Goal: Transaction & Acquisition: Purchase product/service

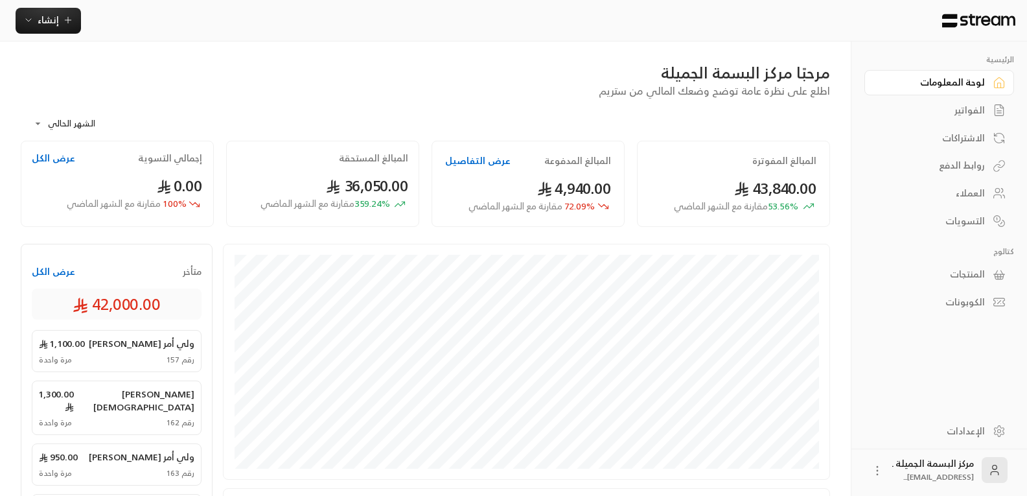
click at [53, 269] on button "عرض الكل" at bounding box center [53, 271] width 43 height 13
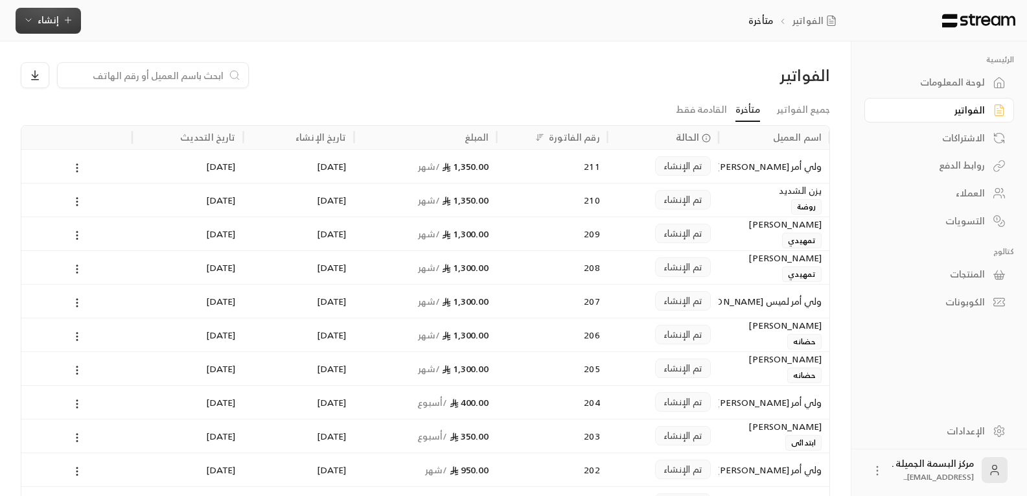
click at [65, 13] on span "إنشاء" at bounding box center [48, 20] width 50 height 16
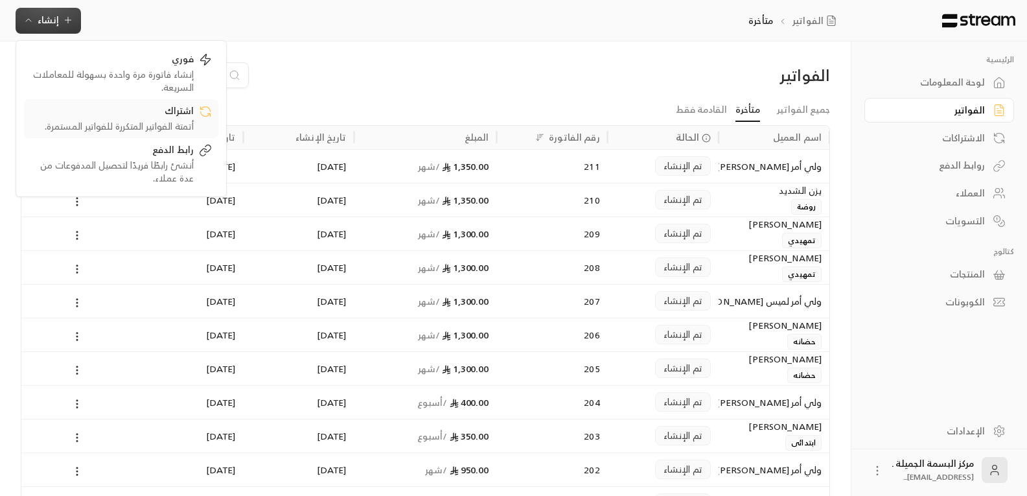
click at [171, 117] on div "اشتراك" at bounding box center [111, 112] width 163 height 16
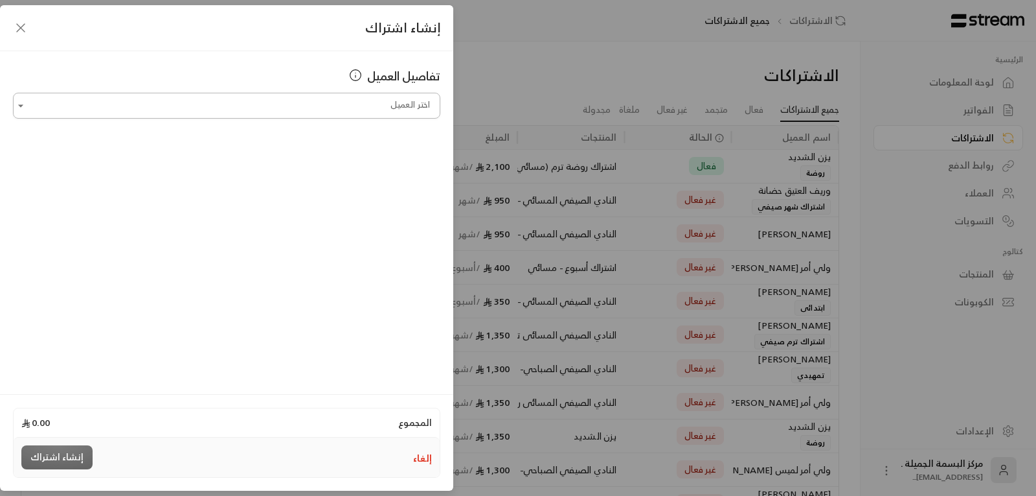
click at [356, 106] on input "اختر العميل" at bounding box center [227, 106] width 428 height 23
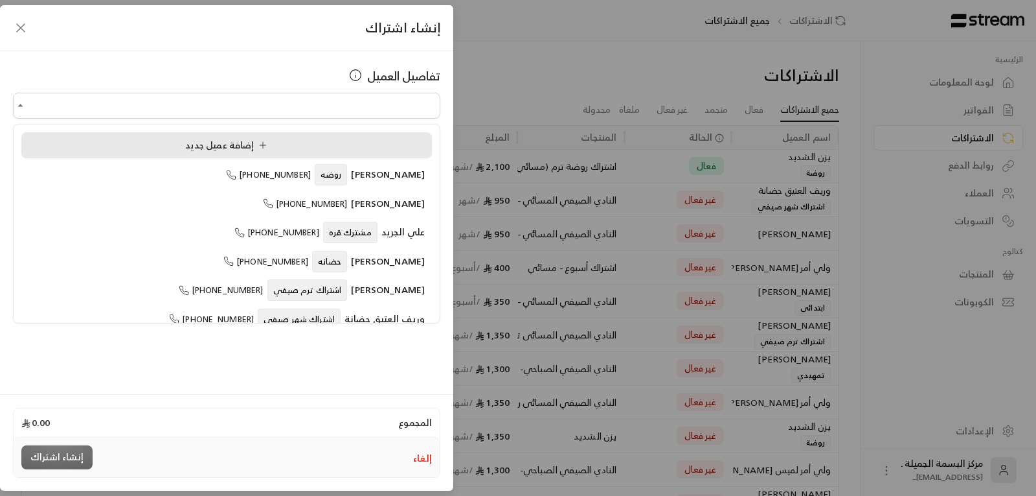
click at [274, 146] on div "إضافة عميل جديد" at bounding box center [227, 146] width 396 height 14
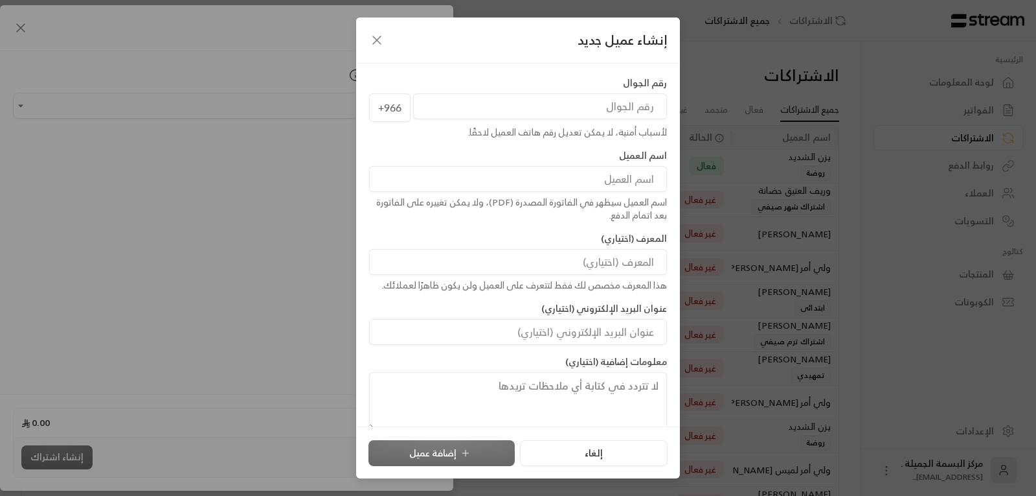
click at [480, 113] on input "tel" at bounding box center [540, 106] width 254 height 26
type input "558442022"
click at [564, 177] on input at bounding box center [518, 179] width 298 height 26
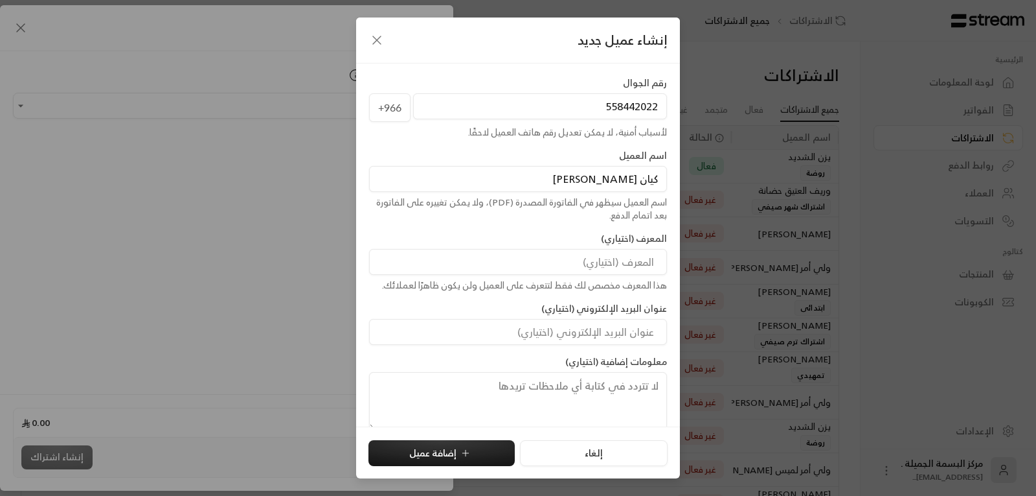
type input "كيان تميم الدوسري"
click at [615, 264] on input at bounding box center [518, 262] width 298 height 26
type input "روضة"
click at [459, 451] on button "إضافة عميل" at bounding box center [442, 453] width 146 height 26
type input "**********"
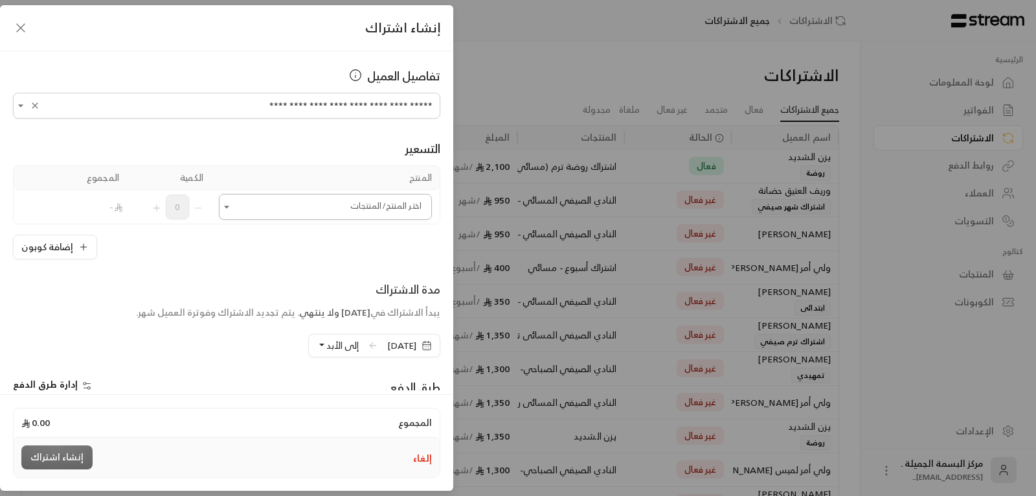
click at [391, 210] on input "اختر العميل" at bounding box center [325, 207] width 213 height 23
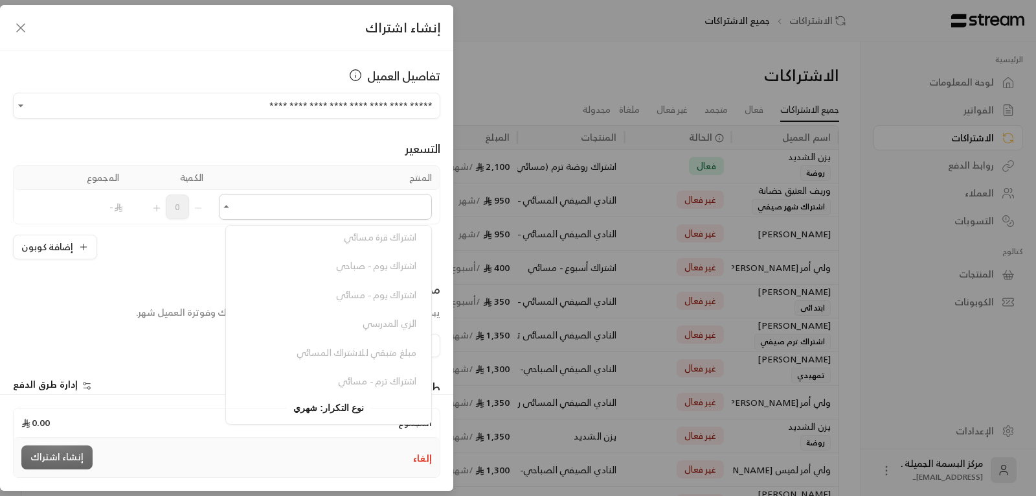
scroll to position [181, 0]
click at [398, 319] on div "اشتراك ترم - صباحي اشتراك ساعة - صباحي اشتراك ساعة - مسائي اشتراك قرة مسائي اشت…" at bounding box center [328, 201] width 205 height 256
click at [358, 314] on div "اشتراك ترم - صباحي اشتراك ساعة - صباحي اشتراك ساعة - مسائي اشتراك قرة مسائي اشت…" at bounding box center [328, 201] width 205 height 256
click at [374, 315] on div "اشتراك ترم - صباحي اشتراك ساعة - صباحي اشتراك ساعة - مسائي اشتراك قرة مسائي اشت…" at bounding box center [328, 201] width 205 height 256
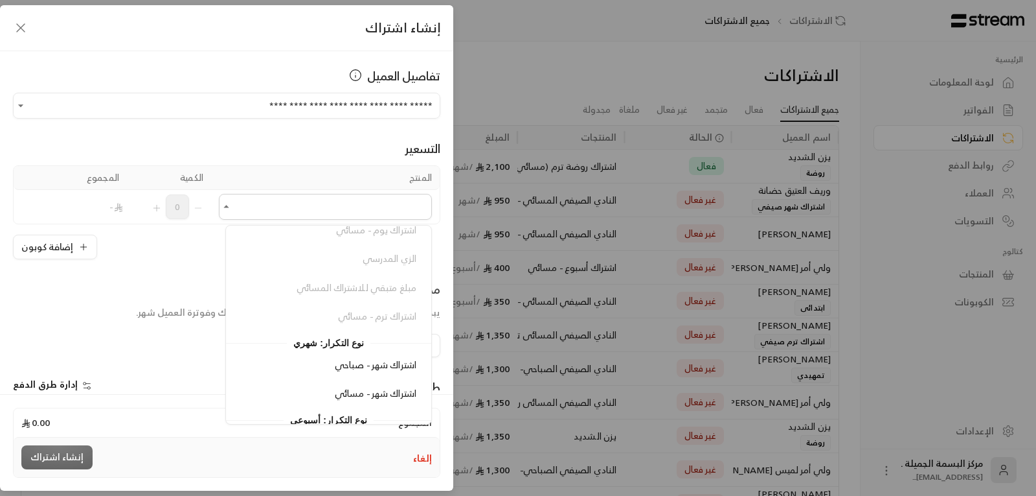
click at [374, 315] on div "اشتراك ترم - صباحي اشتراك ساعة - صباحي اشتراك ساعة - مسائي اشتراك قرة مسائي اشت…" at bounding box center [328, 201] width 205 height 256
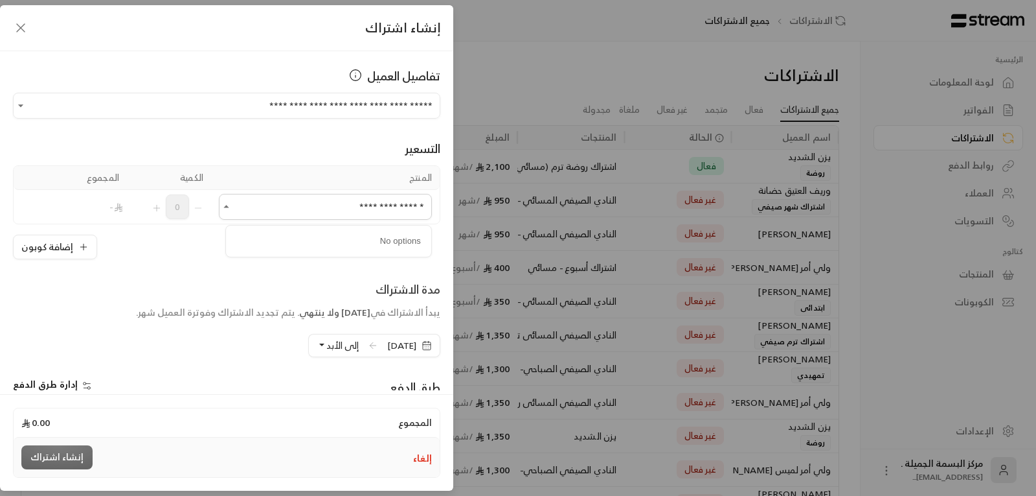
type input "**********"
click at [189, 211] on span "0" at bounding box center [177, 206] width 23 height 25
click at [180, 210] on span "0" at bounding box center [177, 206] width 23 height 25
click at [162, 209] on icon "Selected Products" at bounding box center [157, 208] width 10 height 10
click at [372, 209] on input "اختر العميل" at bounding box center [325, 207] width 213 height 23
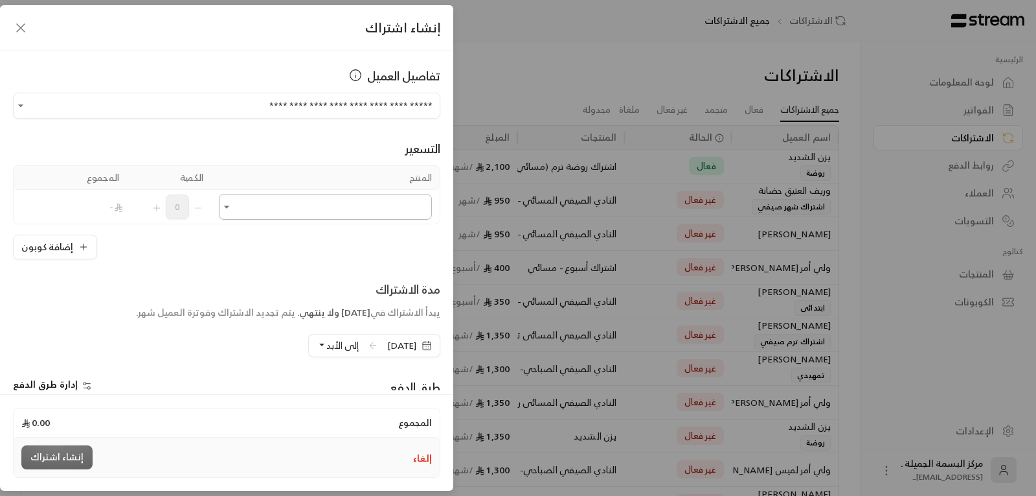
click at [407, 204] on input "اختر العميل" at bounding box center [325, 207] width 213 height 23
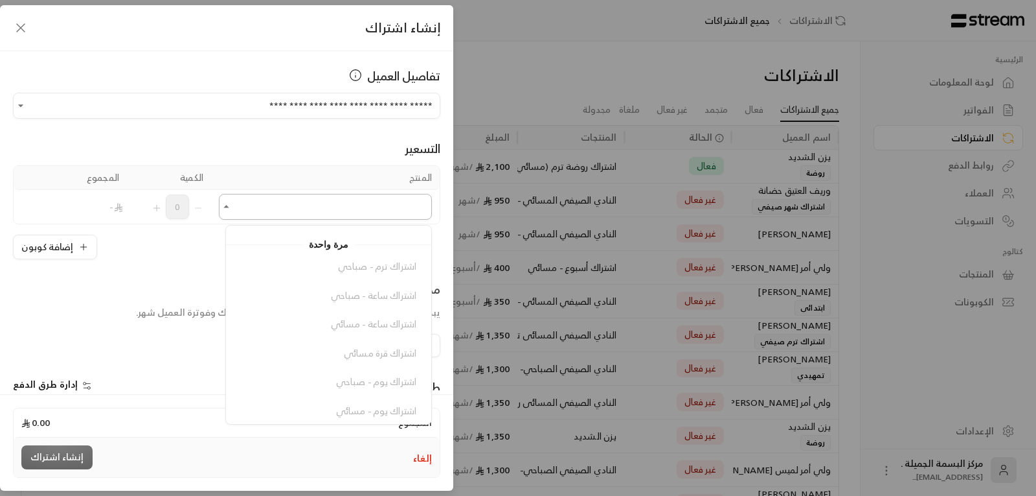
click at [409, 203] on input "اختر العميل" at bounding box center [325, 207] width 213 height 23
click at [356, 261] on div "اشتراك ترم - صباحي اشتراك ساعة - صباحي اشتراك ساعة - مسائي اشتراك قرة مسائي اشت…" at bounding box center [328, 266] width 205 height 256
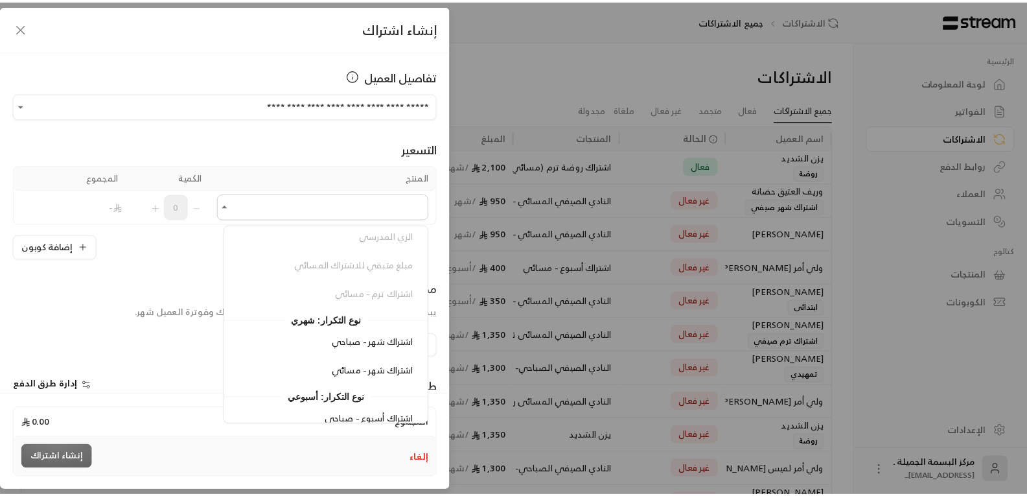
scroll to position [181, 0]
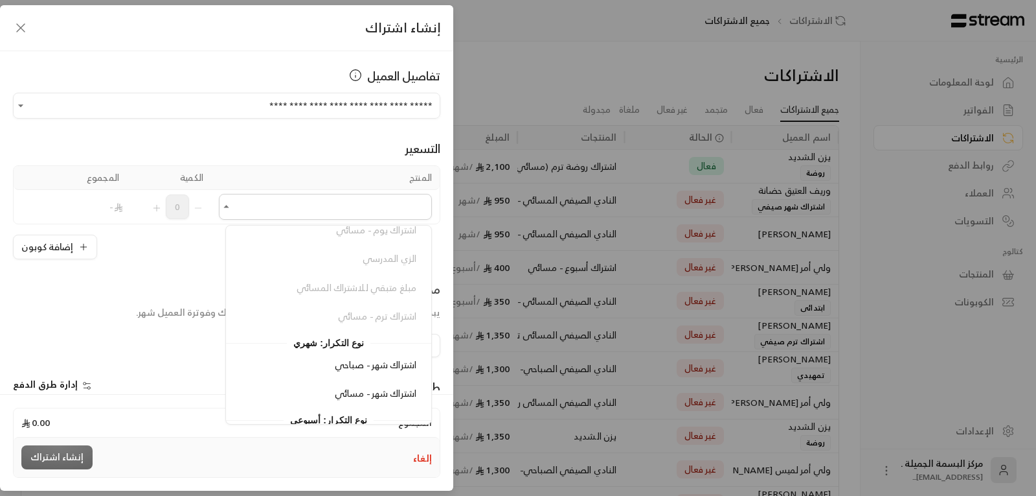
click at [402, 315] on div "اشتراك ترم - صباحي اشتراك ساعة - صباحي اشتراك ساعة - مسائي اشتراك قرة مسائي اشت…" at bounding box center [328, 201] width 205 height 256
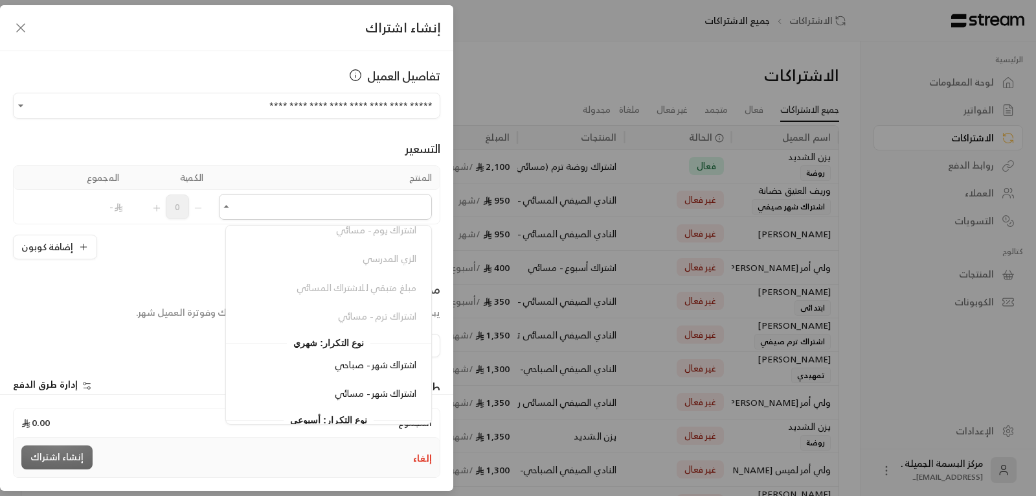
click at [52, 451] on div "إنشاء اشتراك" at bounding box center [56, 457] width 71 height 24
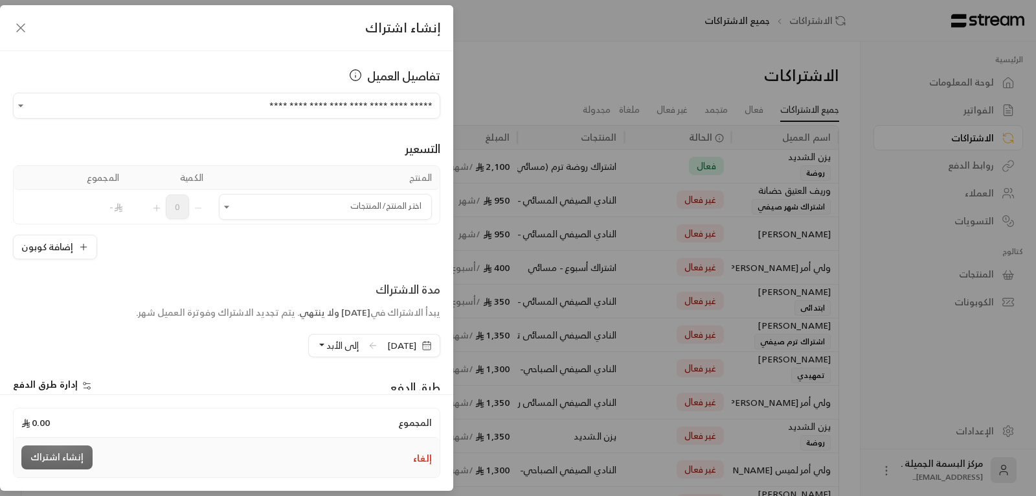
click at [25, 25] on icon "button" at bounding box center [21, 28] width 16 height 16
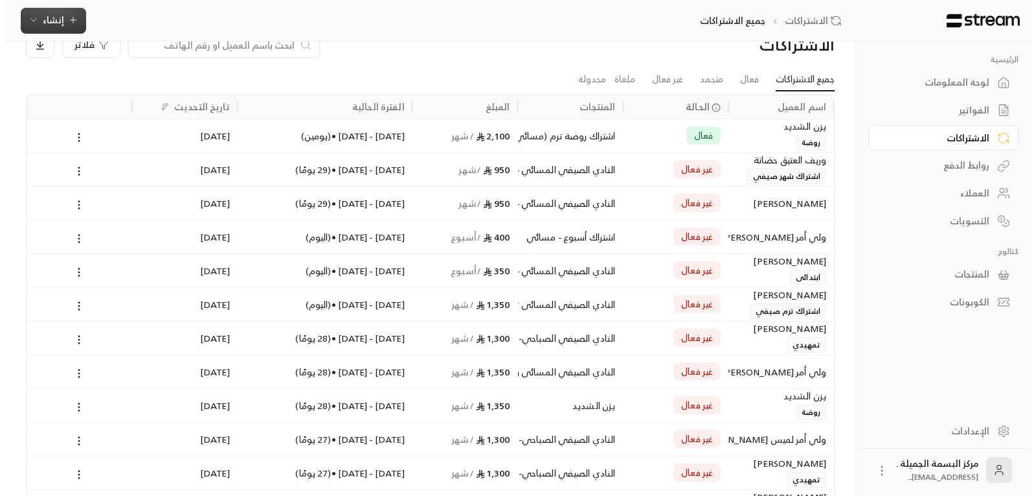
scroll to position [0, 0]
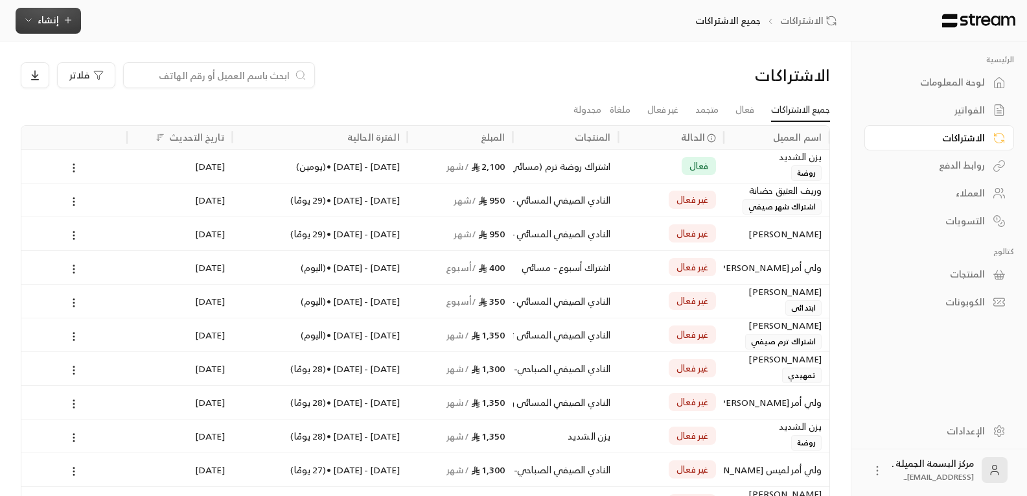
click at [38, 13] on span "إنشاء" at bounding box center [48, 20] width 21 height 16
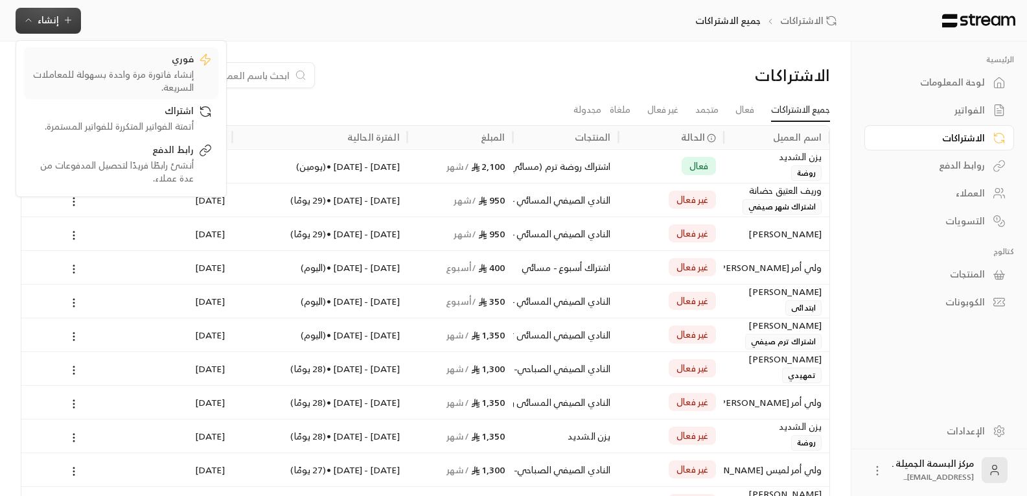
click at [139, 73] on div "إنشاء فاتورة مرة واحدة بسهولة للمعاملات السريعة." at bounding box center [111, 81] width 163 height 26
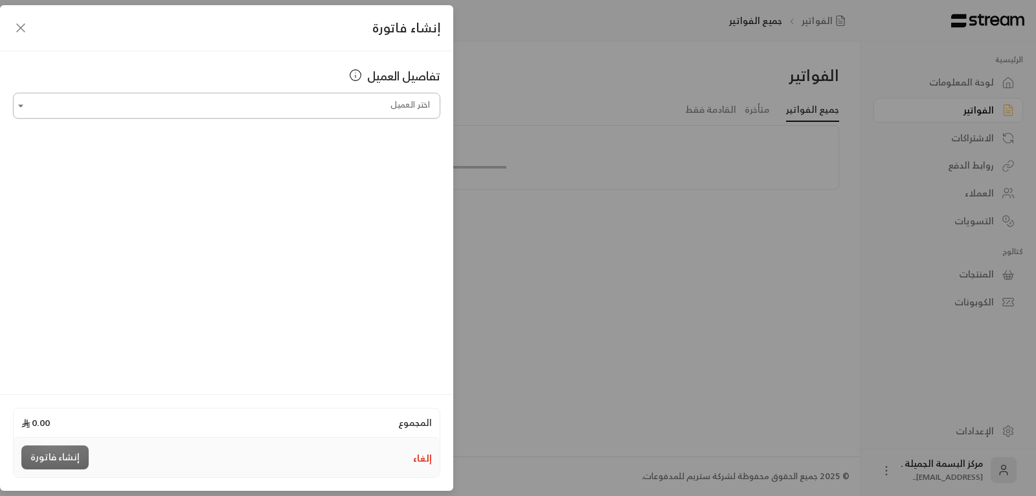
click at [291, 107] on input "اختر العميل" at bounding box center [227, 106] width 428 height 23
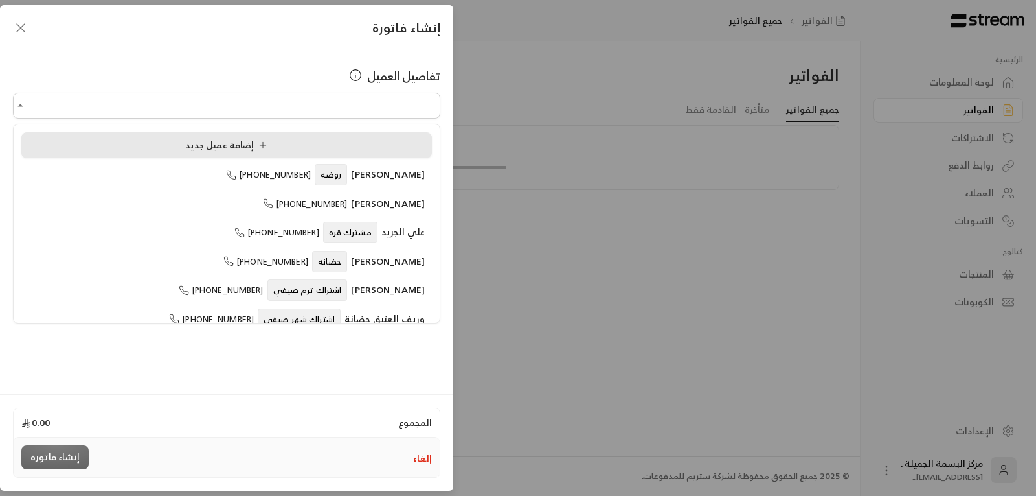
click at [187, 148] on span "إضافة عميل جديد" at bounding box center [226, 145] width 91 height 15
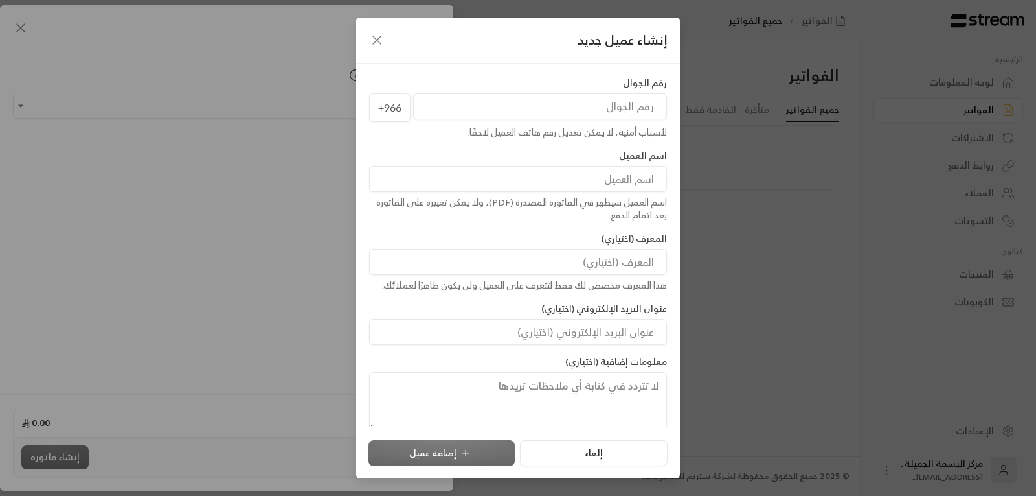
click at [561, 112] on input "tel" at bounding box center [540, 106] width 254 height 26
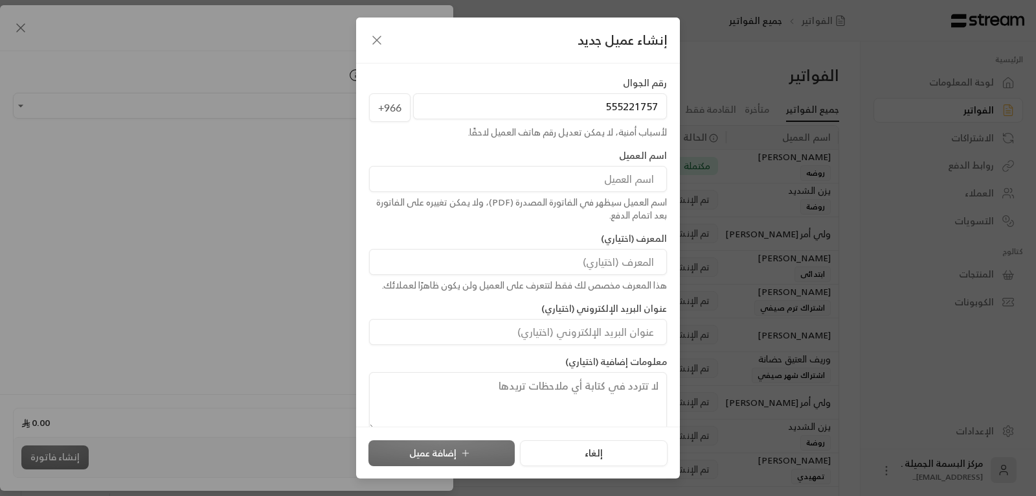
type input "555221757"
click at [583, 187] on input at bounding box center [518, 179] width 298 height 26
type input "كنداعبدالله بن شقير"
click at [642, 264] on input at bounding box center [518, 262] width 298 height 26
type input "تمهيدي"
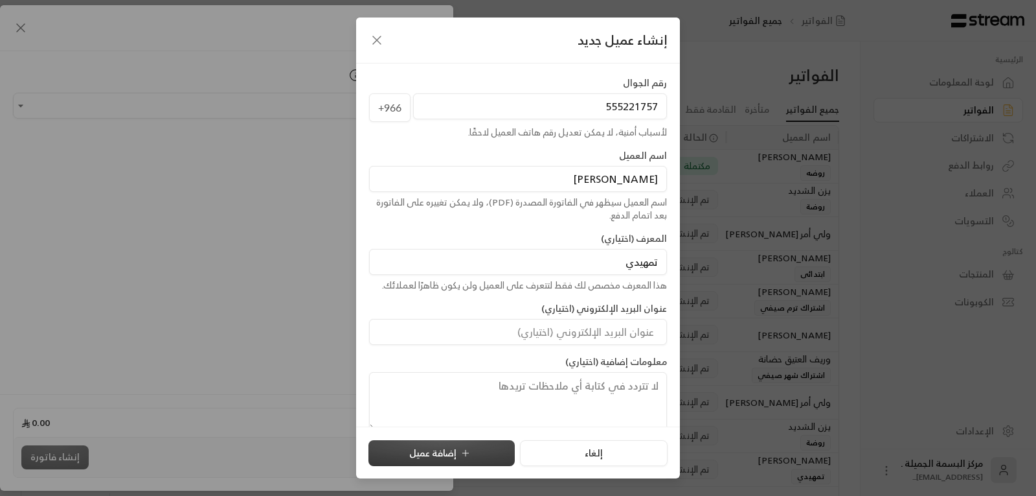
click at [476, 456] on button "إضافة عميل" at bounding box center [442, 453] width 146 height 26
type input "**********"
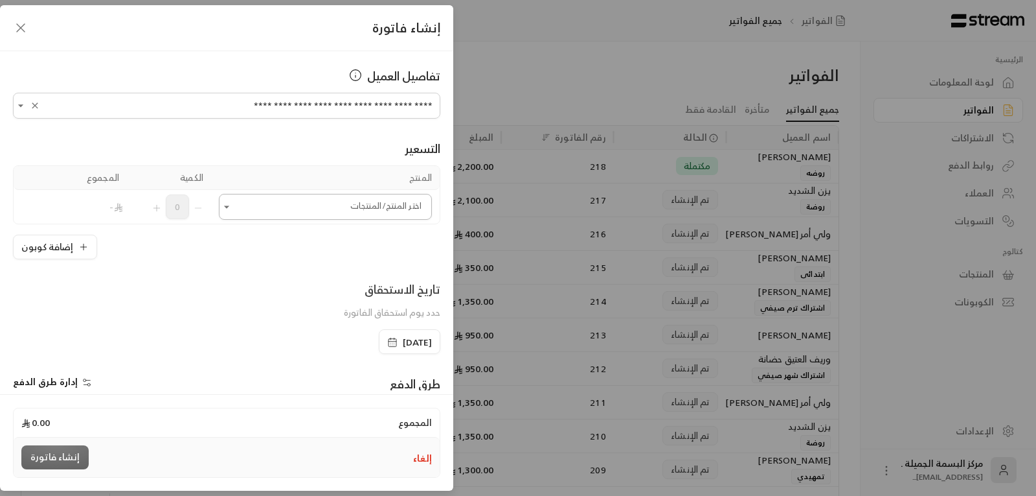
click at [381, 209] on input "اختر العميل" at bounding box center [325, 207] width 213 height 23
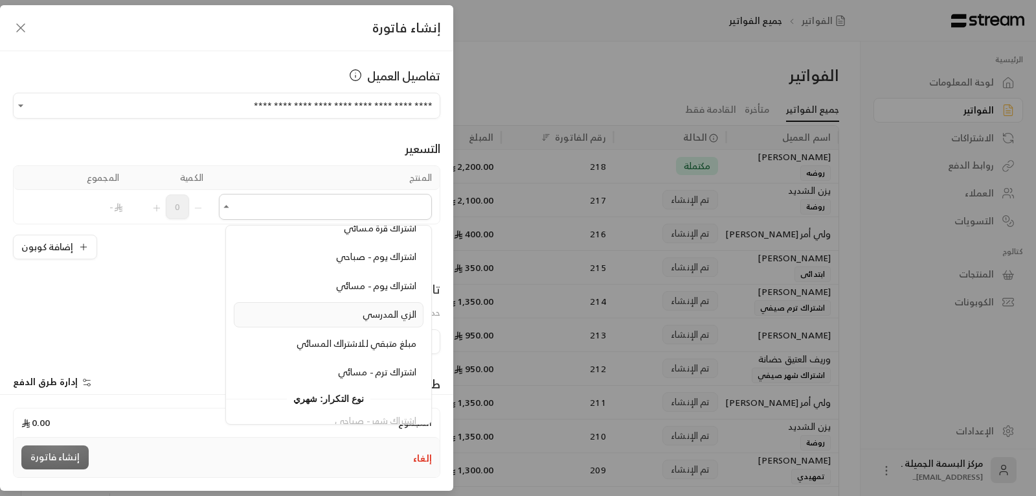
scroll to position [116, 0]
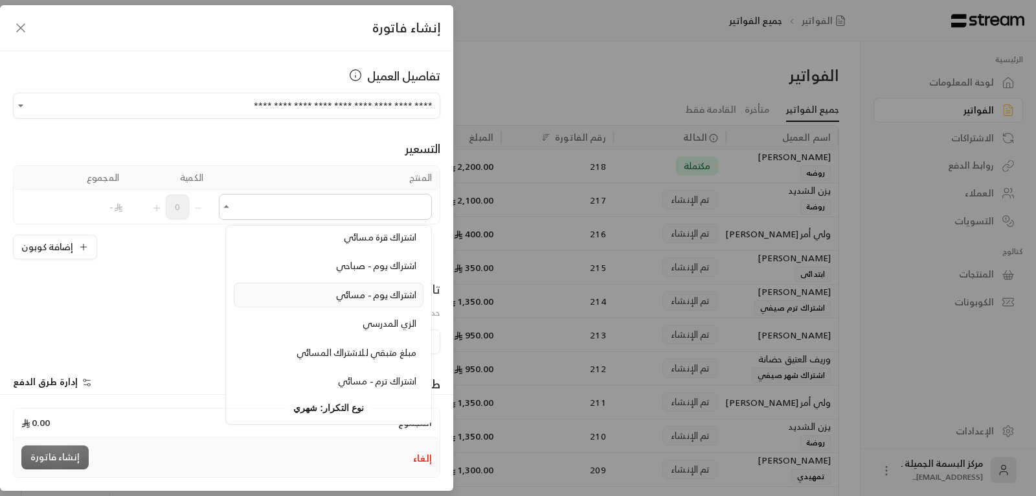
click at [399, 293] on span "اشتراك يوم - مسائي" at bounding box center [376, 294] width 80 height 16
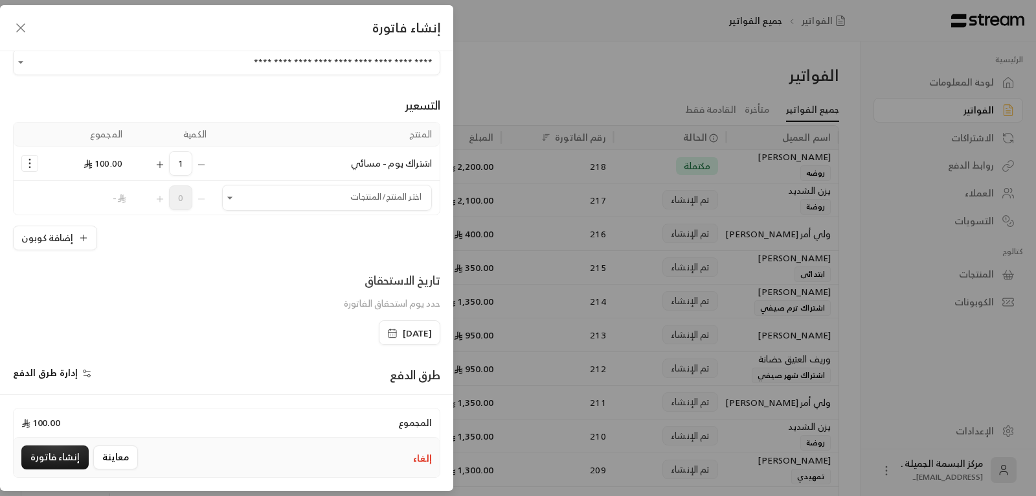
scroll to position [65, 0]
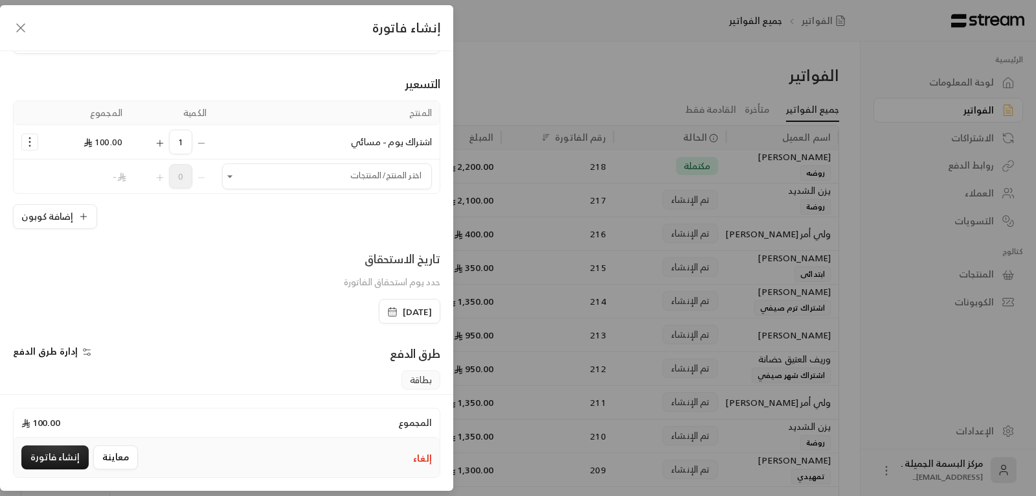
click at [65, 350] on span "إدارة طرق الدفع" at bounding box center [45, 351] width 65 height 16
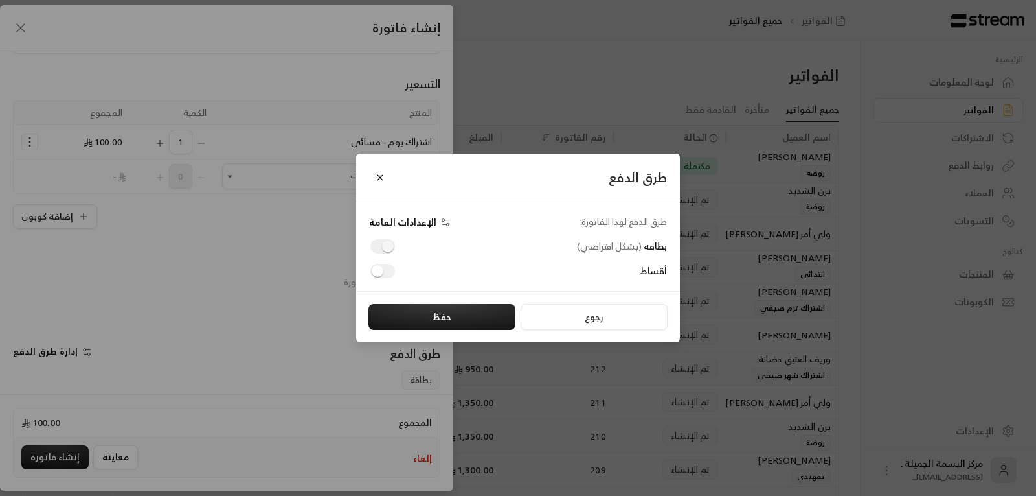
click at [377, 241] on span at bounding box center [383, 246] width 25 height 14
click at [378, 244] on span at bounding box center [383, 246] width 25 height 14
click at [384, 248] on span at bounding box center [383, 246] width 25 height 14
click at [382, 240] on span at bounding box center [383, 246] width 25 height 14
drag, startPoint x: 393, startPoint y: 247, endPoint x: 381, endPoint y: 249, distance: 12.5
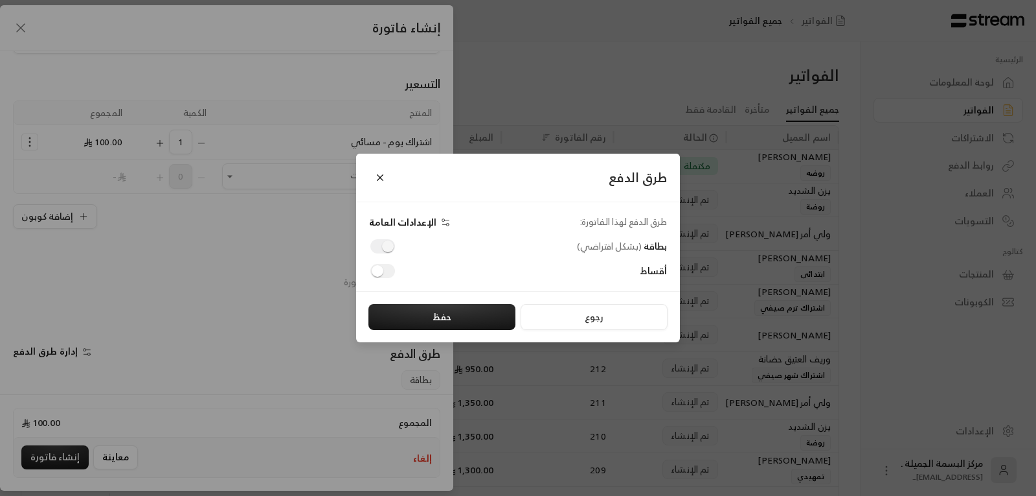
click at [381, 249] on span at bounding box center [383, 246] width 25 height 14
click at [415, 311] on button "حفظ" at bounding box center [442, 317] width 147 height 26
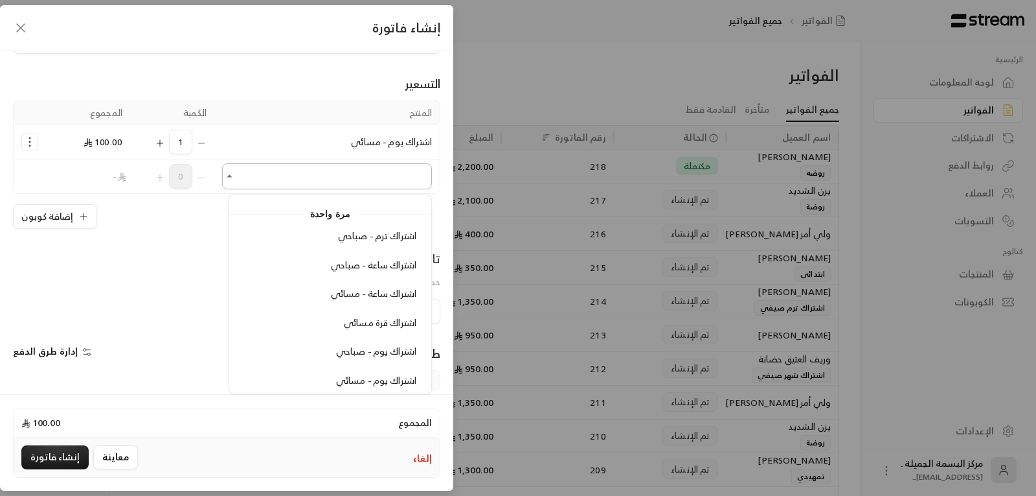
click at [296, 182] on input "اختر العميل" at bounding box center [327, 176] width 210 height 23
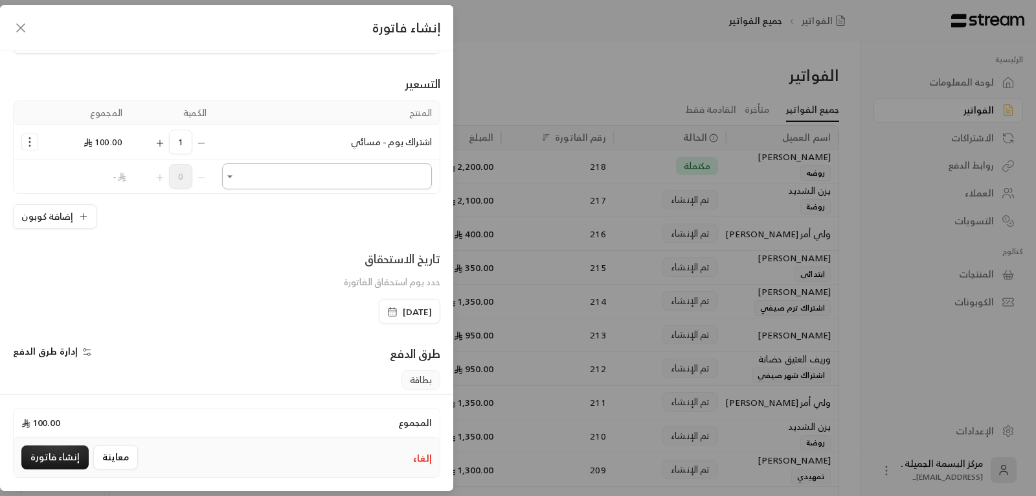
click at [297, 177] on input "اختر العميل" at bounding box center [327, 176] width 210 height 23
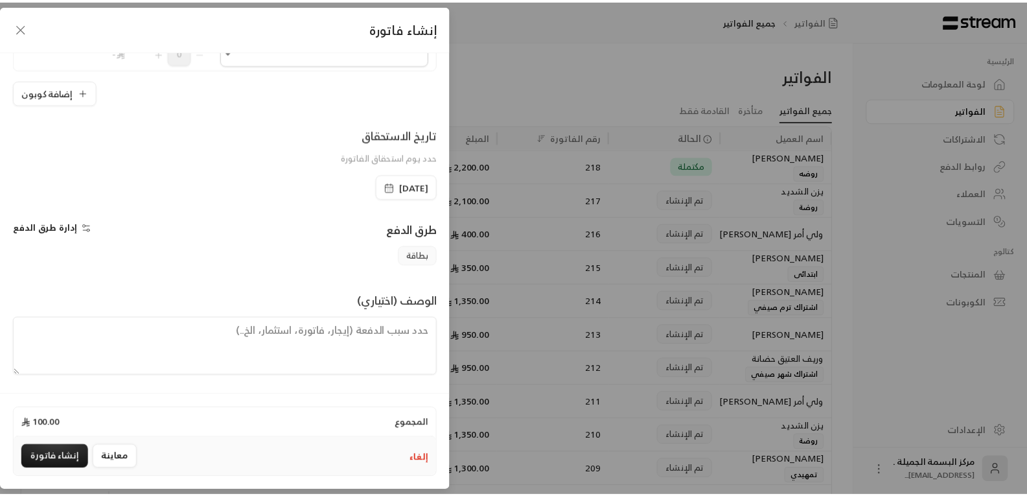
scroll to position [190, 0]
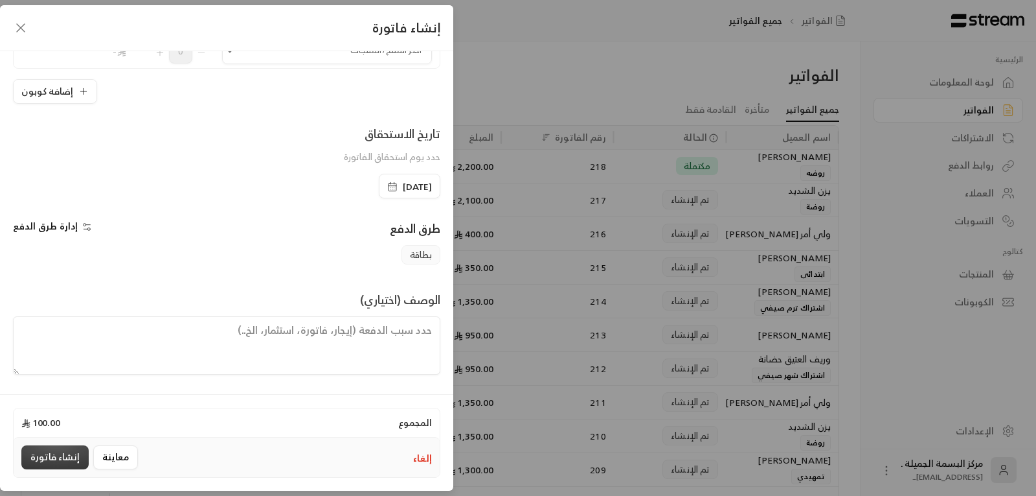
click at [46, 457] on button "إنشاء فاتورة" at bounding box center [54, 457] width 67 height 24
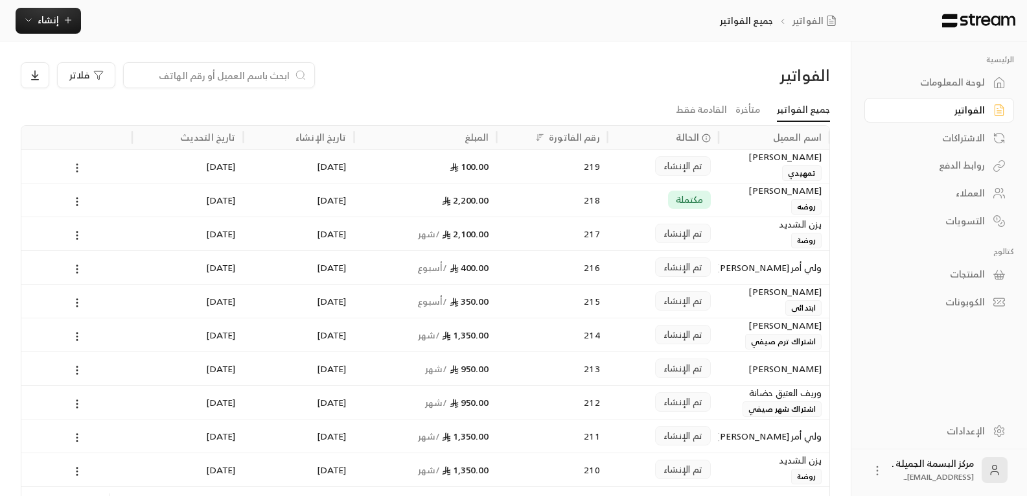
click at [77, 167] on circle at bounding box center [76, 167] width 1 height 1
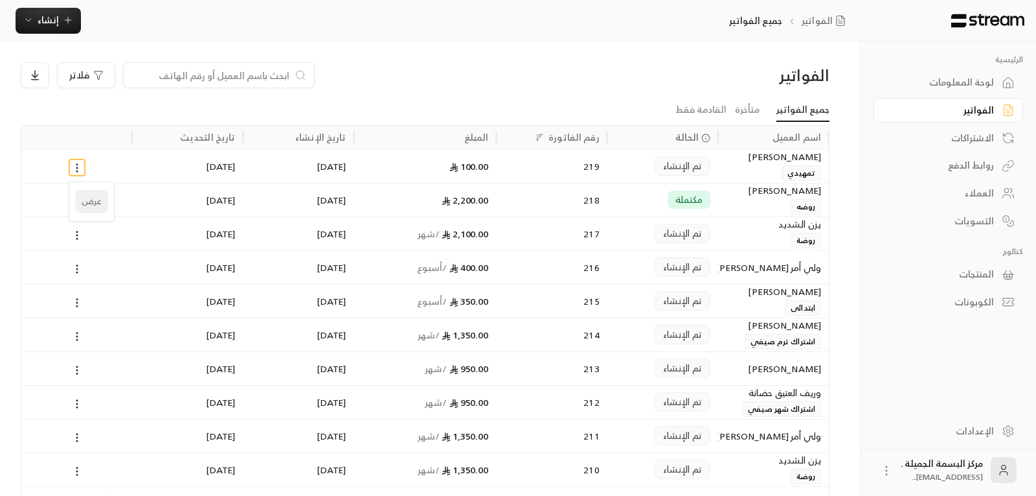
click at [91, 198] on li "عرض" at bounding box center [91, 201] width 33 height 23
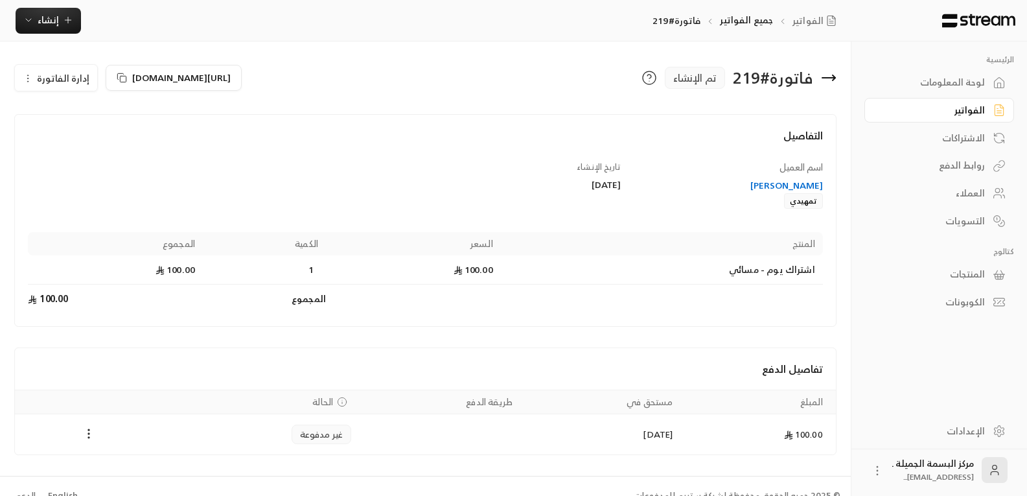
drag, startPoint x: 806, startPoint y: 183, endPoint x: 814, endPoint y: 181, distance: 7.9
click at [814, 181] on div "كنداعبدالله بن شقير" at bounding box center [727, 185] width 189 height 13
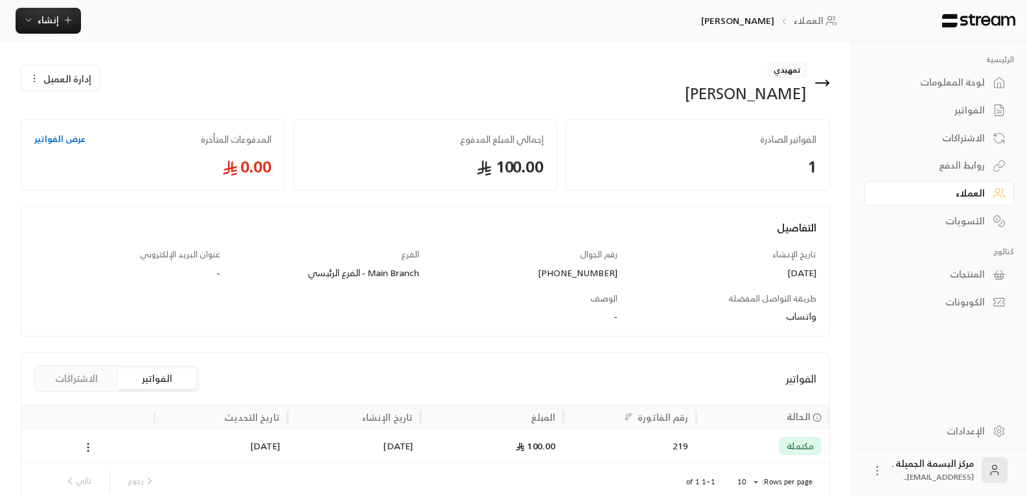
click at [38, 74] on icon "button" at bounding box center [34, 78] width 10 height 10
click at [90, 110] on link "تعديل" at bounding box center [70, 116] width 80 height 23
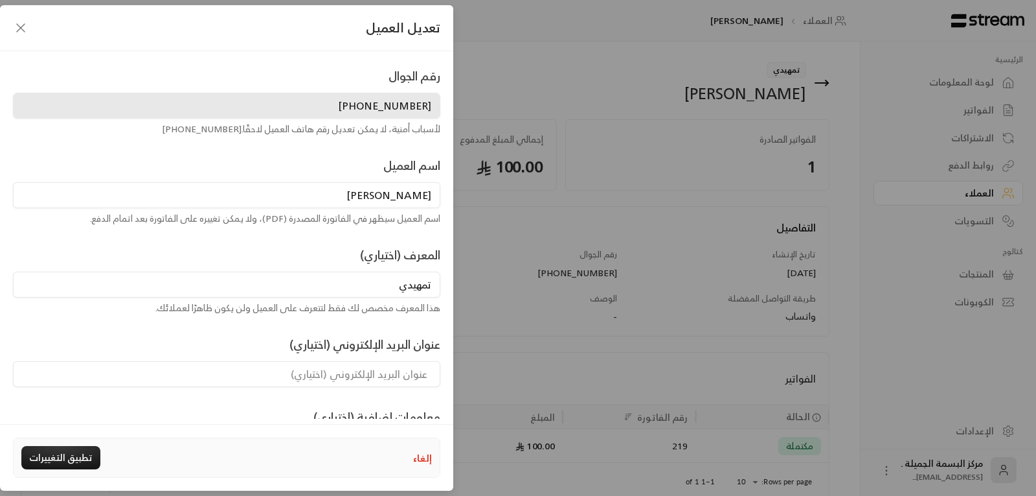
click at [415, 194] on input "كنداعبدالله بن شقير" at bounding box center [227, 195] width 428 height 26
type input "كنده [PERSON_NAME]"
click at [49, 455] on button "تطبيق التغييرات" at bounding box center [60, 457] width 79 height 23
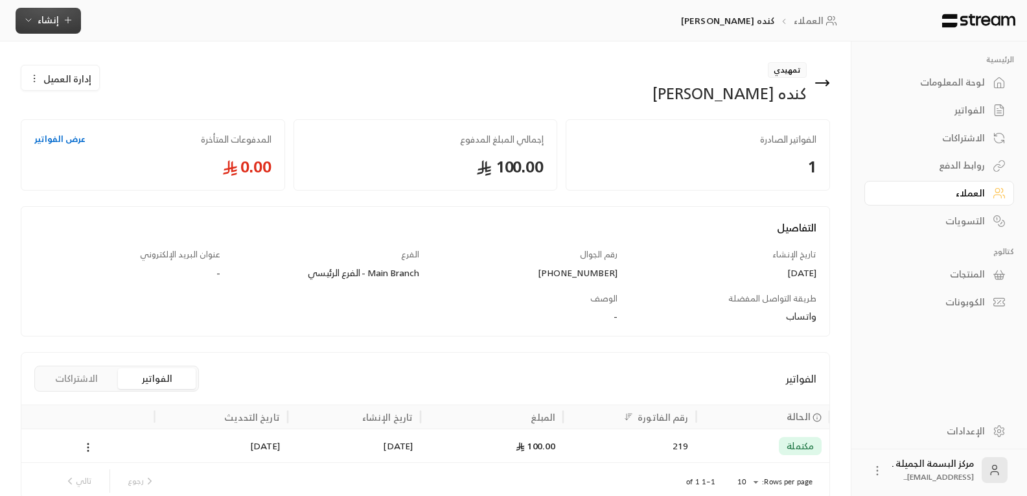
click at [54, 21] on span "إنشاء" at bounding box center [48, 20] width 21 height 16
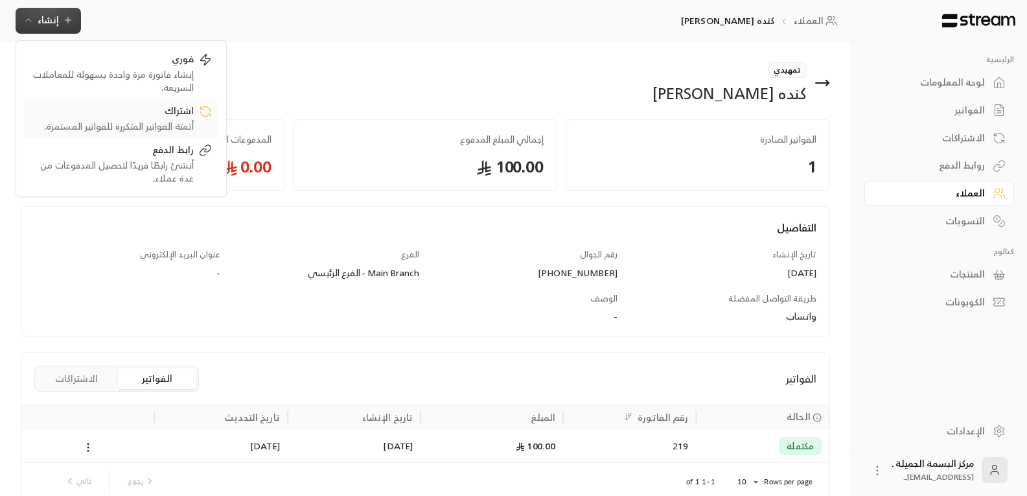
click at [170, 117] on div "اشتراك" at bounding box center [111, 112] width 163 height 16
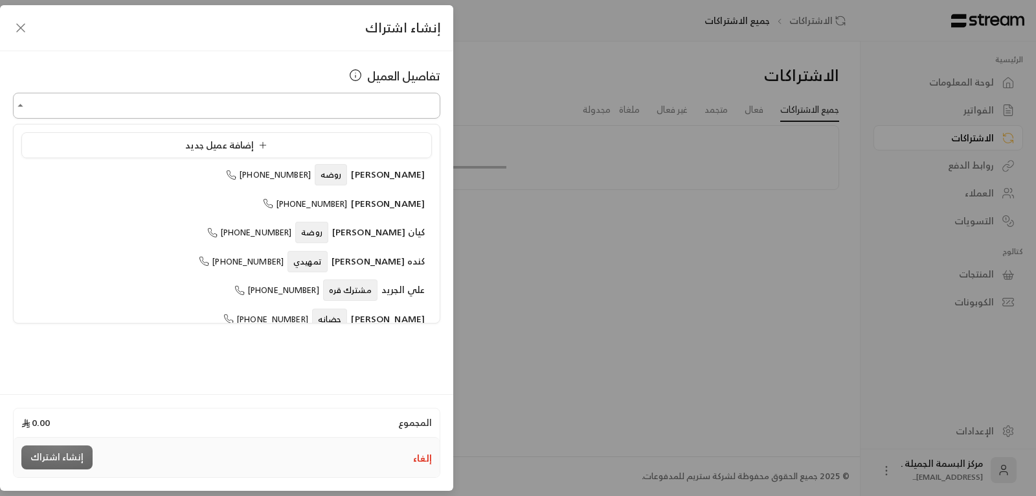
click at [288, 108] on input "اختر العميل" at bounding box center [227, 106] width 428 height 23
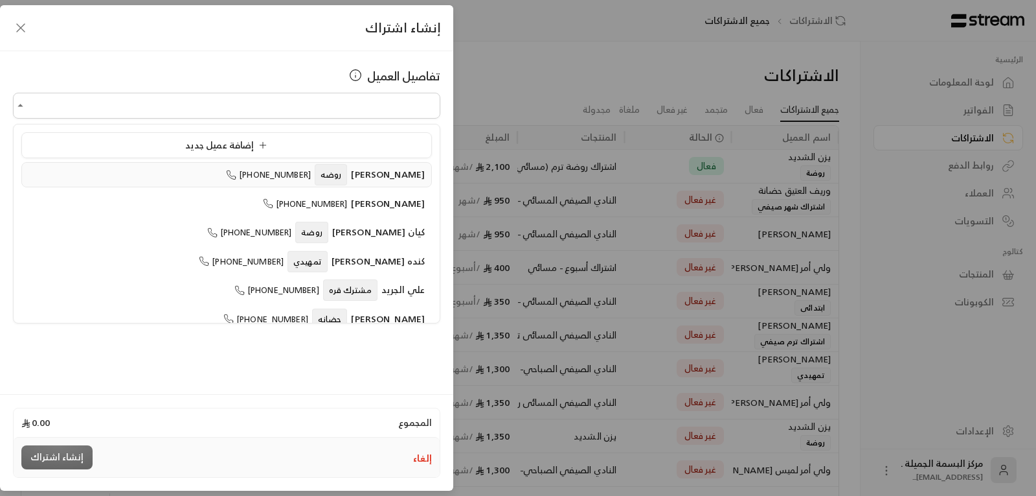
click at [391, 177] on span "لانا عبدالعزيز العويس" at bounding box center [388, 174] width 74 height 16
type input "**********"
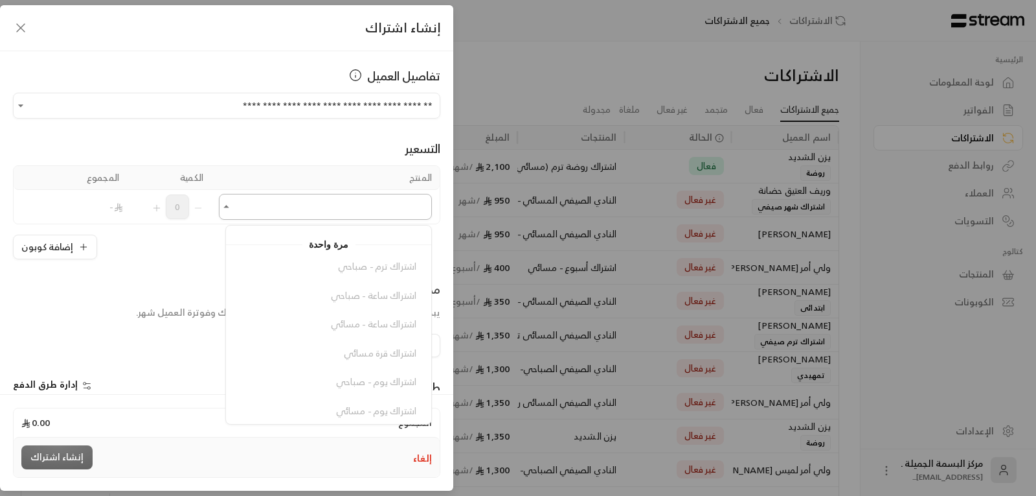
click at [336, 207] on input "اختر العميل" at bounding box center [325, 207] width 213 height 23
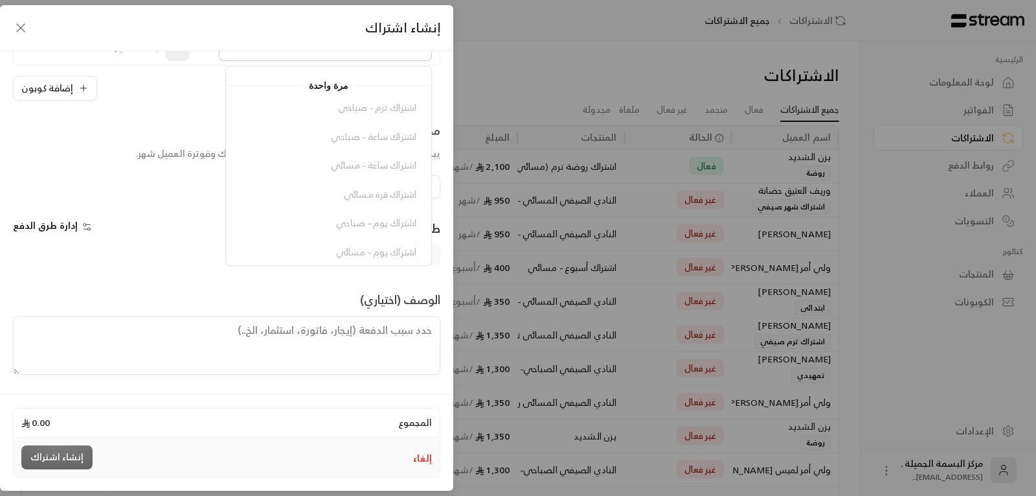
click at [336, 84] on span "مرة واحدة" at bounding box center [328, 86] width 53 height 16
click at [387, 145] on div "اشتراك ترم - صباحي اشتراك ساعة - صباحي اشتراك ساعة - مسائي اشتراك قرة مسائي اشت…" at bounding box center [328, 29] width 205 height 256
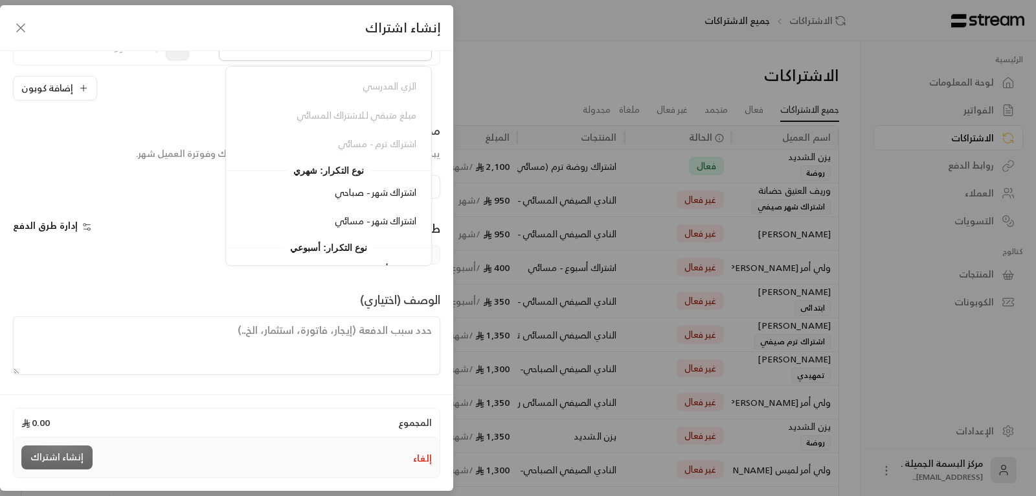
click at [387, 145] on div "اشتراك ترم - صباحي اشتراك ساعة - صباحي اشتراك ساعة - مسائي اشتراك قرة مسائي اشت…" at bounding box center [328, 29] width 205 height 256
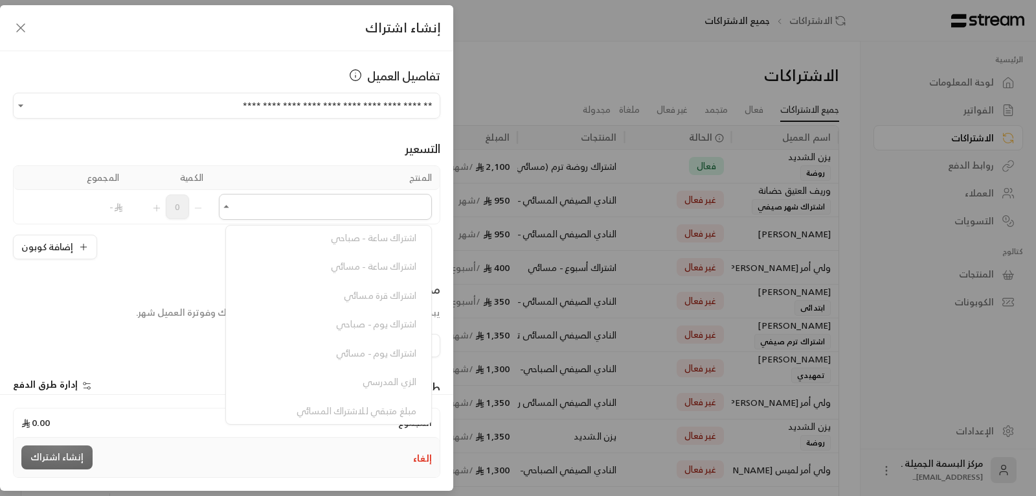
scroll to position [0, 0]
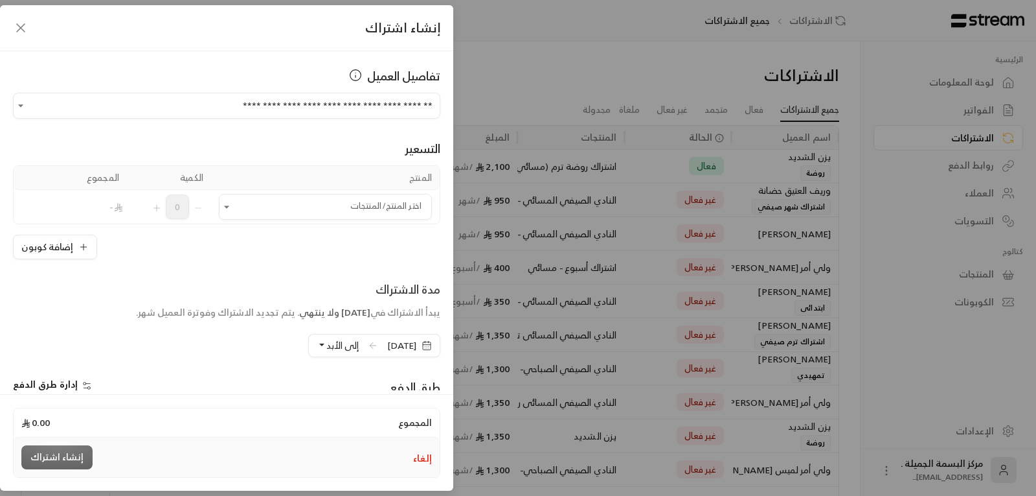
click at [21, 27] on icon "button" at bounding box center [21, 28] width 16 height 16
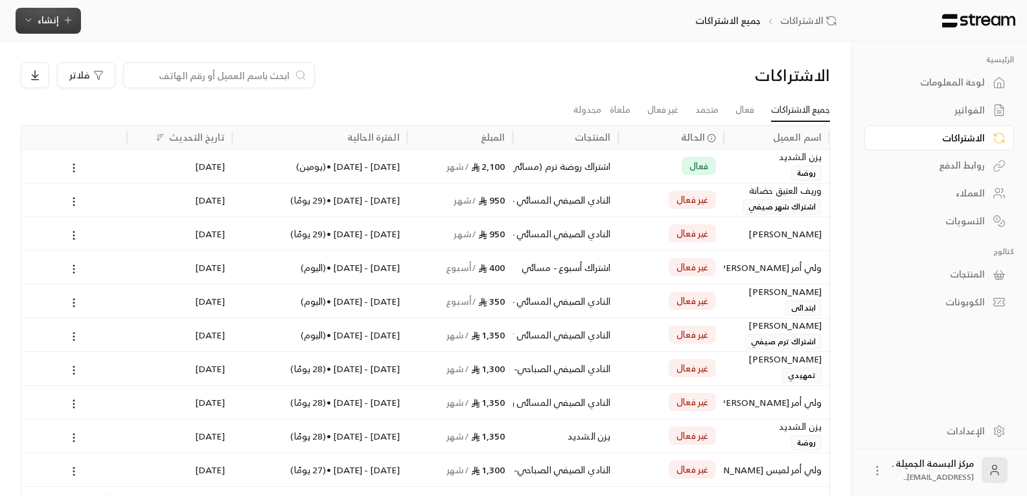
click at [57, 12] on span "إنشاء" at bounding box center [48, 20] width 21 height 16
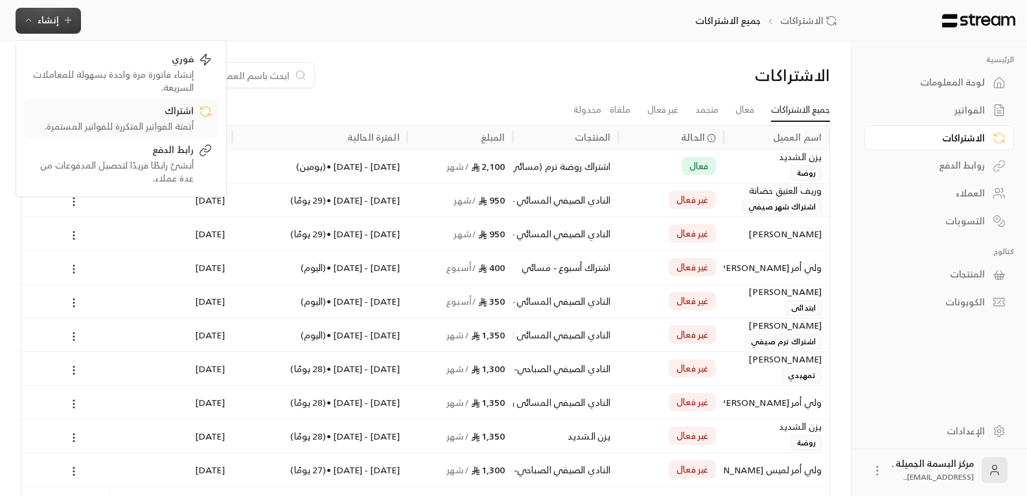
click at [177, 120] on div "أتمتة الفواتير المتكررة للفواتير المستمرة." at bounding box center [111, 126] width 163 height 13
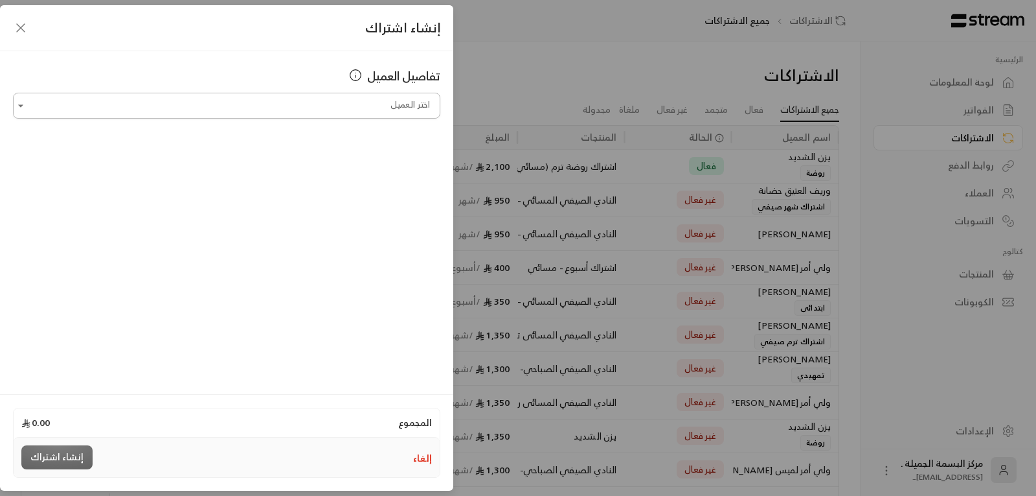
click at [275, 109] on input "اختر العميل" at bounding box center [227, 106] width 428 height 23
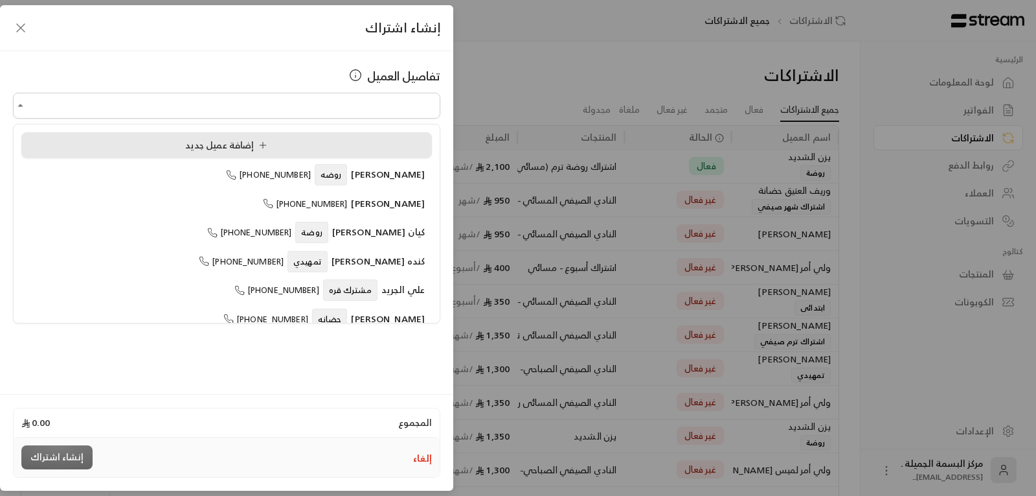
click at [190, 144] on span "إضافة عميل جديد" at bounding box center [228, 145] width 87 height 16
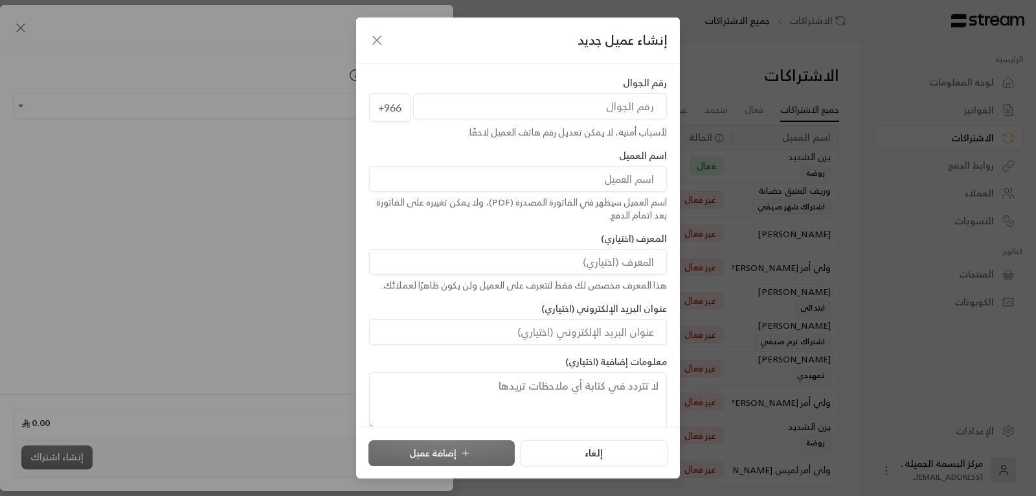
click at [551, 102] on input "tel" at bounding box center [540, 106] width 254 height 26
type input "568113557"
click at [545, 187] on input at bounding box center [518, 179] width 298 height 26
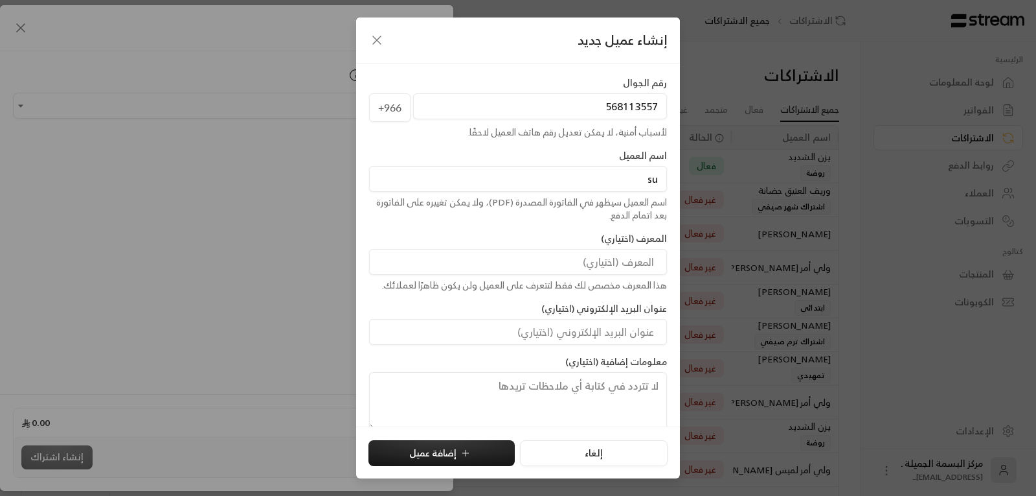
type input "s"
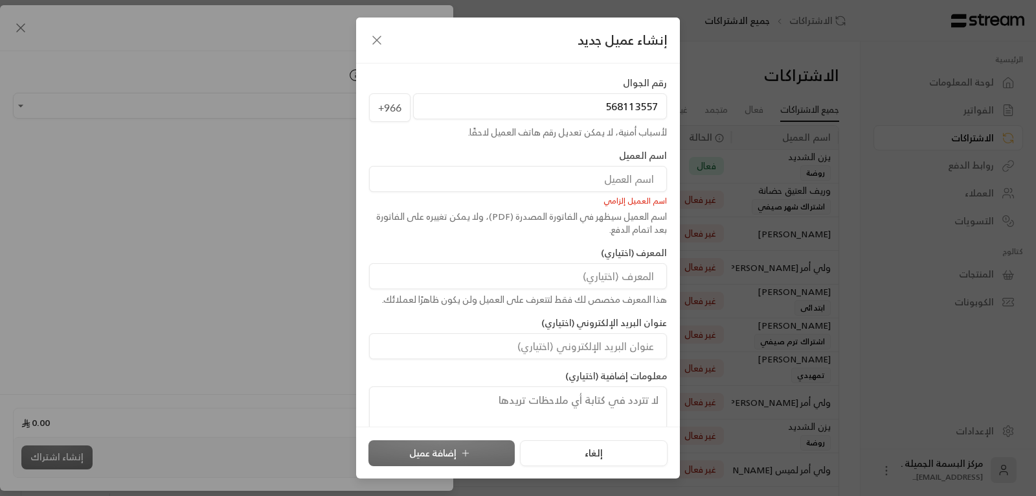
drag, startPoint x: 527, startPoint y: 192, endPoint x: 593, endPoint y: 177, distance: 67.7
click at [593, 177] on input at bounding box center [518, 179] width 298 height 26
click at [597, 174] on input at bounding box center [518, 179] width 298 height 26
type input "h"
type input "s"
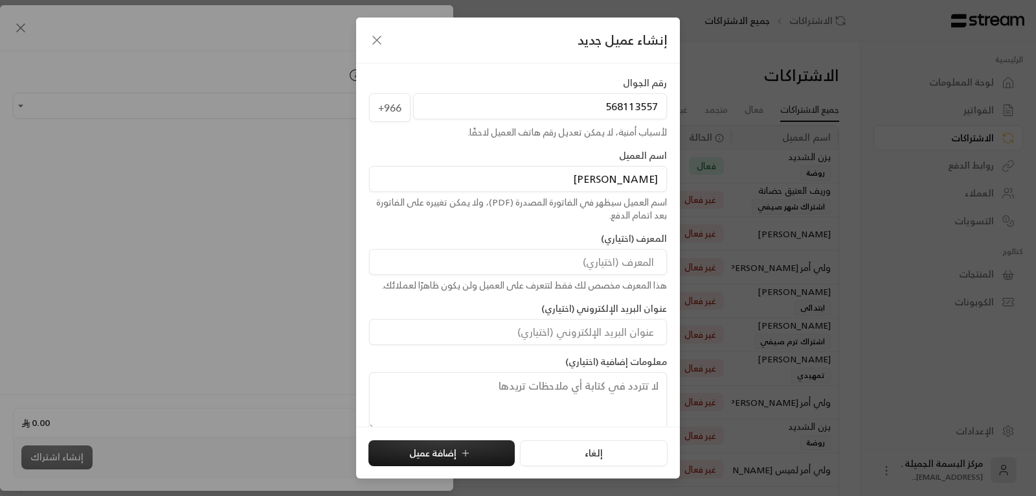
type input "[PERSON_NAME]"
click at [638, 258] on input at bounding box center [518, 262] width 298 height 26
type input "روضة"
click at [483, 446] on button "إضافة عميل" at bounding box center [442, 453] width 146 height 26
type input "**********"
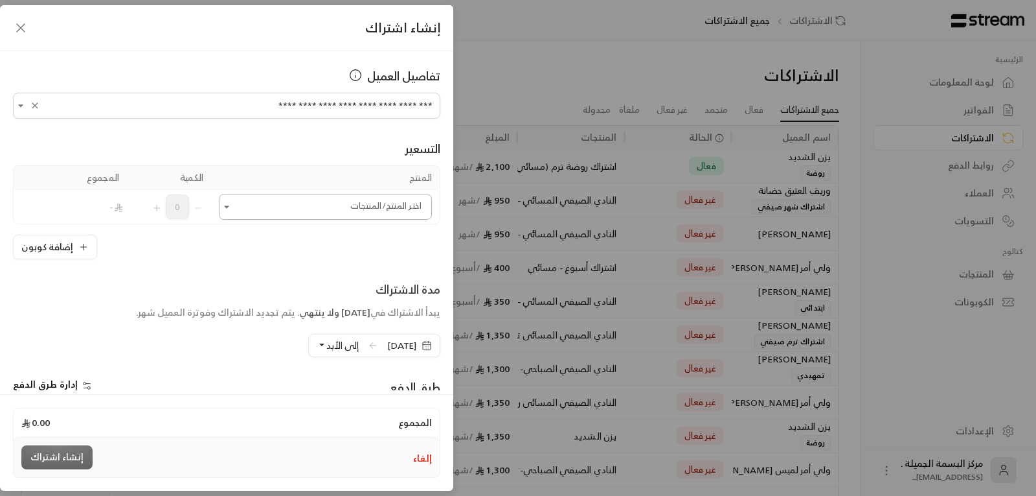
click at [399, 211] on input "اختر العميل" at bounding box center [325, 207] width 213 height 23
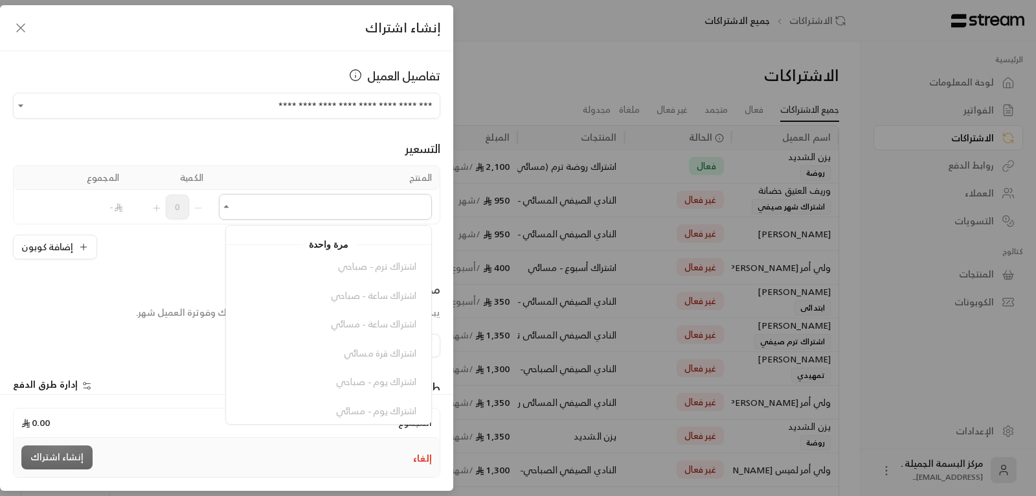
drag, startPoint x: 345, startPoint y: 244, endPoint x: 303, endPoint y: 247, distance: 41.6
click at [316, 247] on span "مرة واحدة" at bounding box center [328, 244] width 53 height 16
click at [14, 24] on icon "button" at bounding box center [21, 28] width 16 height 16
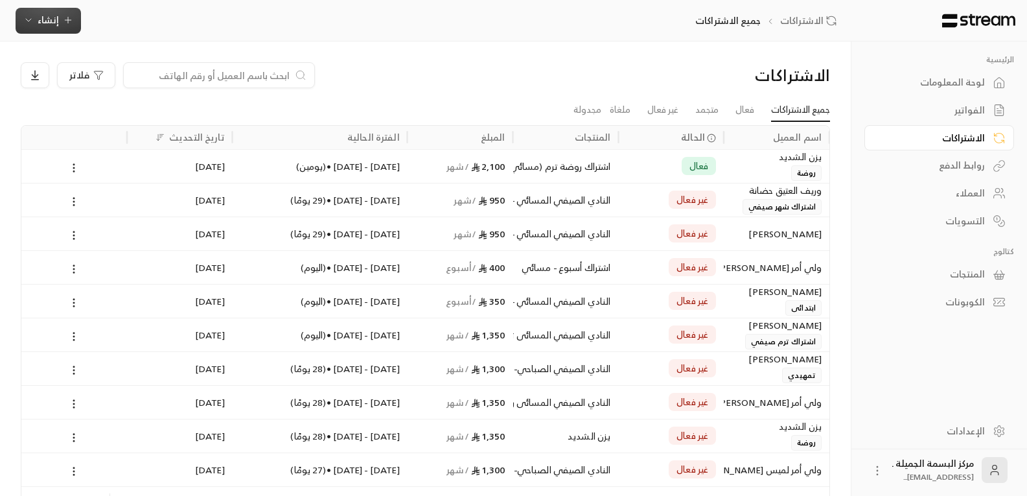
click at [63, 21] on icon "button" at bounding box center [68, 20] width 10 height 10
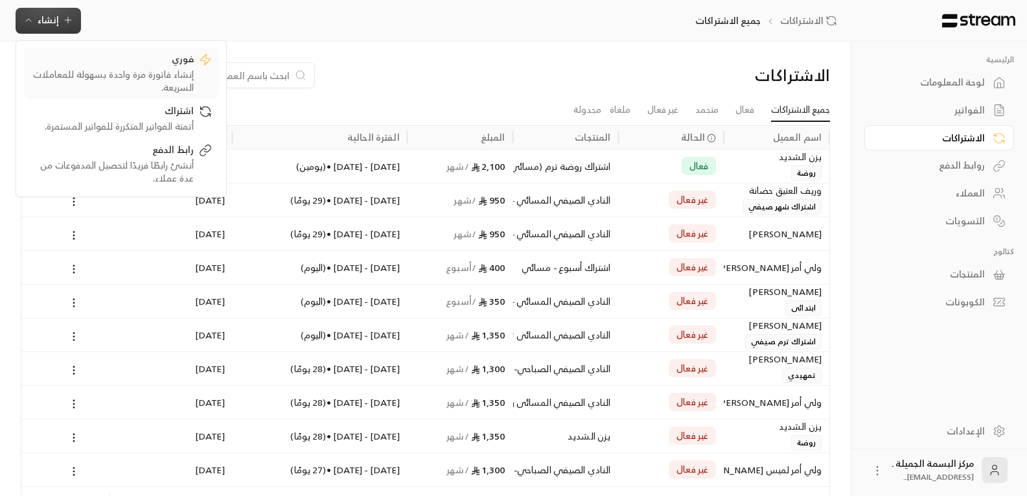
click at [166, 72] on div "إنشاء فاتورة مرة واحدة بسهولة للمعاملات السريعة." at bounding box center [111, 81] width 163 height 26
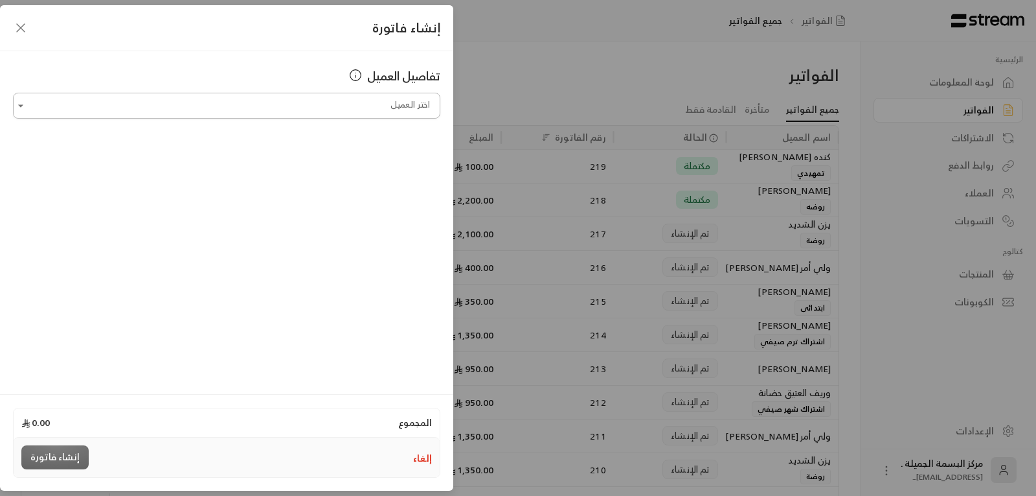
click at [249, 106] on input "اختر العميل" at bounding box center [227, 106] width 428 height 23
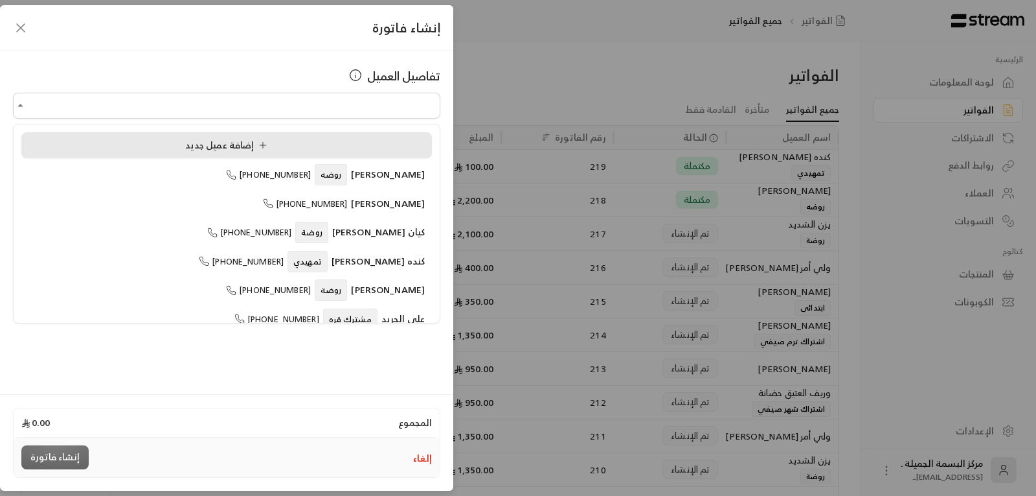
click at [194, 141] on span "إضافة عميل جديد" at bounding box center [228, 145] width 87 height 16
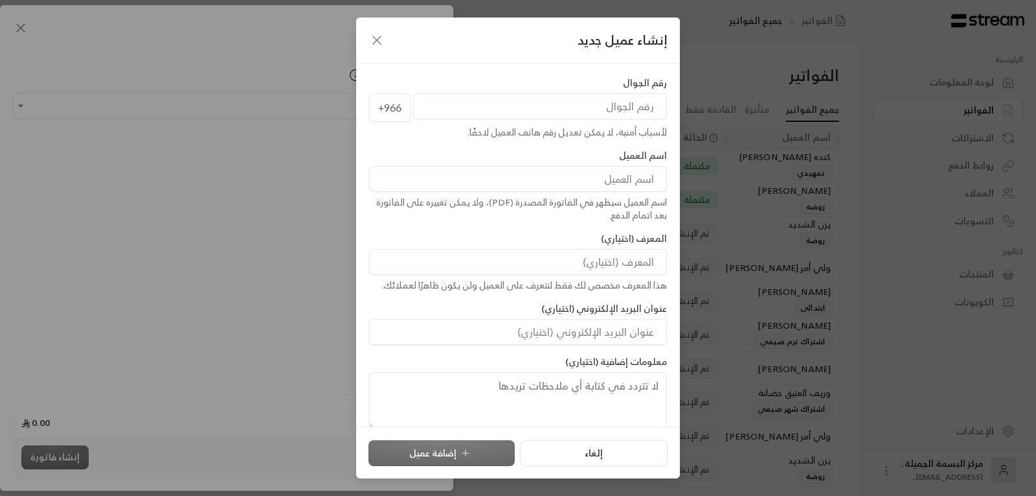
click at [569, 102] on input "tel" at bounding box center [540, 106] width 254 height 26
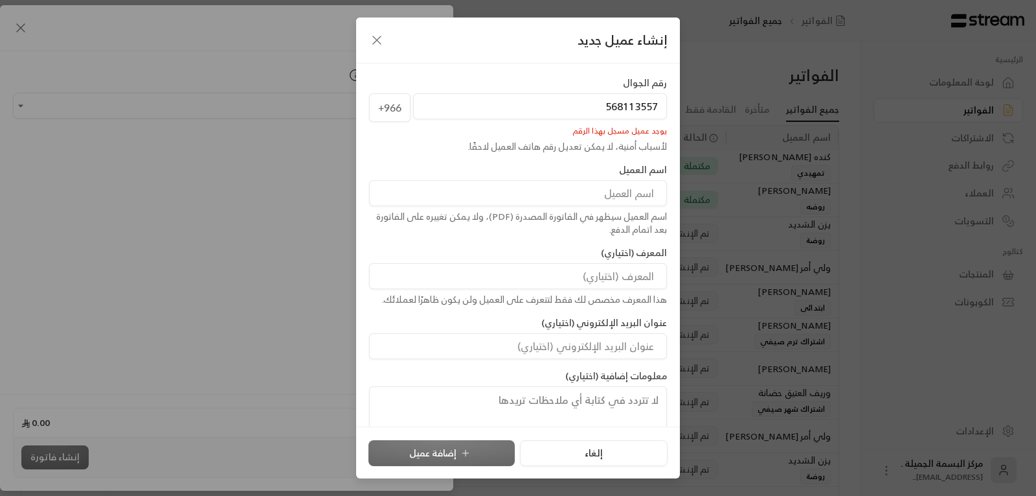
type input "568113557"
click at [369, 40] on icon "button" at bounding box center [377, 40] width 16 height 16
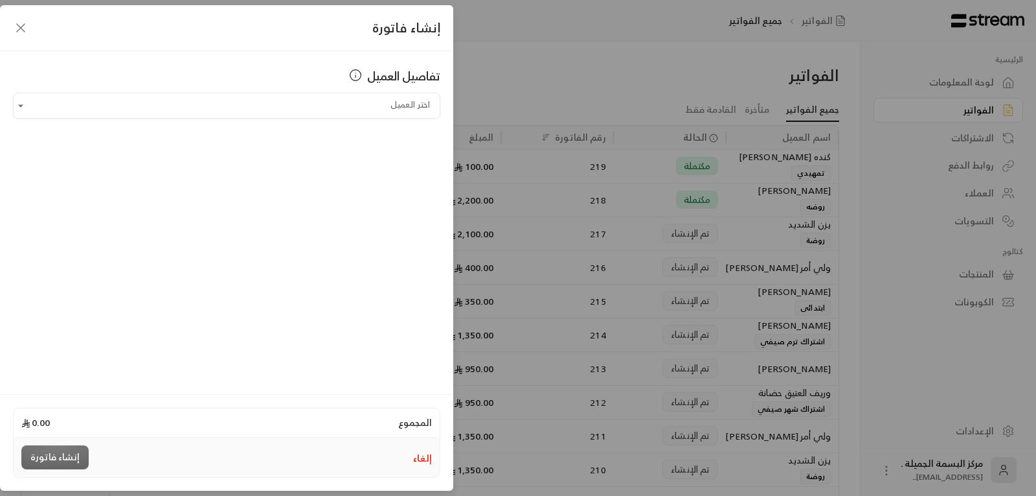
click at [23, 26] on icon "button" at bounding box center [21, 28] width 8 height 8
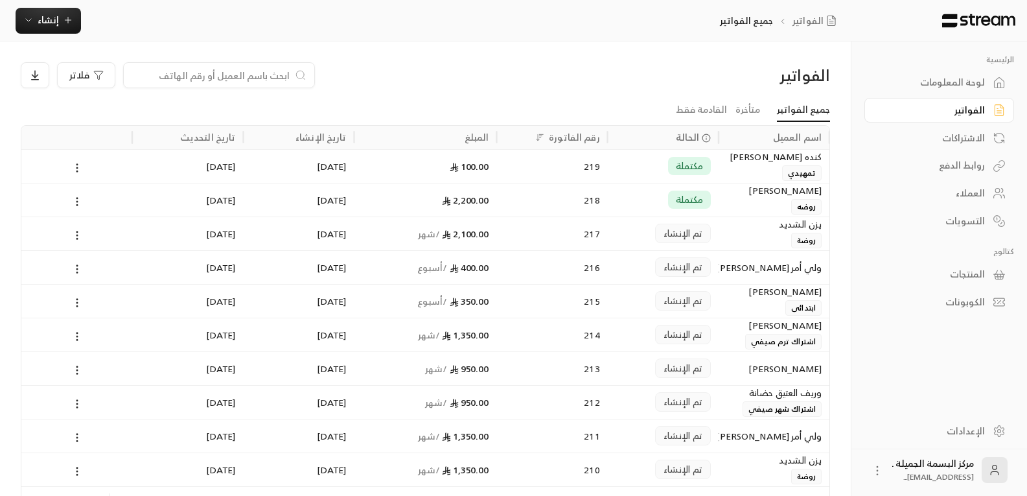
click at [958, 131] on div "الاشتراكات" at bounding box center [932, 137] width 104 height 13
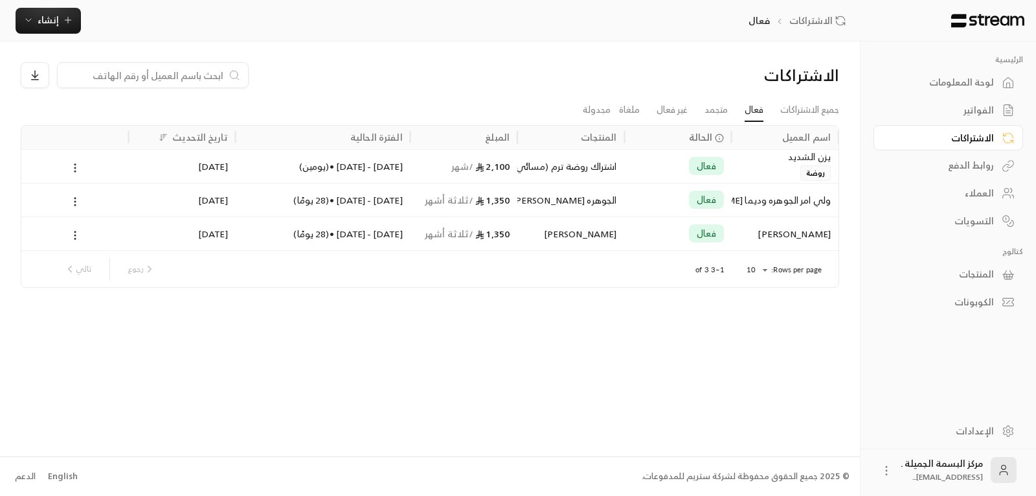
click at [975, 192] on div "العملاء" at bounding box center [942, 193] width 104 height 13
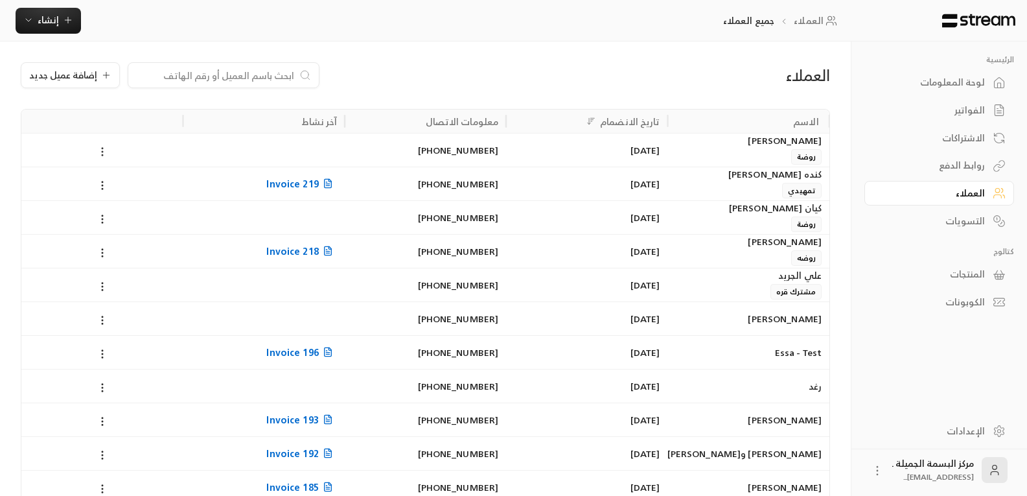
click at [104, 154] on icon at bounding box center [103, 152] width 12 height 12
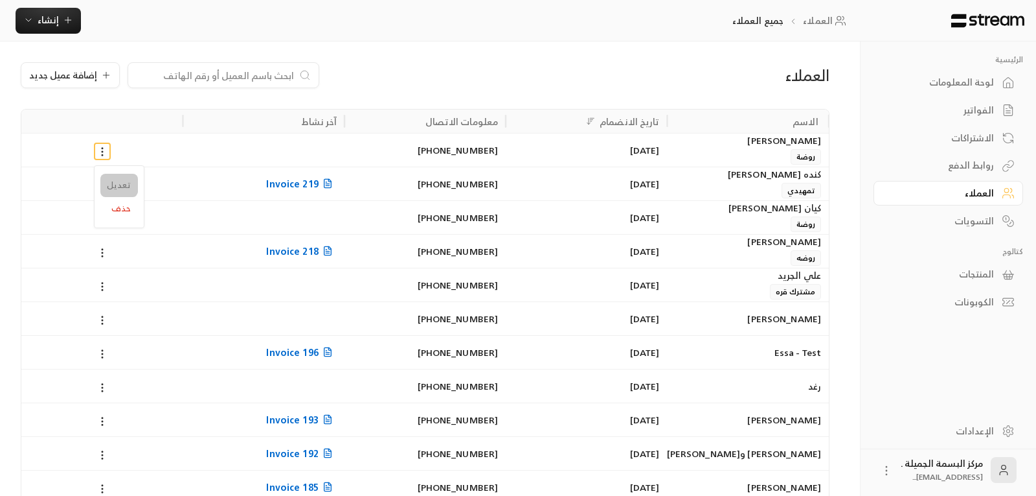
click at [111, 179] on li "تعديل" at bounding box center [119, 185] width 38 height 23
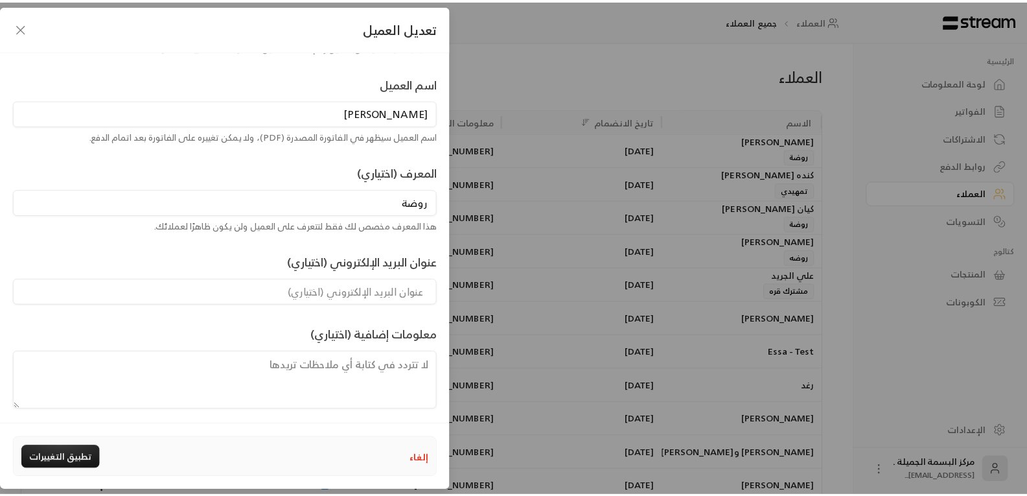
scroll to position [89, 0]
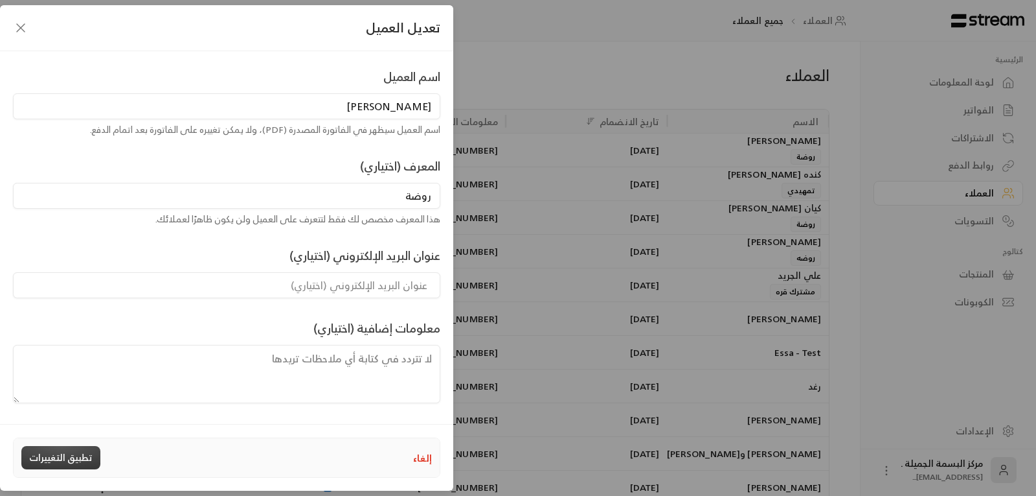
click at [58, 461] on button "تطبيق التغييرات" at bounding box center [60, 457] width 79 height 23
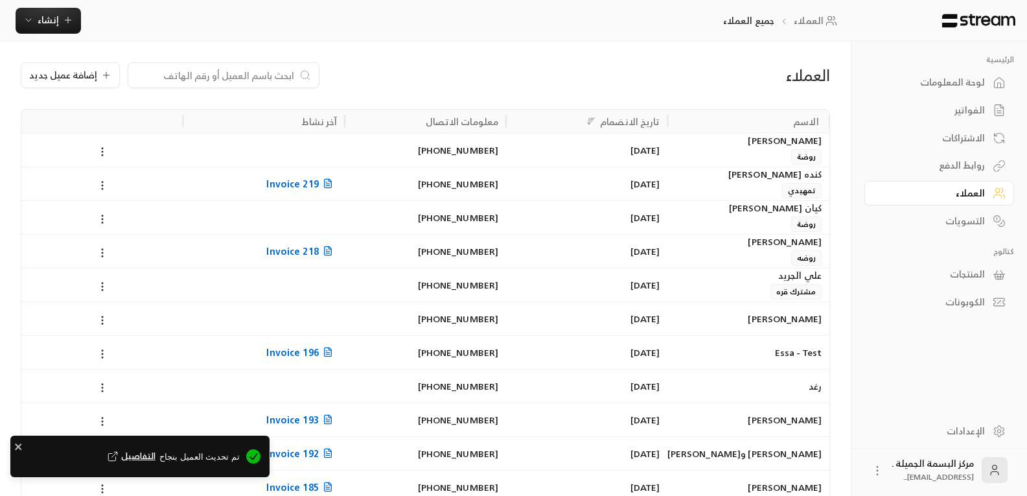
click at [966, 131] on div "الاشتراكات" at bounding box center [932, 137] width 104 height 13
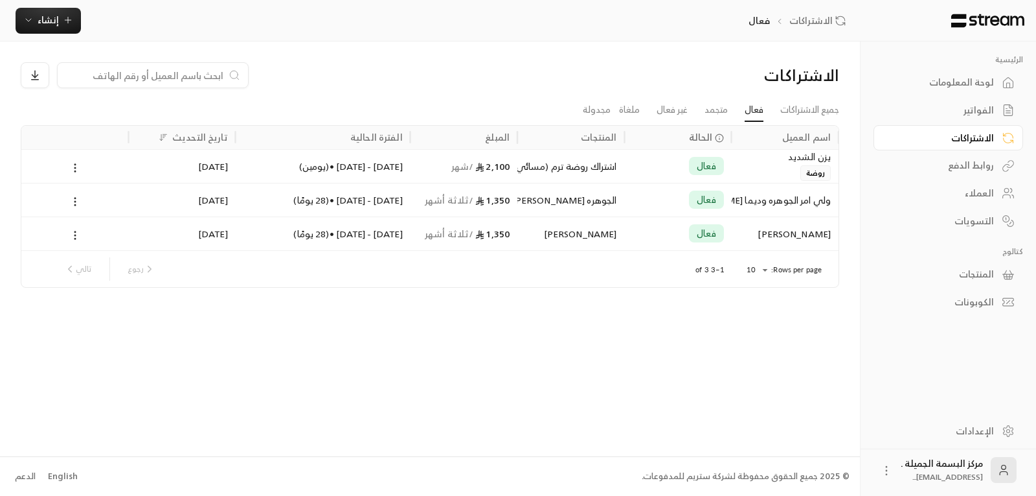
click at [190, 68] on input at bounding box center [144, 75] width 158 height 14
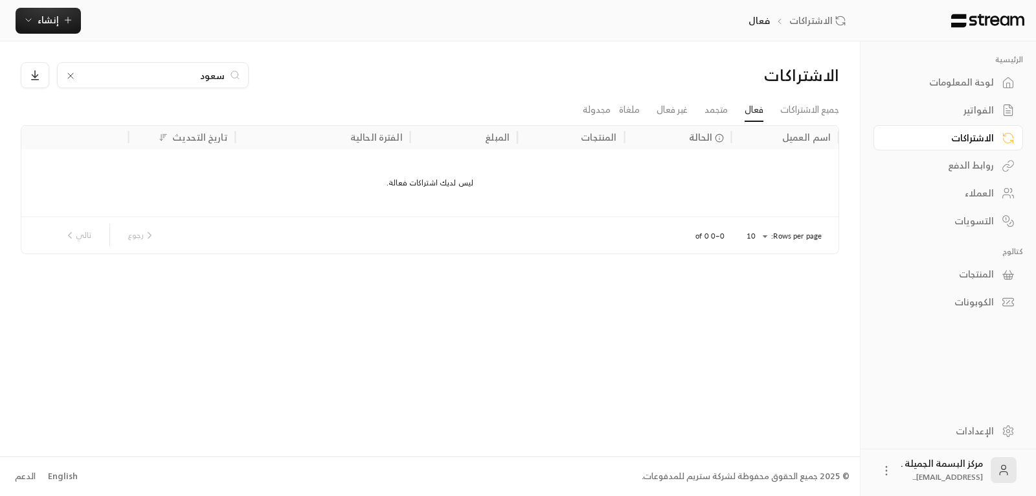
type input "سعود"
click at [964, 87] on div "لوحة المعلومات" at bounding box center [942, 82] width 104 height 13
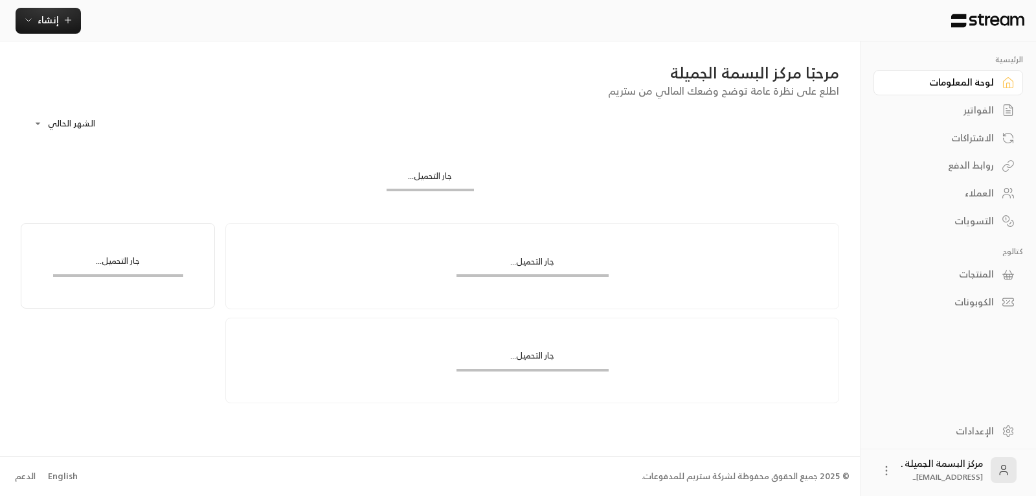
click at [969, 113] on div "الفواتير" at bounding box center [942, 110] width 104 height 13
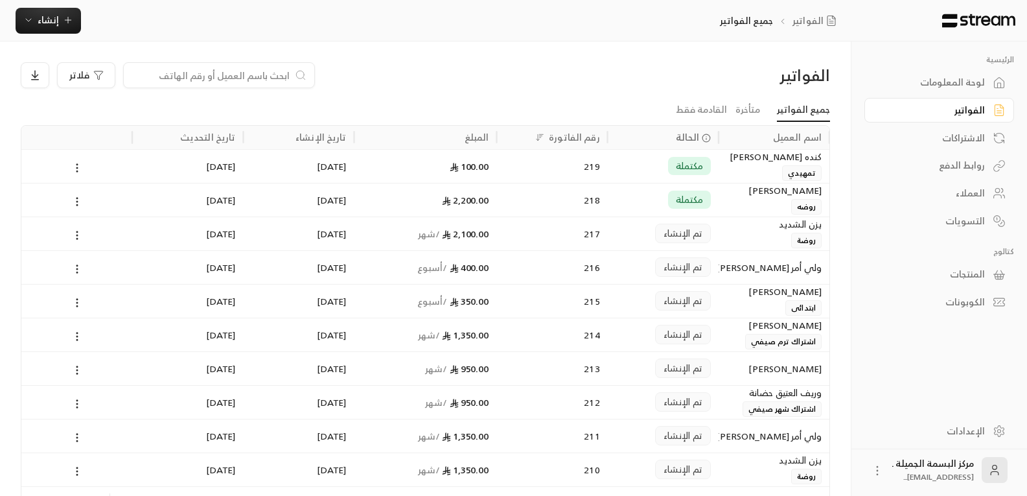
click at [972, 155] on link "روابط الدفع" at bounding box center [939, 165] width 150 height 25
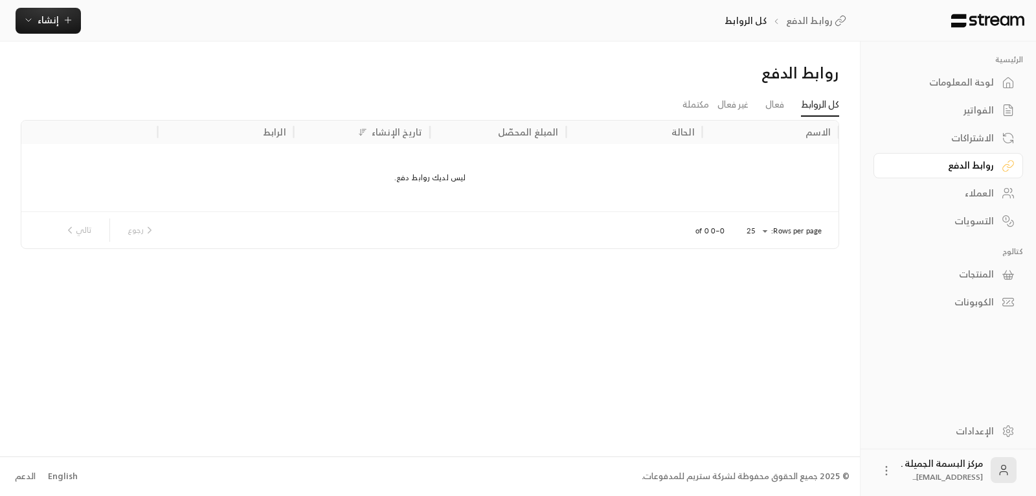
click at [980, 141] on div "الاشتراكات" at bounding box center [942, 137] width 104 height 13
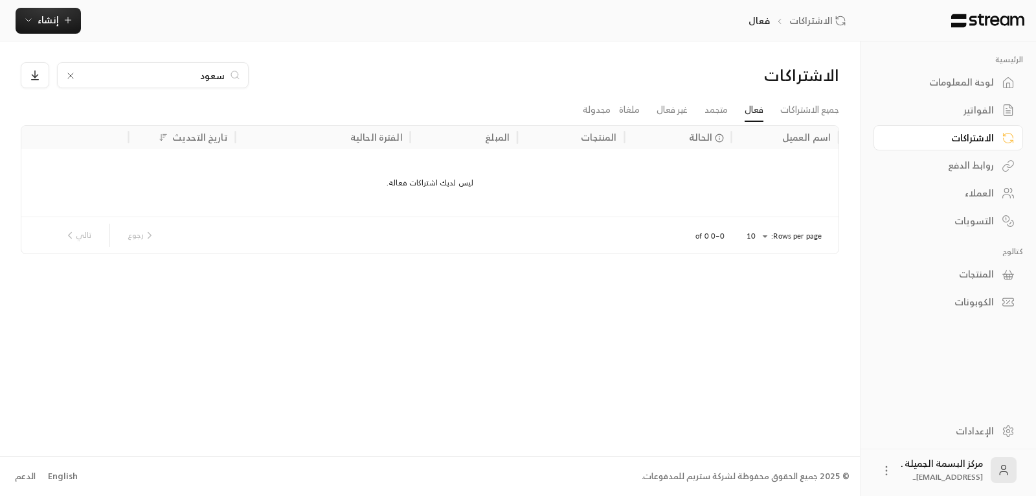
click at [988, 191] on div "العملاء" at bounding box center [942, 193] width 104 height 13
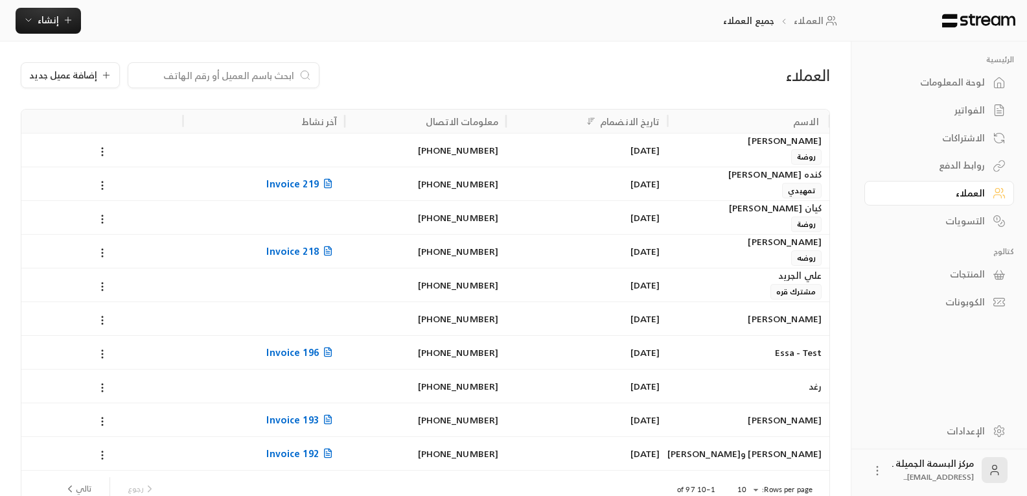
click at [798, 141] on div "[PERSON_NAME]" at bounding box center [749, 140] width 146 height 14
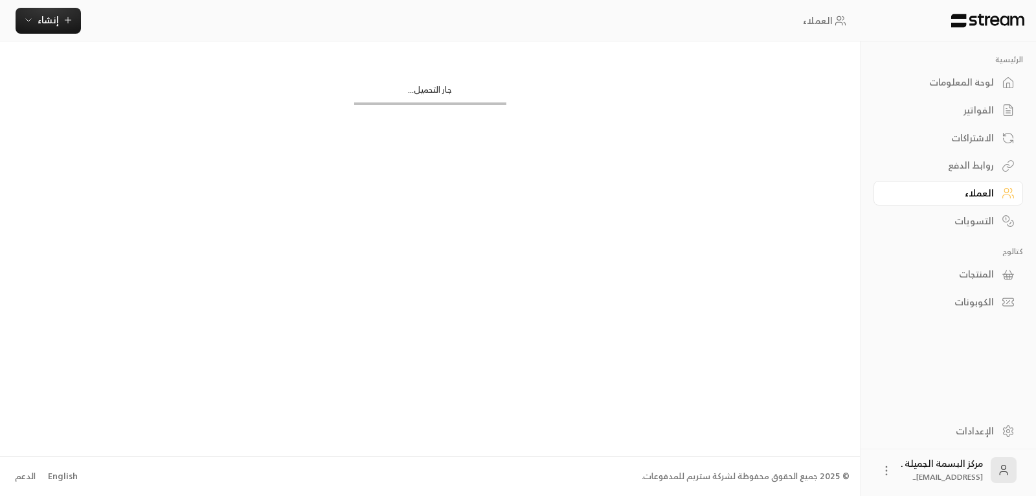
click at [798, 141] on div "جار التحميل..." at bounding box center [430, 248] width 860 height 414
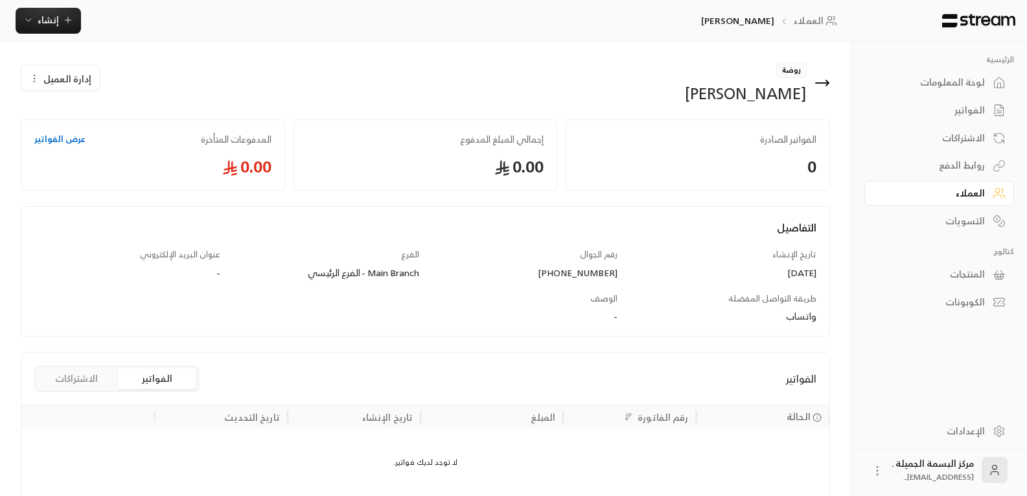
click at [63, 76] on span "إدارة العميل" at bounding box center [67, 79] width 48 height 14
click at [71, 117] on link "تعديل" at bounding box center [70, 116] width 80 height 23
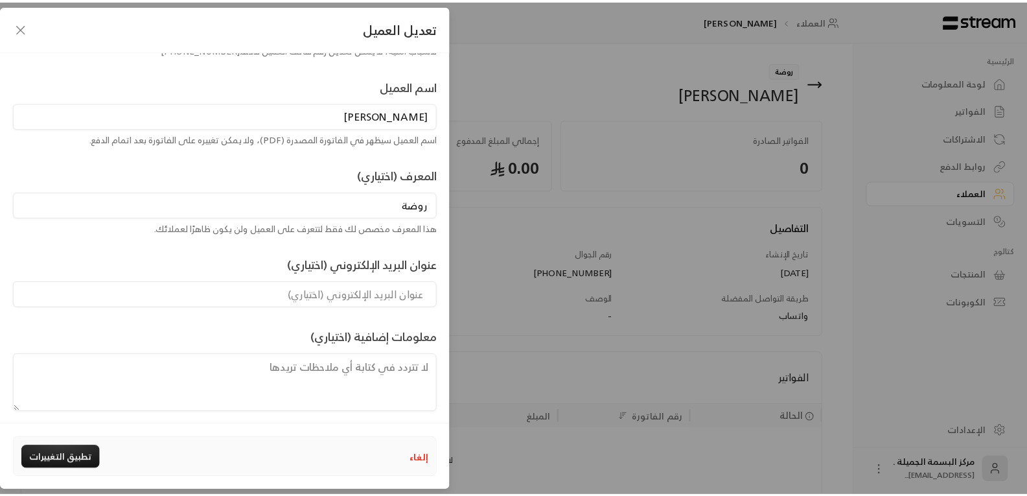
scroll to position [89, 0]
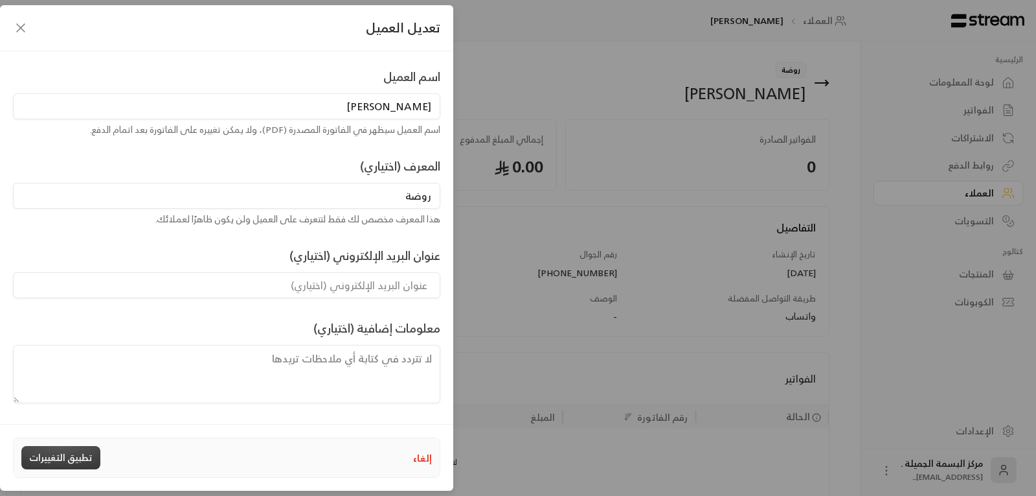
click at [74, 452] on button "تطبيق التغييرات" at bounding box center [60, 457] width 79 height 23
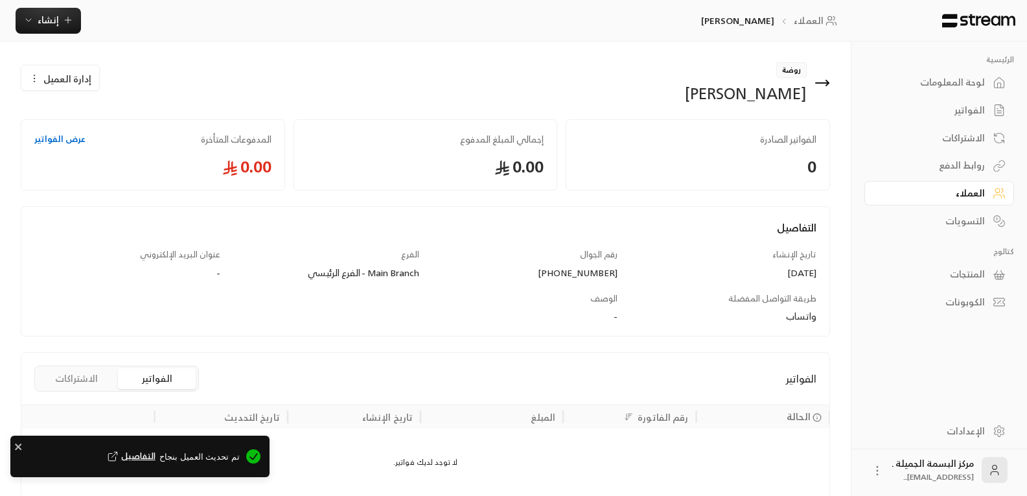
click at [808, 230] on span "التفاصيل" at bounding box center [797, 227] width 40 height 18
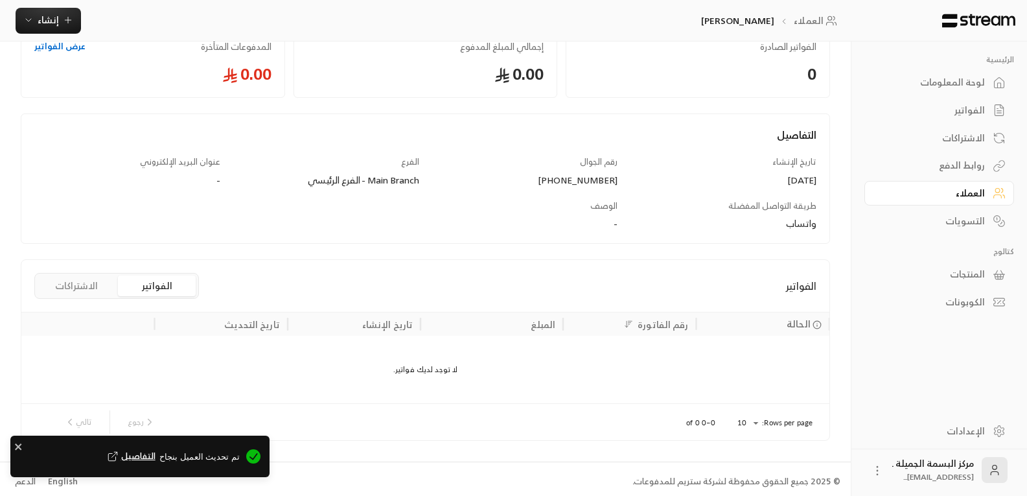
scroll to position [98, 0]
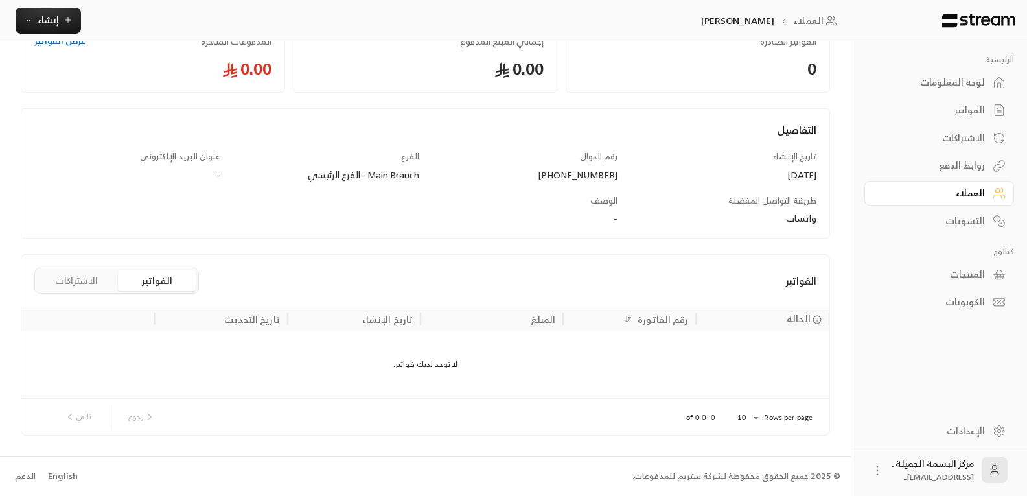
click at [187, 279] on button "الفواتير" at bounding box center [157, 280] width 78 height 21
drag, startPoint x: 97, startPoint y: 271, endPoint x: 92, endPoint y: 285, distance: 15.2
click at [94, 279] on button "الاشتراكات" at bounding box center [77, 280] width 78 height 21
click at [95, 279] on button "الاشتراكات" at bounding box center [77, 280] width 78 height 21
click at [609, 317] on div "المنتجات" at bounding box center [602, 319] width 36 height 16
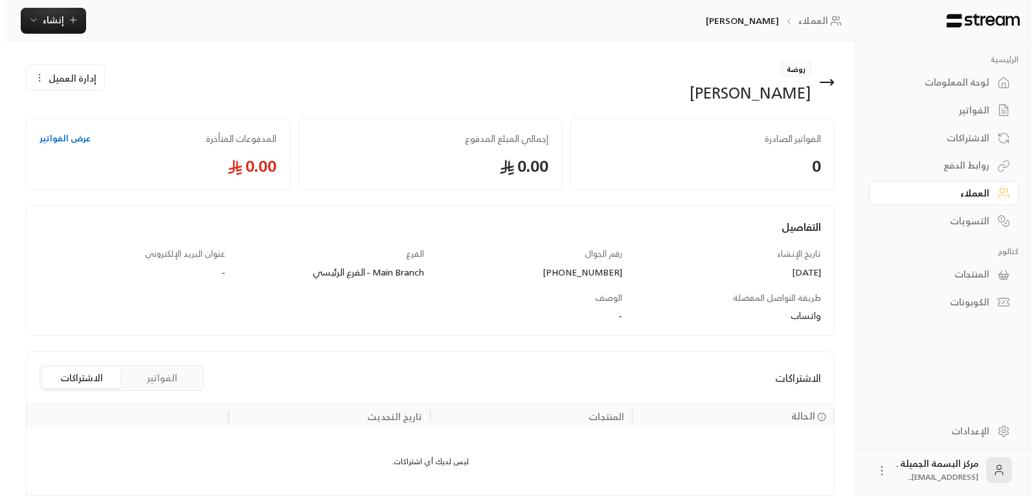
scroll to position [0, 0]
click at [35, 74] on icon "button" at bounding box center [34, 78] width 10 height 10
click at [69, 110] on link "تعديل" at bounding box center [70, 116] width 80 height 23
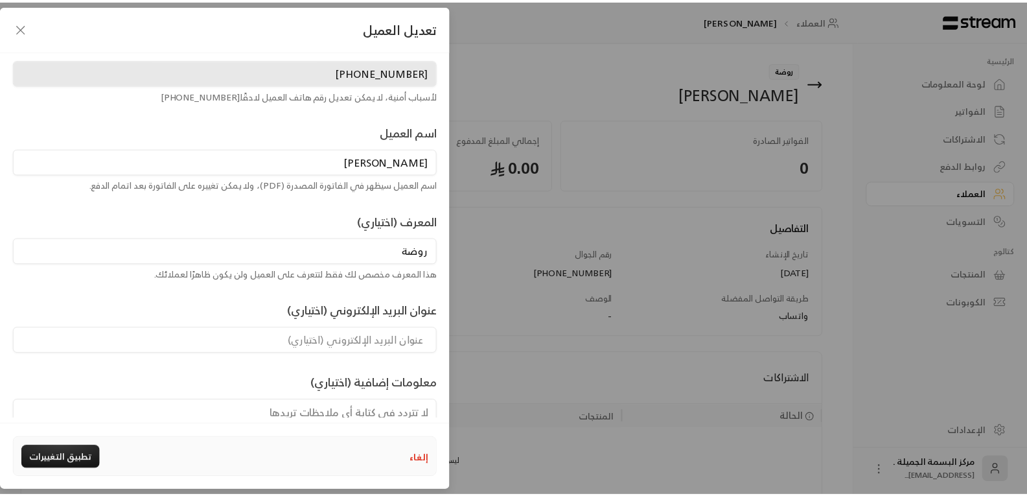
scroll to position [89, 0]
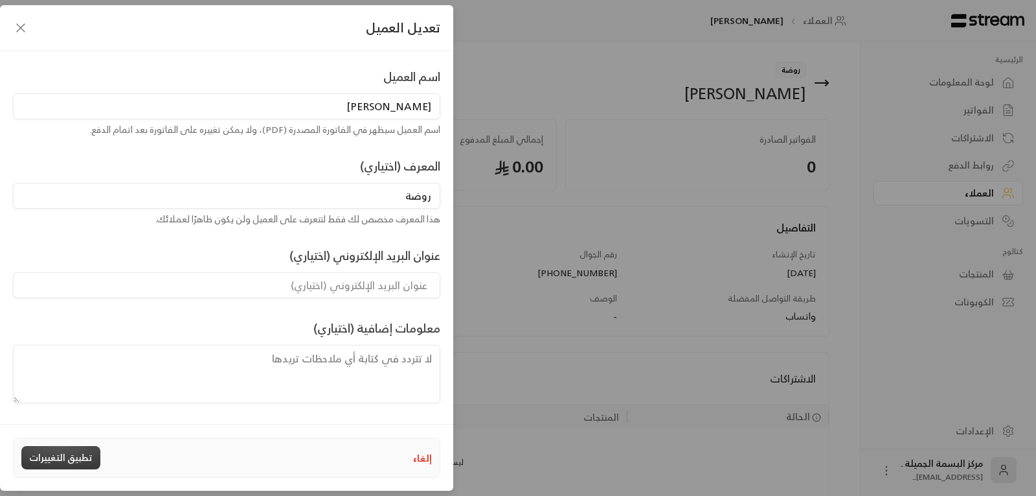
click at [52, 458] on button "تطبيق التغييرات" at bounding box center [60, 457] width 79 height 23
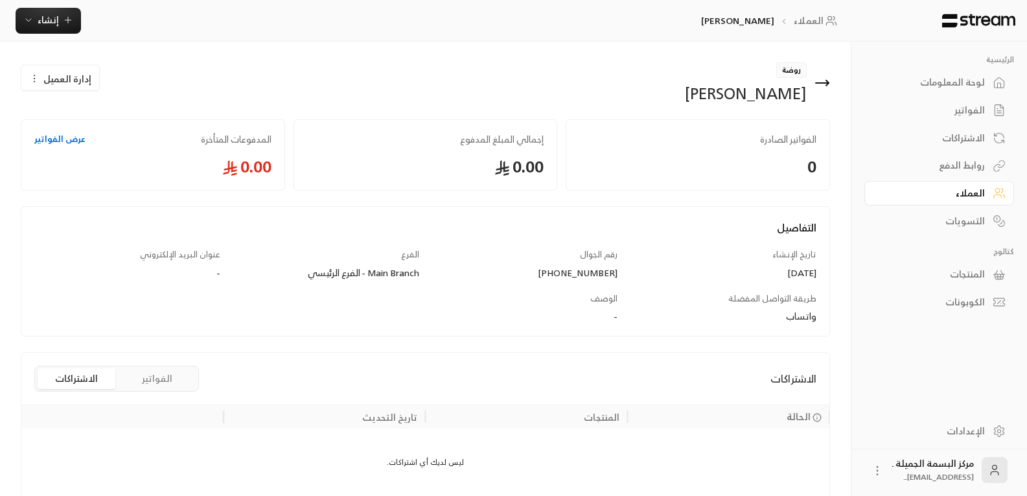
drag, startPoint x: 56, startPoint y: 77, endPoint x: 97, endPoint y: 52, distance: 47.7
click at [97, 52] on div "روضة سعود وليد الزير إدارة العميل الفواتير الصادرة 0 إجمالي المبلغ المدفوع 0.00…" at bounding box center [425, 297] width 850 height 512
click at [45, 133] on link "عرض الفواتير" at bounding box center [59, 139] width 51 height 13
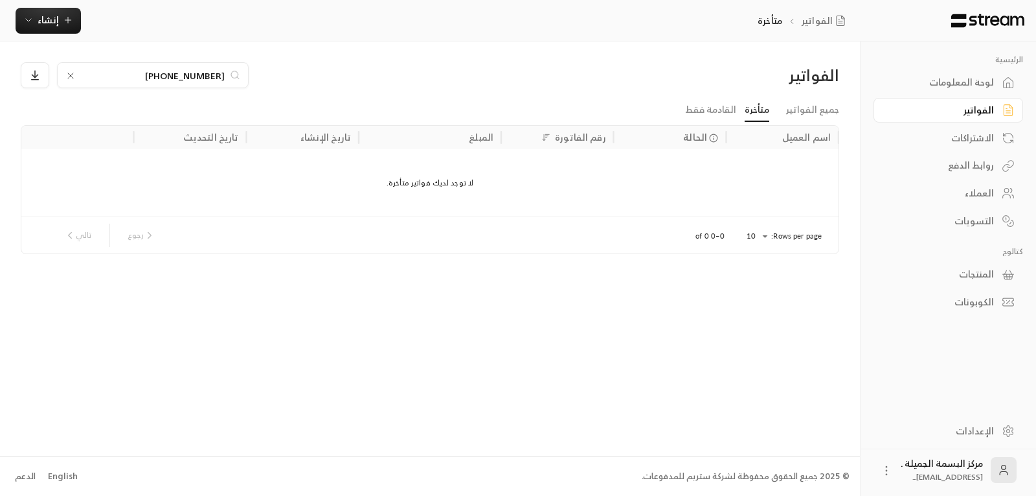
click at [994, 127] on link "الاشتراكات" at bounding box center [949, 137] width 150 height 25
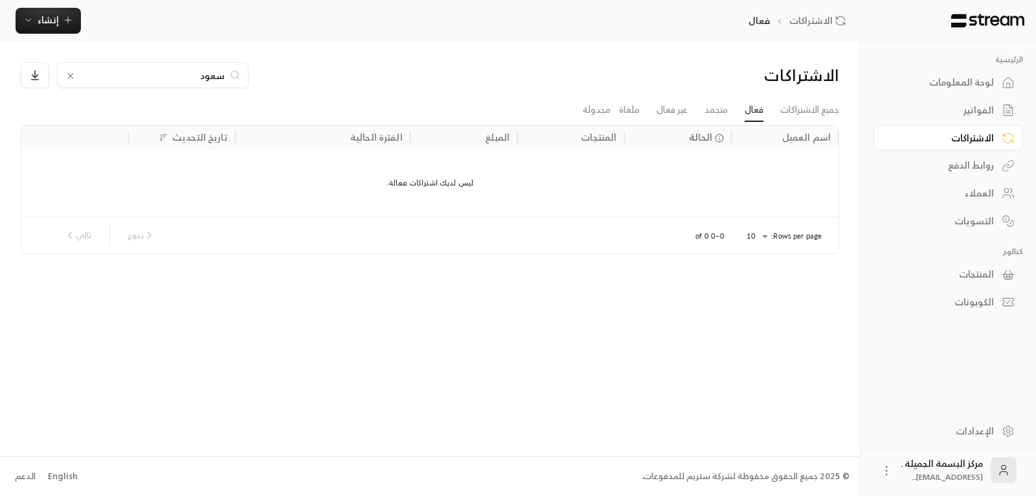
click at [68, 74] on icon at bounding box center [70, 76] width 10 height 10
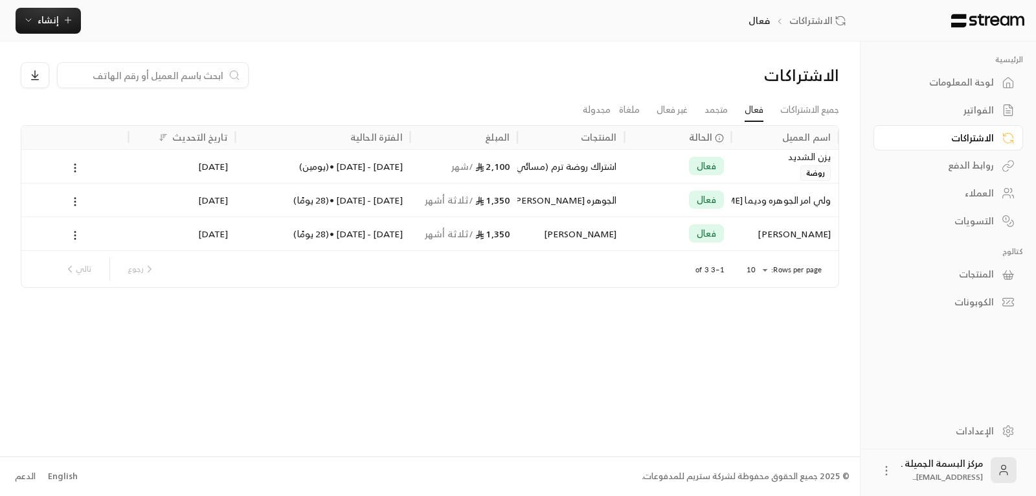
click at [975, 109] on div "الفواتير" at bounding box center [942, 110] width 104 height 13
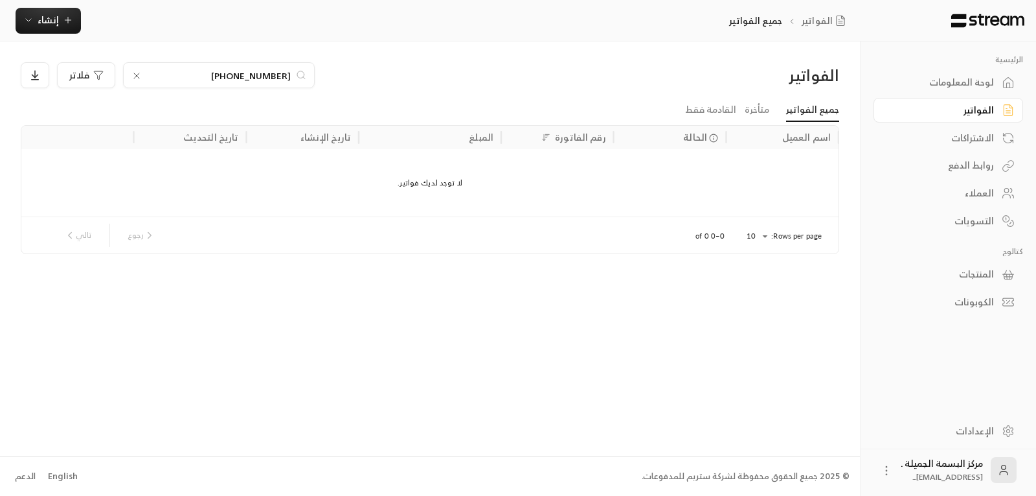
click at [979, 273] on div "المنتجات" at bounding box center [942, 274] width 104 height 13
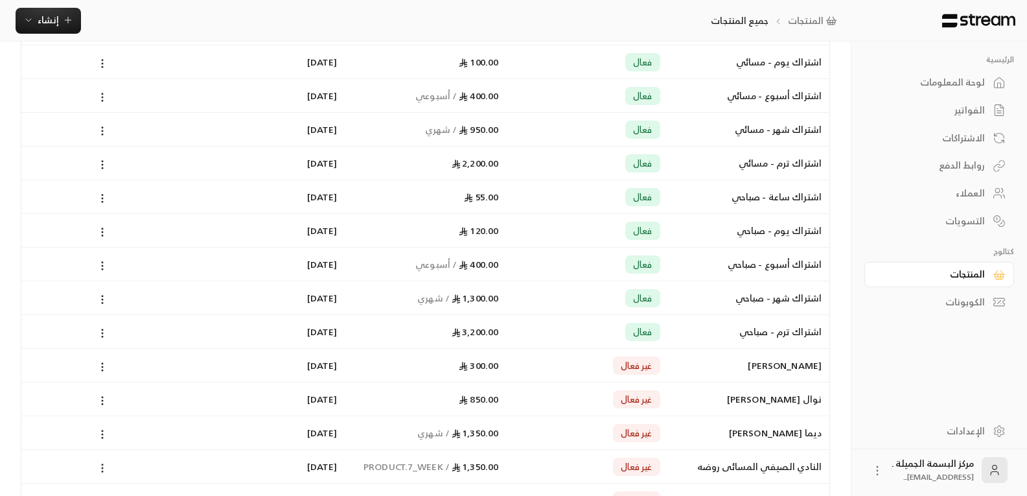
scroll to position [144, 0]
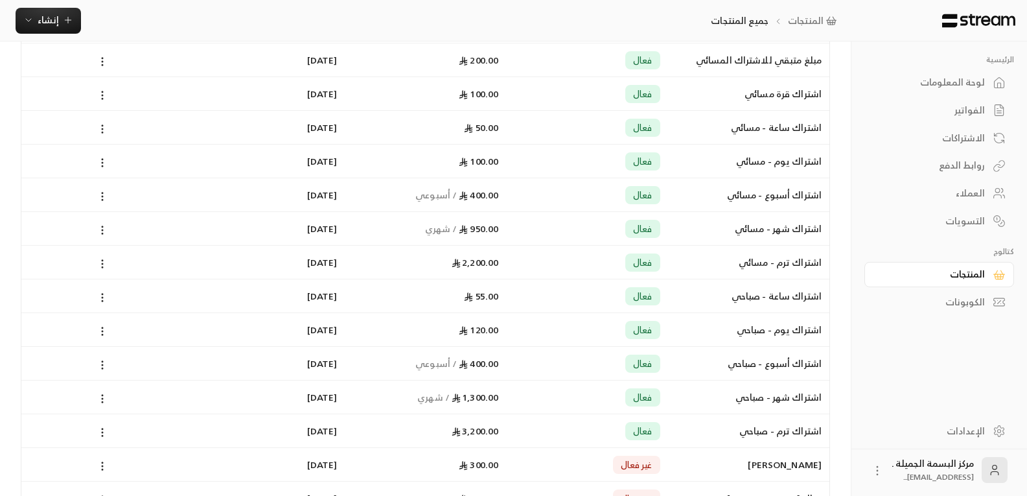
click at [981, 86] on div "لوحة المعلومات" at bounding box center [932, 82] width 104 height 13
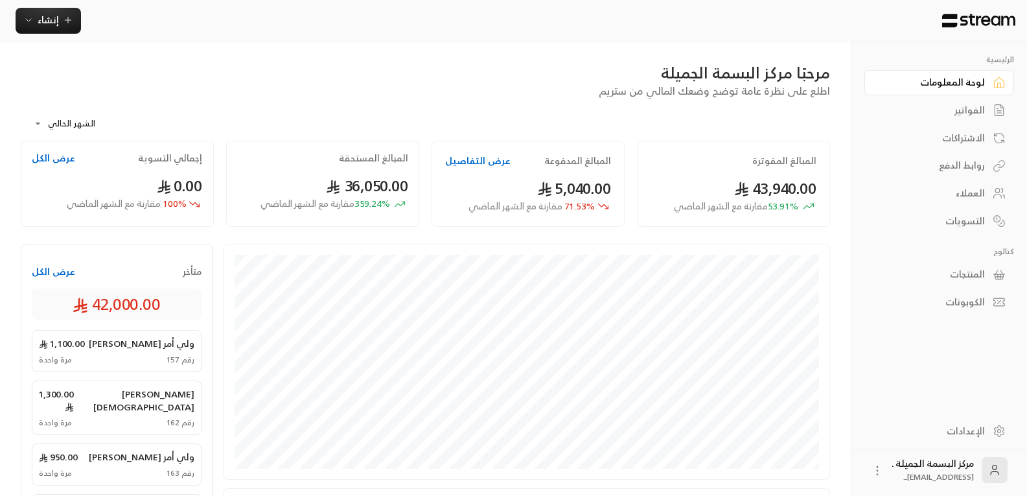
click at [980, 104] on div "الفواتير" at bounding box center [932, 110] width 104 height 13
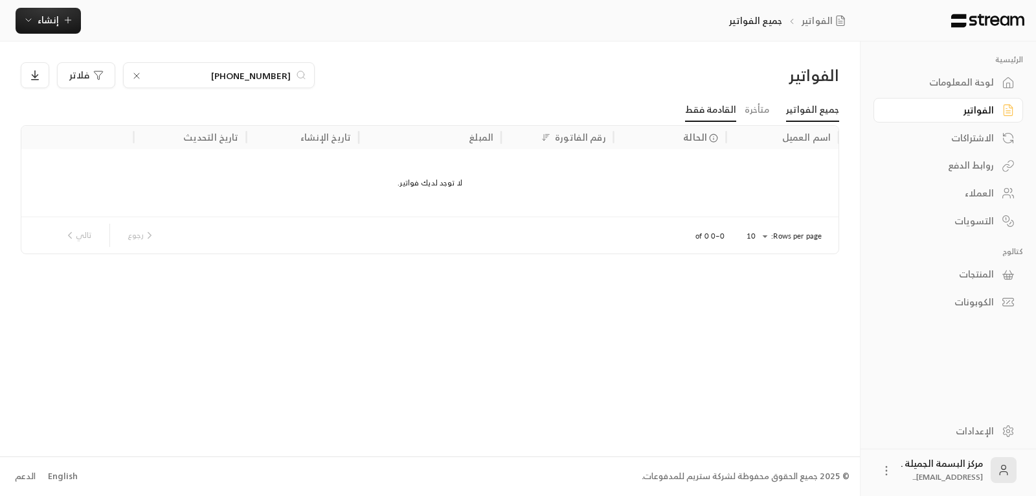
click at [733, 102] on link "القادمة فقط" at bounding box center [710, 109] width 51 height 23
click at [828, 108] on link "جميع الفواتير" at bounding box center [812, 109] width 53 height 23
click at [821, 110] on link "جميع الفواتير" at bounding box center [812, 109] width 53 height 23
click at [139, 76] on icon at bounding box center [136, 76] width 10 height 10
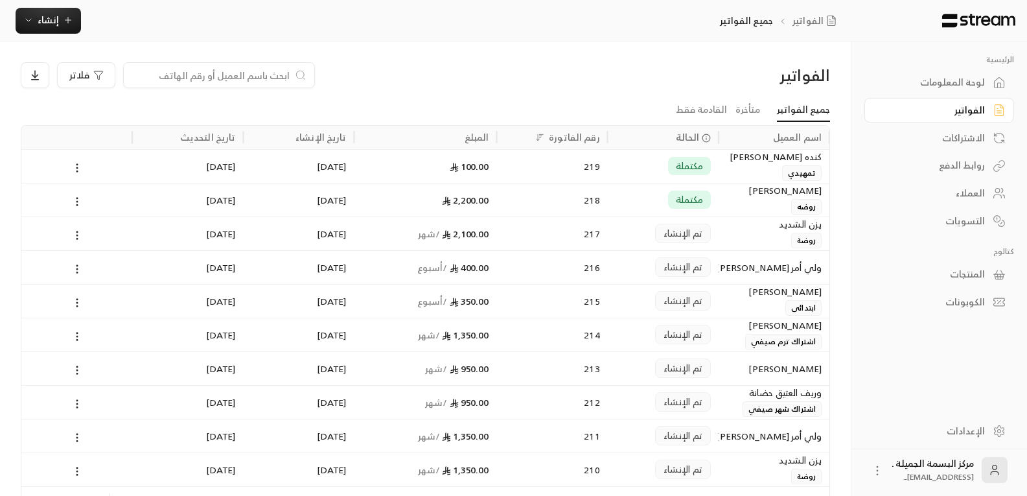
click at [963, 140] on div "الاشتراكات" at bounding box center [932, 137] width 104 height 13
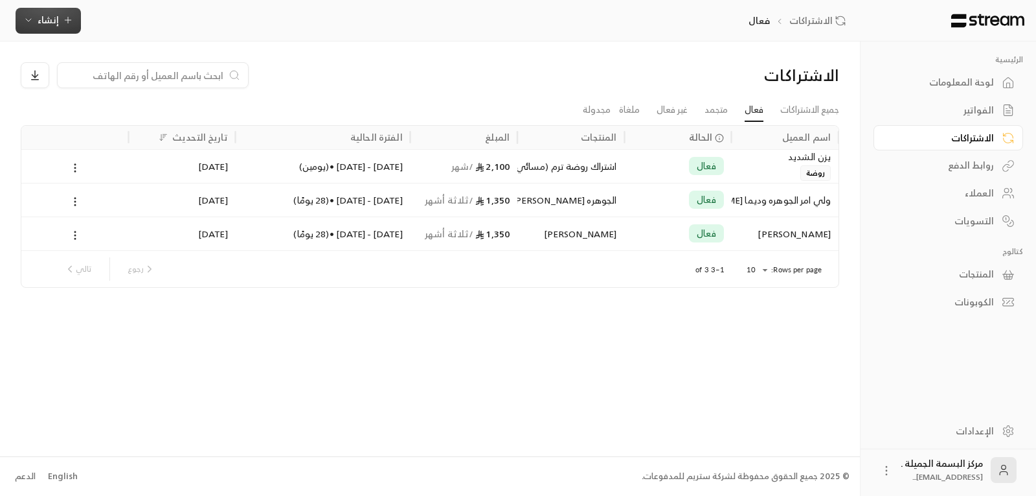
click at [51, 19] on span "إنشاء" at bounding box center [48, 20] width 21 height 16
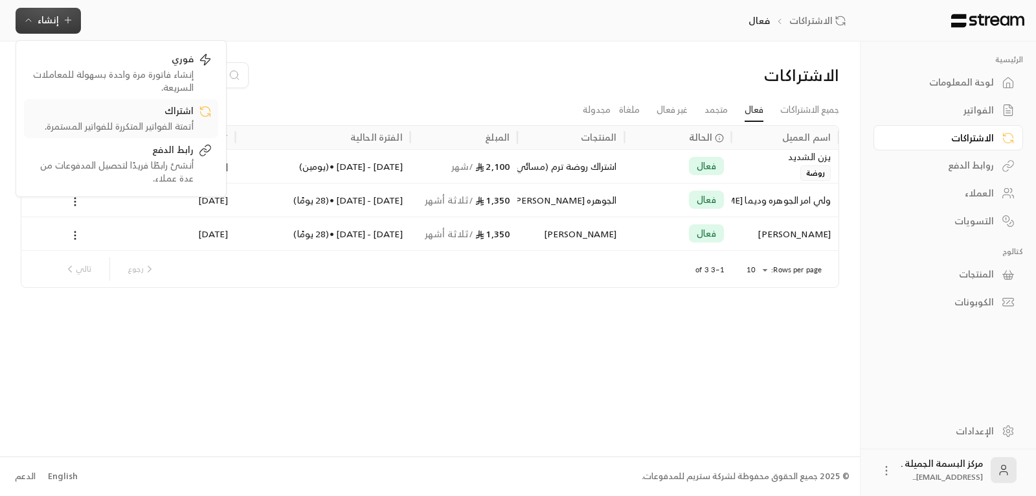
click at [183, 126] on div "أتمتة الفواتير المتكررة للفواتير المستمرة." at bounding box center [111, 126] width 163 height 13
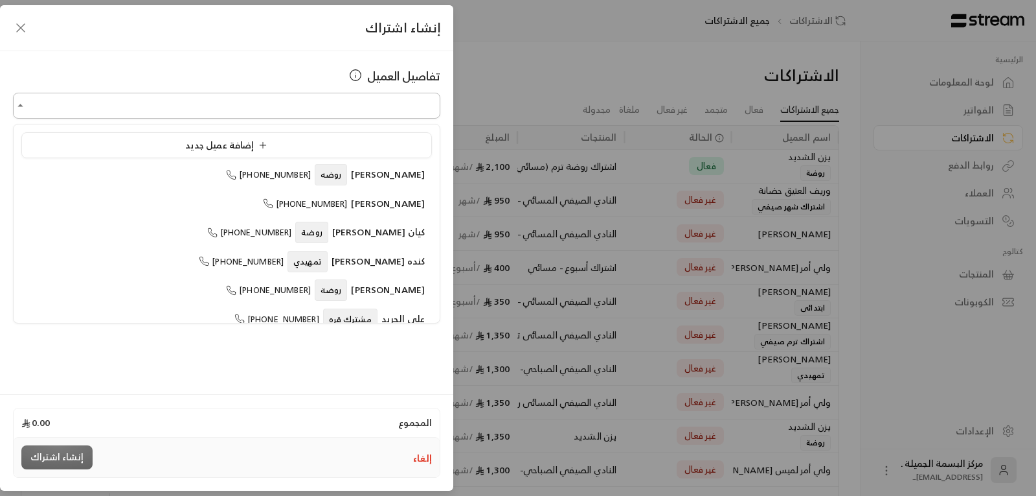
click at [274, 104] on input "اختر العميل" at bounding box center [227, 106] width 428 height 23
type input "*"
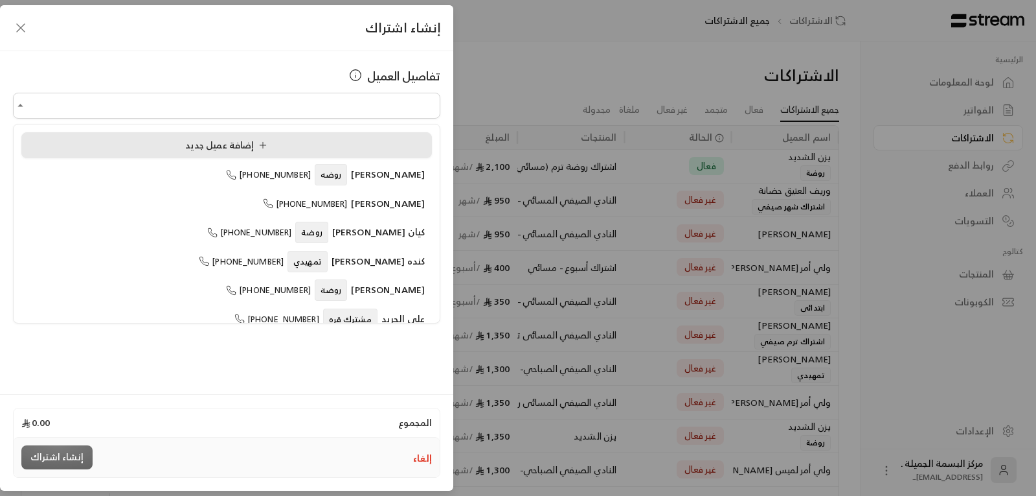
click at [207, 140] on span "إضافة عميل جديد" at bounding box center [228, 145] width 87 height 16
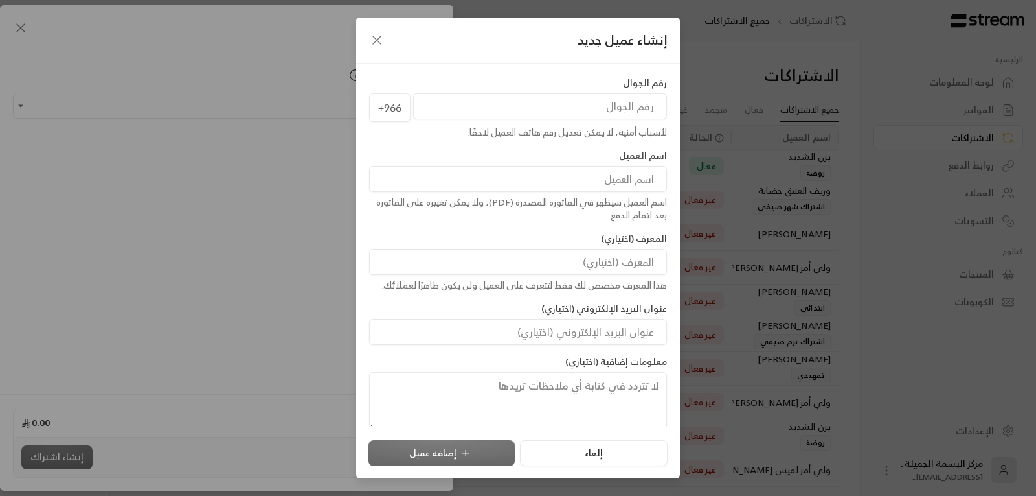
click at [580, 111] on input "tel" at bounding box center [540, 106] width 254 height 26
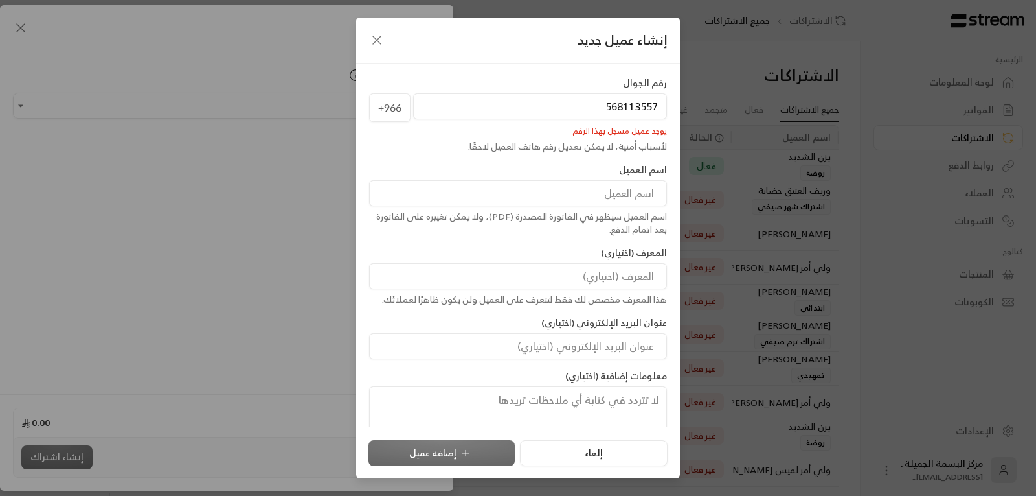
type input "568113557"
click at [520, 202] on input at bounding box center [518, 193] width 298 height 26
type input "[PERSON_NAME]"
click at [628, 271] on input at bounding box center [518, 276] width 298 height 26
type input "روضة"
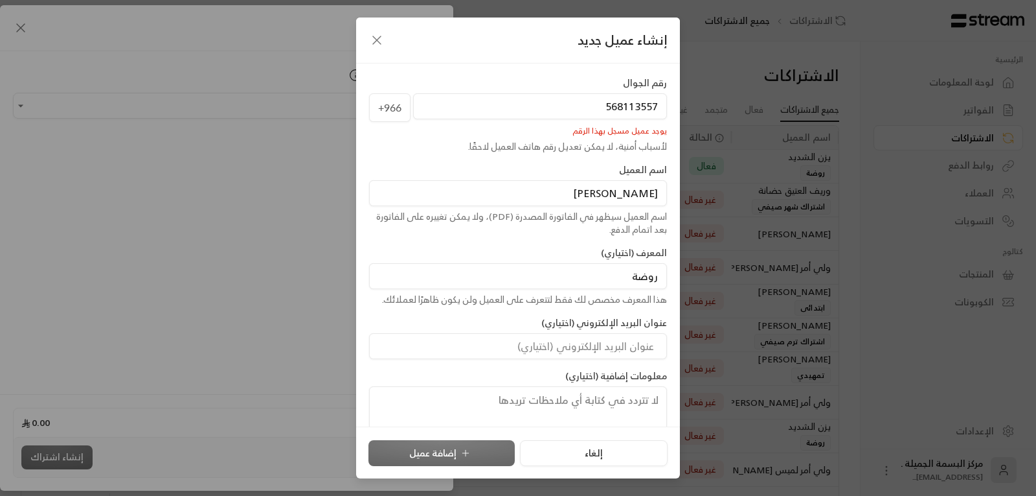
click at [440, 457] on div "إلغاء إضافة عميل" at bounding box center [518, 453] width 299 height 26
click at [635, 133] on div "يوجد عميل مسجل بهذا الرقم" at bounding box center [518, 129] width 298 height 14
click at [371, 38] on icon "button" at bounding box center [377, 40] width 16 height 16
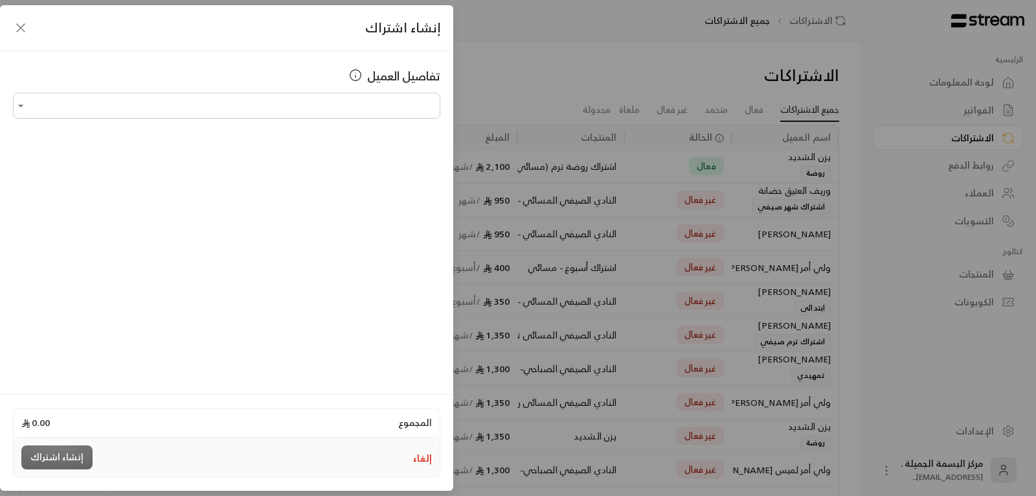
click at [476, 72] on div "إنشاء اشتراك تفاصيل العميل اختر العميل اختر العميل المجموع 0.00 إلغاء إنشاء اشت…" at bounding box center [518, 248] width 1036 height 496
click at [23, 27] on icon "button" at bounding box center [21, 28] width 16 height 16
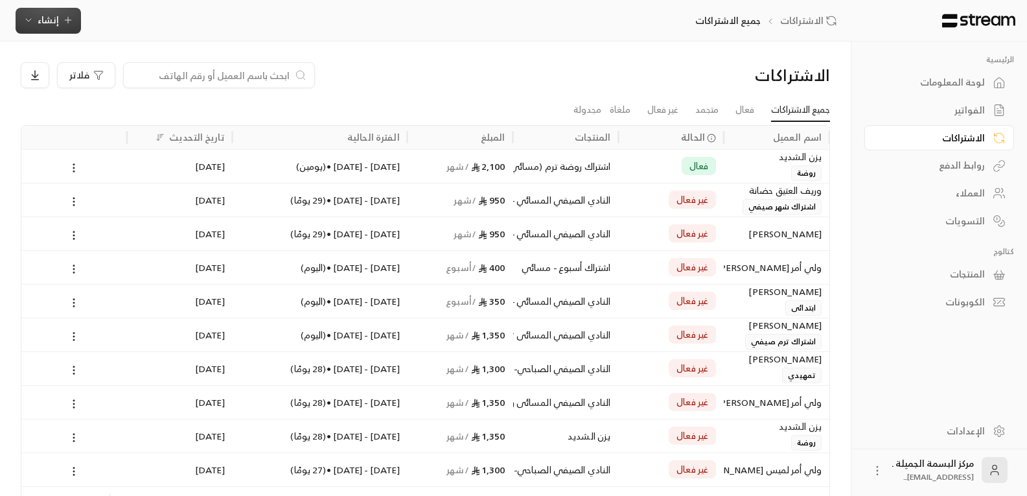
click at [61, 12] on span "إنشاء" at bounding box center [48, 20] width 50 height 16
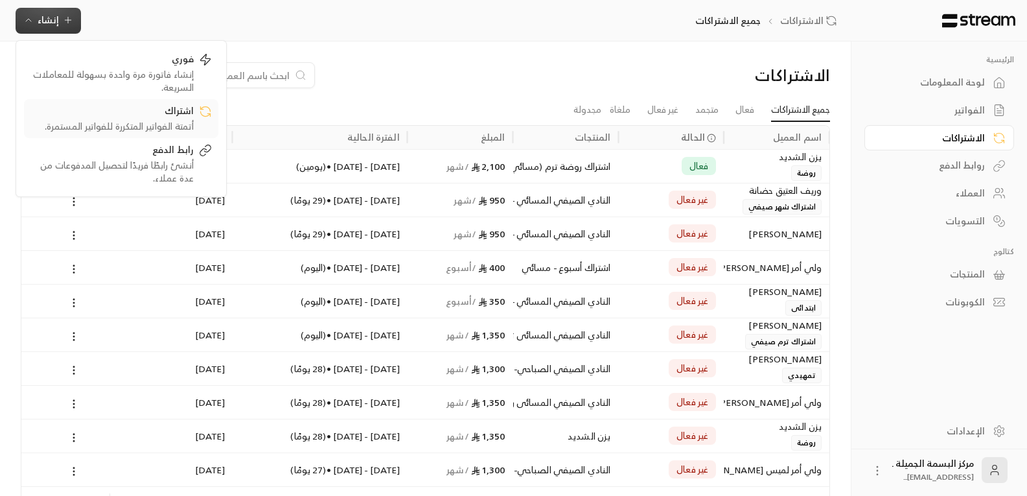
click at [163, 125] on div "أتمتة الفواتير المتكررة للفواتير المستمرة." at bounding box center [111, 126] width 163 height 13
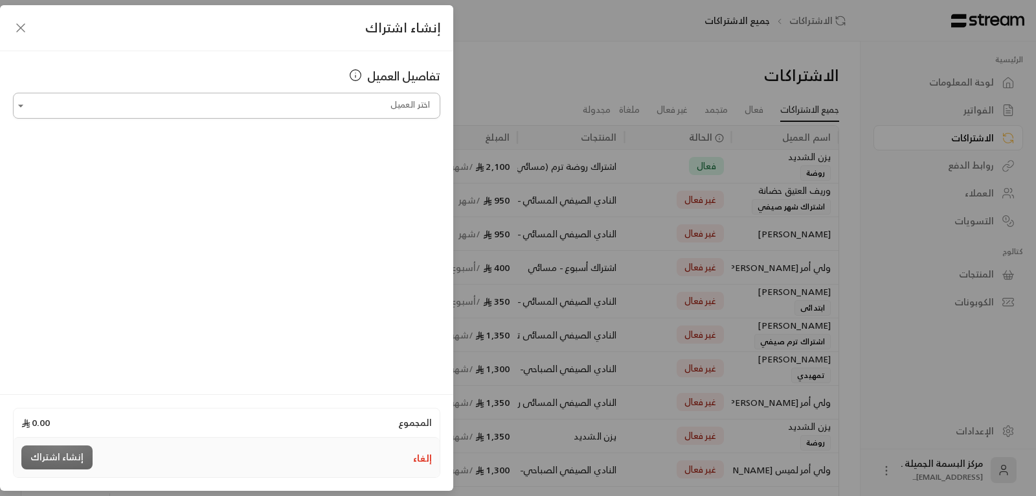
click at [309, 95] on input "اختر العميل" at bounding box center [227, 106] width 428 height 23
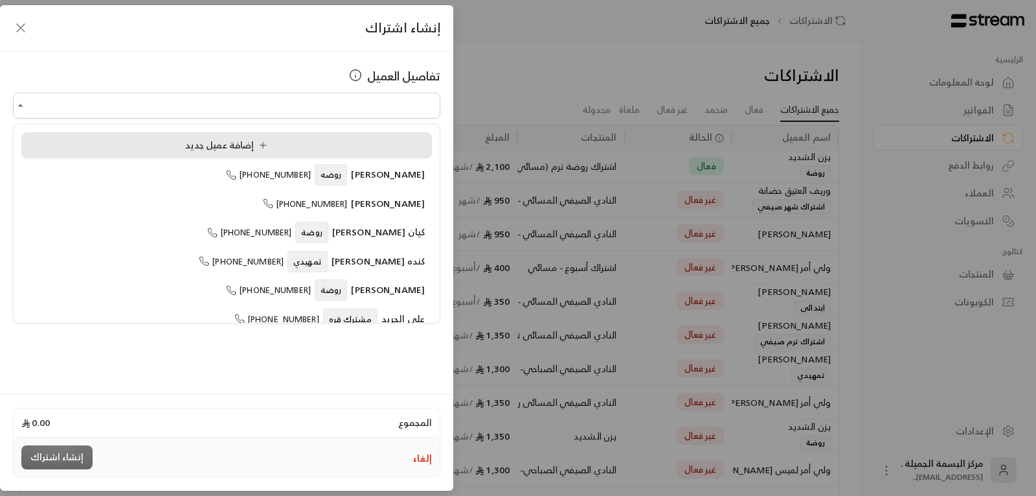
click at [182, 145] on div "إضافة عميل جديد" at bounding box center [227, 146] width 396 height 14
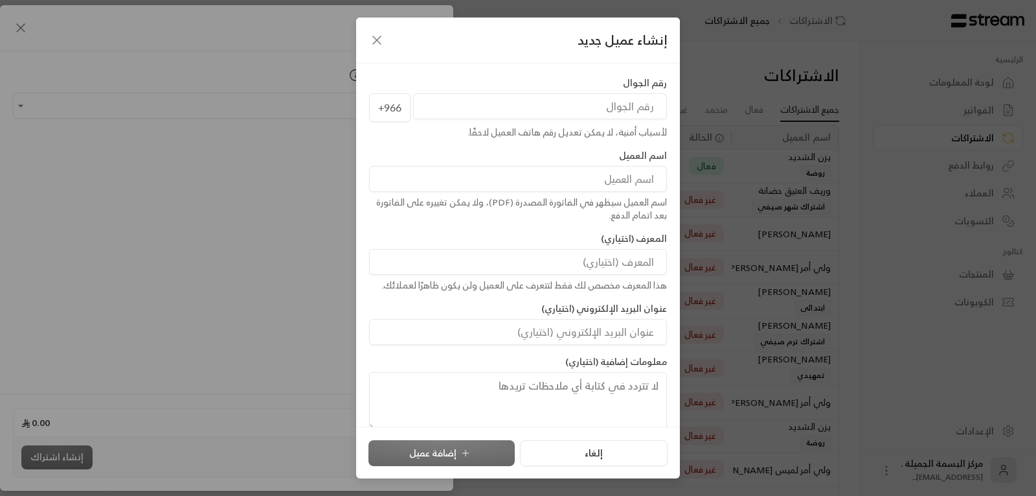
click at [568, 109] on input "tel" at bounding box center [540, 106] width 254 height 26
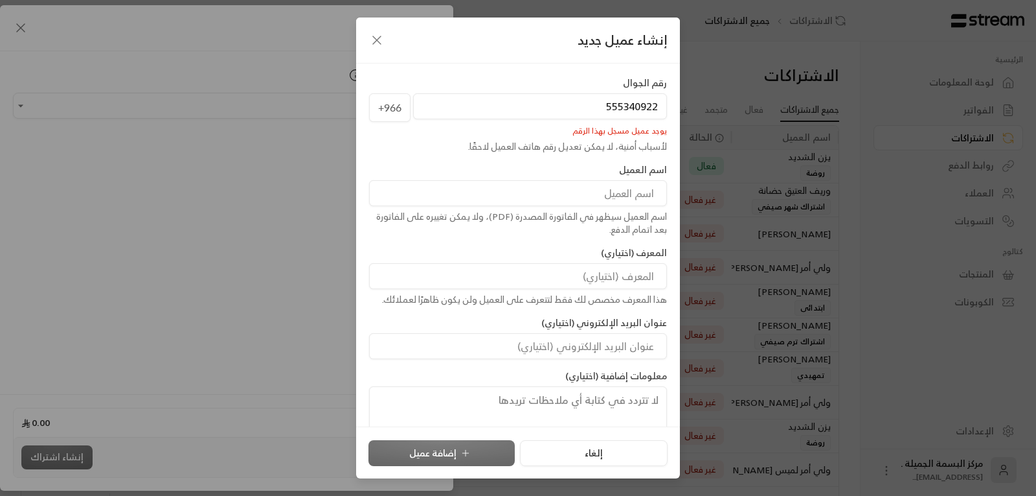
type input "555340922"
click at [599, 198] on input at bounding box center [518, 193] width 298 height 26
type input "الجوهره"
click at [375, 38] on icon "button" at bounding box center [377, 40] width 16 height 16
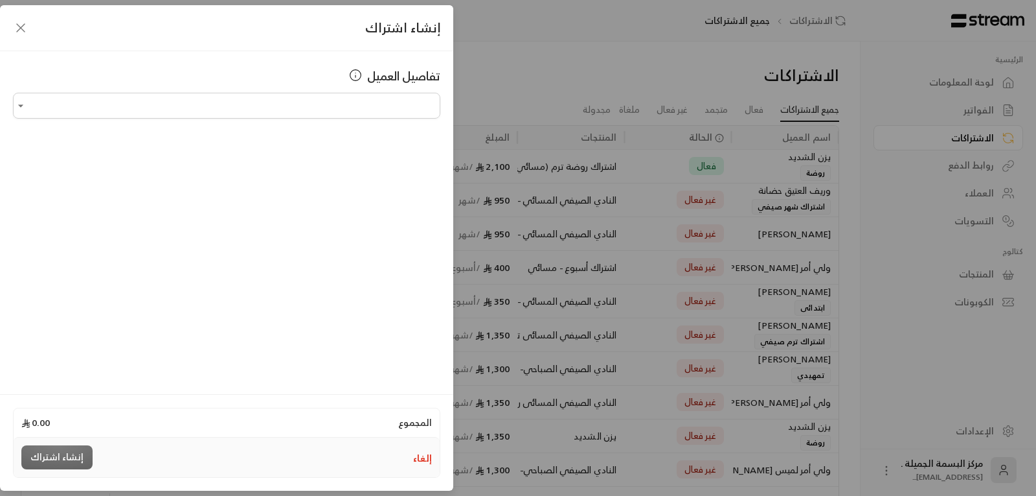
click at [21, 25] on icon "button" at bounding box center [21, 28] width 16 height 16
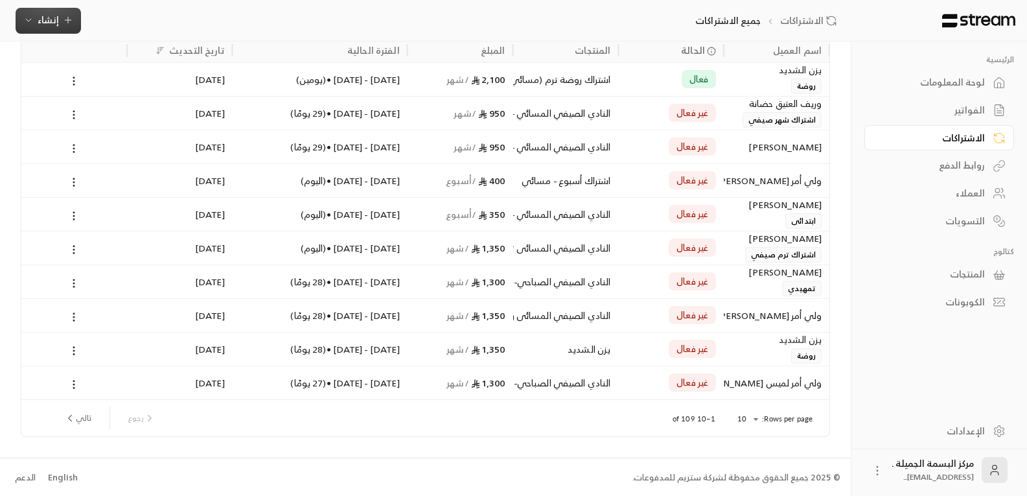
scroll to position [88, 0]
click at [82, 416] on button "تالي" at bounding box center [78, 416] width 38 height 22
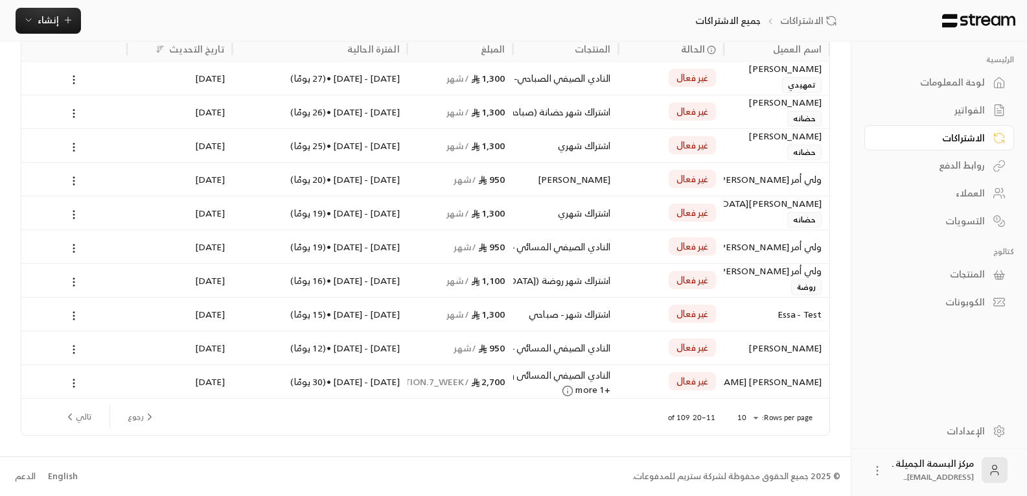
click at [81, 420] on button "تالي" at bounding box center [78, 416] width 38 height 22
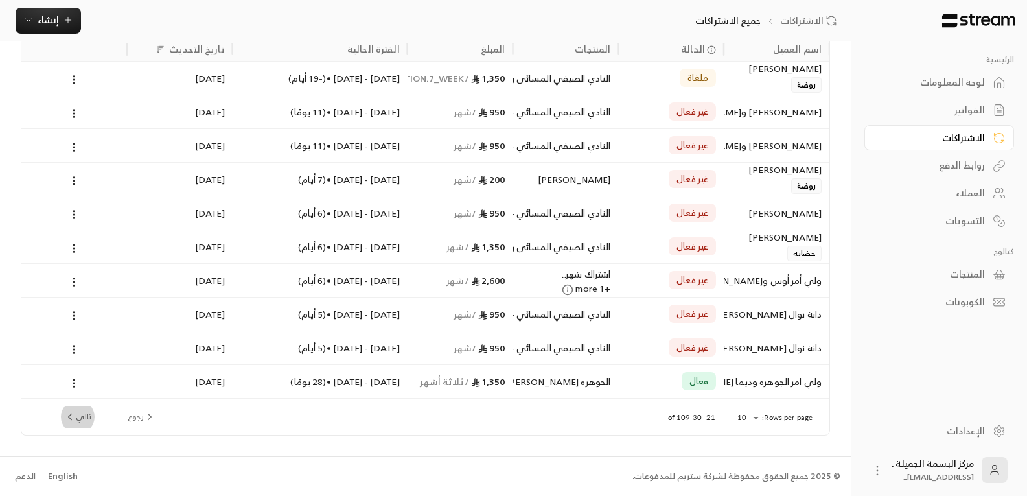
click at [73, 415] on icon "next page" at bounding box center [70, 417] width 12 height 12
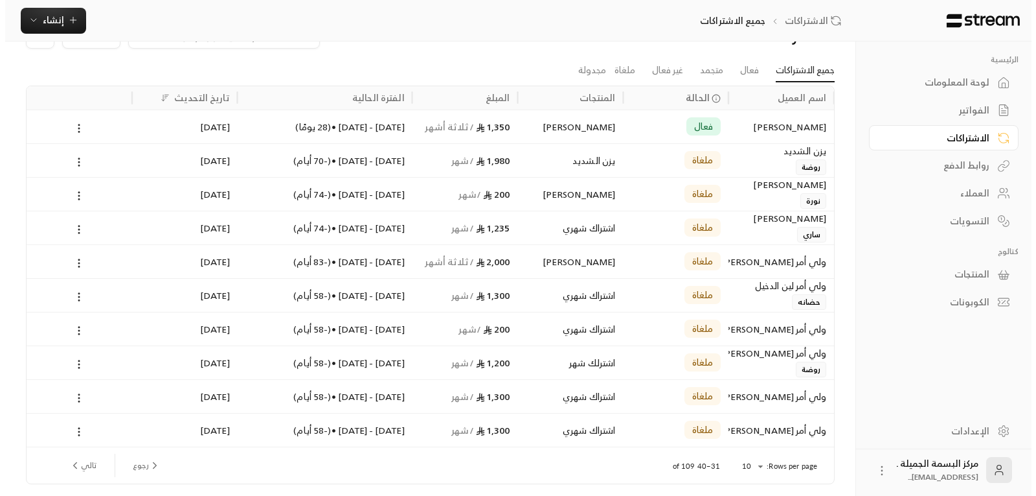
scroll to position [0, 0]
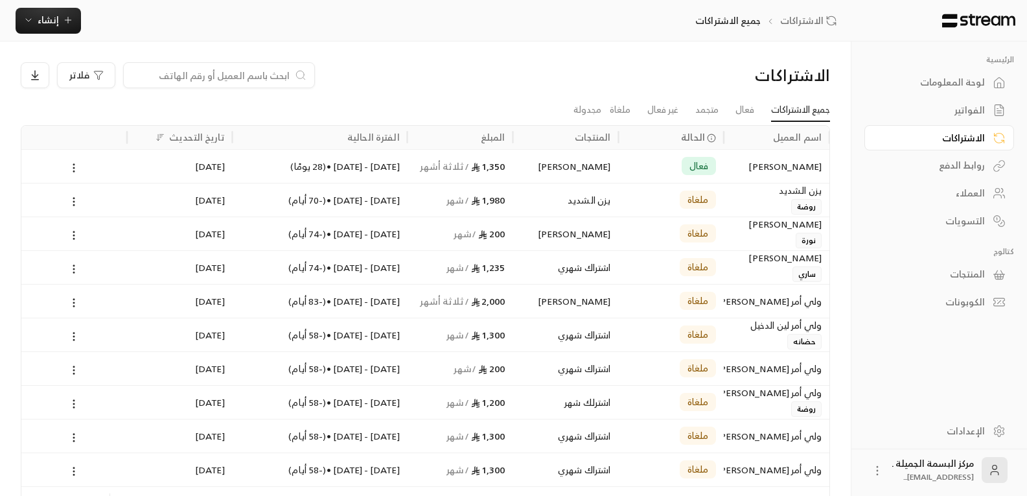
click at [284, 74] on input at bounding box center [210, 75] width 158 height 14
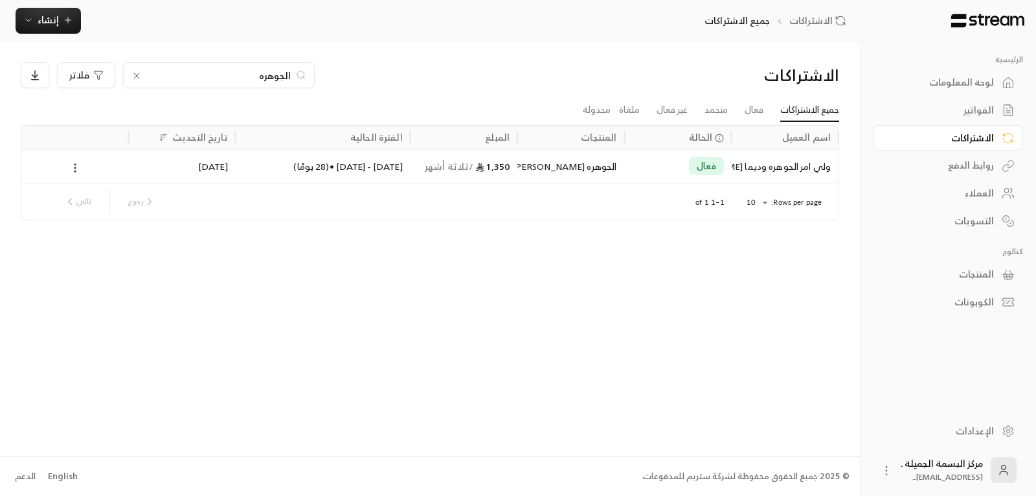
click at [247, 67] on div "الجوهره" at bounding box center [219, 75] width 192 height 26
click at [251, 76] on input "الجوهره" at bounding box center [219, 75] width 144 height 14
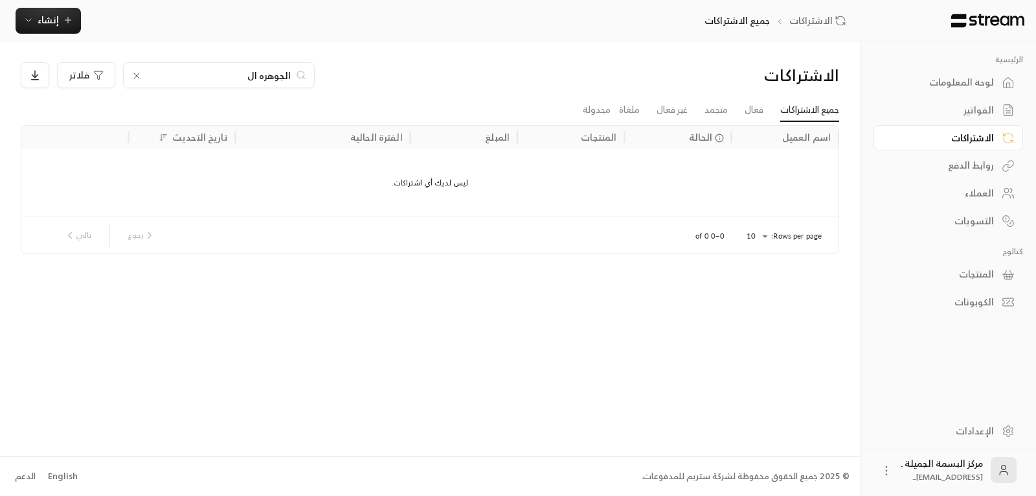
type input "الجوهره ال"
click at [765, 114] on li "فعال" at bounding box center [754, 109] width 36 height 23
click at [757, 113] on link "فعال" at bounding box center [754, 109] width 19 height 23
click at [710, 109] on link "متجمد" at bounding box center [716, 109] width 23 height 23
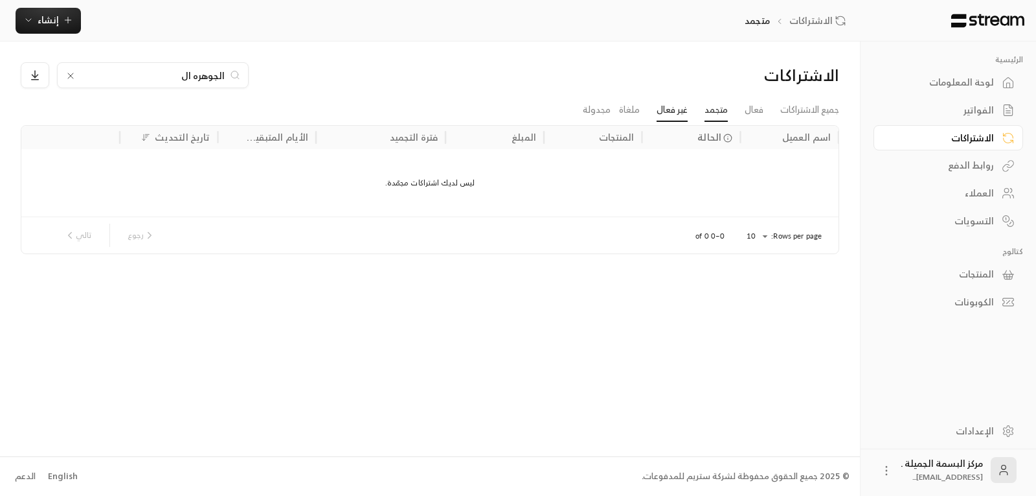
click at [674, 109] on link "غير فعال" at bounding box center [672, 109] width 31 height 23
click at [625, 114] on link "ملغاة" at bounding box center [629, 109] width 21 height 23
click at [597, 108] on link "مجدولة" at bounding box center [597, 109] width 28 height 23
click at [814, 106] on link "جميع الاشتراكات" at bounding box center [810, 109] width 59 height 23
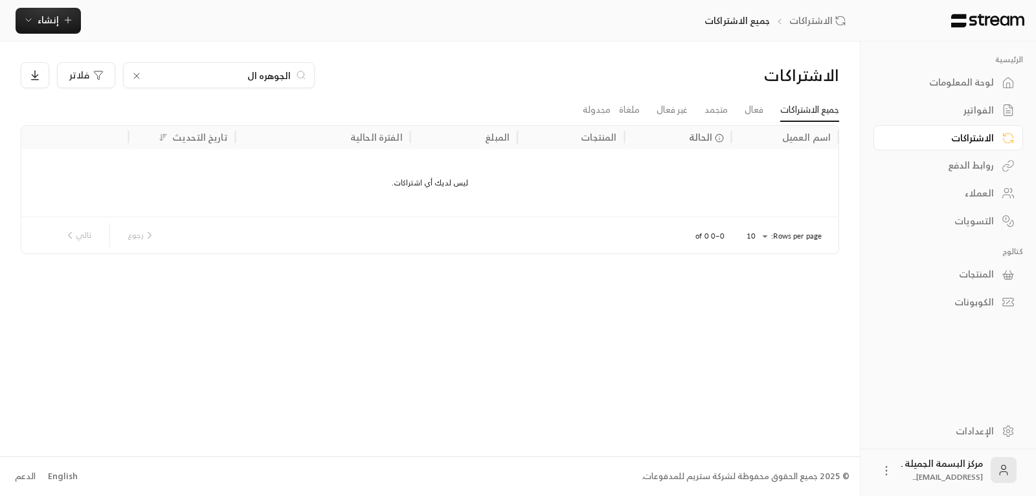
click at [139, 76] on icon at bounding box center [136, 76] width 10 height 10
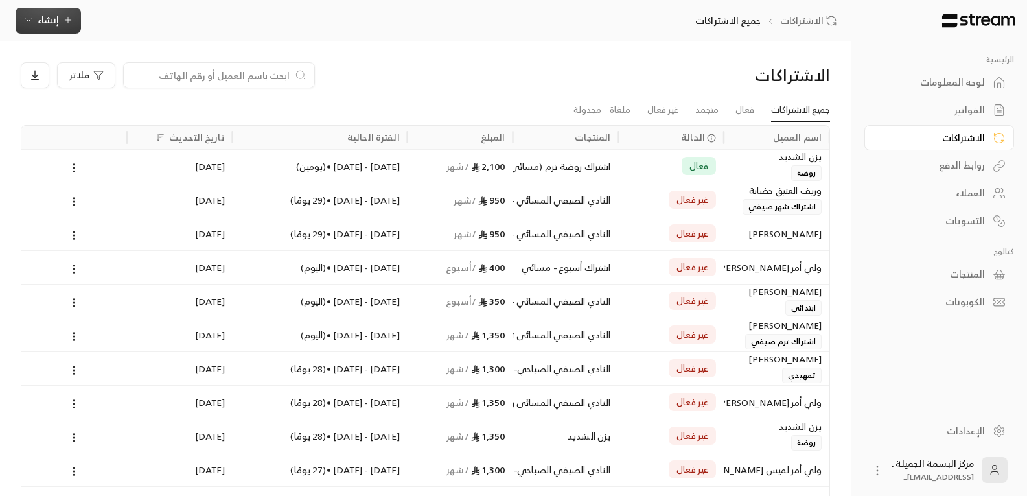
click at [48, 14] on span "إنشاء" at bounding box center [48, 20] width 21 height 16
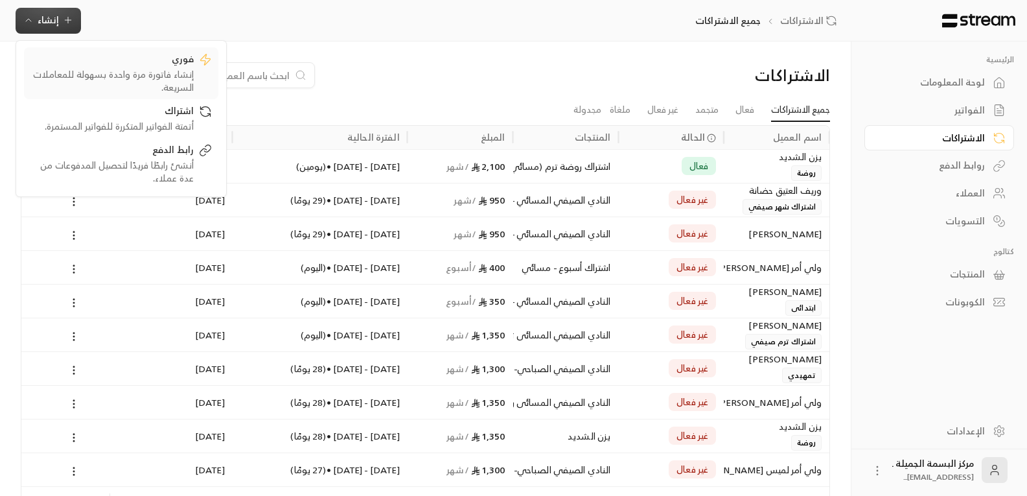
click at [174, 58] on div "فوري" at bounding box center [111, 60] width 163 height 16
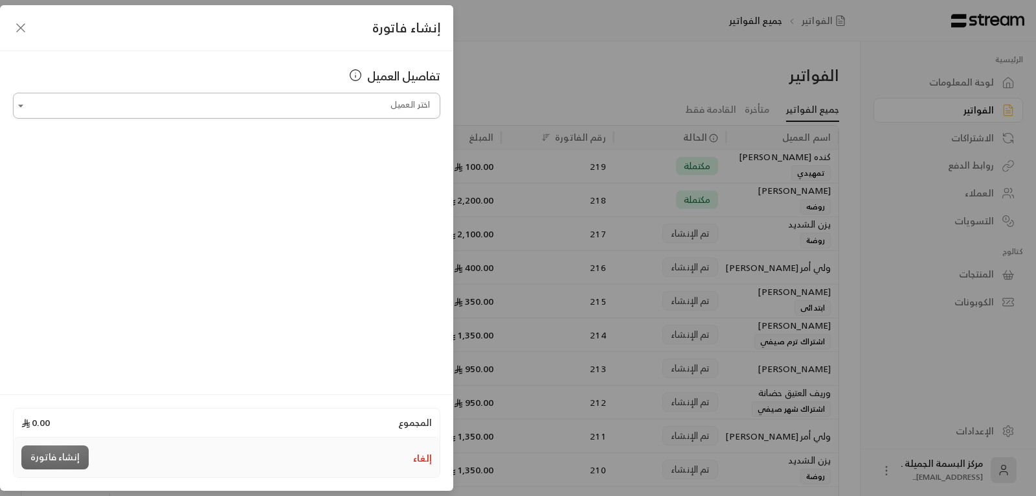
click at [292, 107] on input "اختر العميل" at bounding box center [227, 106] width 428 height 23
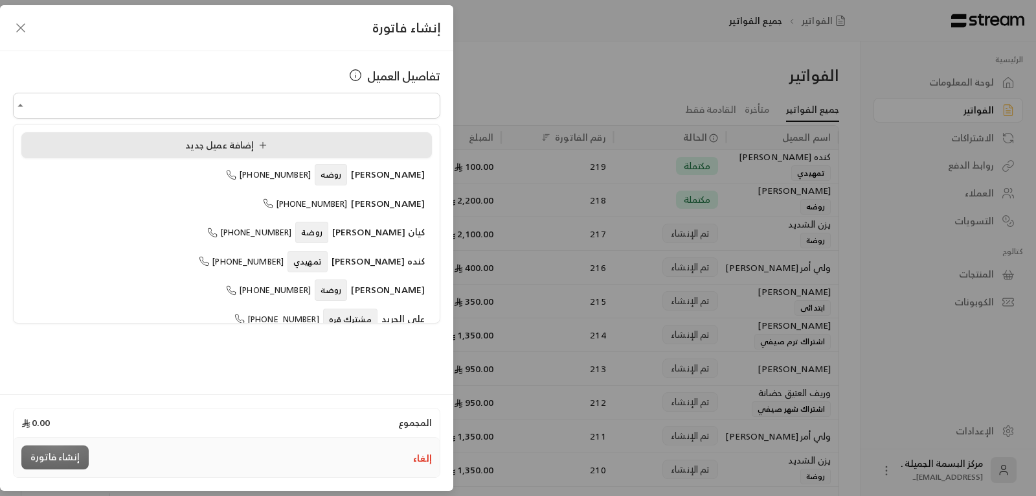
click at [163, 139] on div "إضافة عميل جديد" at bounding box center [227, 146] width 396 height 14
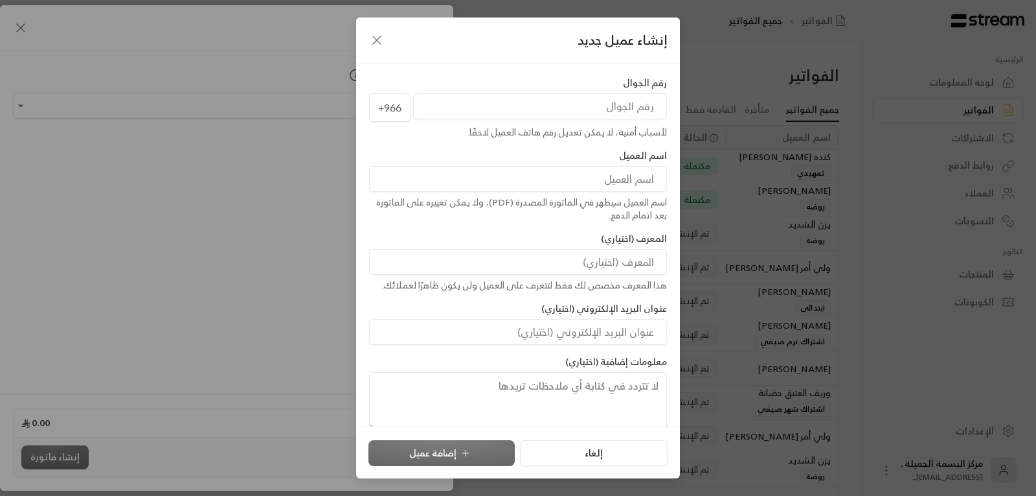
click at [545, 99] on input "tel" at bounding box center [540, 106] width 254 height 26
type input "501199388"
click at [641, 179] on input at bounding box center [518, 179] width 298 height 26
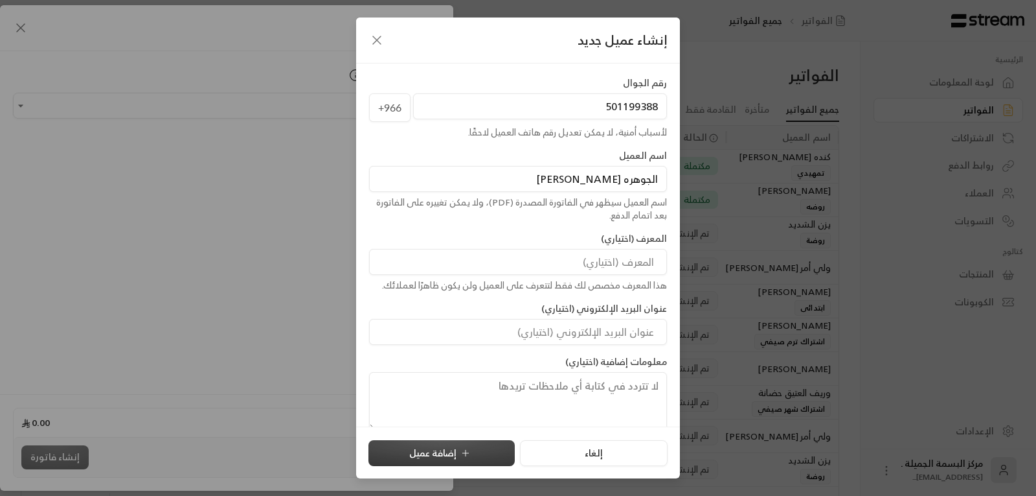
type input "الجوهره [PERSON_NAME]"
click at [425, 451] on button "إضافة عميل" at bounding box center [442, 453] width 146 height 26
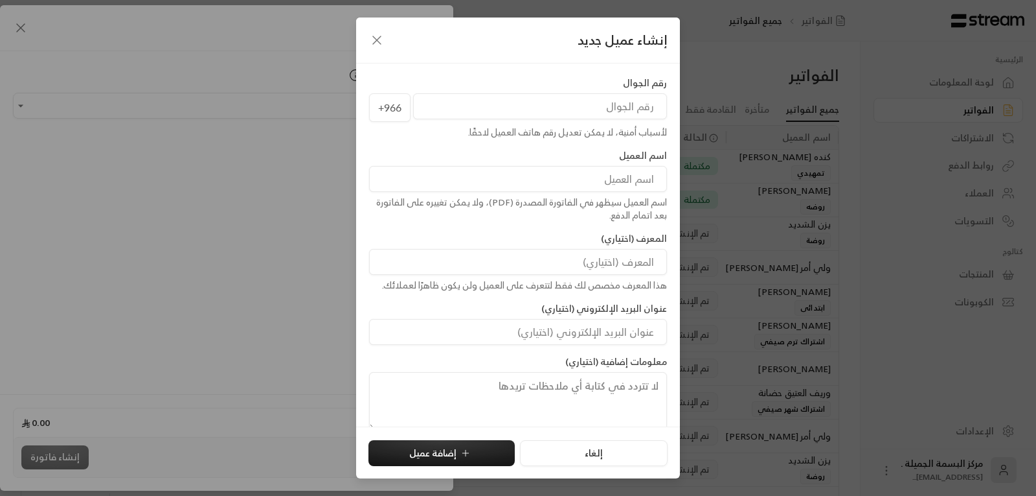
type input "**********"
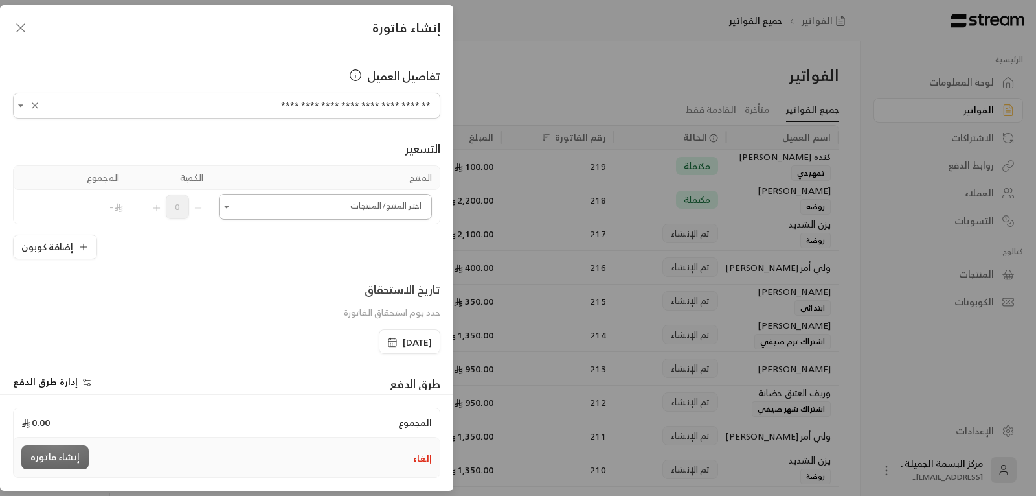
click at [234, 209] on button "Open" at bounding box center [227, 207] width 16 height 16
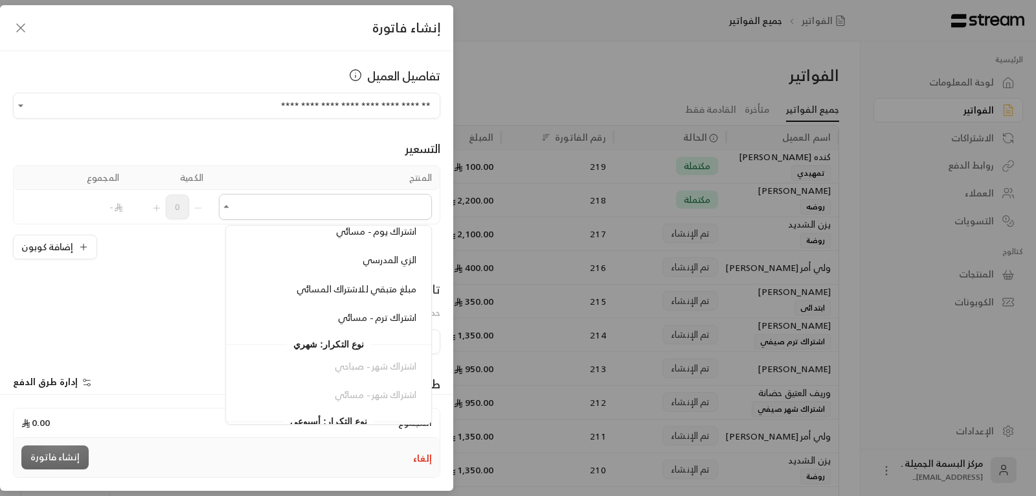
scroll to position [116, 0]
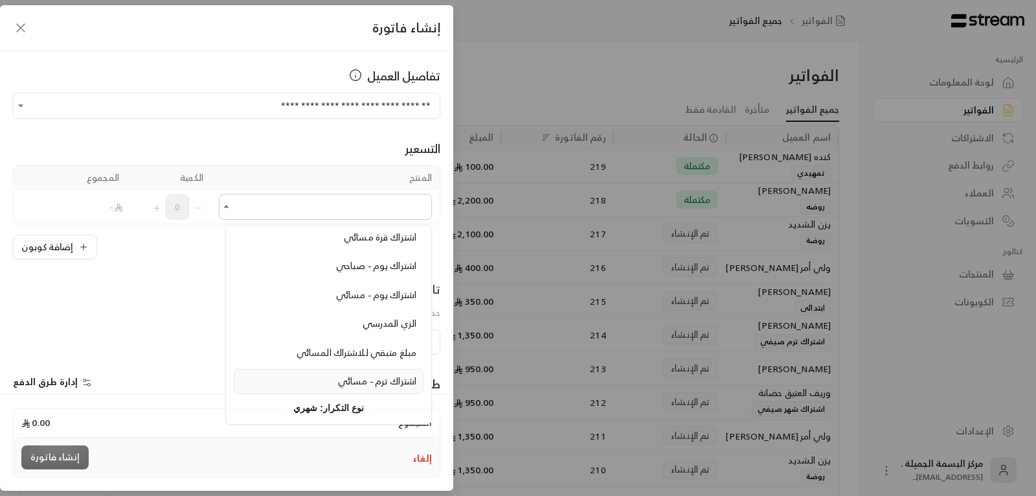
click at [391, 380] on span "اشتراك ترم - مسائي" at bounding box center [377, 380] width 78 height 16
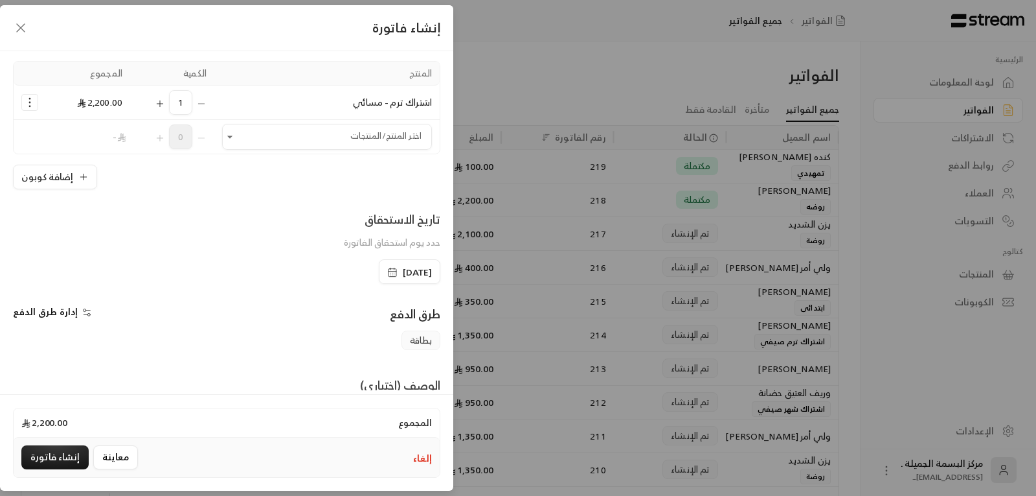
scroll to position [0, 0]
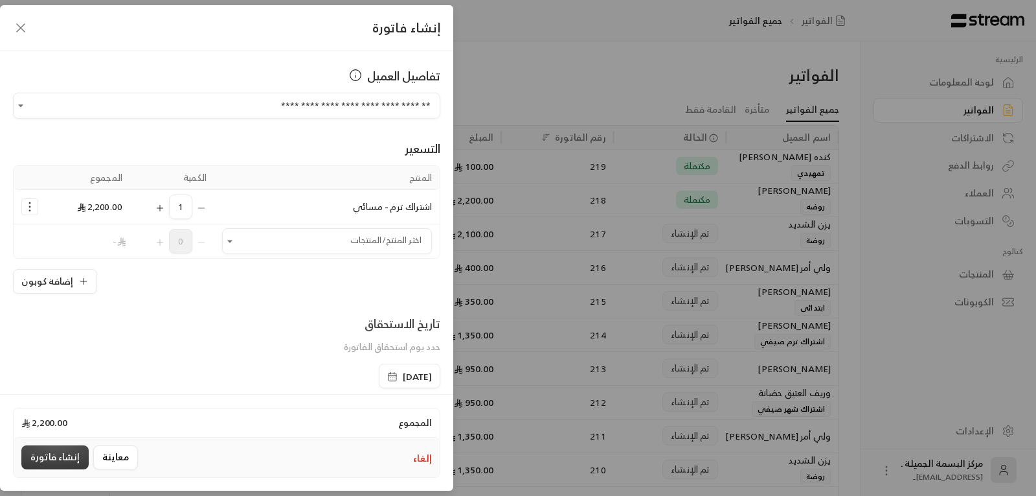
click at [54, 457] on button "إنشاء فاتورة" at bounding box center [54, 457] width 67 height 24
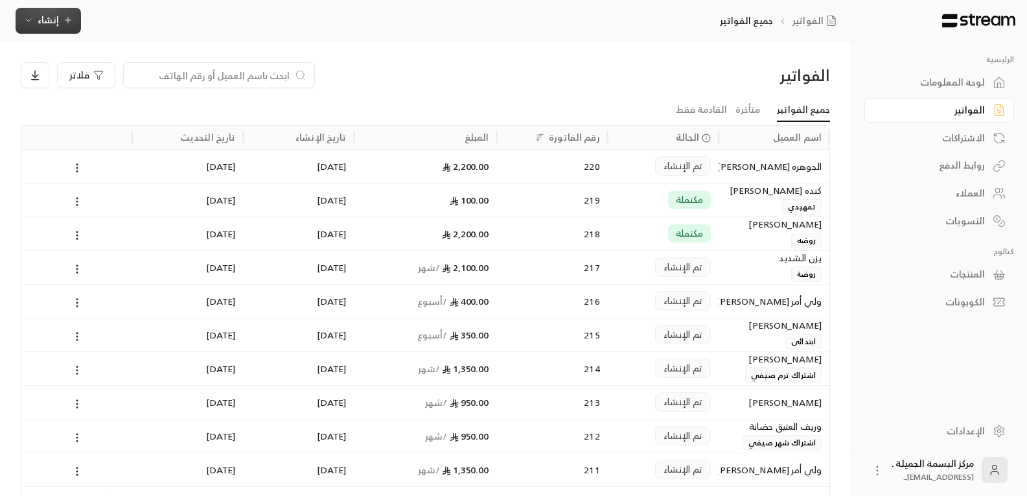
click at [57, 9] on button "إنشاء" at bounding box center [48, 21] width 65 height 26
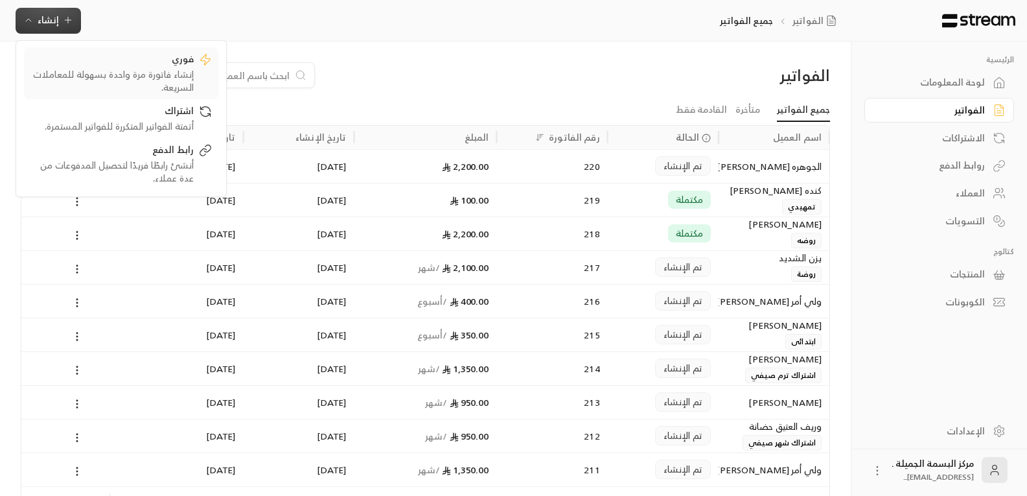
click at [159, 63] on div "فوري" at bounding box center [111, 60] width 163 height 16
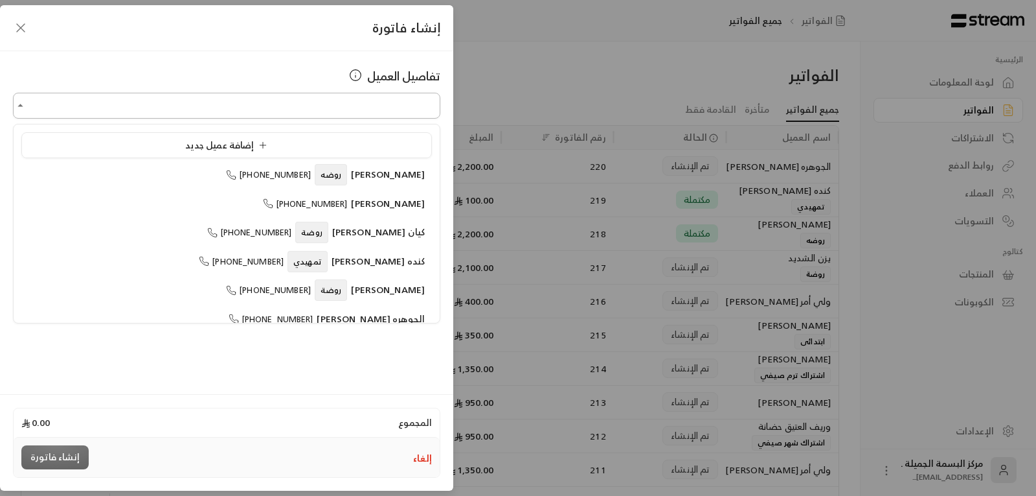
click at [234, 106] on input "اختر العميل" at bounding box center [227, 106] width 428 height 23
click at [368, 291] on span "[PERSON_NAME]" at bounding box center [388, 289] width 74 height 16
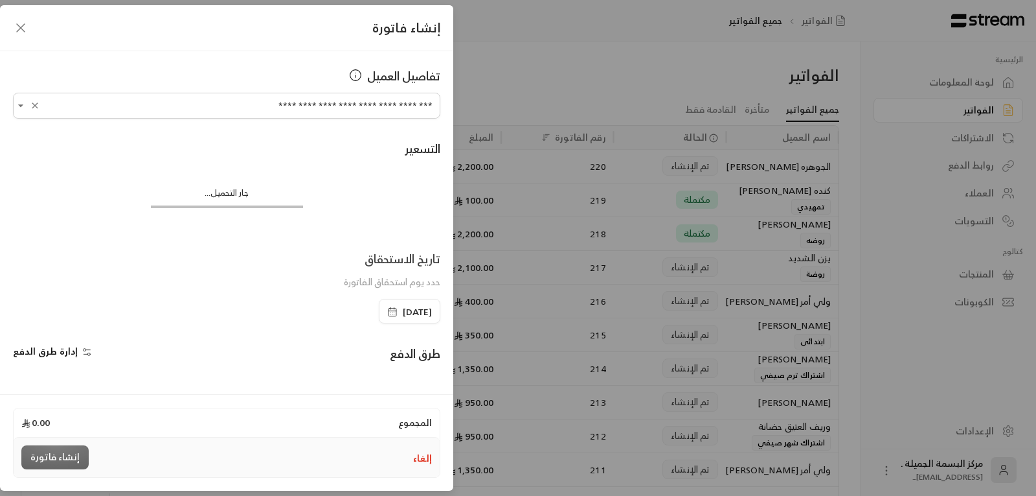
type input "**********"
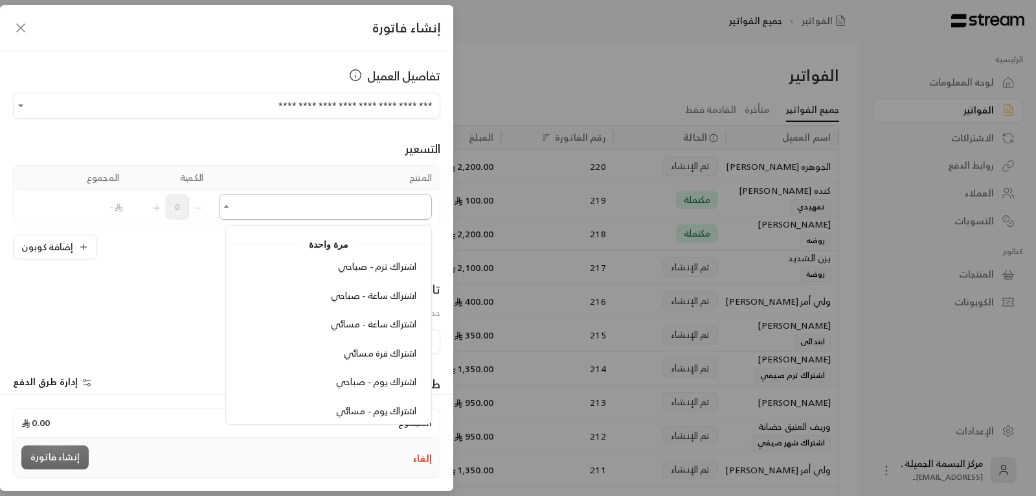
click at [387, 211] on input "اختر العميل" at bounding box center [325, 207] width 213 height 23
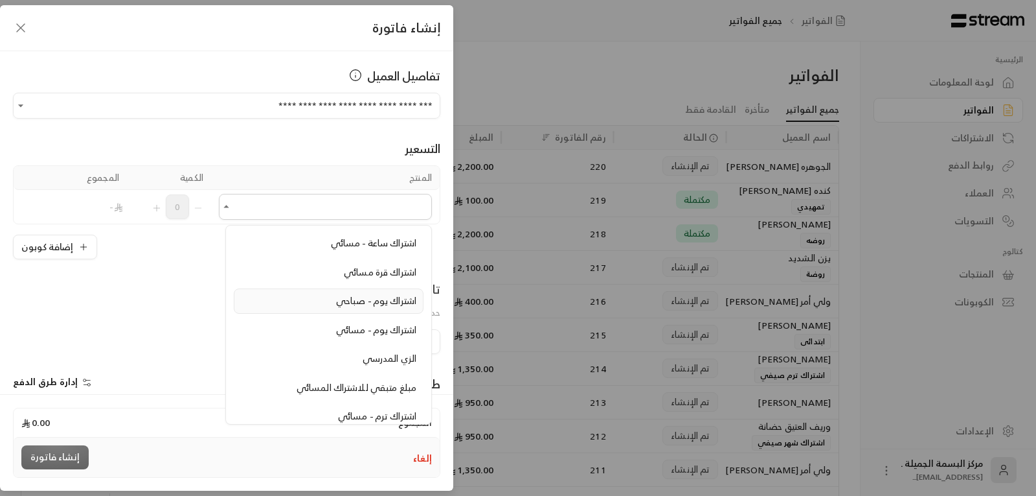
scroll to position [130, 0]
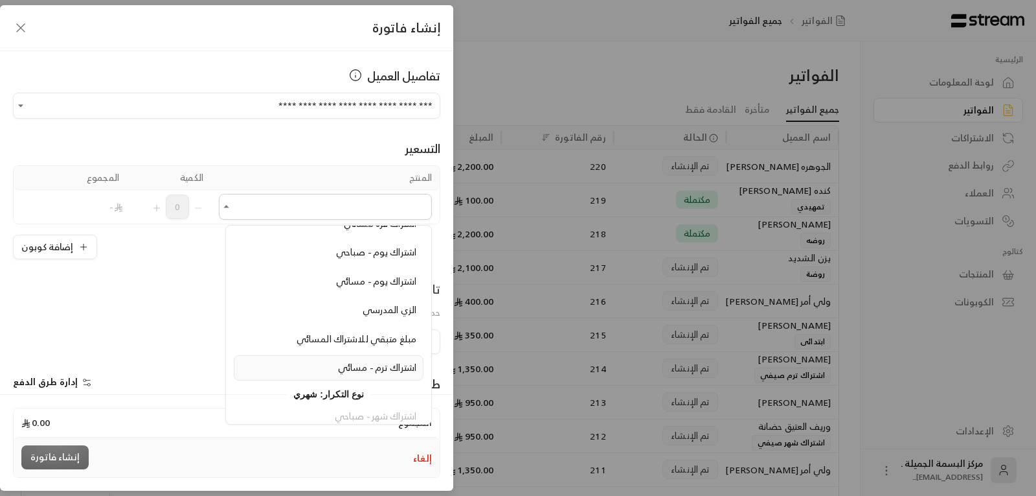
click at [385, 363] on span "اشتراك ترم - مسائي" at bounding box center [377, 367] width 78 height 16
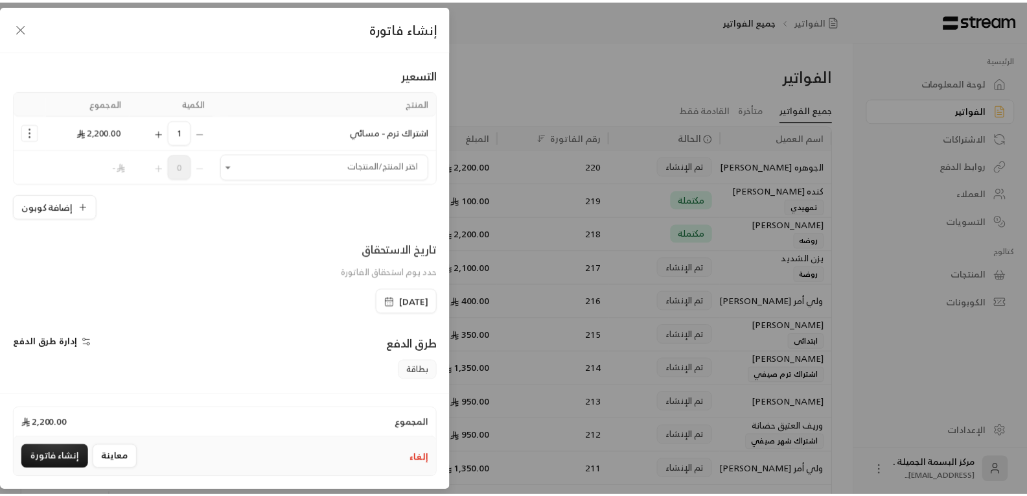
scroll to position [190, 0]
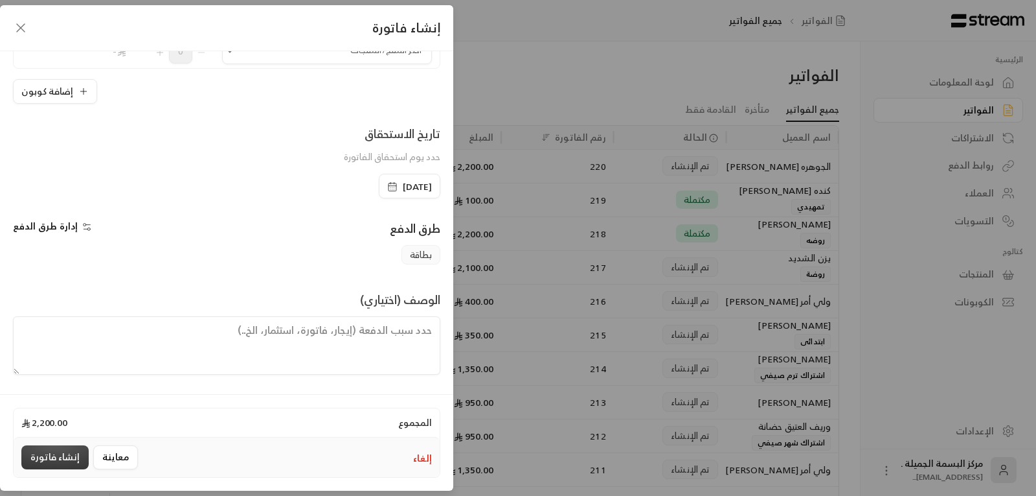
click at [60, 450] on button "إنشاء فاتورة" at bounding box center [54, 457] width 67 height 24
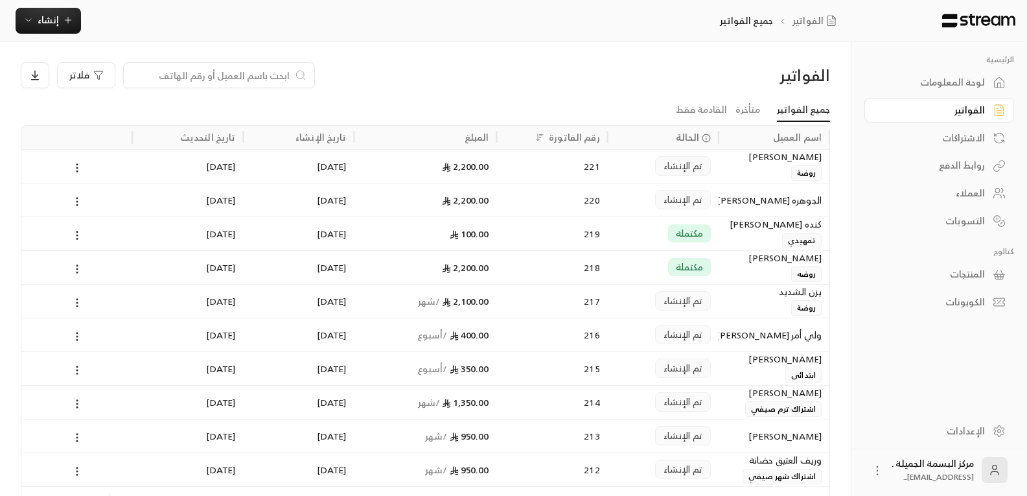
click at [971, 104] on div "الفواتير" at bounding box center [932, 110] width 104 height 13
click at [773, 258] on div "لانا عبدالعزيز العويس" at bounding box center [773, 258] width 95 height 14
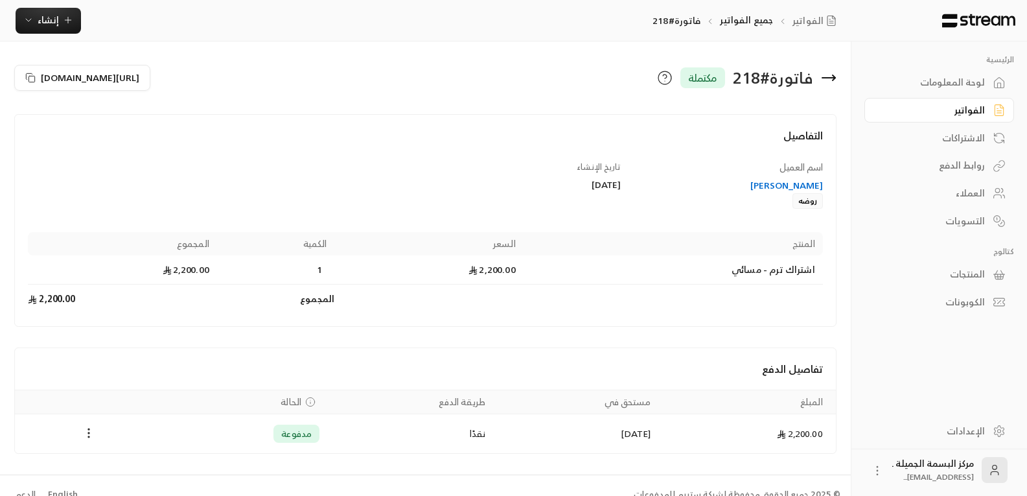
click at [836, 74] on icon at bounding box center [829, 78] width 16 height 16
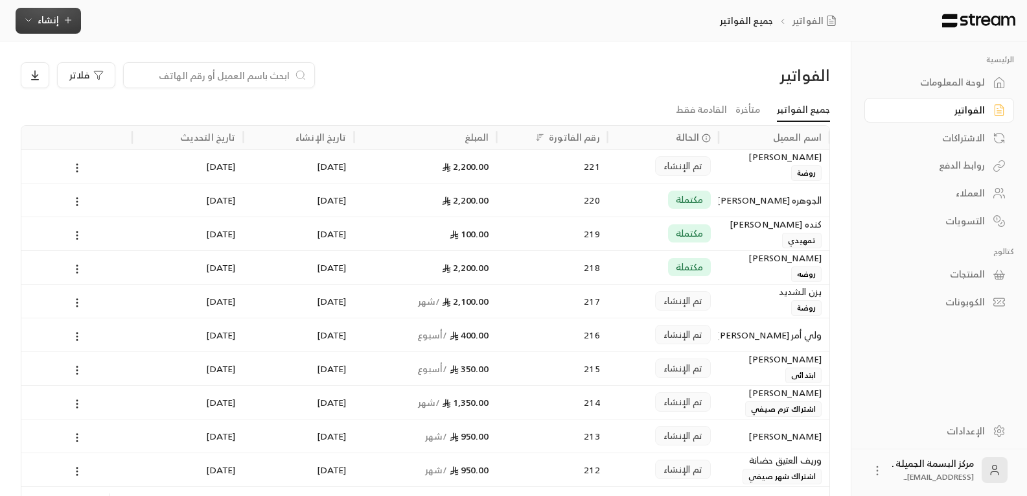
click at [61, 17] on span "إنشاء" at bounding box center [48, 20] width 50 height 16
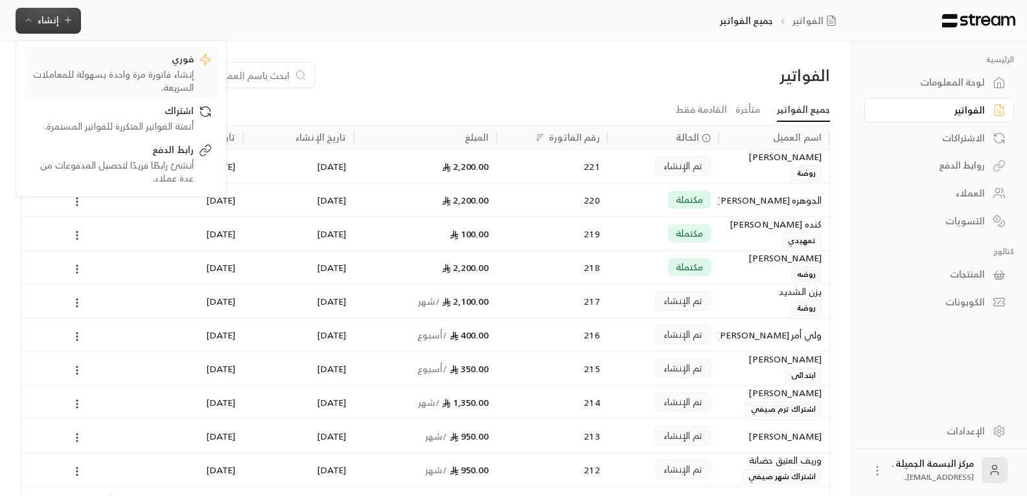
click at [178, 68] on div "إنشاء فاتورة مرة واحدة بسهولة للمعاملات السريعة." at bounding box center [111, 81] width 163 height 26
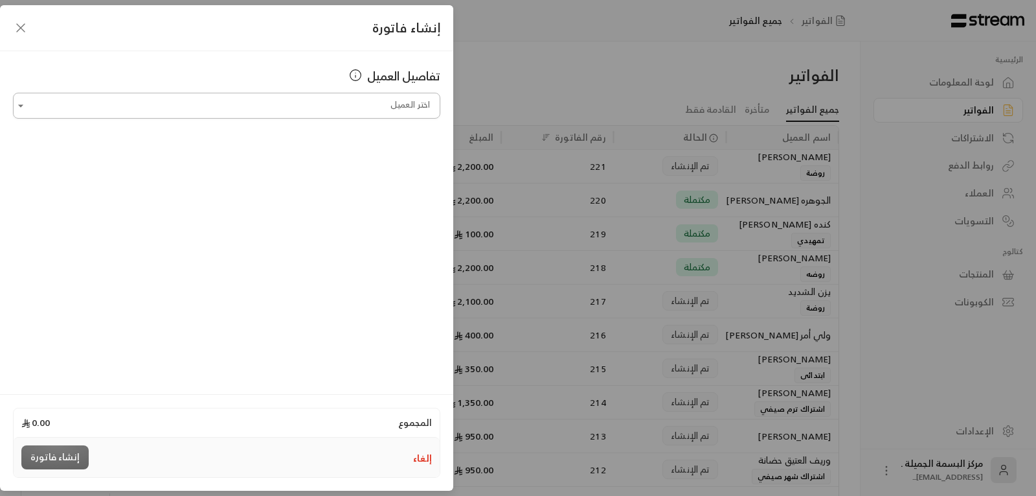
click at [274, 108] on input "اختر العميل" at bounding box center [227, 106] width 428 height 23
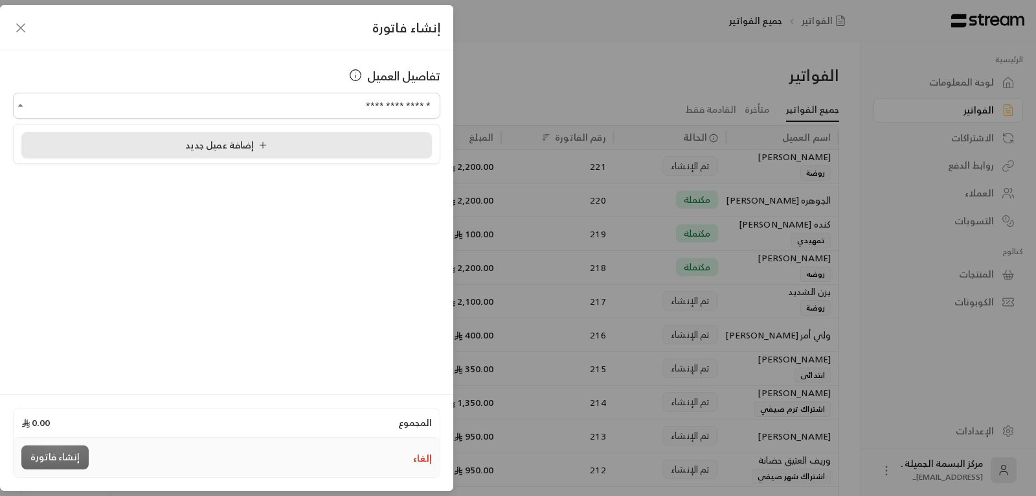
click at [270, 152] on span "إضافة عميل جديد" at bounding box center [228, 145] width 87 height 16
type input "**********"
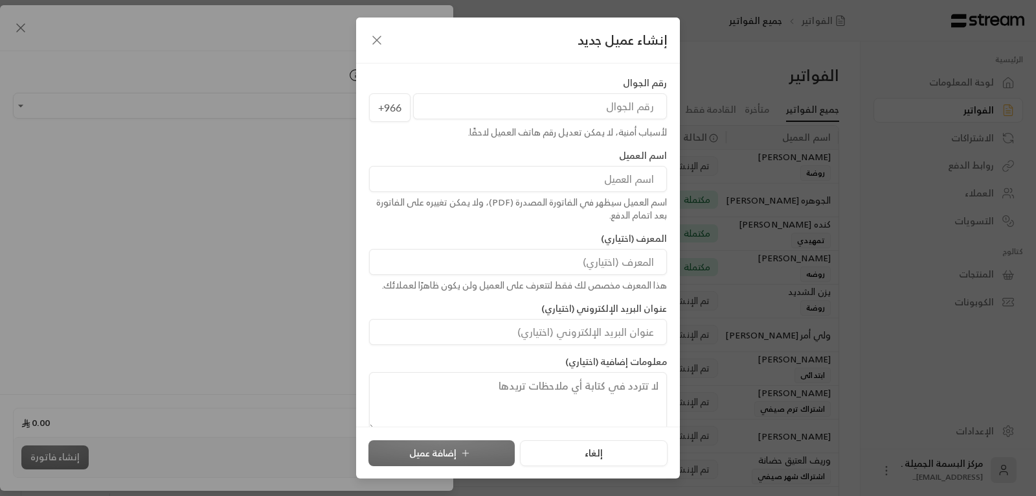
click at [463, 104] on input "tel" at bounding box center [540, 106] width 254 height 26
type input "535100038"
click at [652, 179] on input at bounding box center [518, 179] width 298 height 26
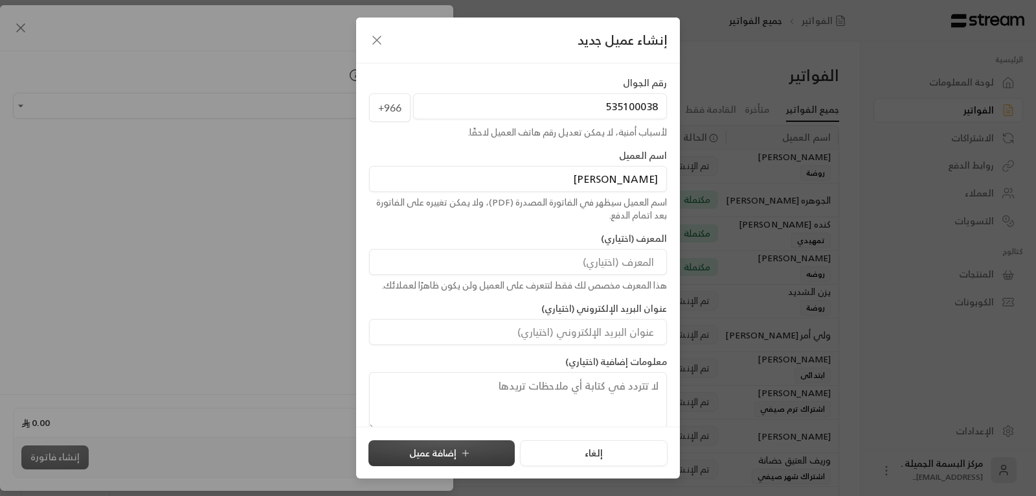
type input "[PERSON_NAME]"
click at [446, 448] on button "إضافة عميل" at bounding box center [442, 453] width 146 height 26
type input "**********"
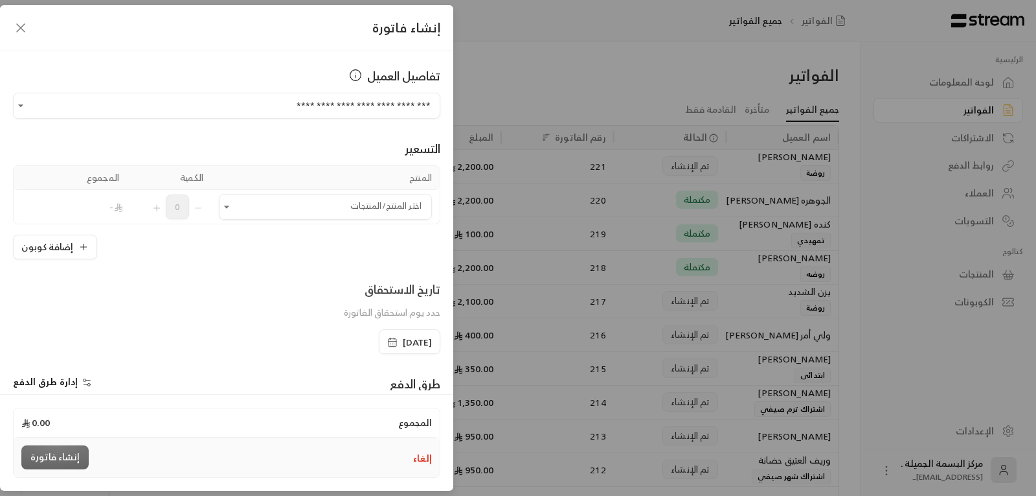
click at [387, 339] on span "[DATE]" at bounding box center [409, 342] width 45 height 13
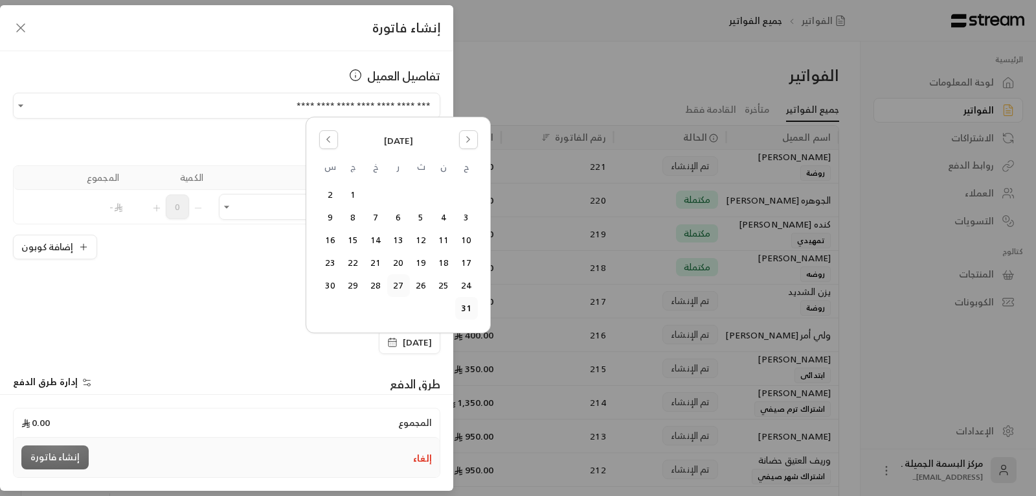
click at [391, 288] on button "27" at bounding box center [398, 285] width 21 height 21
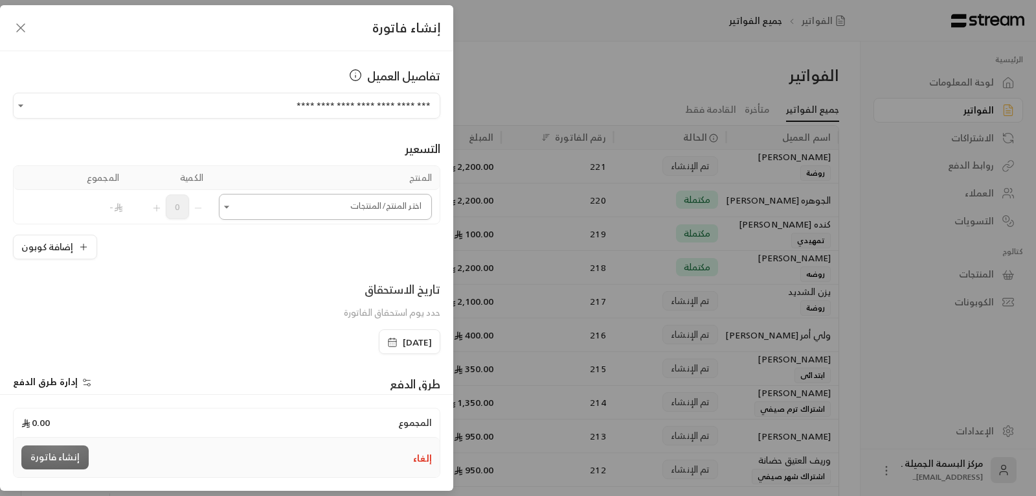
click at [400, 210] on input "اختر العميل" at bounding box center [325, 207] width 213 height 23
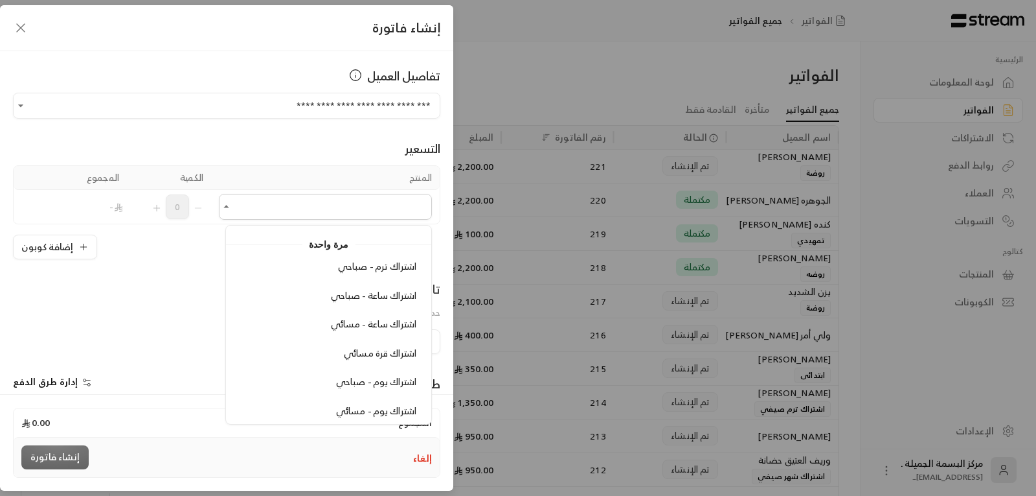
click at [419, 458] on button "إلغاء" at bounding box center [422, 457] width 19 height 13
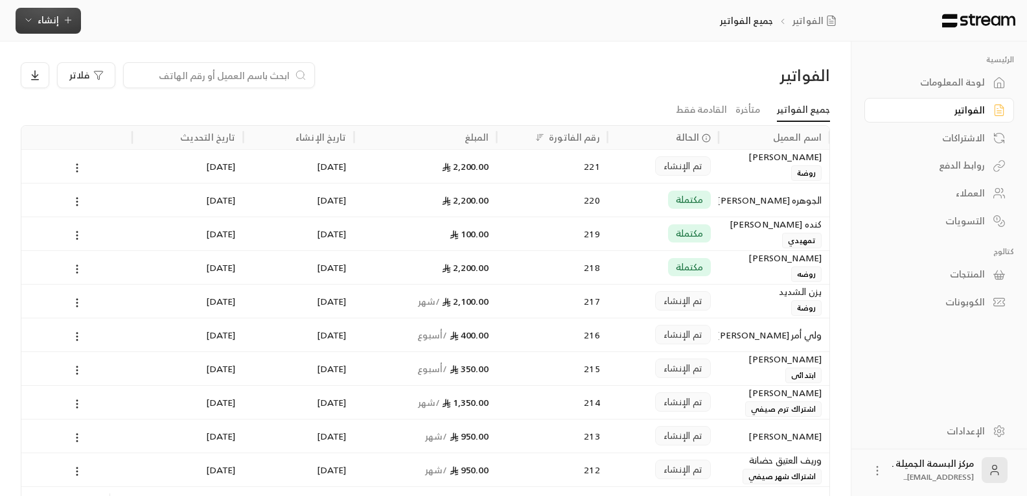
click at [37, 17] on span "إنشاء" at bounding box center [48, 20] width 50 height 16
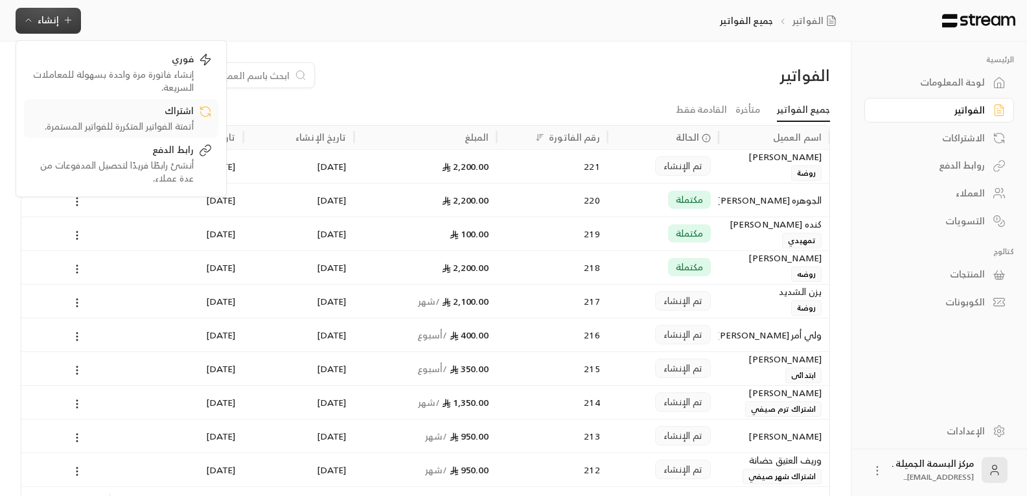
click at [150, 120] on div "أتمتة الفواتير المتكررة للفواتير المستمرة." at bounding box center [111, 126] width 163 height 13
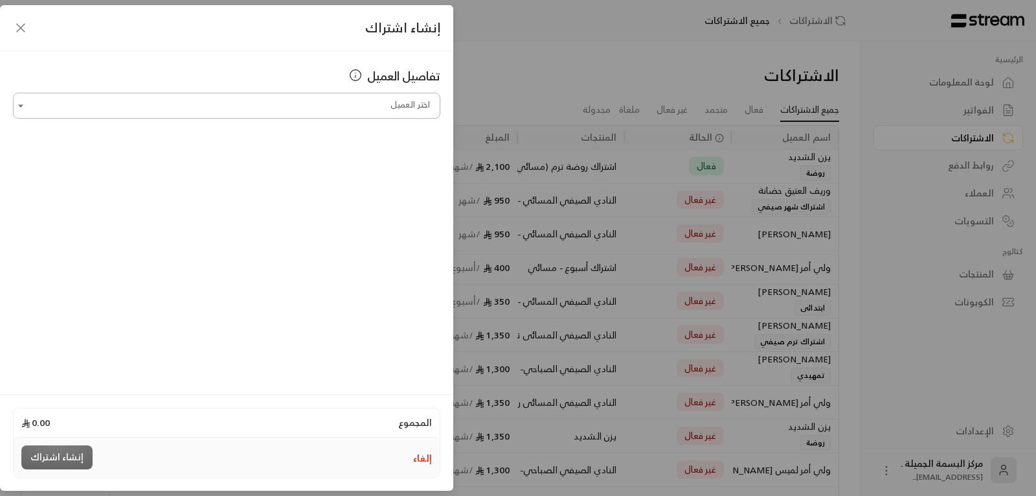
click at [336, 107] on input "اختر العميل" at bounding box center [227, 106] width 428 height 23
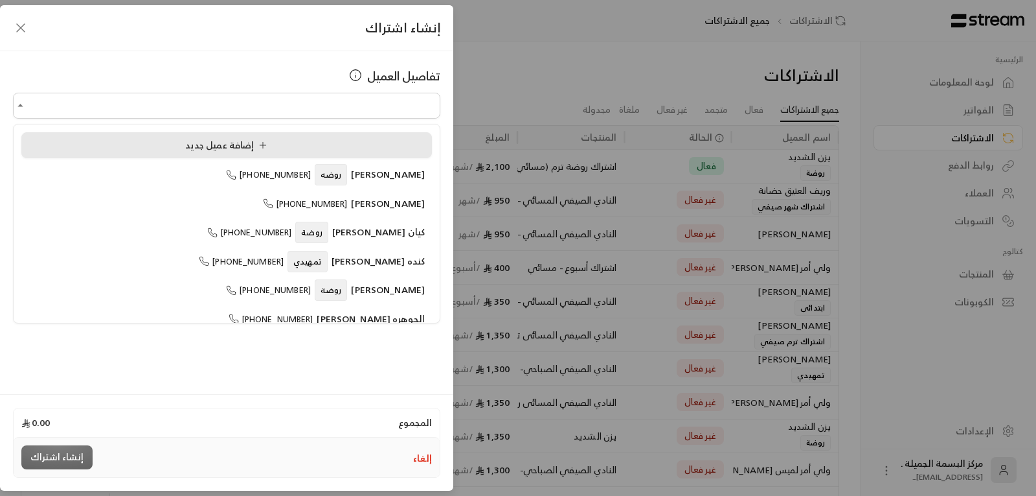
click at [189, 147] on span "إضافة عميل جديد" at bounding box center [226, 145] width 91 height 15
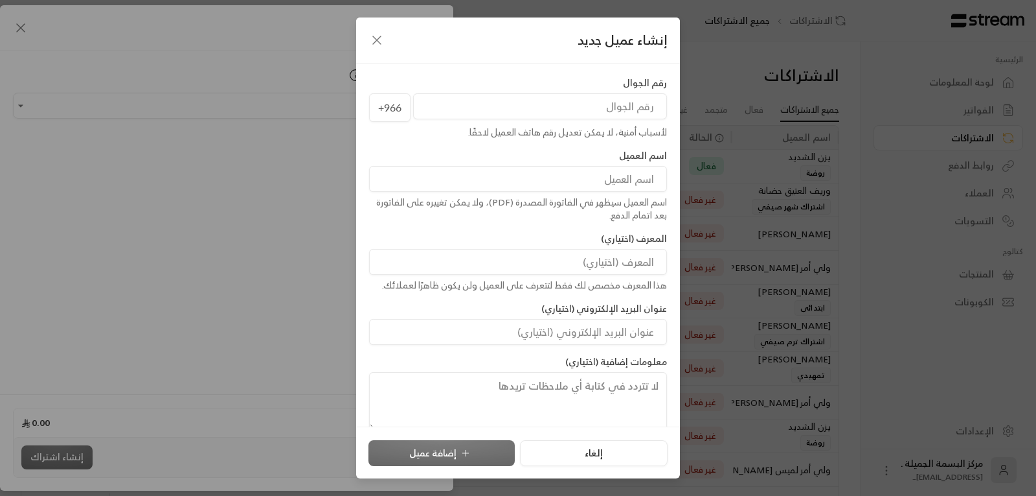
click at [439, 104] on input "tel" at bounding box center [540, 106] width 254 height 26
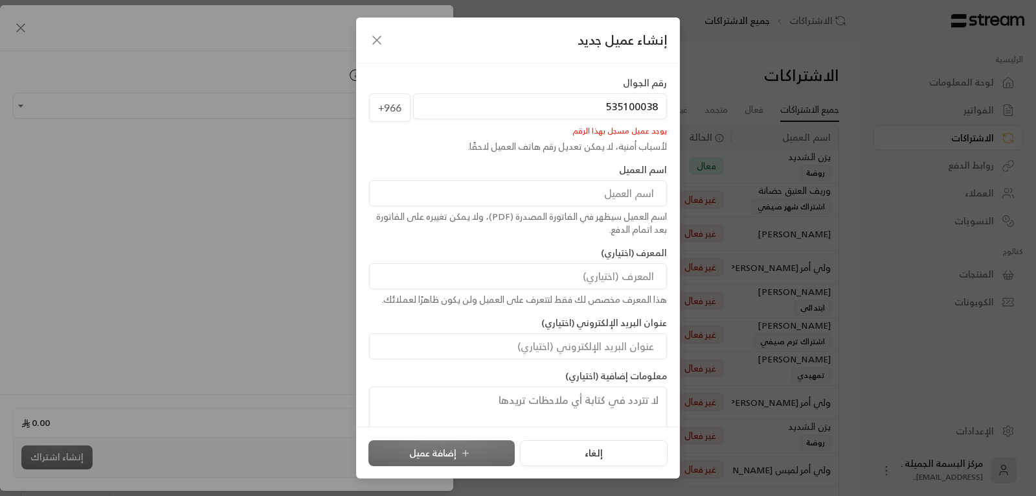
type input "535100038"
click at [551, 192] on input at bounding box center [518, 193] width 298 height 26
type input "[PERSON_NAME]"
click at [446, 451] on div "إلغاء إضافة عميل" at bounding box center [518, 453] width 299 height 26
click at [378, 38] on icon "button" at bounding box center [377, 40] width 16 height 16
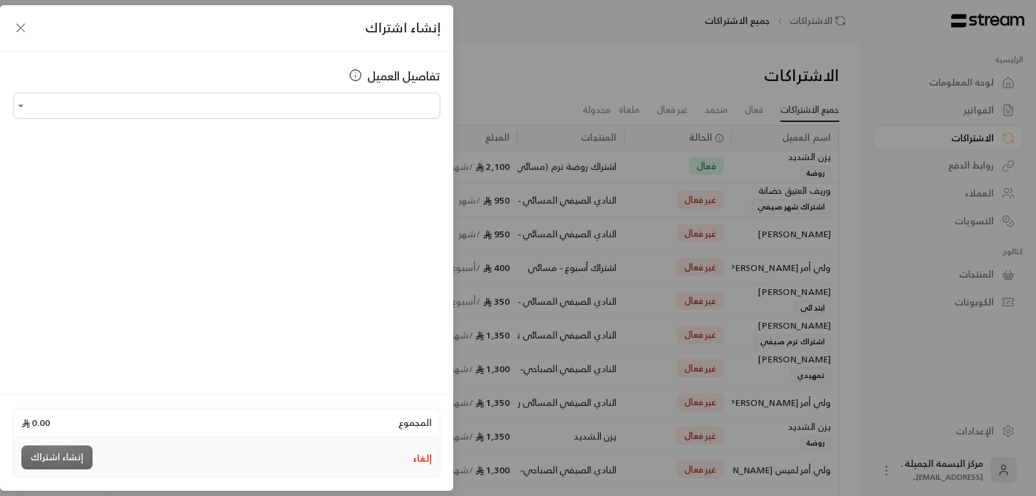
click at [14, 28] on icon "button" at bounding box center [21, 28] width 16 height 16
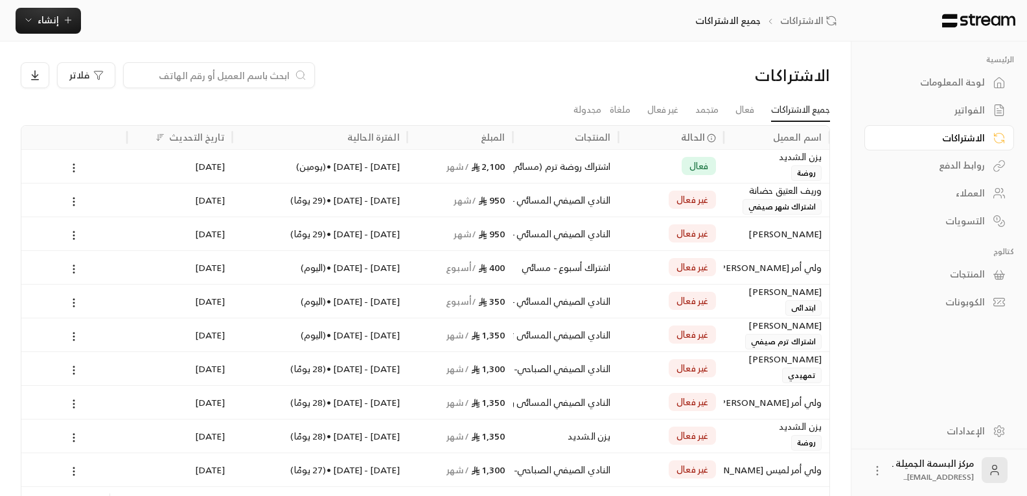
drag, startPoint x: 288, startPoint y: 69, endPoint x: 281, endPoint y: 72, distance: 7.0
click at [288, 69] on input at bounding box center [210, 75] width 158 height 14
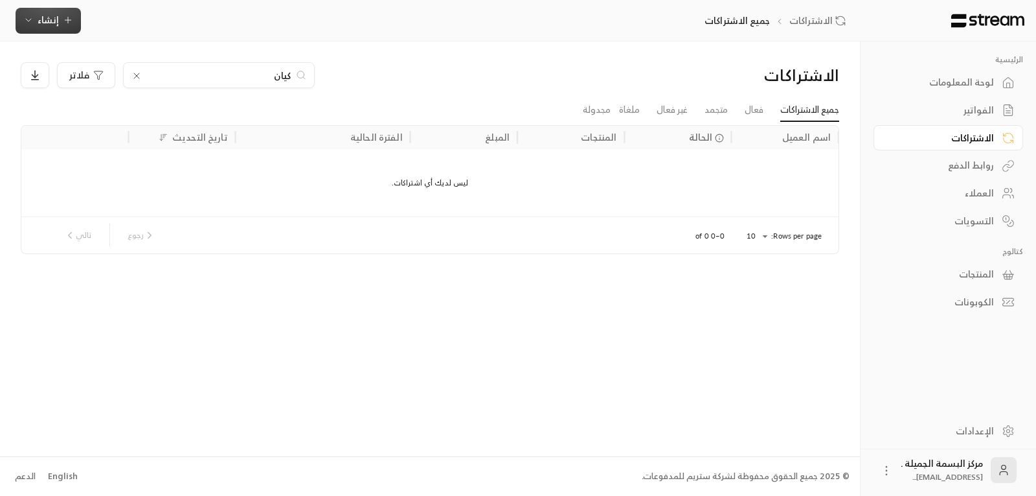
type input "كيان"
click at [30, 9] on button "إنشاء" at bounding box center [48, 21] width 65 height 26
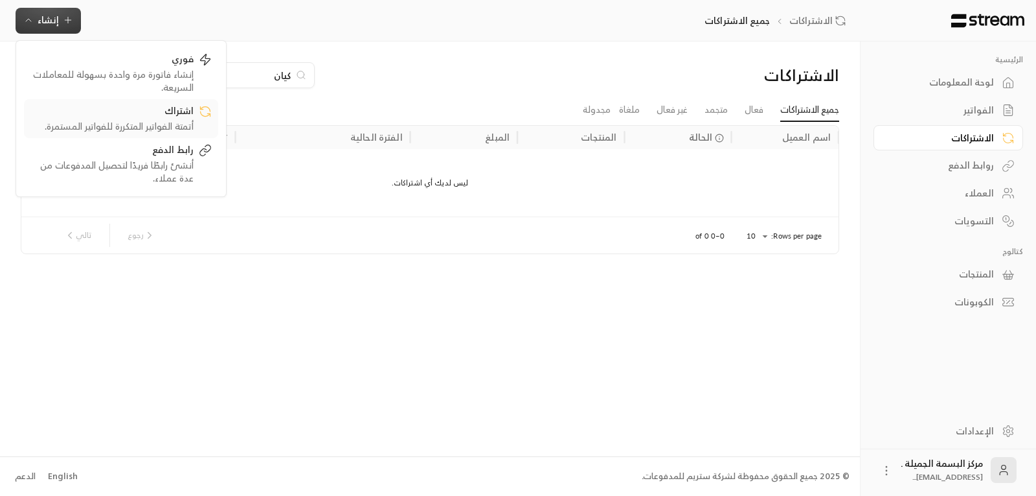
click at [179, 120] on div "أتمتة الفواتير المتكررة للفواتير المستمرة." at bounding box center [111, 126] width 163 height 13
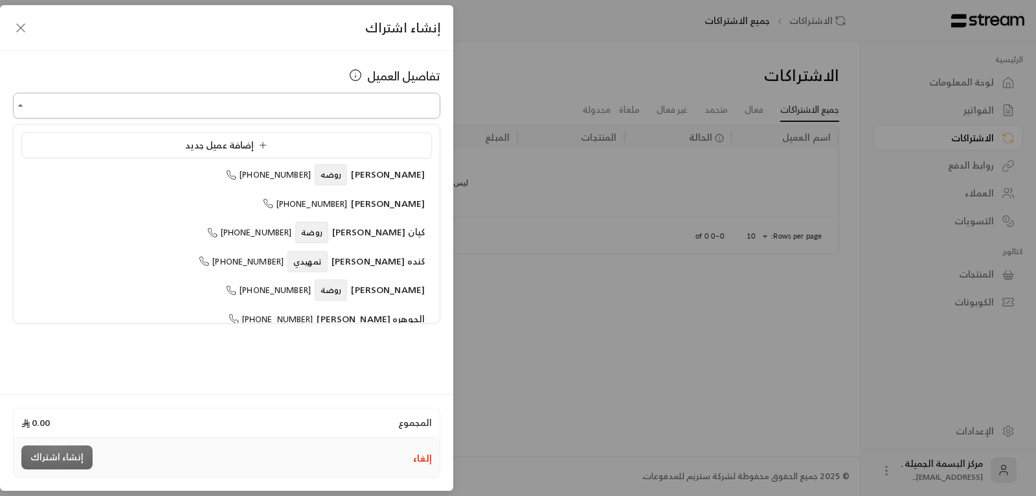
click at [277, 102] on input "اختر العميل" at bounding box center [227, 106] width 428 height 23
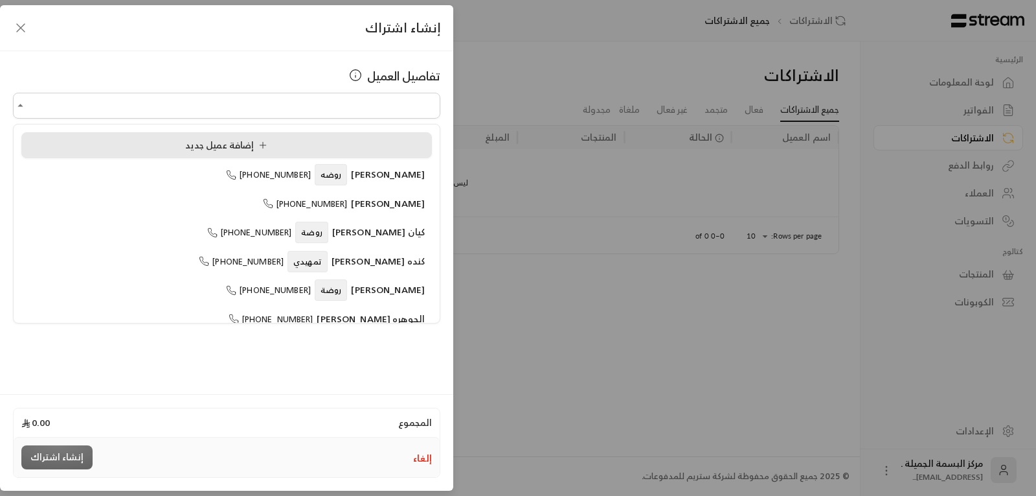
click at [186, 137] on li "إضافة عميل جديد" at bounding box center [226, 145] width 411 height 26
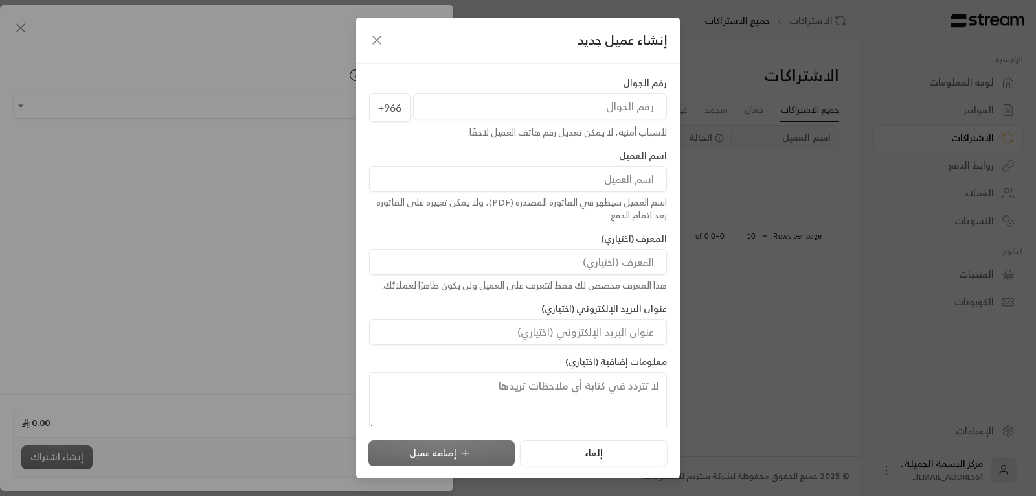
click at [515, 103] on input "tel" at bounding box center [540, 106] width 254 height 26
type input "555182381"
click at [521, 172] on input at bounding box center [518, 179] width 298 height 26
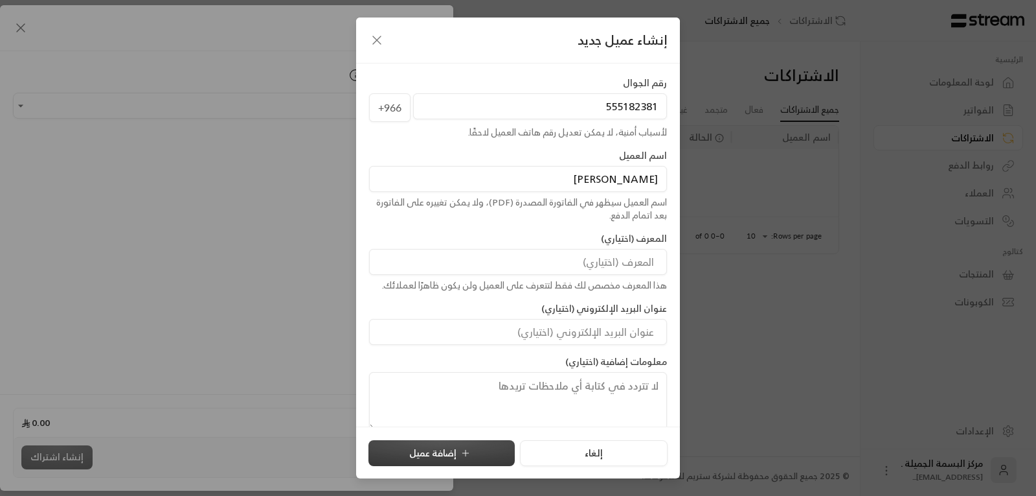
type input "[PERSON_NAME]"
click at [490, 453] on button "إضافة عميل" at bounding box center [442, 453] width 146 height 26
type input "**********"
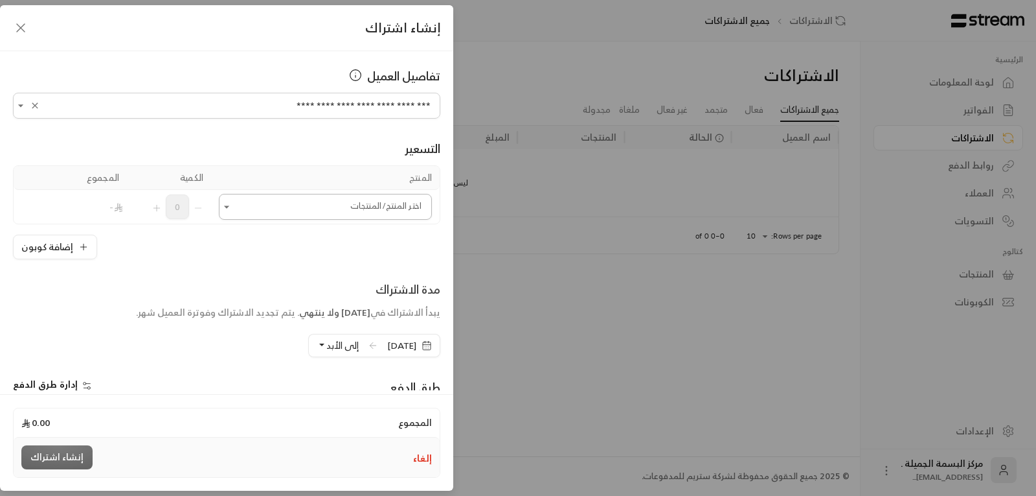
click at [394, 209] on input "اختر العميل" at bounding box center [325, 207] width 213 height 23
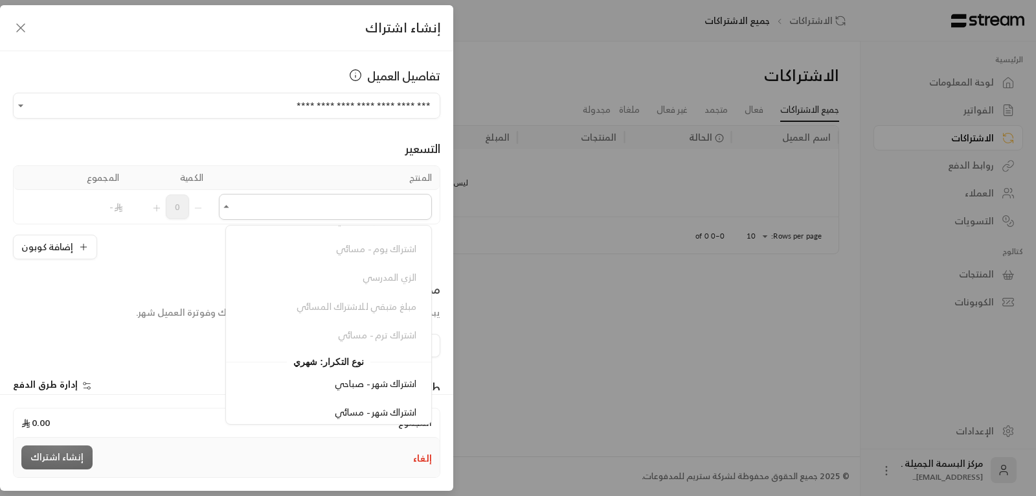
scroll to position [194, 0]
click at [394, 376] on span "اشتراك شهر - مسائي" at bounding box center [376, 379] width 82 height 16
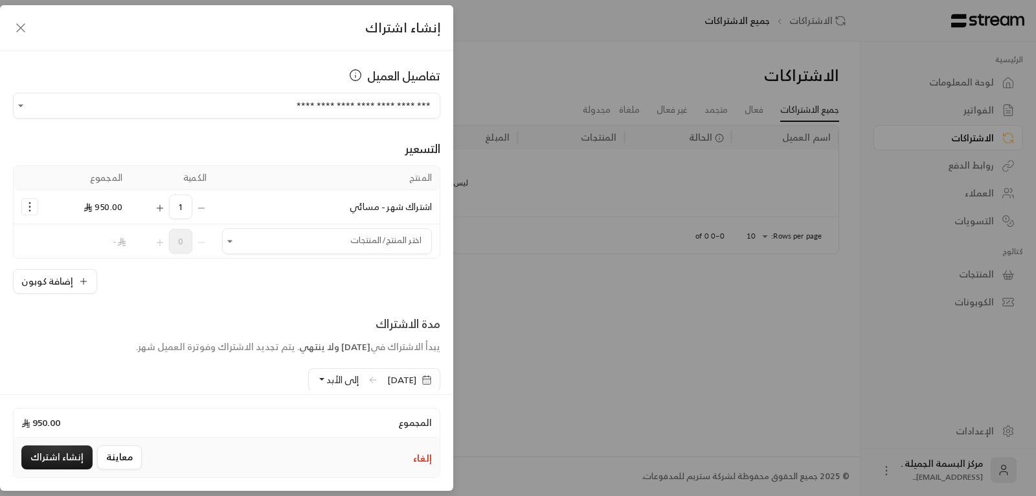
click at [380, 383] on span "[DATE]" at bounding box center [410, 379] width 61 height 23
click at [426, 378] on icon "button" at bounding box center [427, 379] width 10 height 10
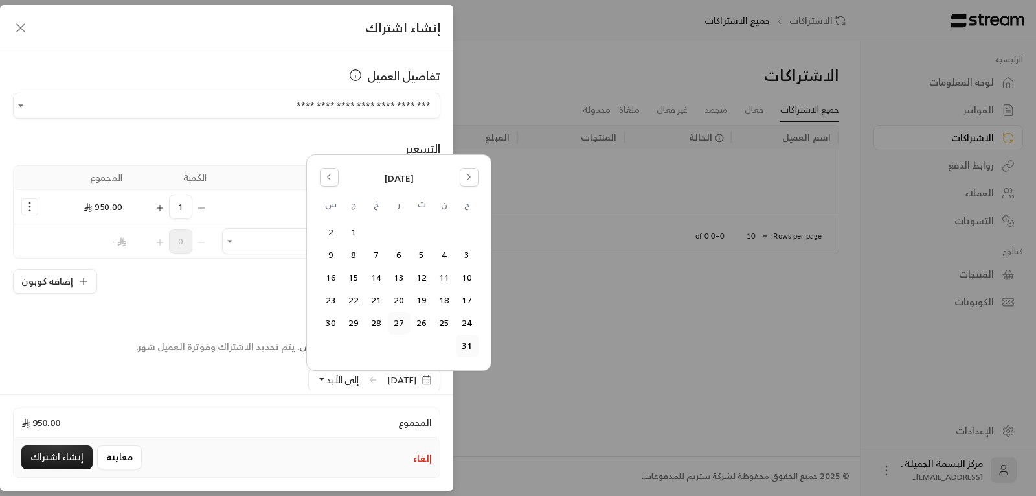
click at [402, 320] on button "27" at bounding box center [399, 322] width 21 height 21
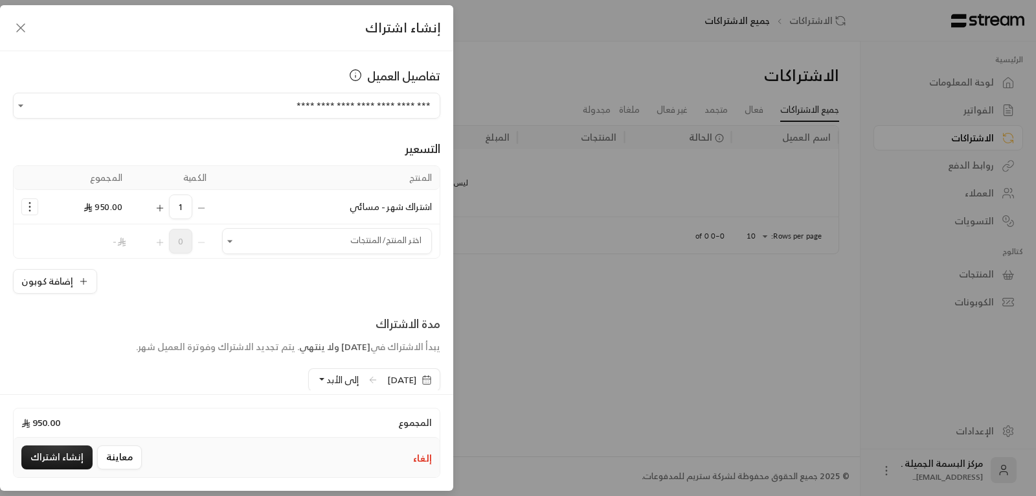
click at [326, 376] on span "إلى الأبد" at bounding box center [342, 379] width 32 height 16
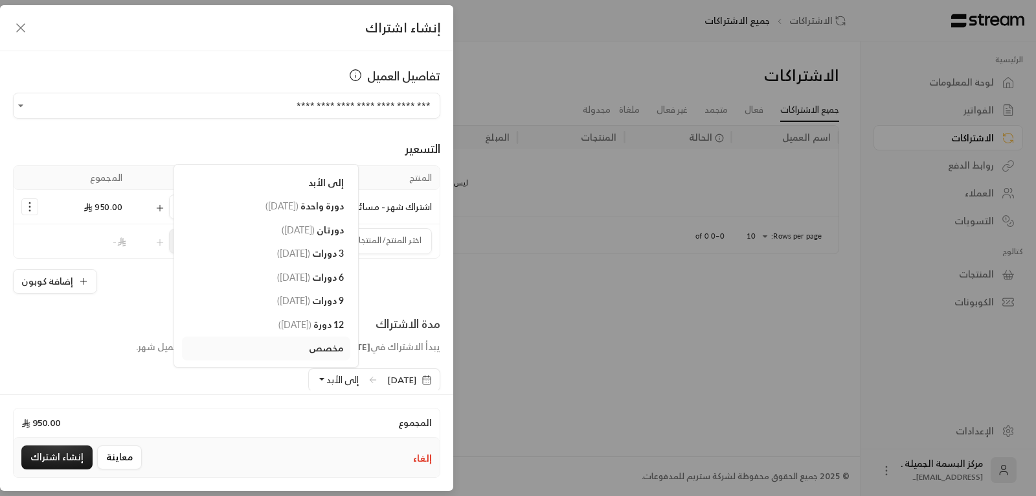
click at [309, 348] on span "مخصص" at bounding box center [326, 347] width 35 height 11
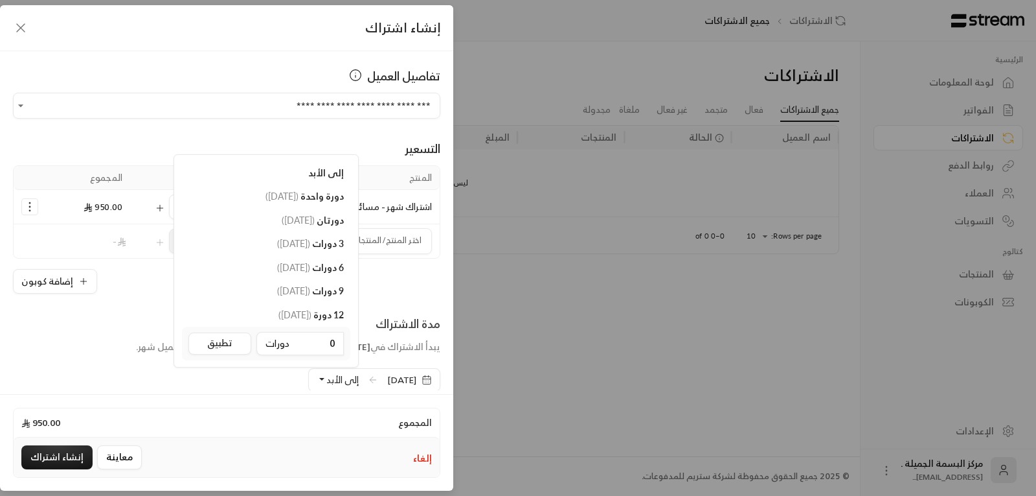
click at [317, 376] on button "إلى الأبد" at bounding box center [338, 380] width 42 height 22
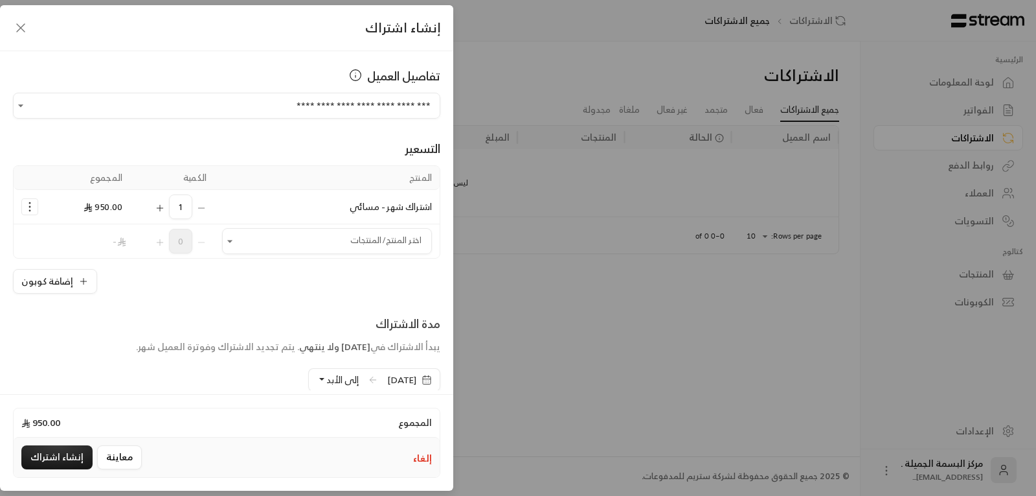
click at [317, 376] on button "إلى الأبد" at bounding box center [338, 380] width 42 height 22
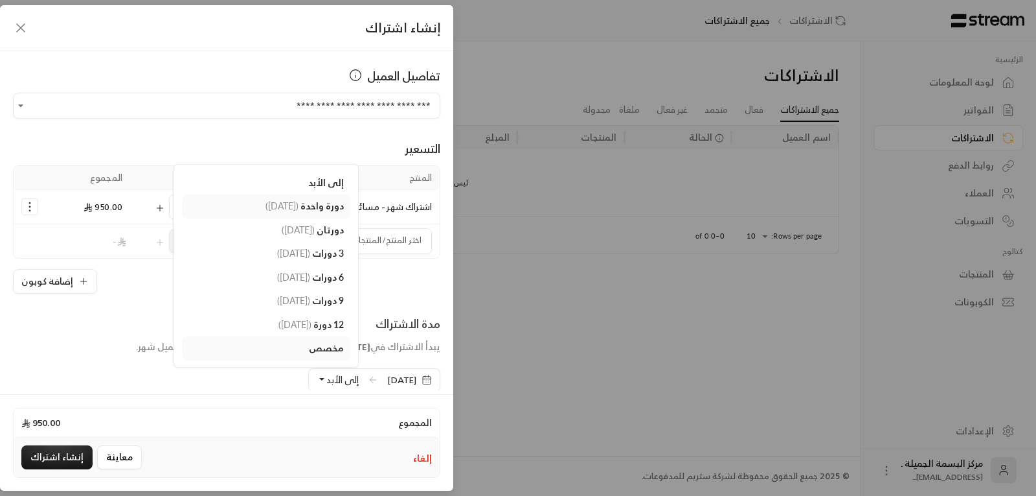
click at [307, 201] on span "دورة واحدة" at bounding box center [322, 205] width 43 height 11
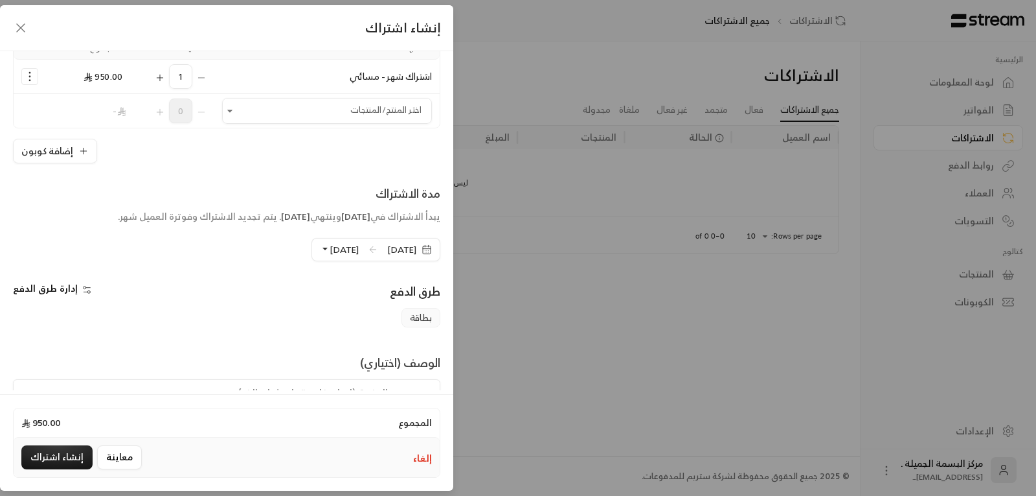
scroll to position [193, 0]
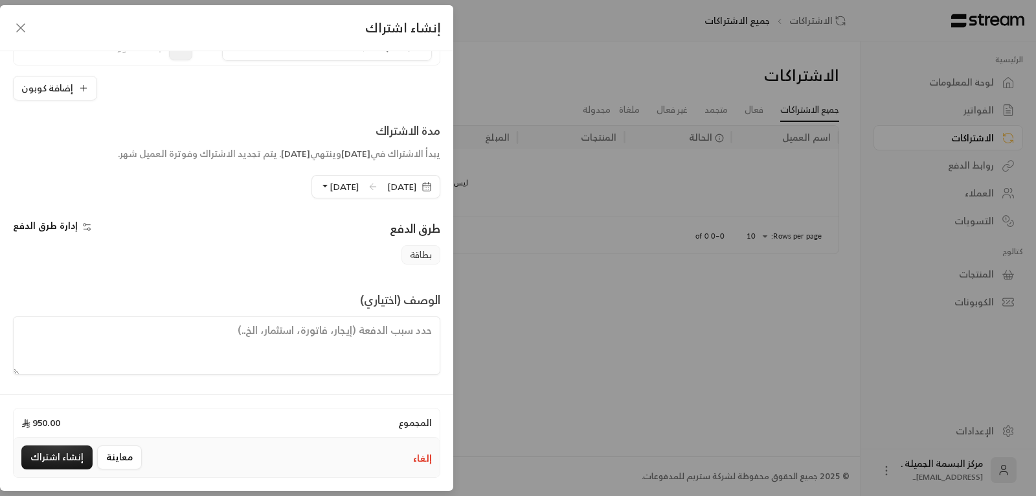
click at [61, 225] on span "إدارة طرق الدفع" at bounding box center [45, 225] width 65 height 16
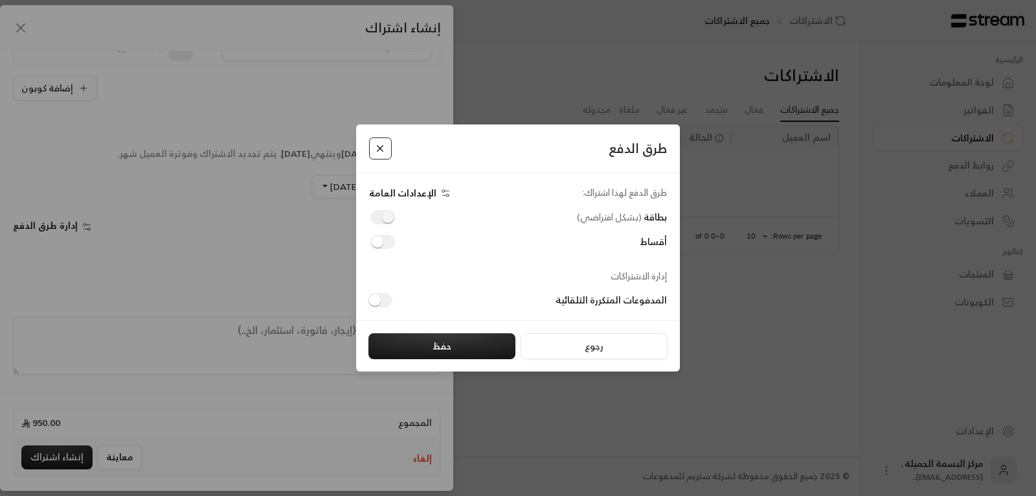
click at [374, 149] on button "Close" at bounding box center [380, 148] width 23 height 23
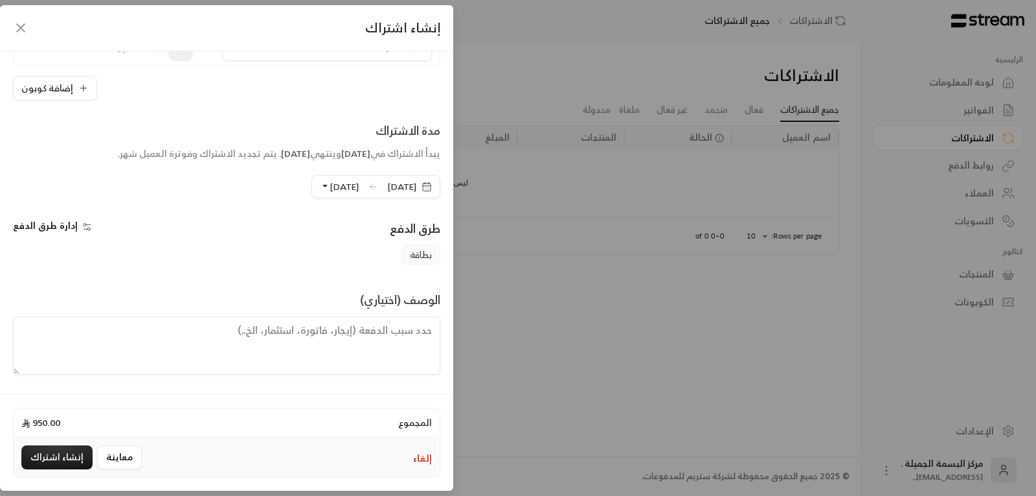
click at [62, 229] on span "إدارة طرق الدفع" at bounding box center [45, 225] width 65 height 16
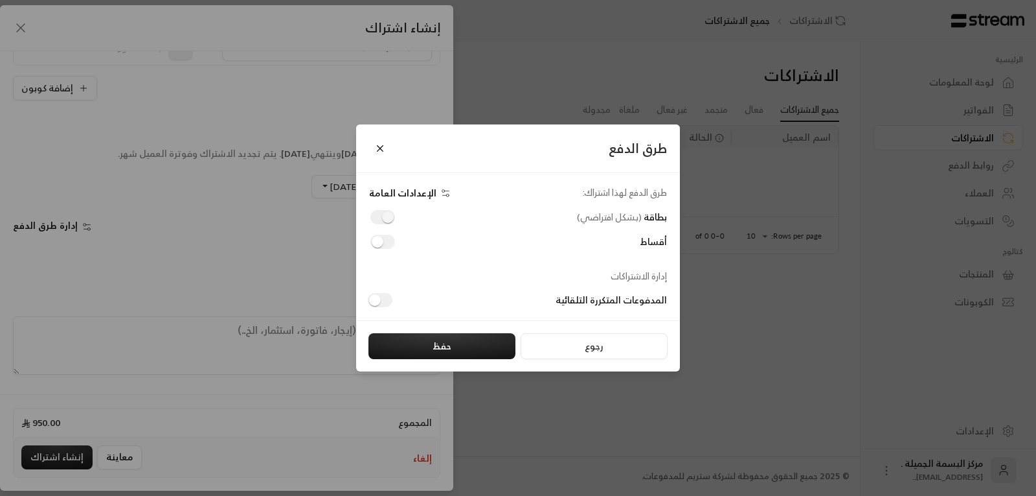
click at [397, 187] on span "الإعدادات العامة" at bounding box center [402, 192] width 67 height 11
click at [475, 346] on button "حفظ" at bounding box center [442, 346] width 147 height 26
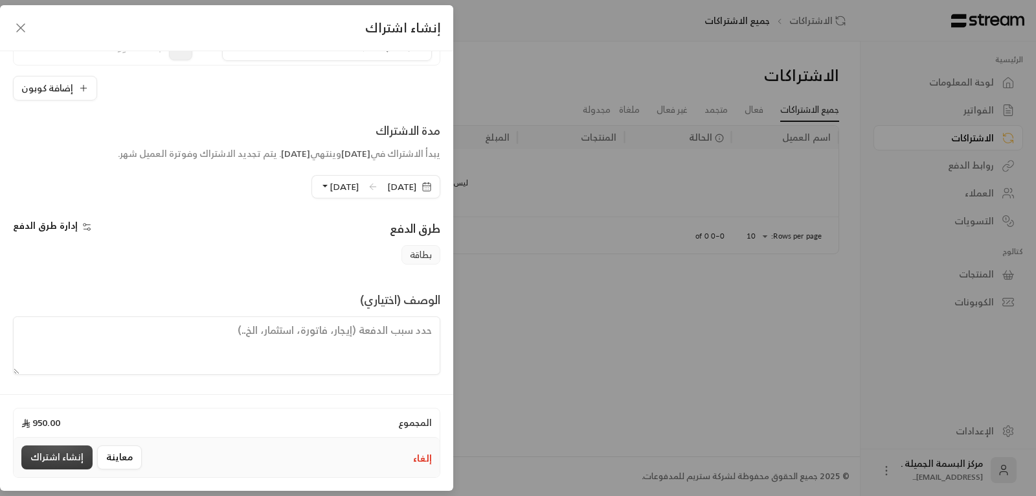
click at [47, 454] on button "إنشاء اشتراك" at bounding box center [56, 457] width 71 height 24
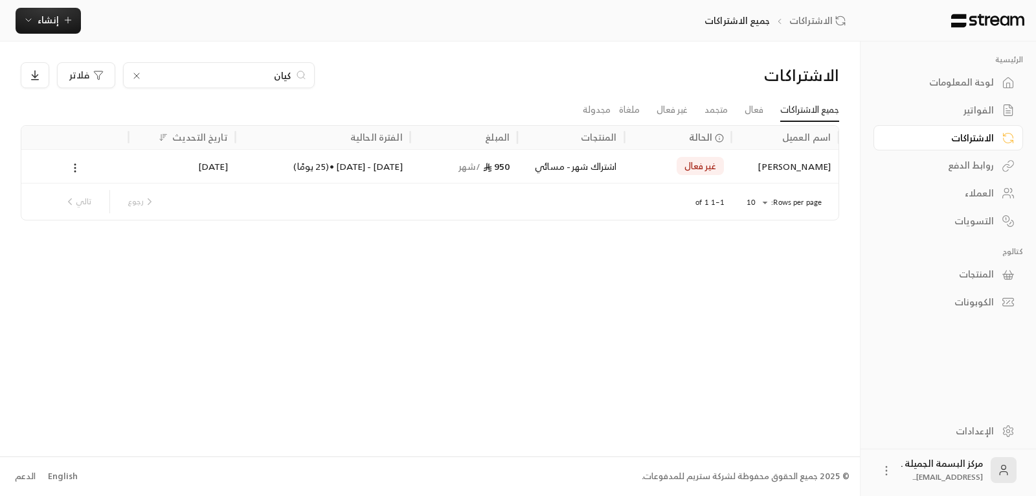
click at [696, 171] on span "غير فعال" at bounding box center [701, 165] width 32 height 13
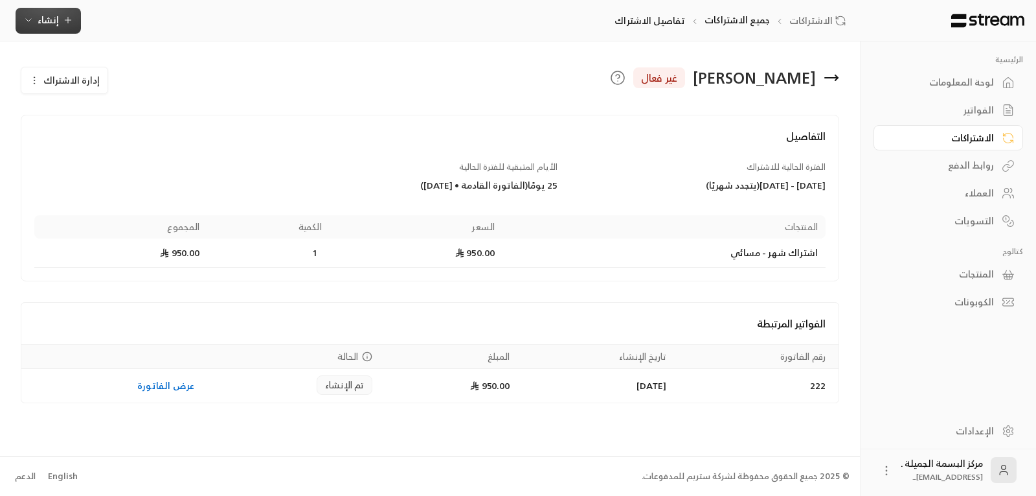
click at [56, 8] on button "إنشاء" at bounding box center [48, 21] width 65 height 26
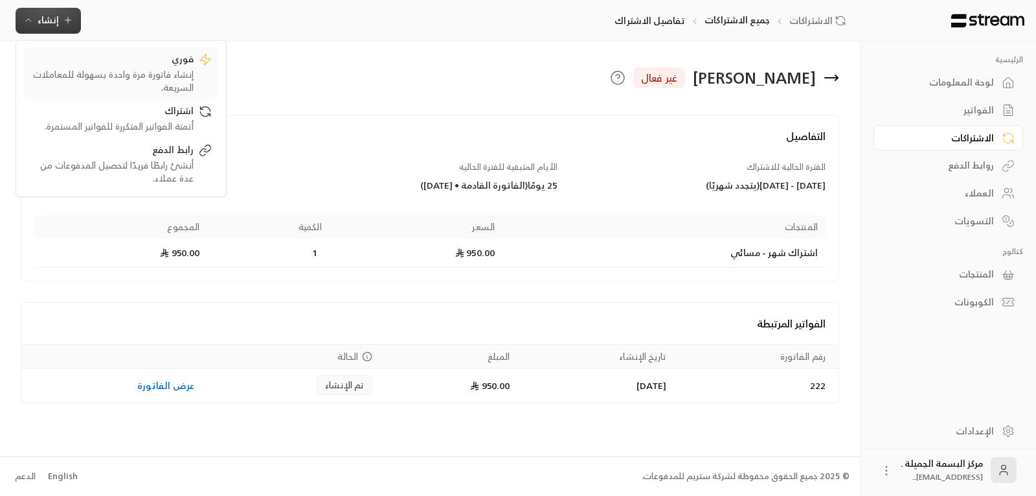
click at [148, 81] on div "إنشاء فاتورة مرة واحدة بسهولة للمعاملات السريعة." at bounding box center [111, 81] width 163 height 26
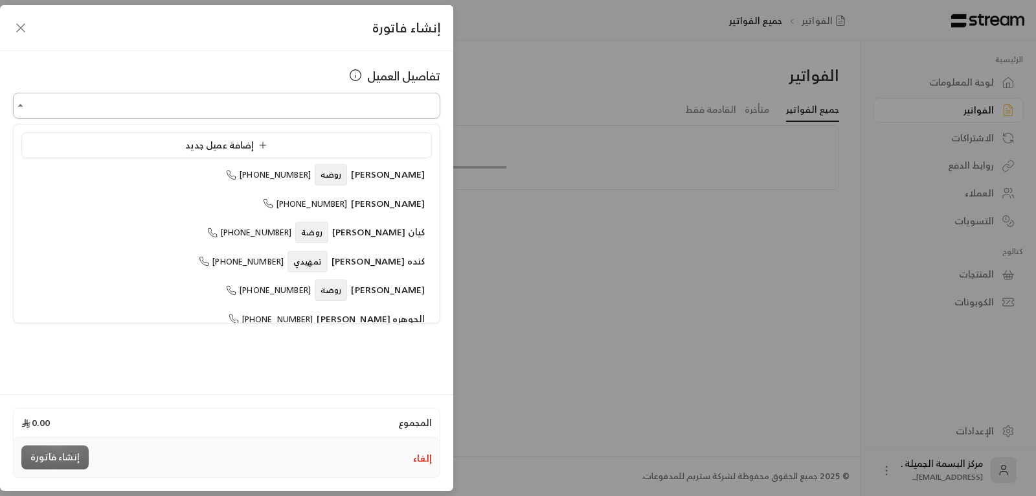
click at [267, 105] on input "اختر العميل" at bounding box center [227, 106] width 428 height 23
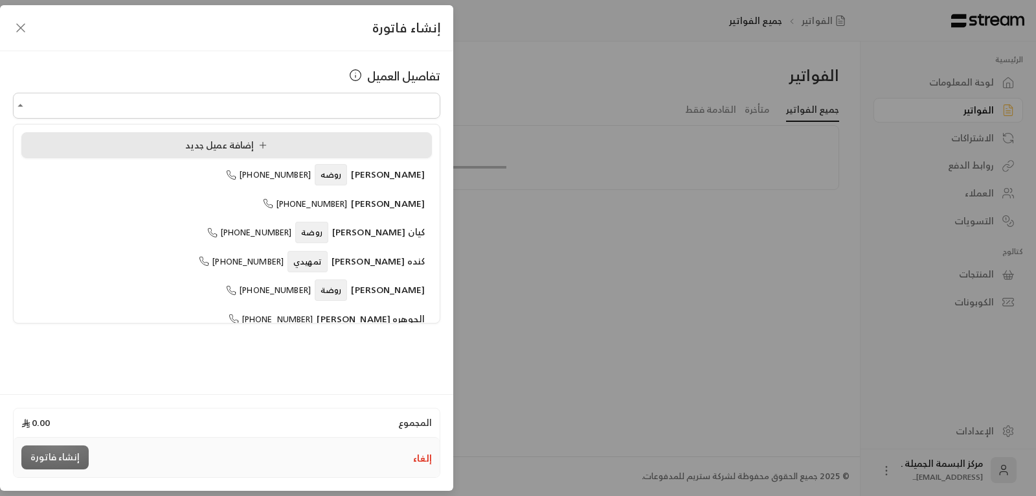
click at [179, 142] on div "إضافة عميل جديد" at bounding box center [227, 146] width 396 height 14
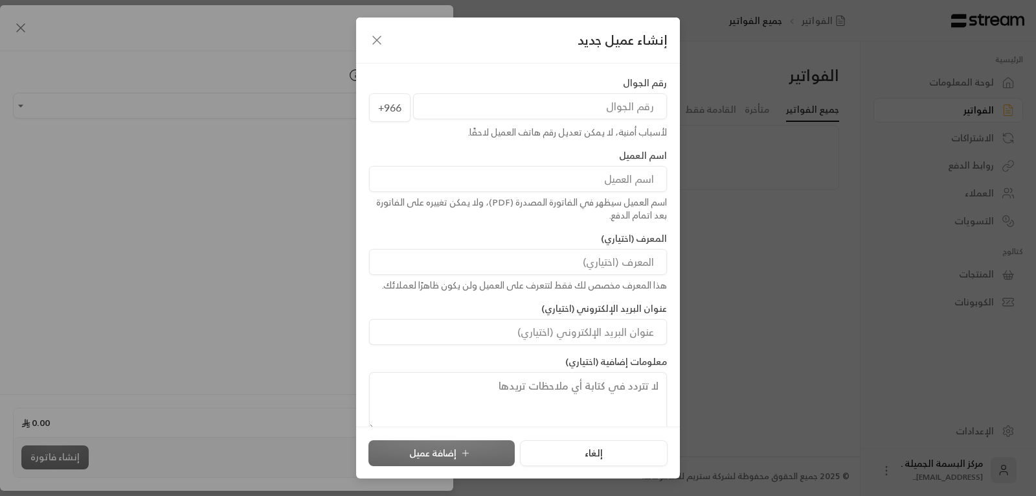
click at [555, 95] on input "tel" at bounding box center [540, 106] width 254 height 26
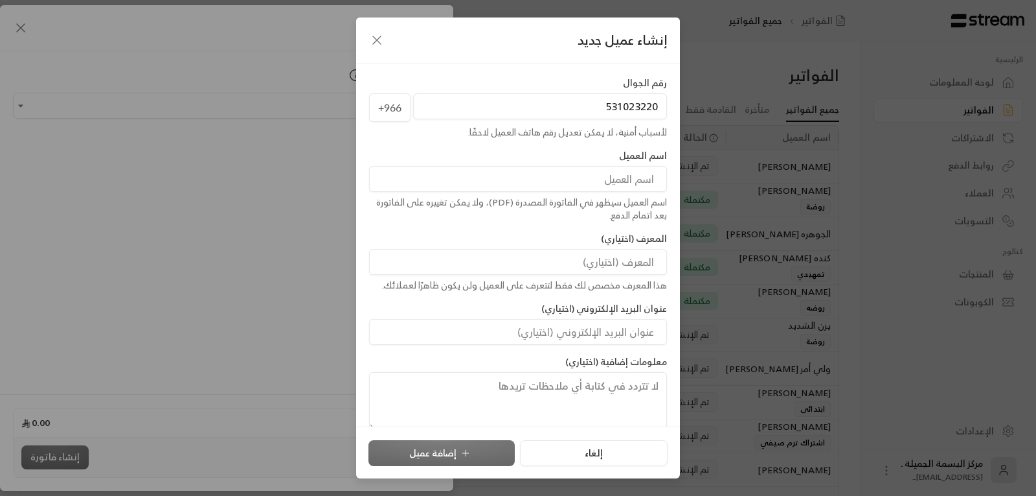
type input "531023220"
click at [560, 185] on input at bounding box center [518, 179] width 298 height 26
type input "[PERSON_NAME]"
click at [441, 454] on button "إضافة عميل" at bounding box center [442, 453] width 146 height 26
type input "**********"
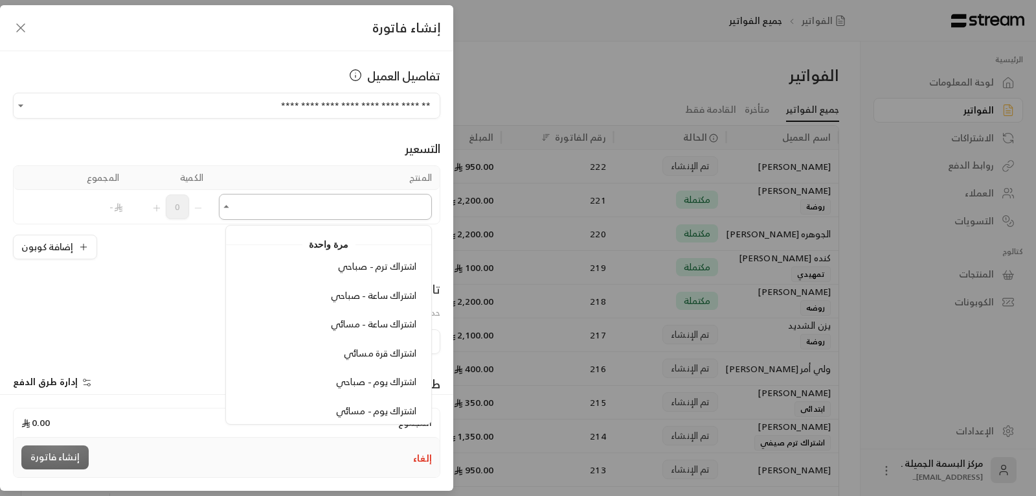
click at [358, 201] on input "اختر العميل" at bounding box center [325, 207] width 213 height 23
click at [422, 459] on button "إلغاء" at bounding box center [422, 457] width 19 height 13
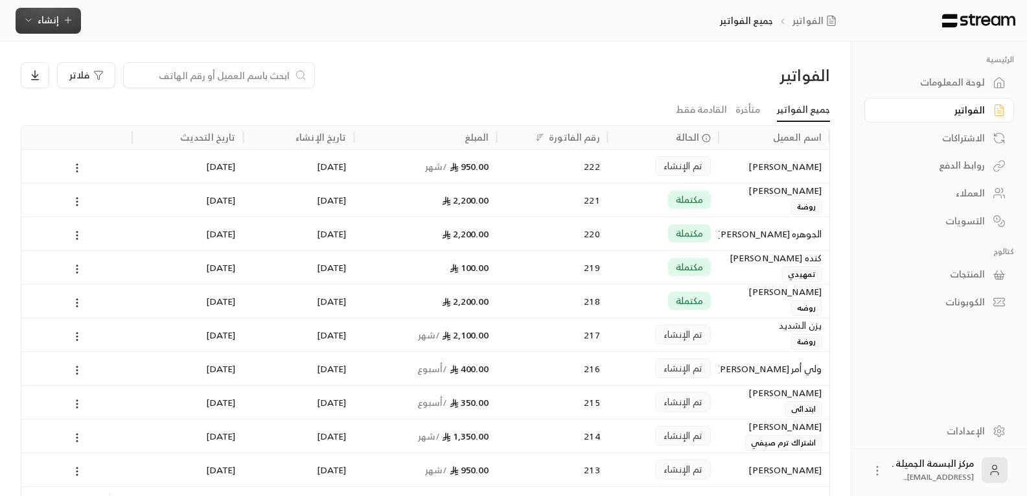
click at [45, 14] on span "إنشاء" at bounding box center [48, 20] width 21 height 16
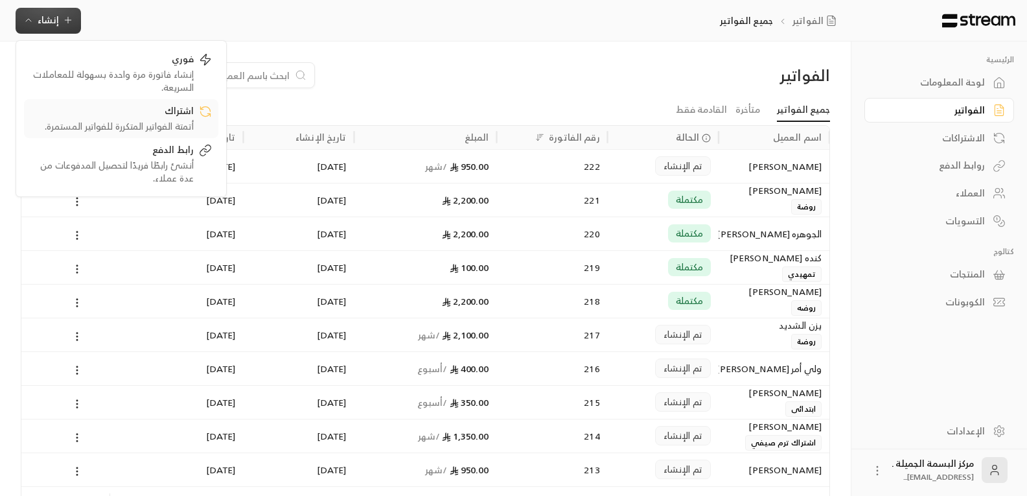
click at [141, 119] on div "اشتراك" at bounding box center [111, 112] width 163 height 16
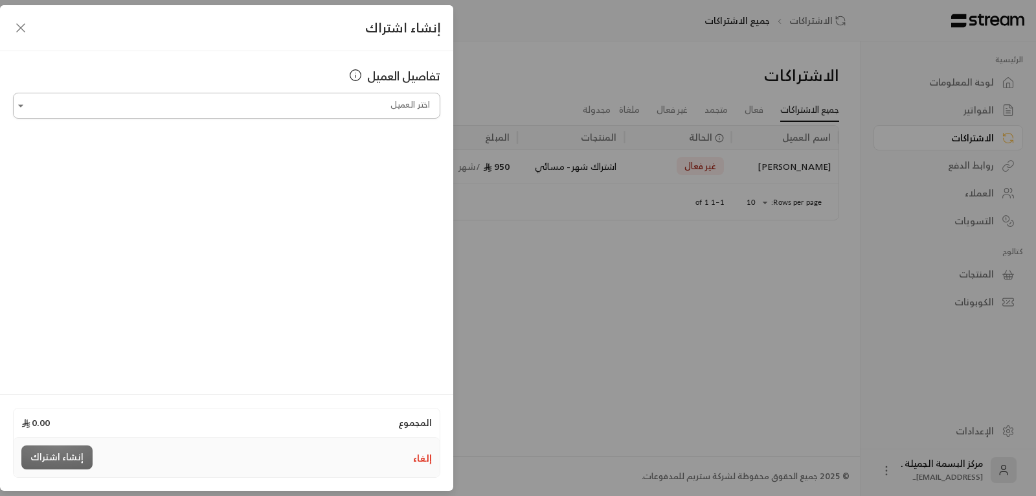
click at [248, 108] on input "اختر العميل" at bounding box center [227, 106] width 428 height 23
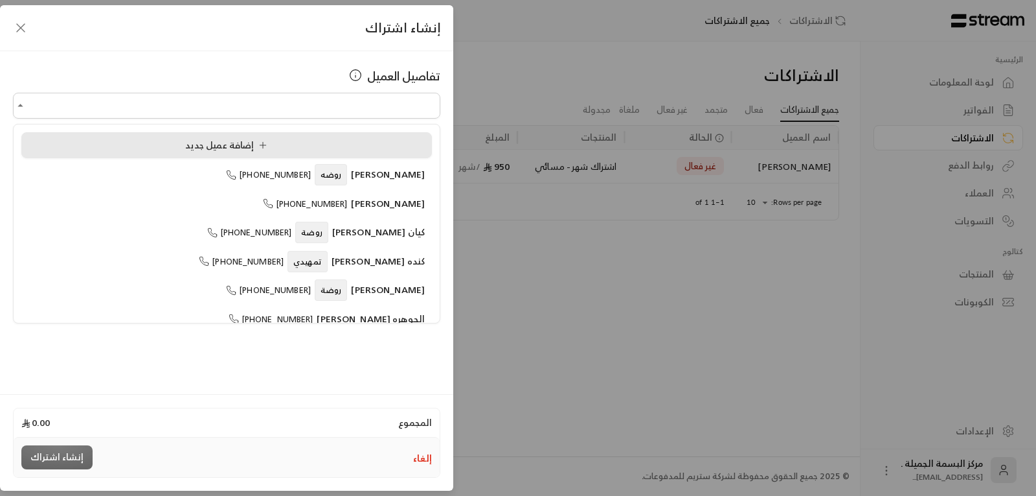
click at [185, 145] on div "إضافة عميل جديد" at bounding box center [227, 146] width 396 height 14
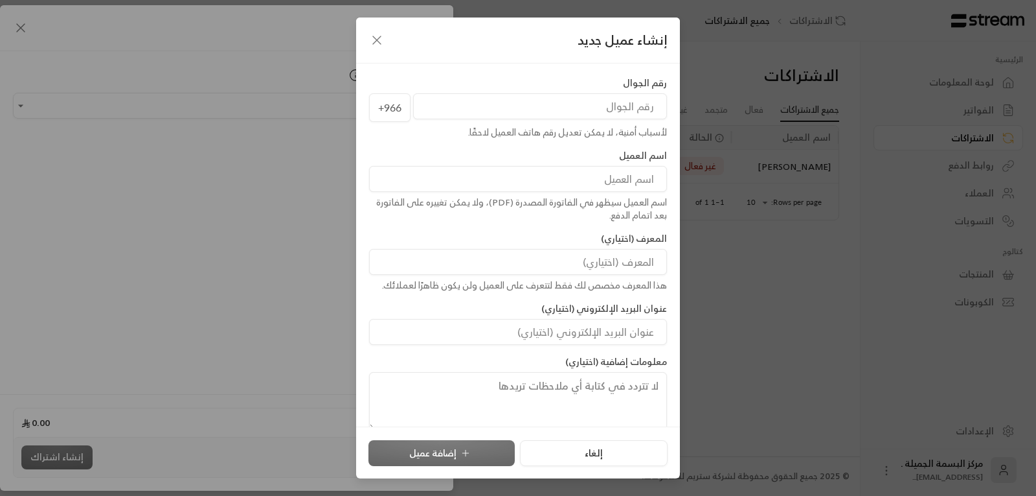
click at [630, 111] on input "tel" at bounding box center [540, 106] width 254 height 26
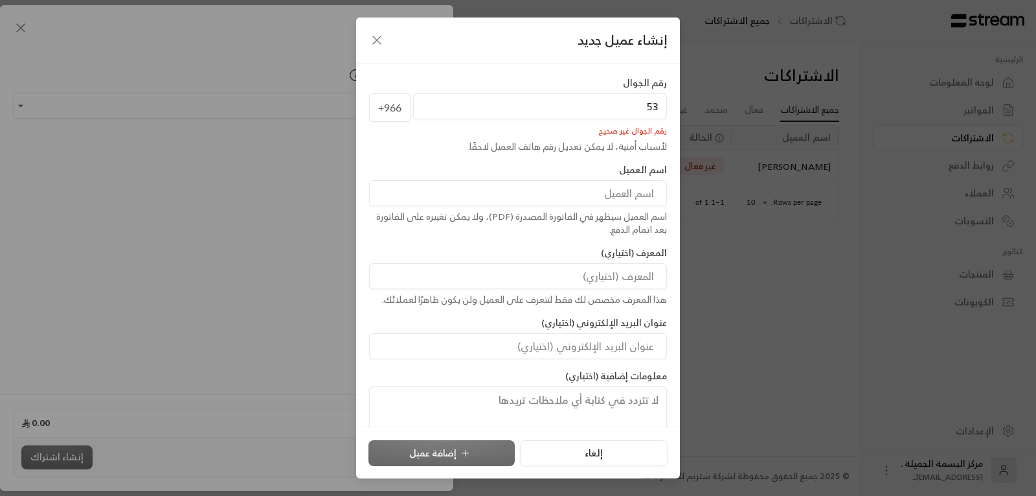
type input "5"
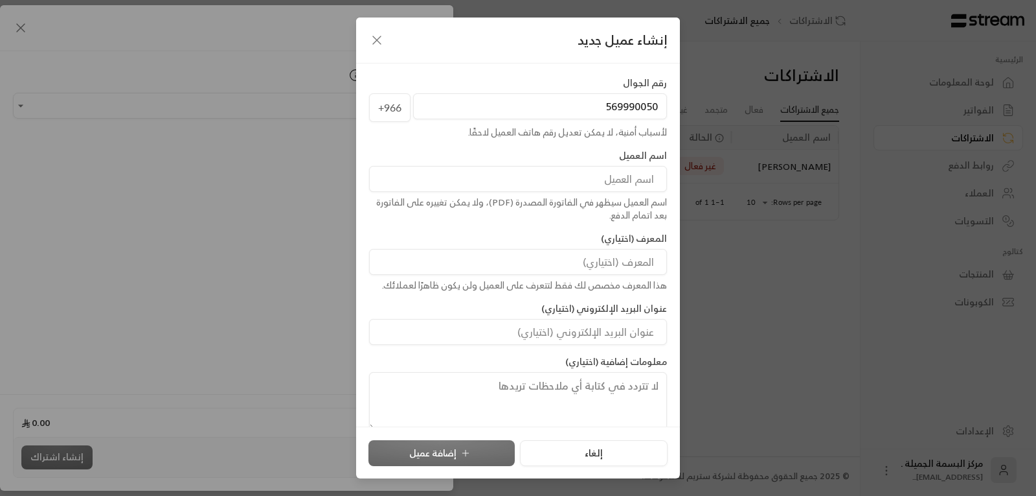
type input "569990050"
click at [622, 176] on input at bounding box center [518, 179] width 298 height 26
type input "[PERSON_NAME]"
click at [447, 446] on button "إضافة عميل" at bounding box center [442, 453] width 146 height 26
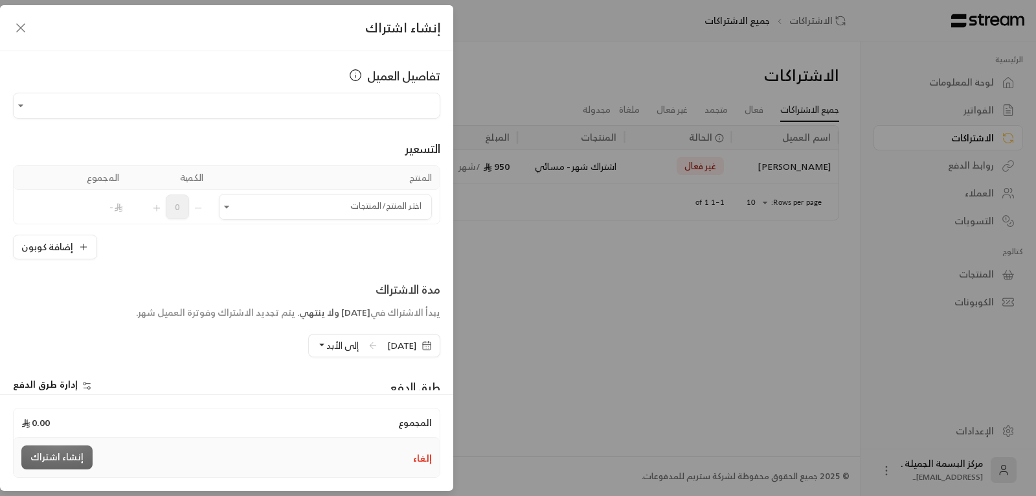
type input "**********"
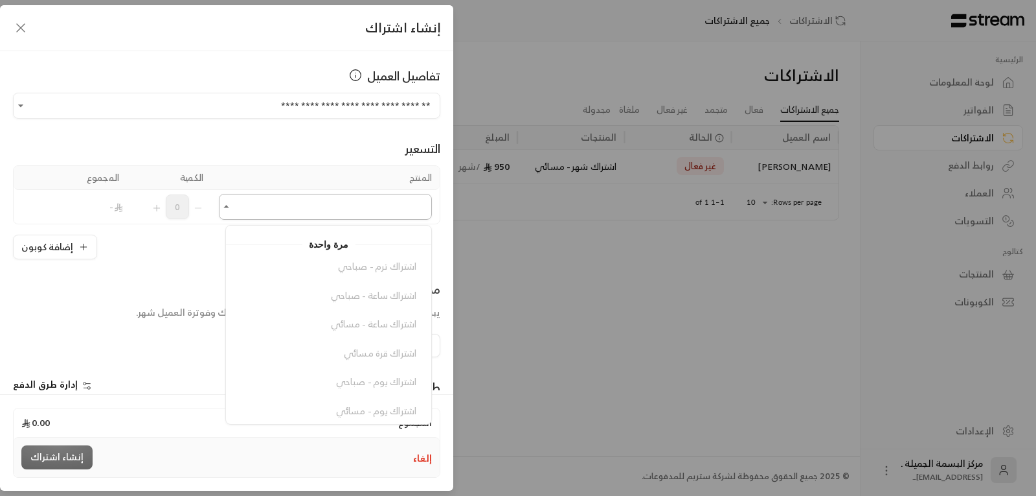
click at [359, 205] on input "اختر العميل" at bounding box center [325, 207] width 213 height 23
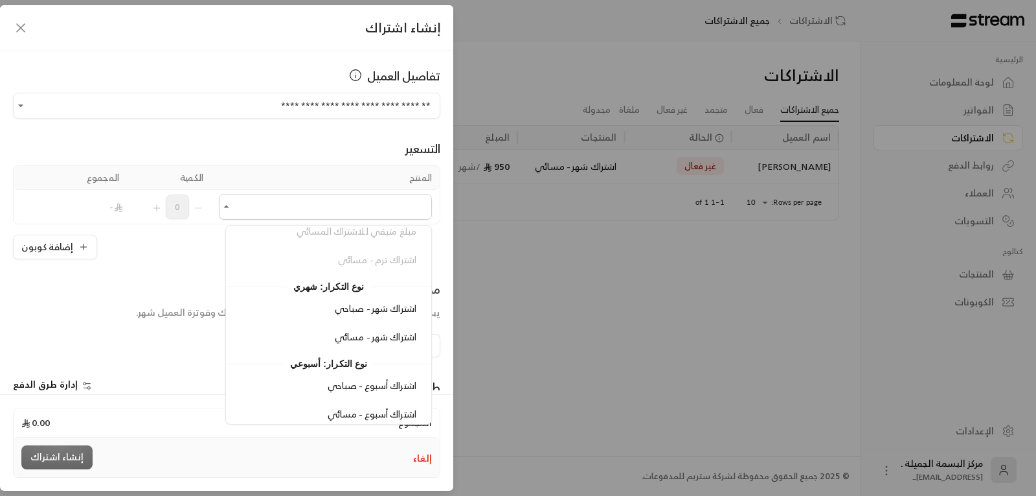
scroll to position [245, 0]
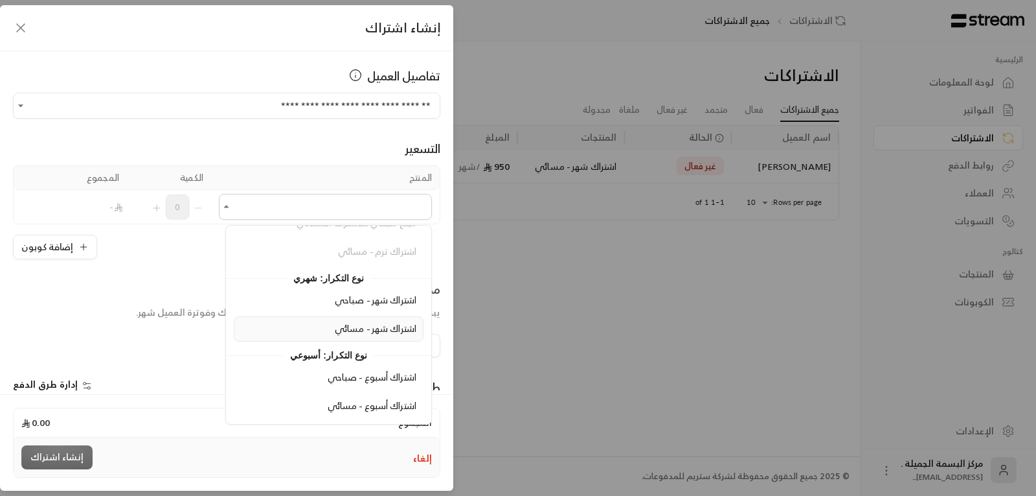
click at [380, 329] on span "اشتراك شهر - مسائي" at bounding box center [376, 328] width 82 height 16
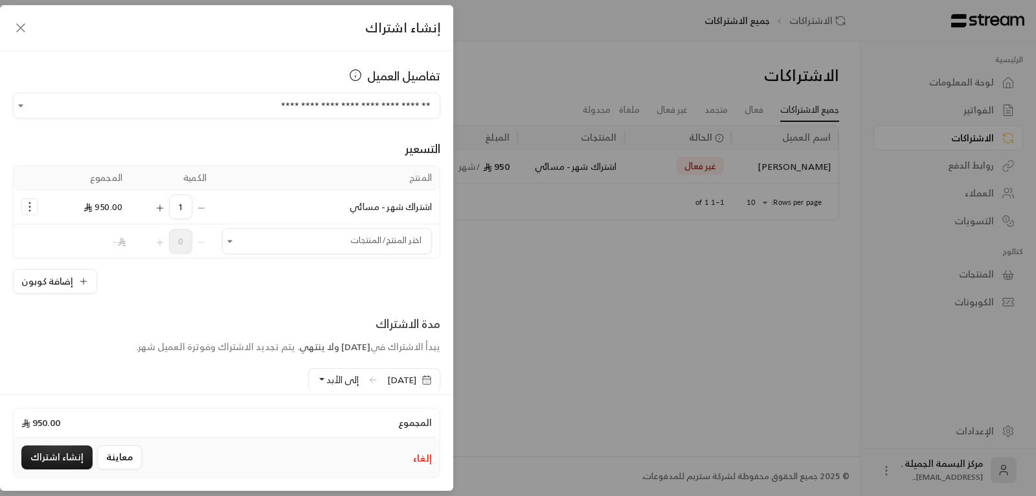
click at [380, 377] on span "[DATE]" at bounding box center [410, 379] width 61 height 23
click at [428, 378] on icon "button" at bounding box center [427, 379] width 10 height 10
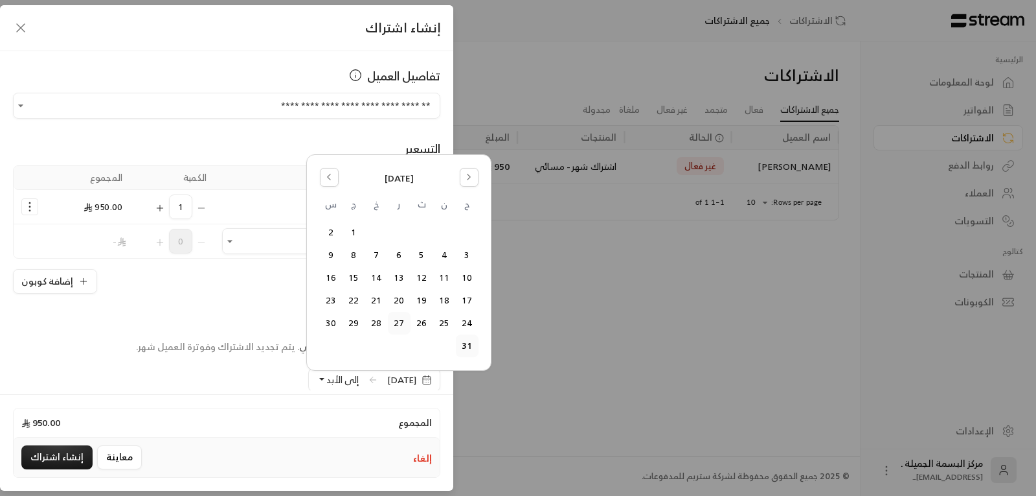
click at [398, 322] on button "27" at bounding box center [399, 322] width 21 height 21
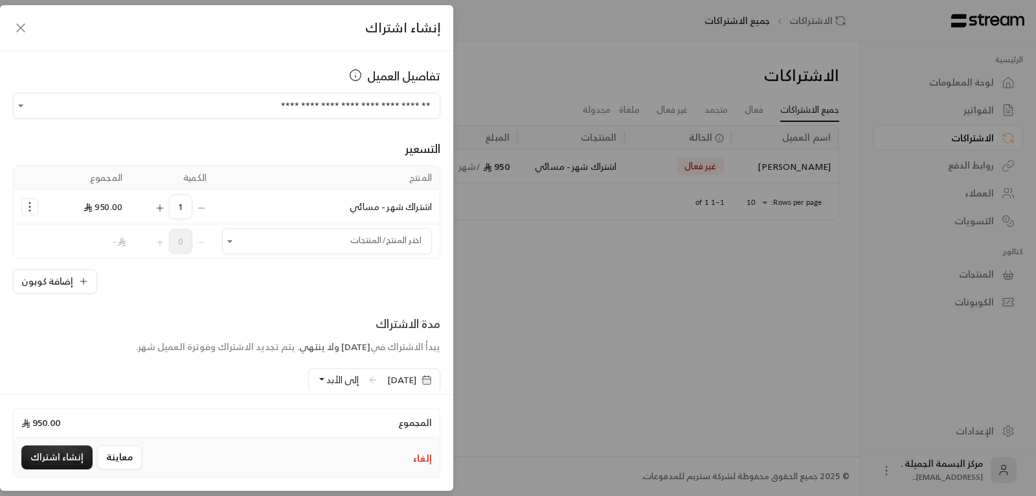
click at [326, 379] on span "إلى الأبد" at bounding box center [342, 379] width 32 height 16
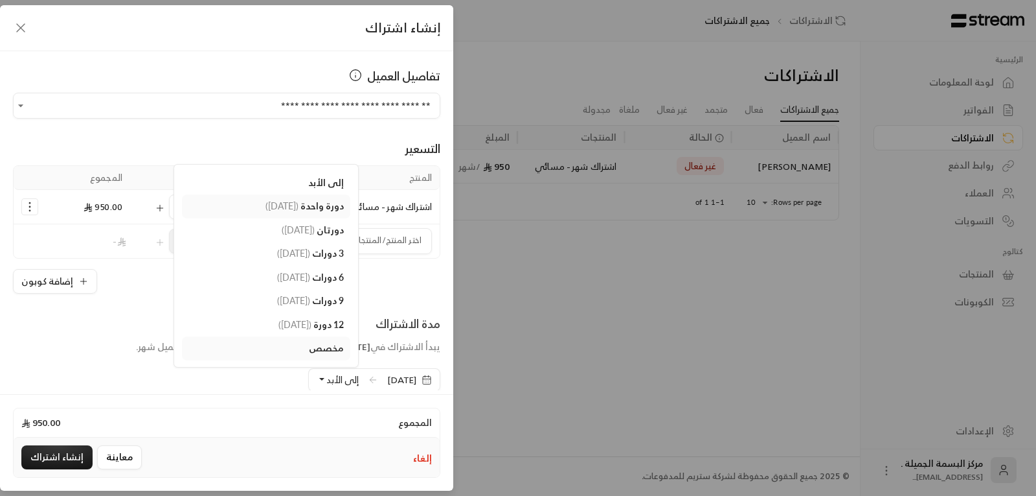
click at [269, 202] on span "( 27/09/2025 )" at bounding box center [282, 205] width 33 height 11
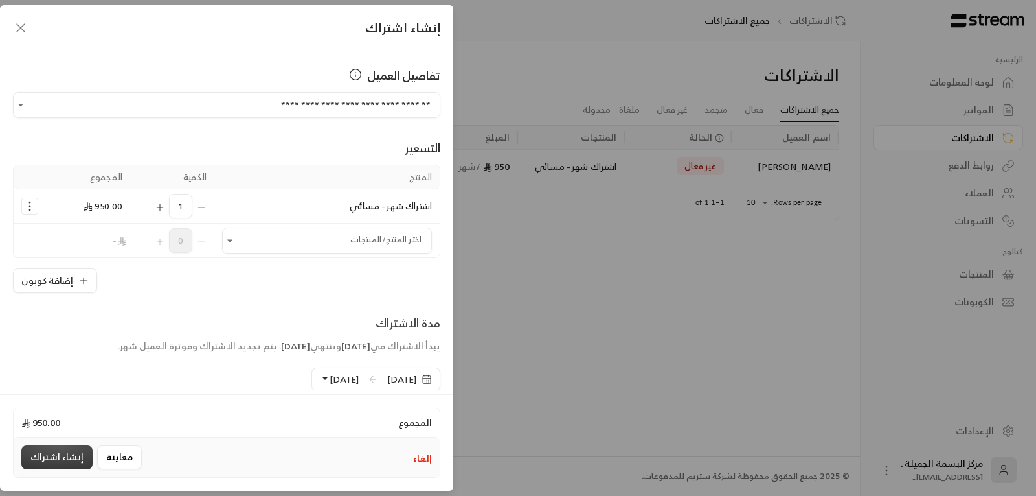
click at [72, 455] on button "إنشاء اشتراك" at bounding box center [56, 457] width 71 height 24
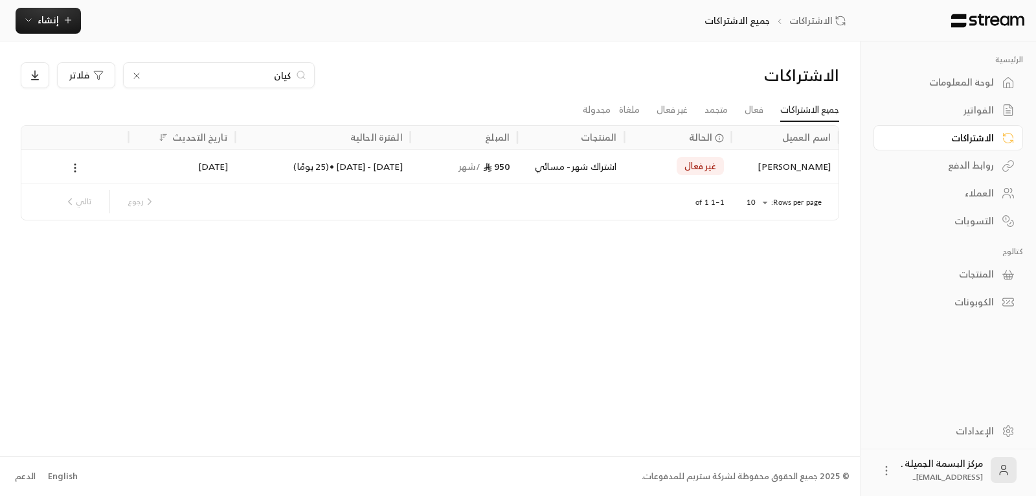
click at [987, 136] on div "الاشتراكات" at bounding box center [942, 137] width 104 height 13
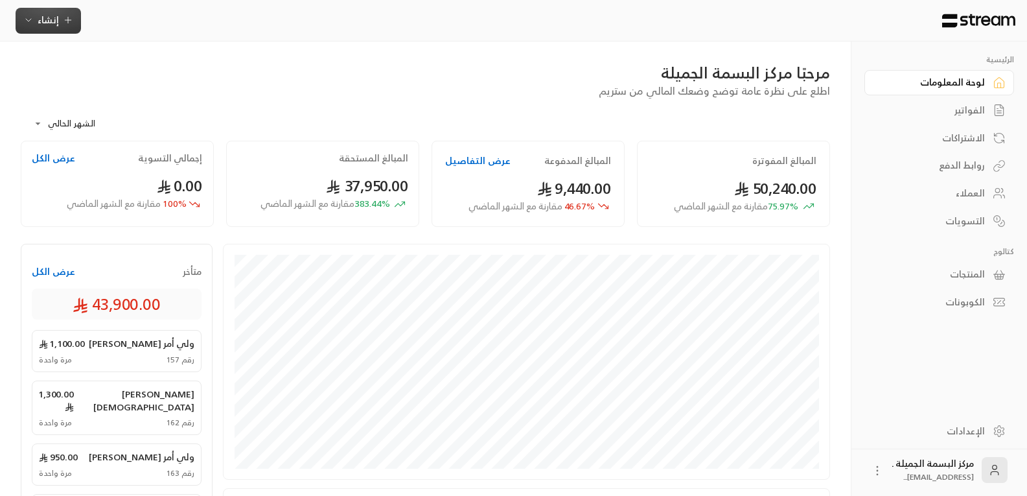
click at [41, 23] on span "إنشاء" at bounding box center [48, 20] width 21 height 16
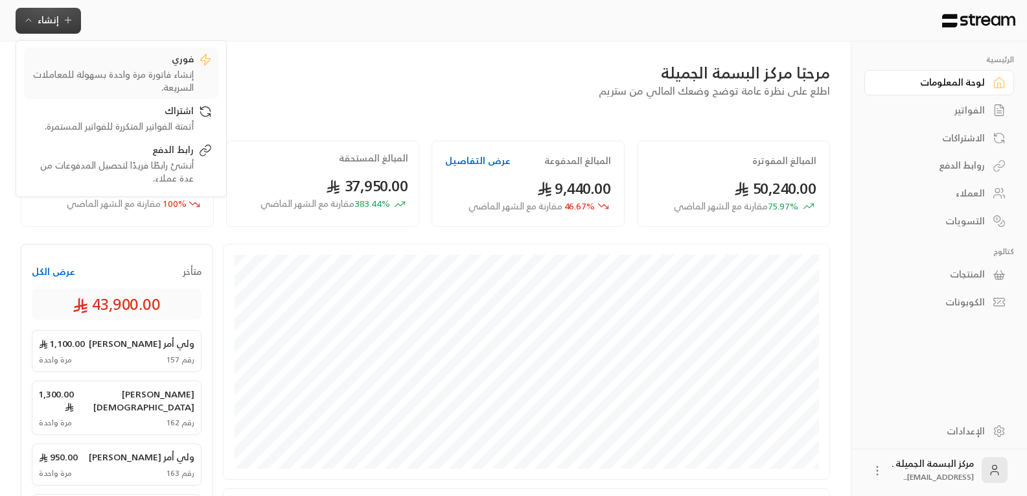
click at [139, 74] on div "إنشاء فاتورة مرة واحدة بسهولة للمعاملات السريعة." at bounding box center [111, 81] width 163 height 26
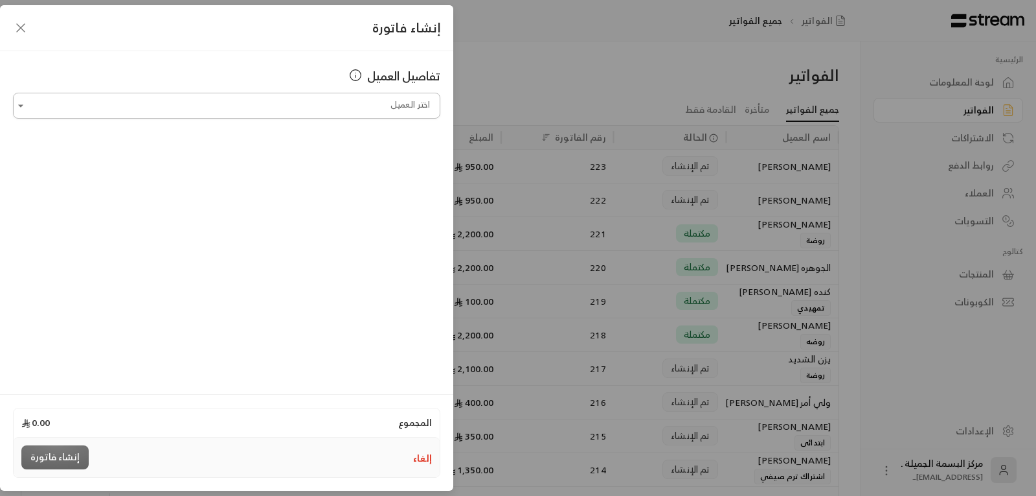
click at [219, 111] on input "اختر العميل" at bounding box center [227, 106] width 428 height 23
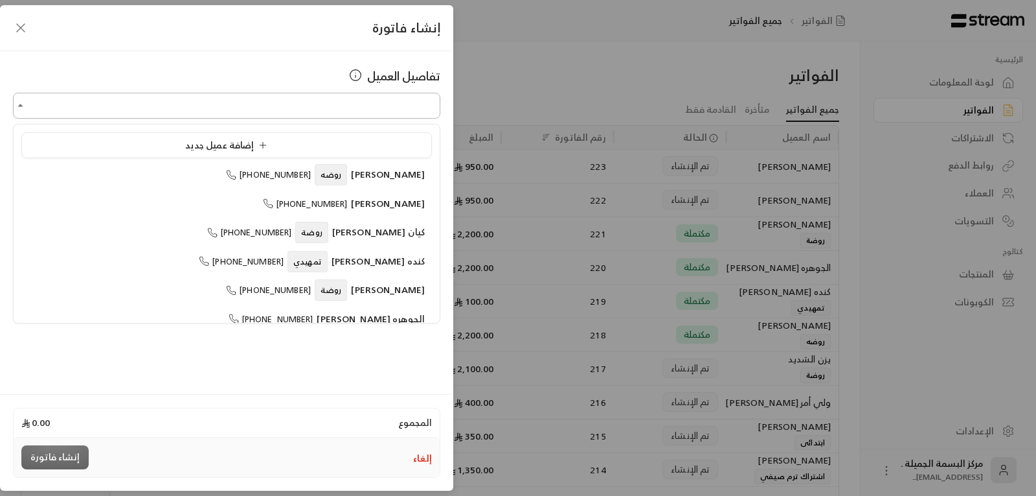
type input "**********"
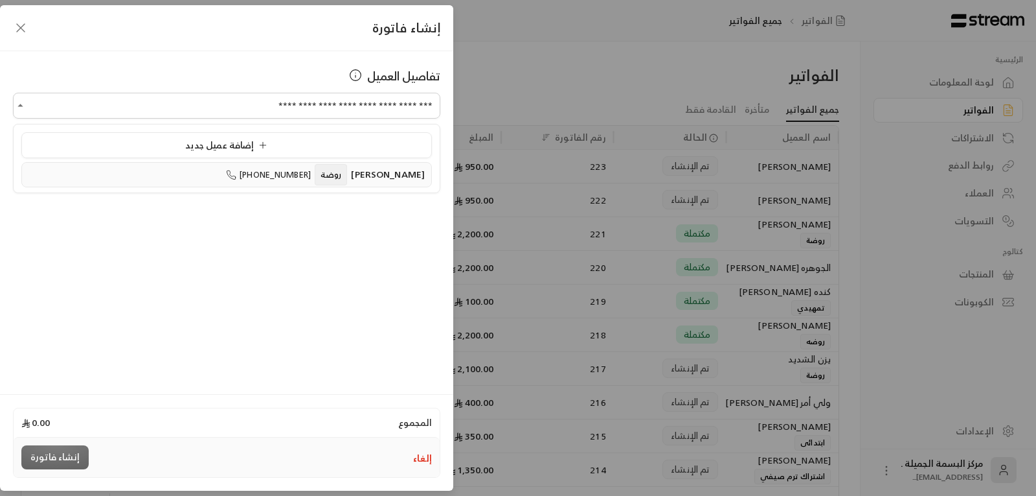
click at [385, 177] on span "[PERSON_NAME]" at bounding box center [388, 174] width 74 height 16
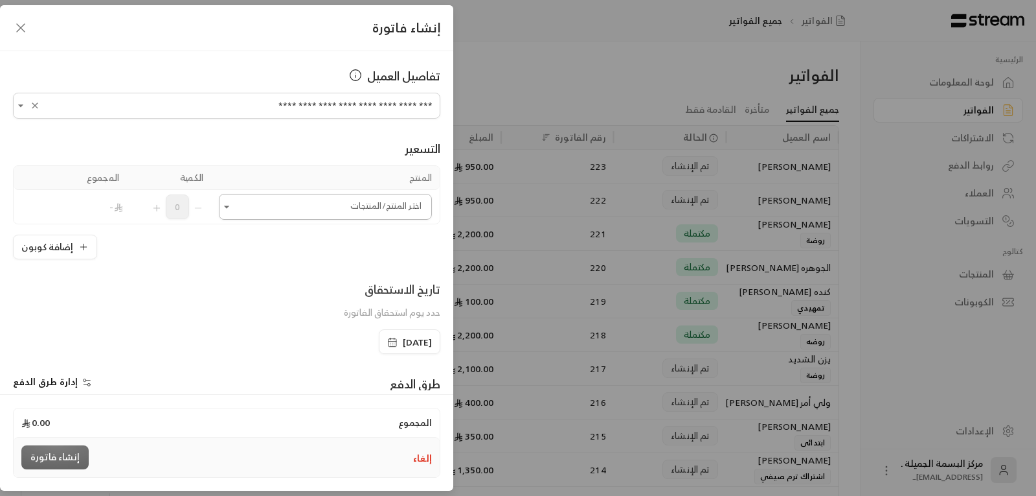
click at [382, 206] on input "اختر العميل" at bounding box center [325, 207] width 213 height 23
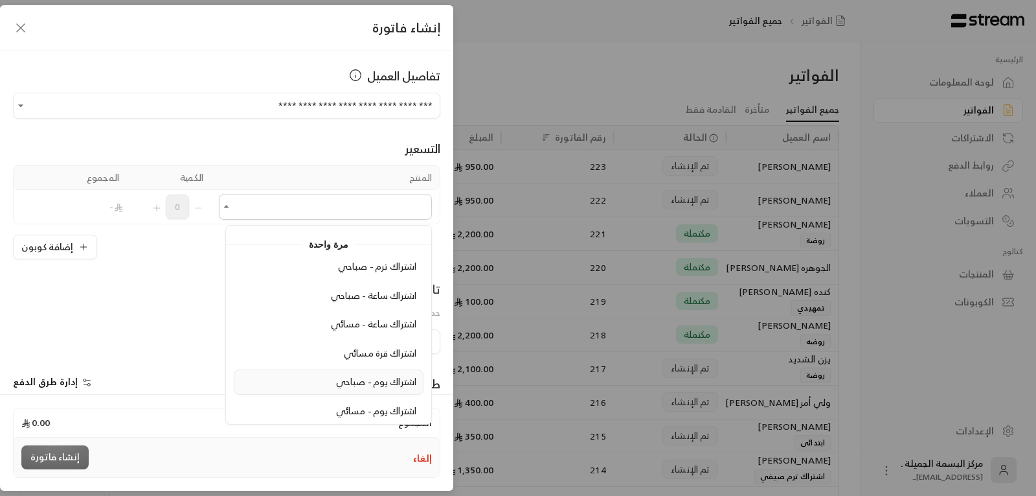
scroll to position [65, 0]
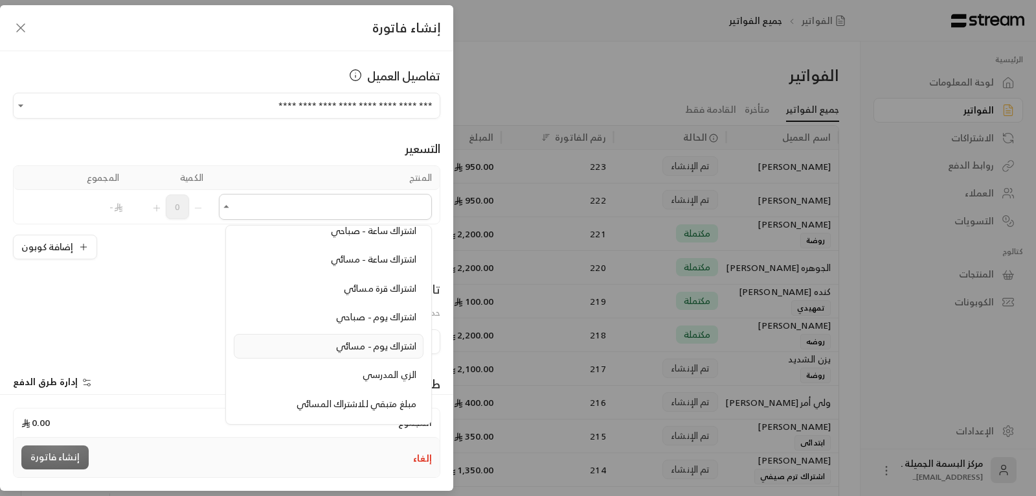
click at [379, 347] on span "اشتراك يوم - مسائي" at bounding box center [376, 345] width 80 height 16
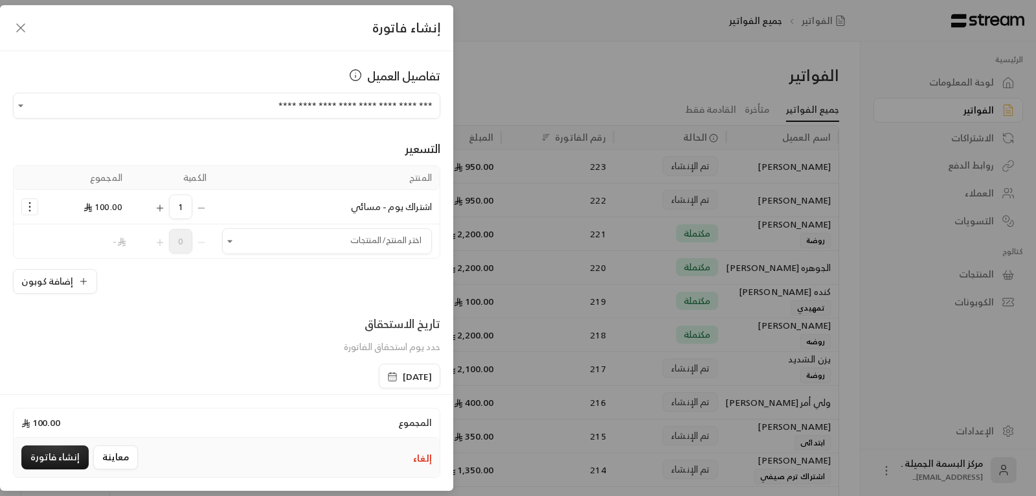
click at [91, 203] on icon "Selected Products" at bounding box center [88, 207] width 9 height 9
drag, startPoint x: 99, startPoint y: 205, endPoint x: 106, endPoint y: 211, distance: 9.2
click at [106, 211] on span "100.00" at bounding box center [103, 206] width 39 height 16
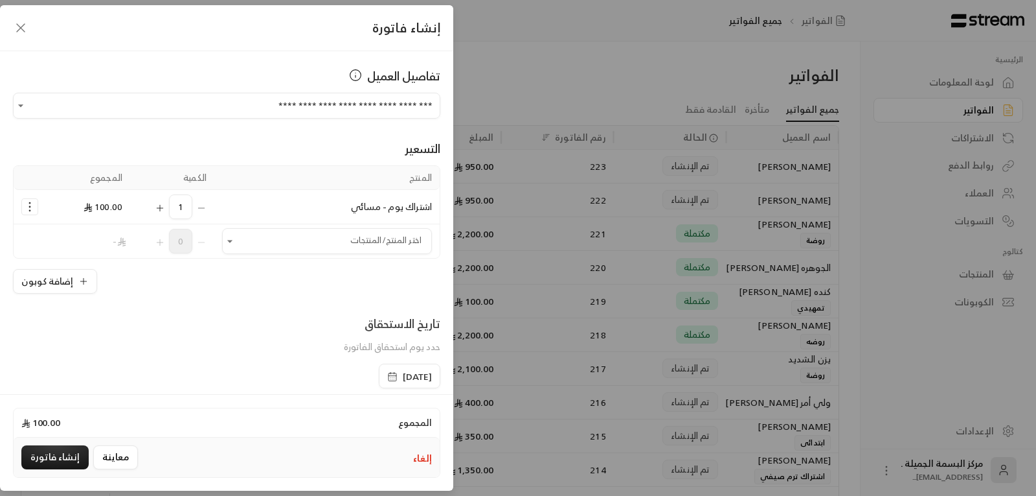
drag, startPoint x: 357, startPoint y: 379, endPoint x: 378, endPoint y: 379, distance: 20.7
click at [379, 381] on div "[DATE]" at bounding box center [410, 375] width 62 height 25
click at [387, 379] on span "[DATE]" at bounding box center [409, 376] width 45 height 13
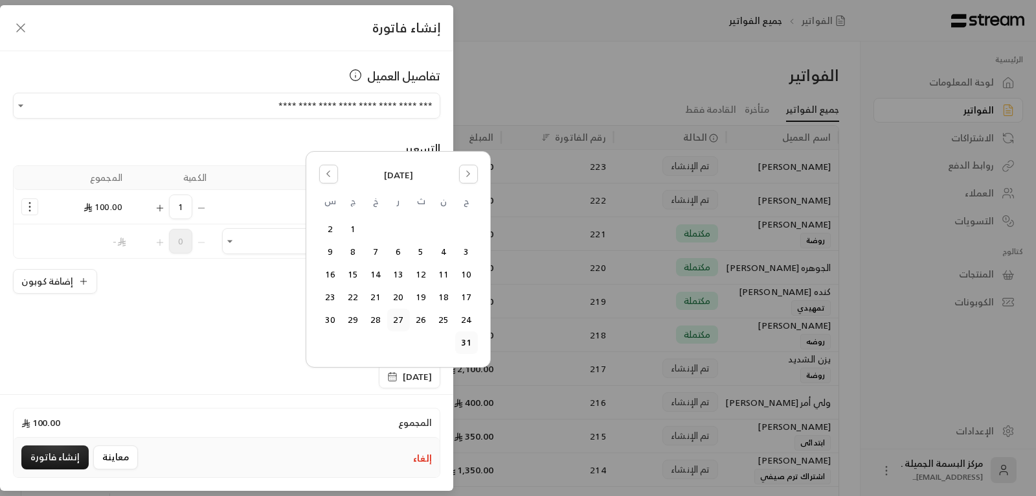
click at [402, 317] on button "27" at bounding box center [398, 319] width 21 height 21
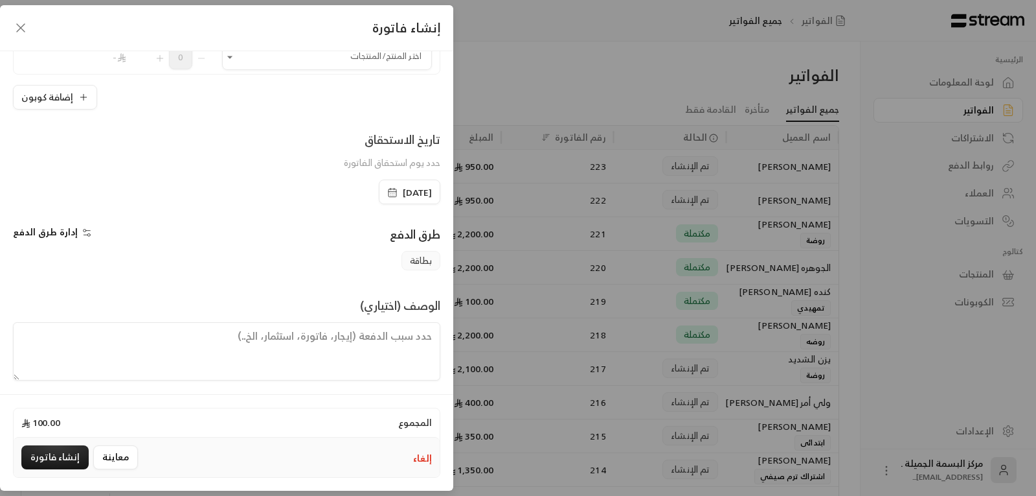
scroll to position [190, 0]
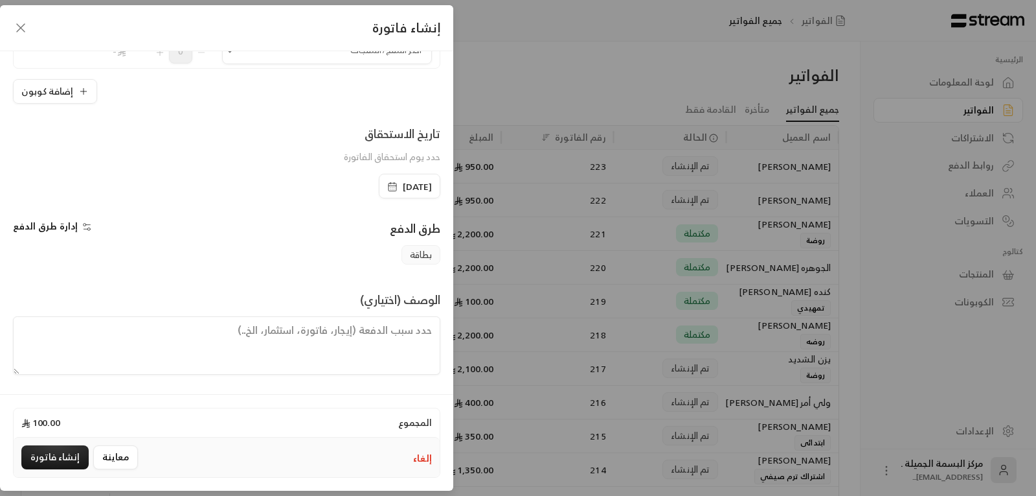
click at [71, 223] on span "إدارة طرق الدفع" at bounding box center [45, 226] width 65 height 16
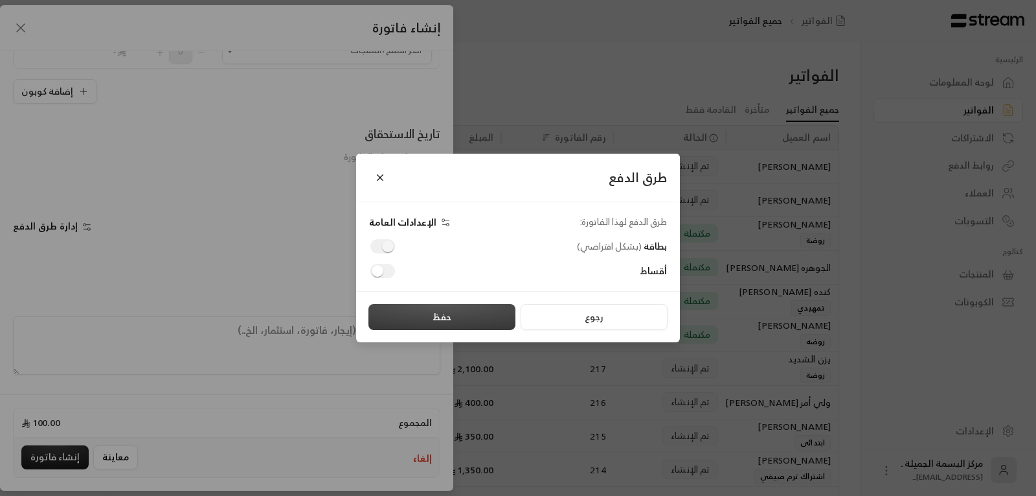
click at [413, 310] on button "حفظ" at bounding box center [442, 317] width 147 height 26
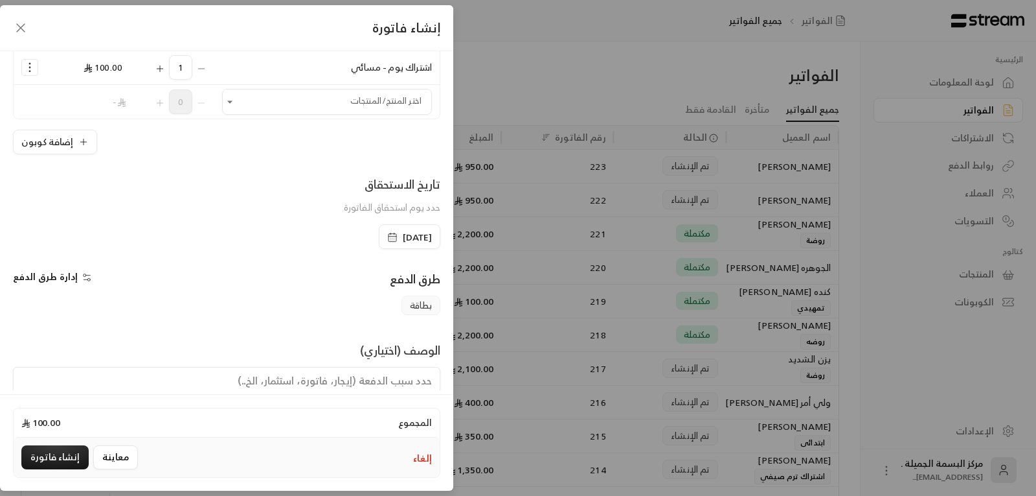
scroll to position [0, 0]
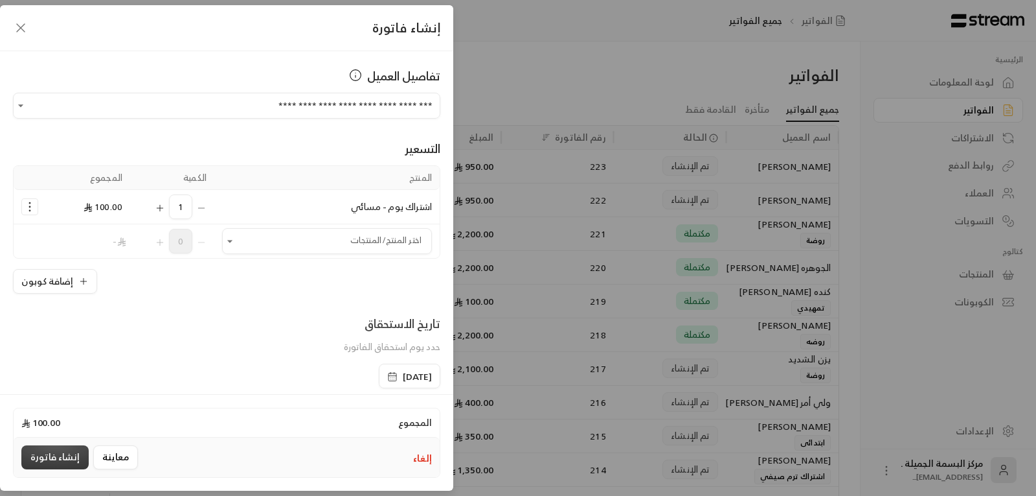
click at [45, 458] on button "إنشاء فاتورة" at bounding box center [54, 457] width 67 height 24
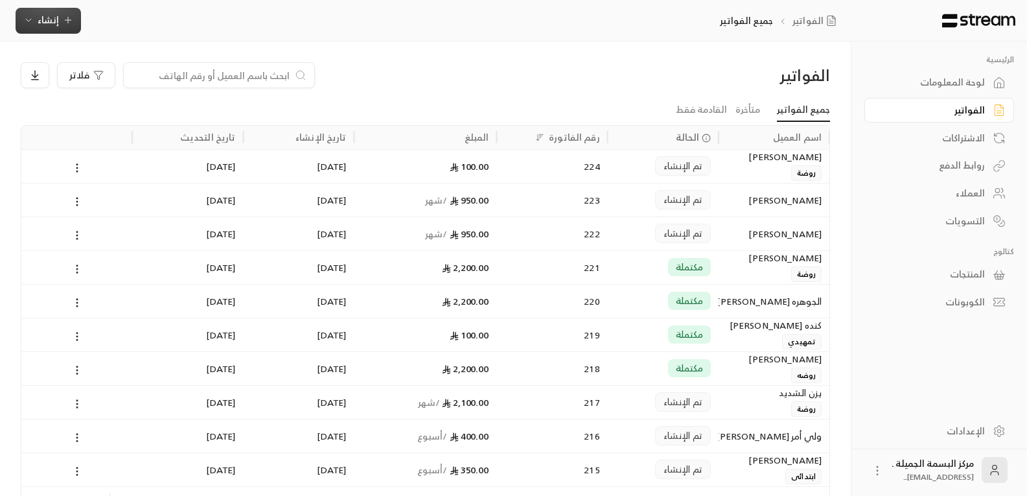
click at [56, 14] on span "إنشاء" at bounding box center [48, 20] width 21 height 16
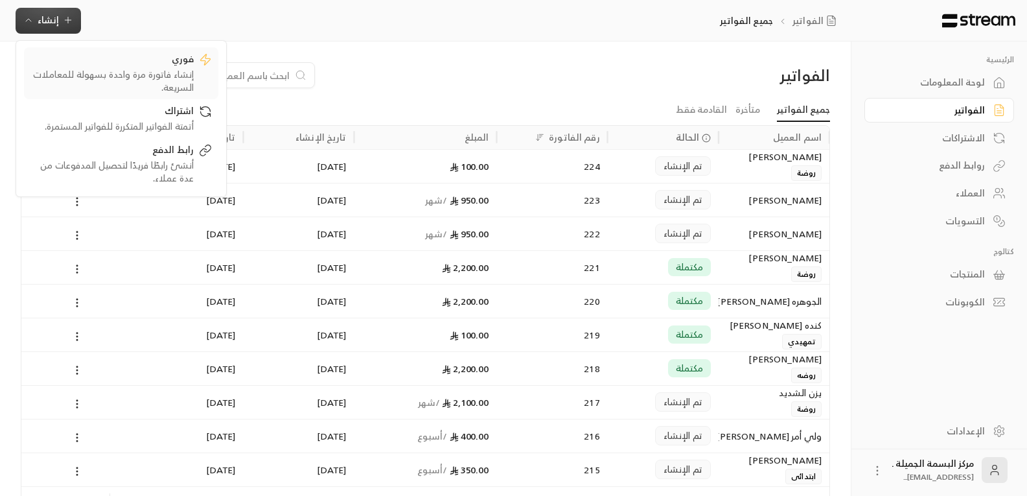
click at [166, 71] on div "إنشاء فاتورة مرة واحدة بسهولة للمعاملات السريعة." at bounding box center [111, 81] width 163 height 26
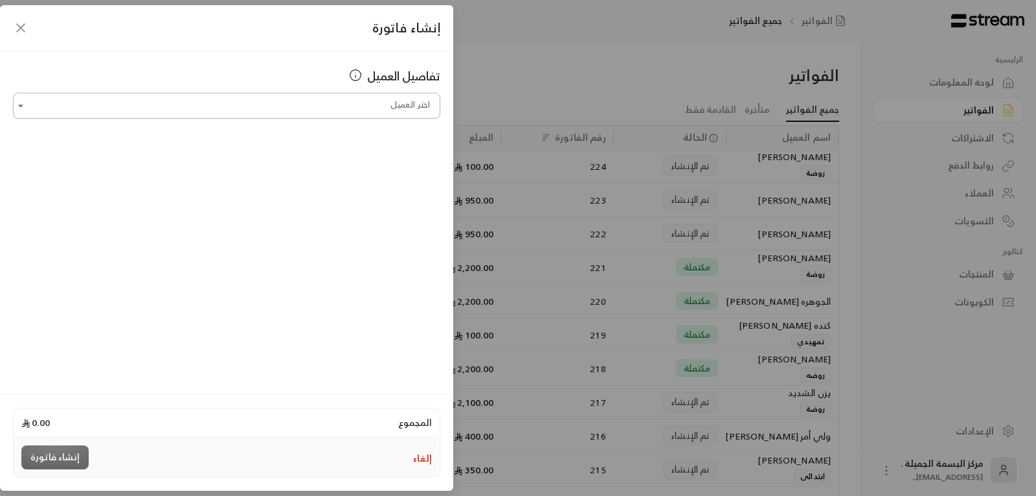
click at [302, 109] on input "اختر العميل" at bounding box center [227, 106] width 428 height 23
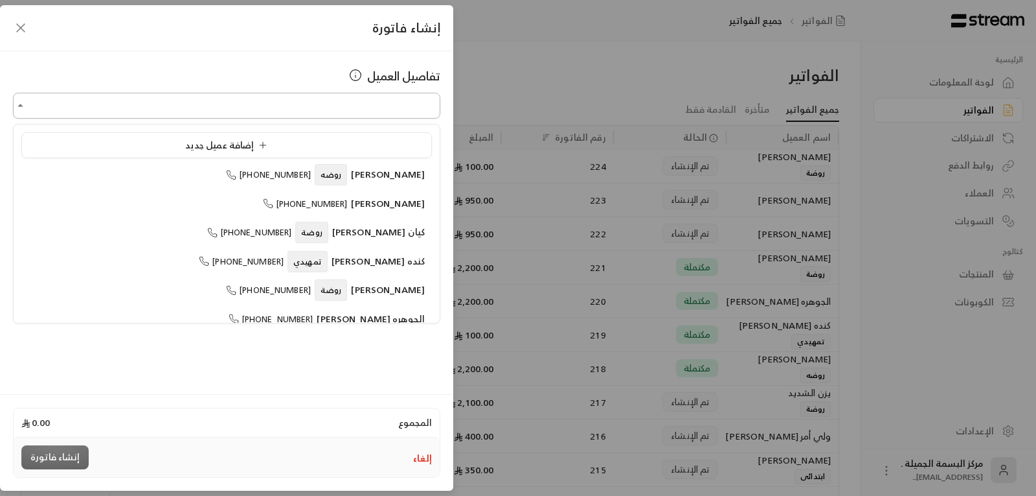
type input "**********"
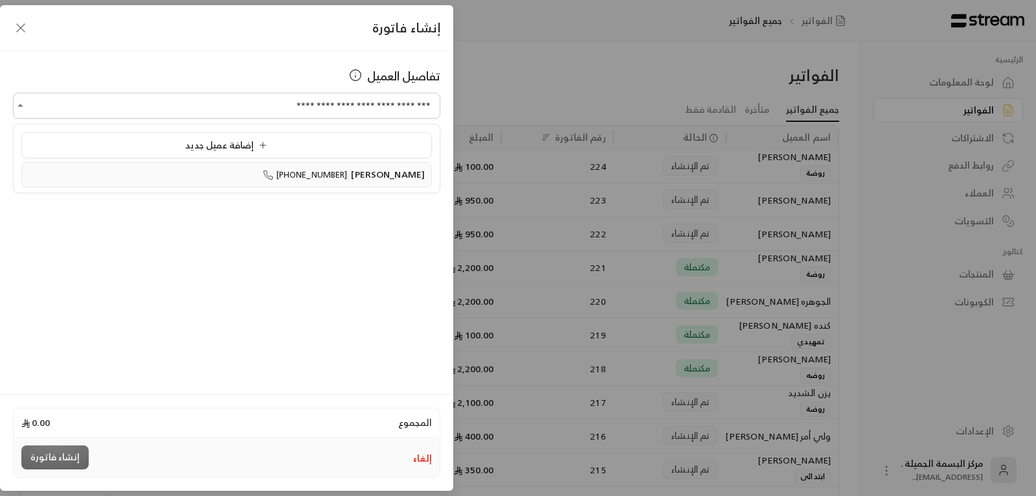
click at [337, 180] on span "[PHONE_NUMBER]" at bounding box center [305, 174] width 85 height 15
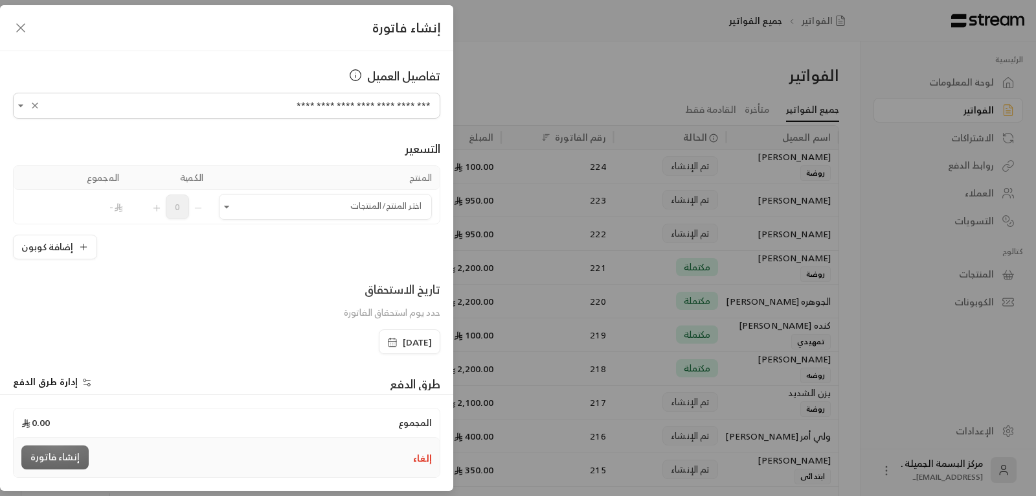
click at [387, 339] on icon "button" at bounding box center [392, 342] width 10 height 10
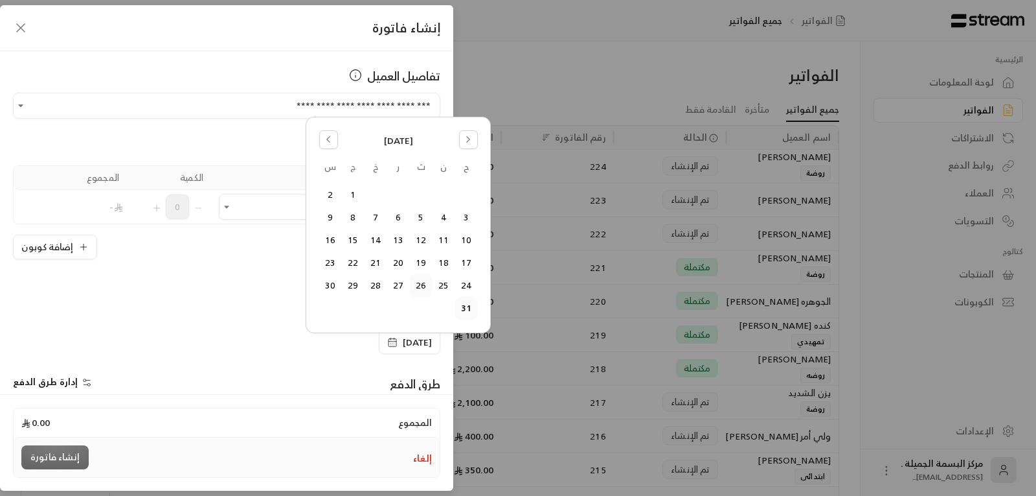
click at [418, 282] on button "26" at bounding box center [421, 285] width 21 height 21
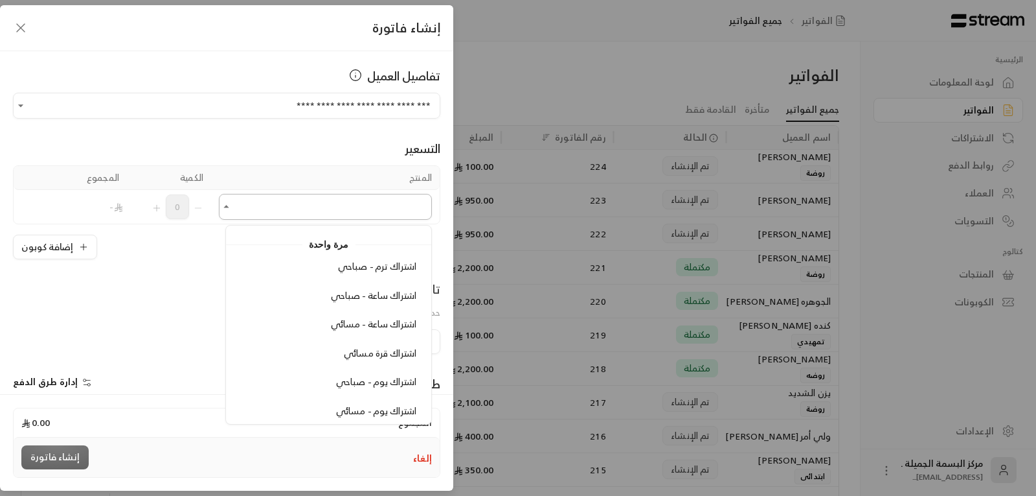
click at [390, 209] on input "اختر العميل" at bounding box center [325, 207] width 213 height 23
click at [394, 324] on span "اشتراك ساعة - مسائي" at bounding box center [374, 323] width 86 height 16
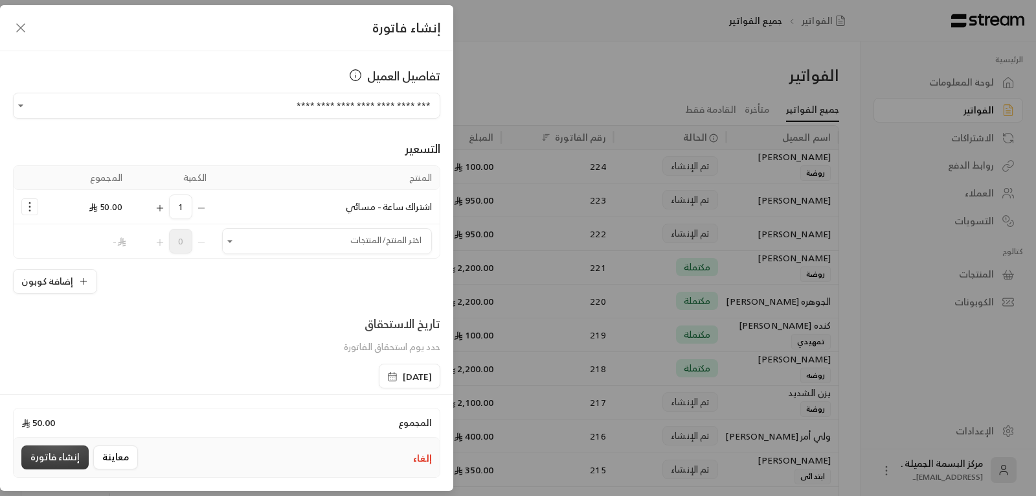
click at [62, 450] on button "إنشاء فاتورة" at bounding box center [54, 457] width 67 height 24
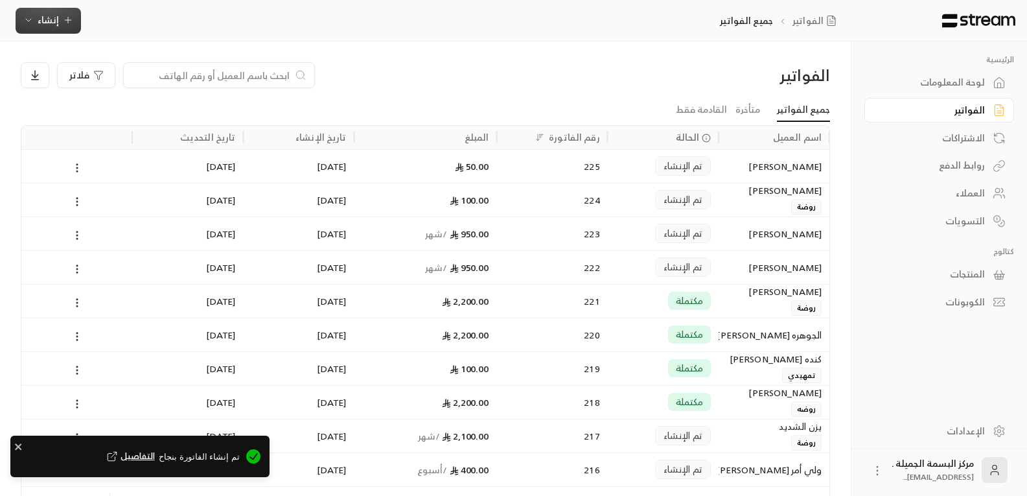
click at [51, 20] on span "إنشاء" at bounding box center [48, 20] width 21 height 16
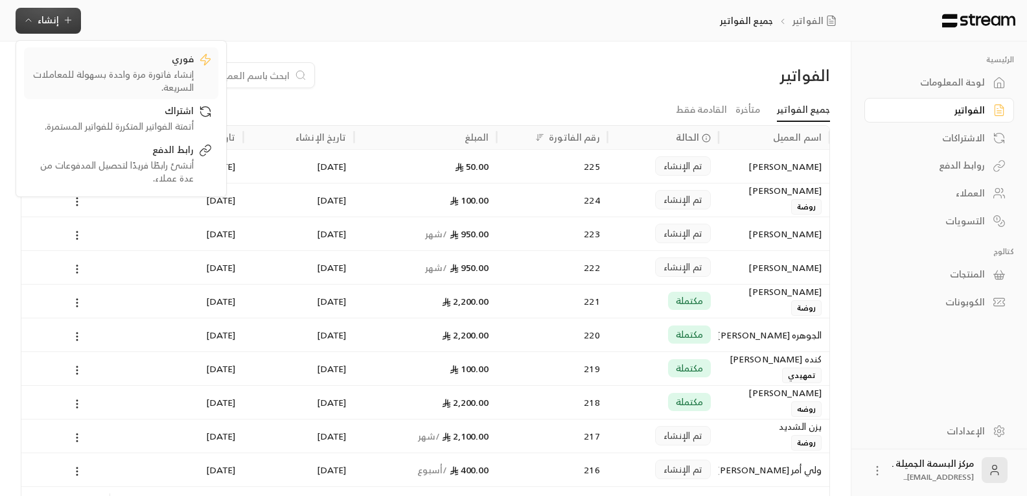
click at [163, 82] on div "إنشاء فاتورة مرة واحدة بسهولة للمعاملات السريعة." at bounding box center [111, 81] width 163 height 26
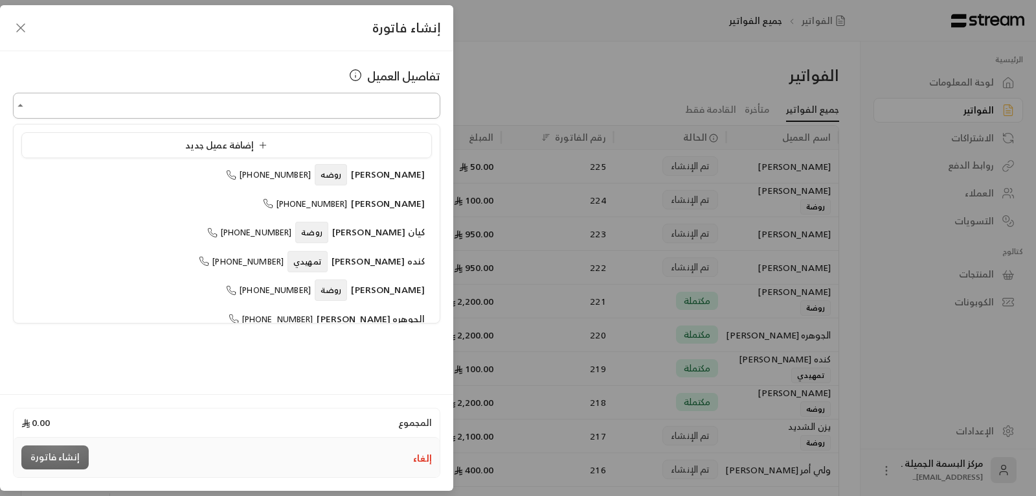
click at [354, 106] on input "اختر العميل" at bounding box center [227, 106] width 428 height 23
type input "**********"
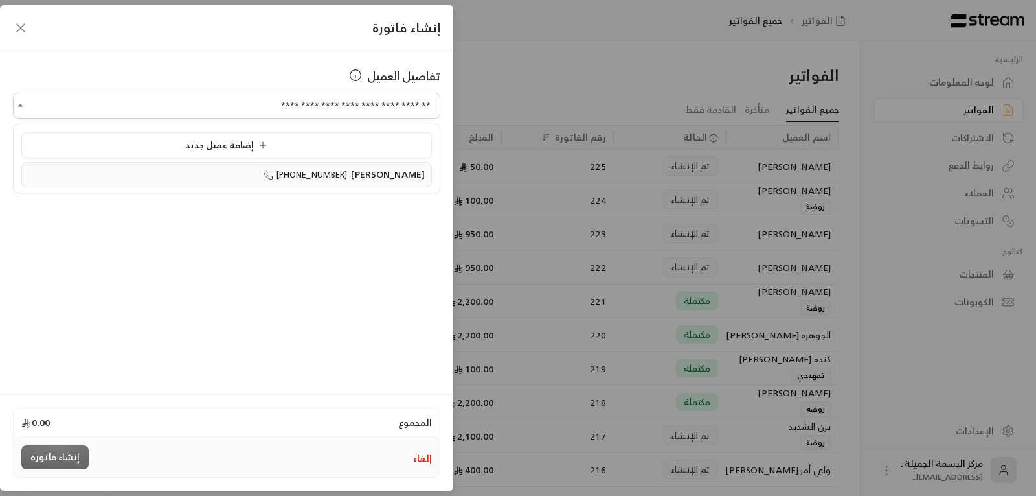
click at [267, 176] on span "[PHONE_NUMBER]" at bounding box center [305, 174] width 85 height 15
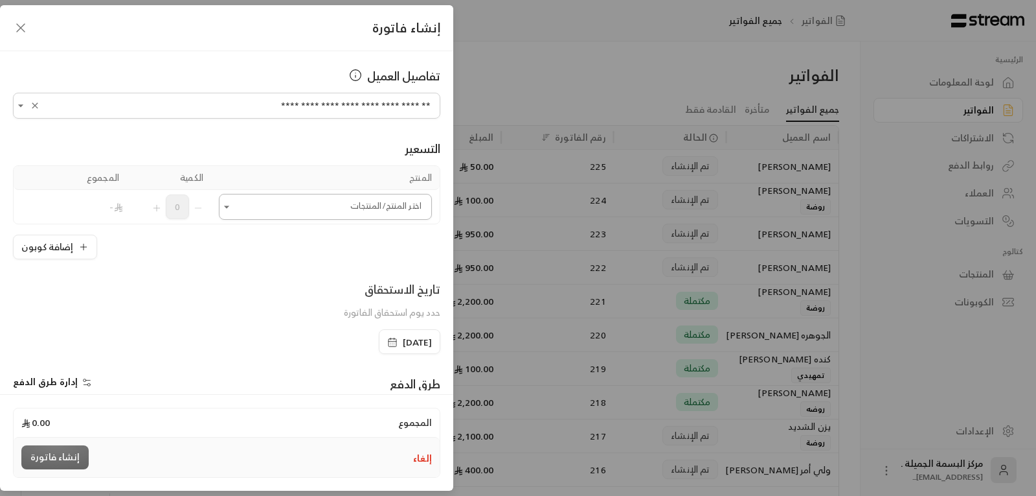
click at [280, 217] on input "اختر العميل" at bounding box center [325, 207] width 213 height 23
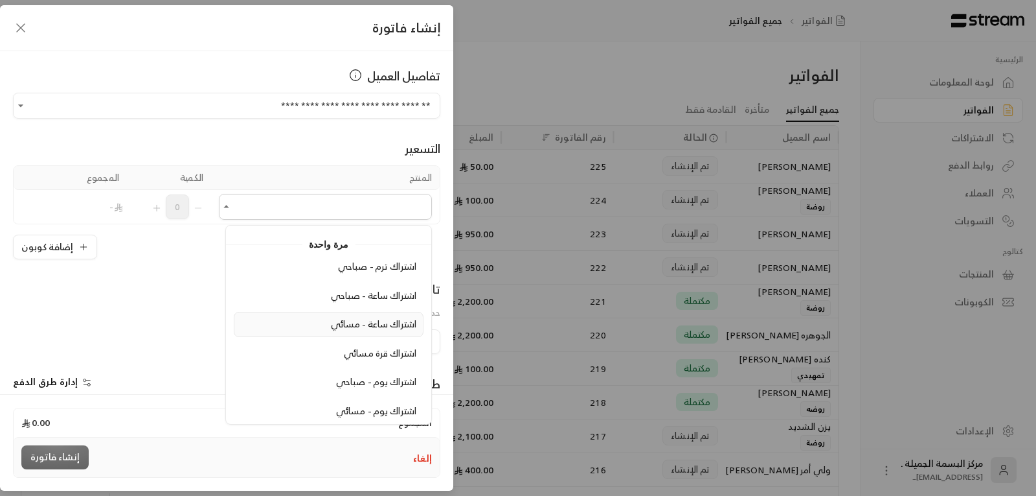
click at [343, 323] on span "اشتراك ساعة - مسائي" at bounding box center [374, 323] width 86 height 16
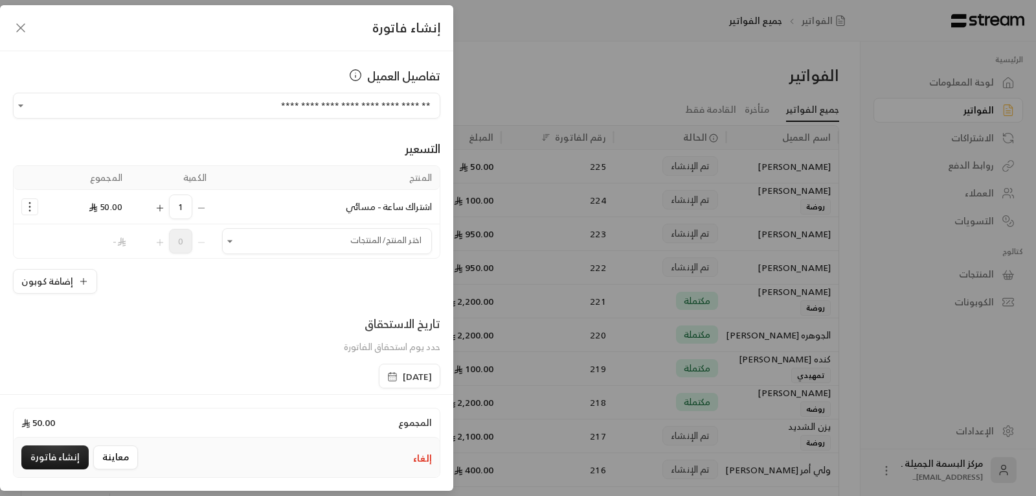
click at [387, 376] on icon "button" at bounding box center [392, 376] width 10 height 10
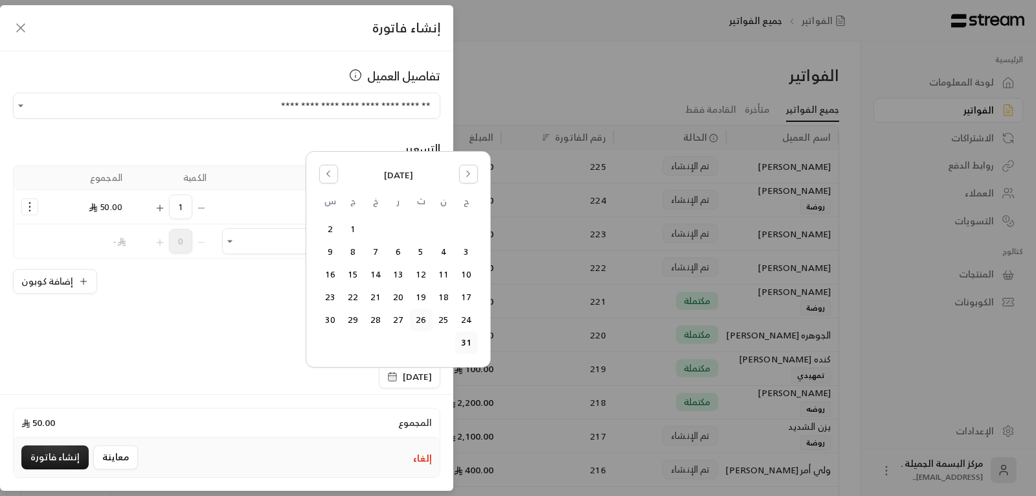
click at [420, 320] on button "26" at bounding box center [421, 319] width 21 height 21
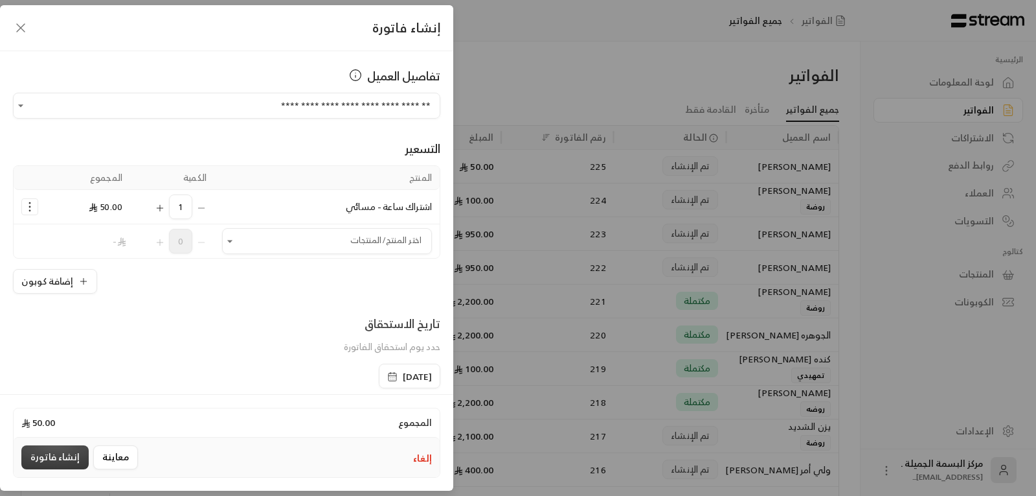
click at [69, 466] on button "إنشاء فاتورة" at bounding box center [54, 457] width 67 height 24
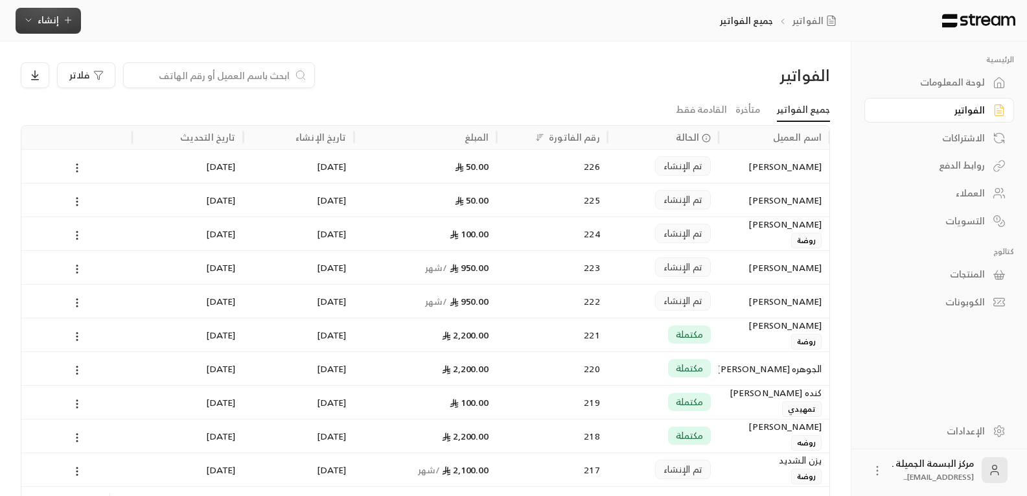
click at [70, 19] on icon "button" at bounding box center [68, 20] width 10 height 10
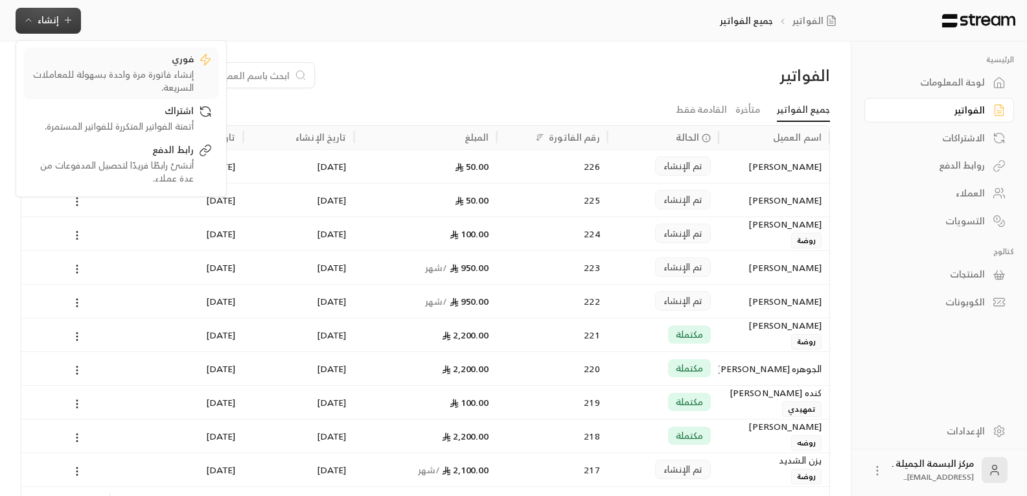
click at [164, 69] on div "إنشاء فاتورة مرة واحدة بسهولة للمعاملات السريعة." at bounding box center [111, 81] width 163 height 26
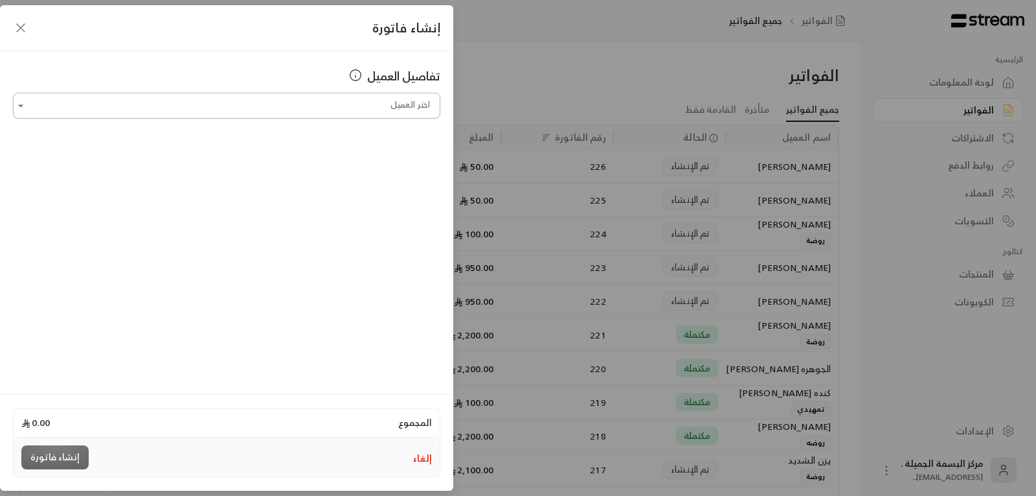
click at [400, 106] on input "اختر العميل" at bounding box center [227, 106] width 428 height 23
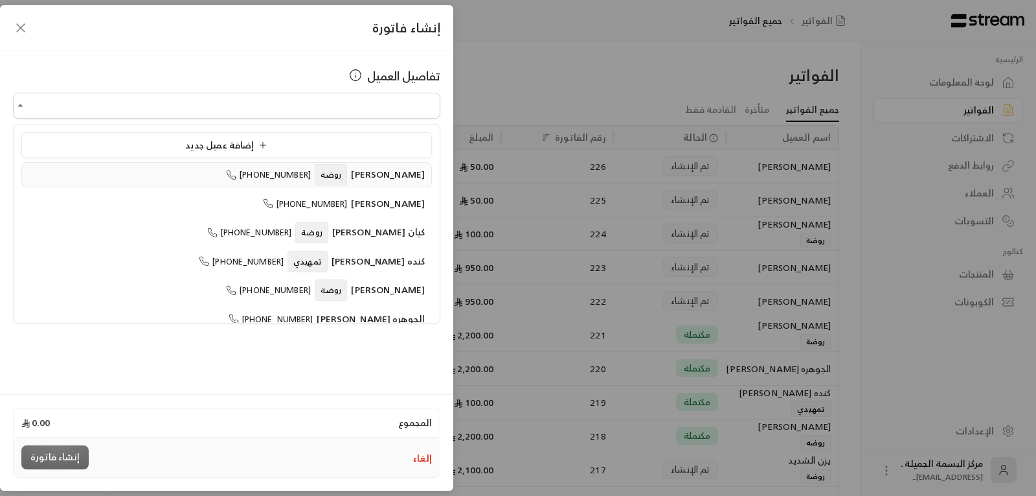
click at [409, 170] on span "لانا عبدالعزيز العويس" at bounding box center [388, 174] width 74 height 16
type input "**********"
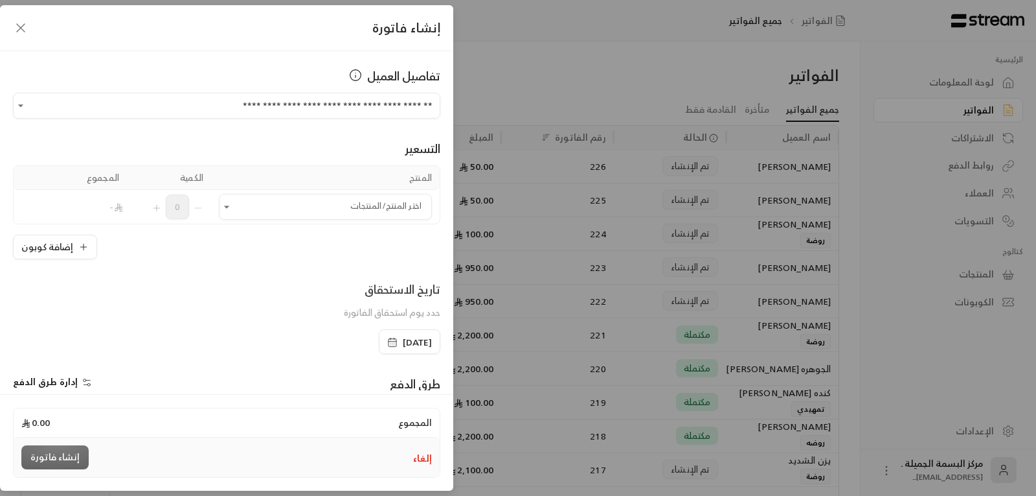
click at [156, 236] on div "إضافة كوبون" at bounding box center [227, 246] width 428 height 25
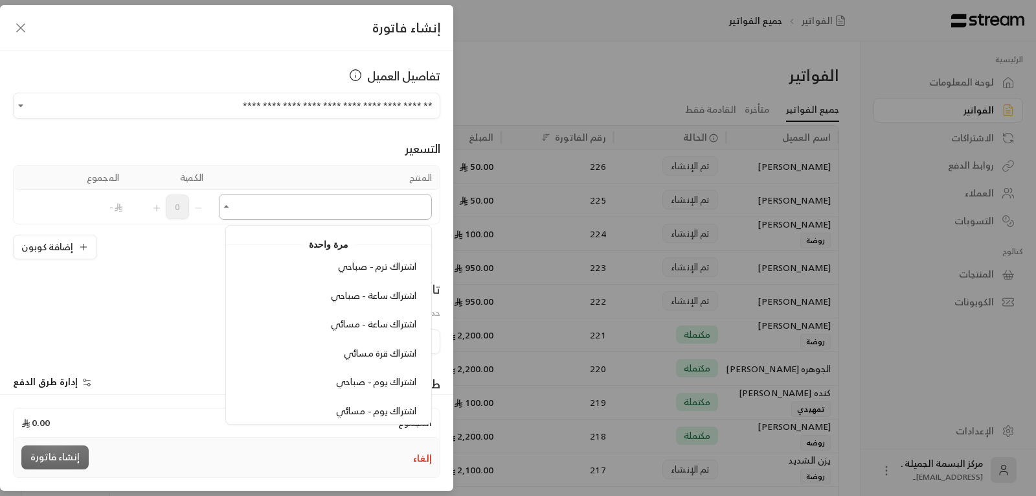
click at [364, 206] on input "اختر العميل" at bounding box center [325, 207] width 213 height 23
click at [388, 409] on span "اشتراك يوم - مسائي" at bounding box center [376, 410] width 80 height 16
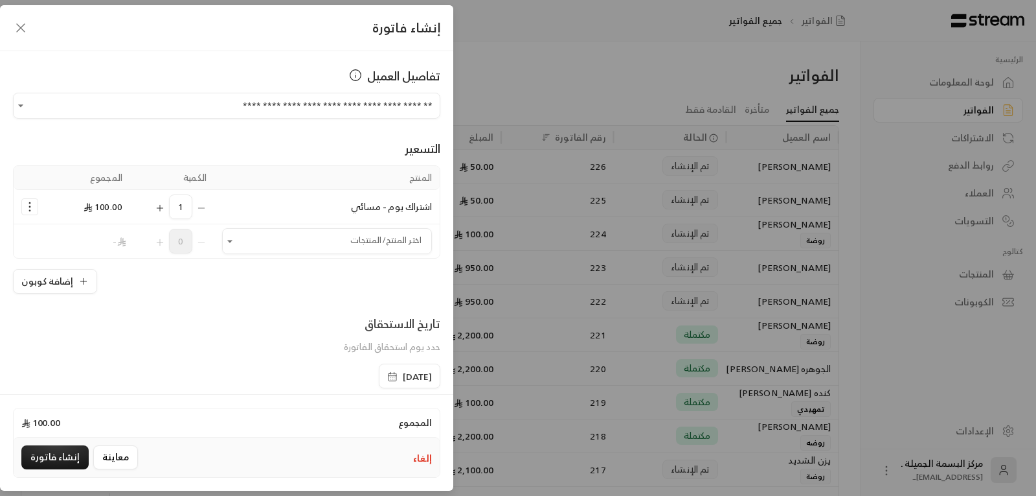
click at [387, 374] on icon "button" at bounding box center [392, 376] width 10 height 10
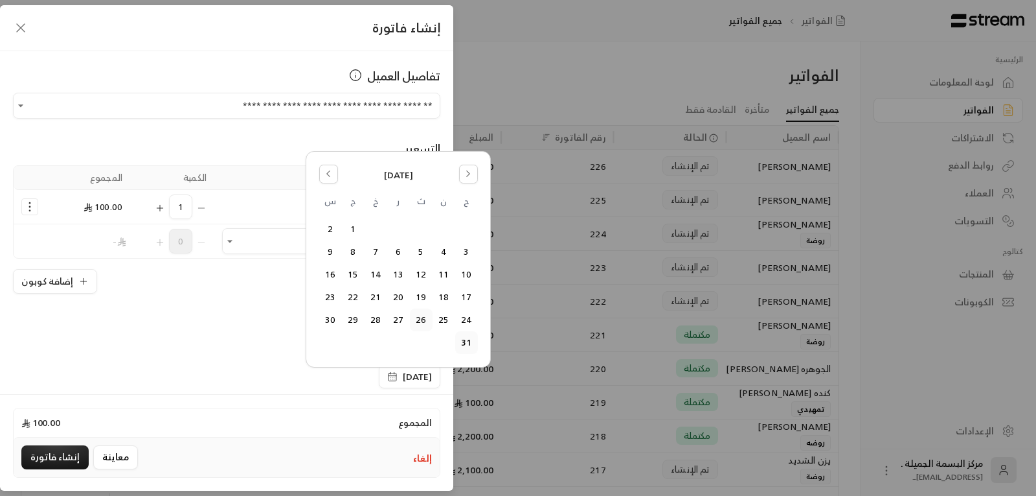
click at [417, 317] on button "26" at bounding box center [421, 319] width 21 height 21
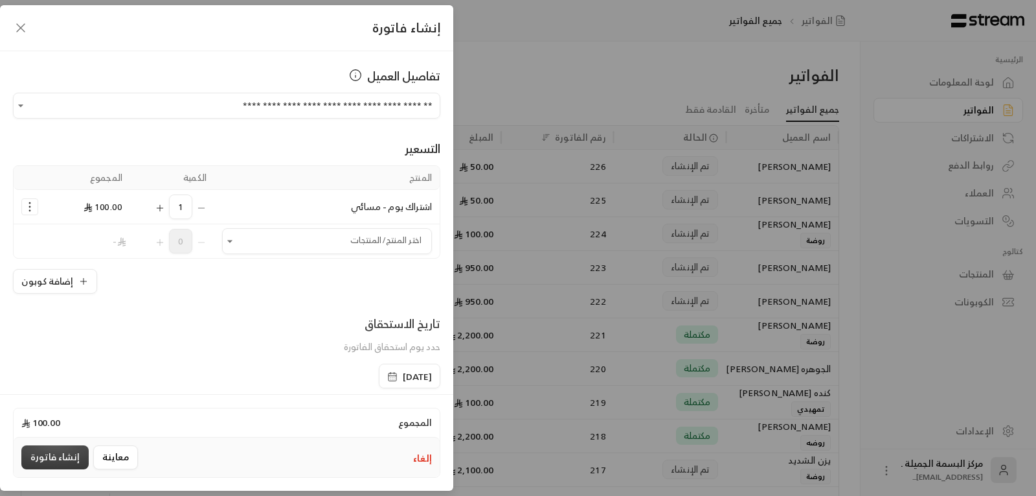
click at [78, 452] on button "إنشاء فاتورة" at bounding box center [54, 457] width 67 height 24
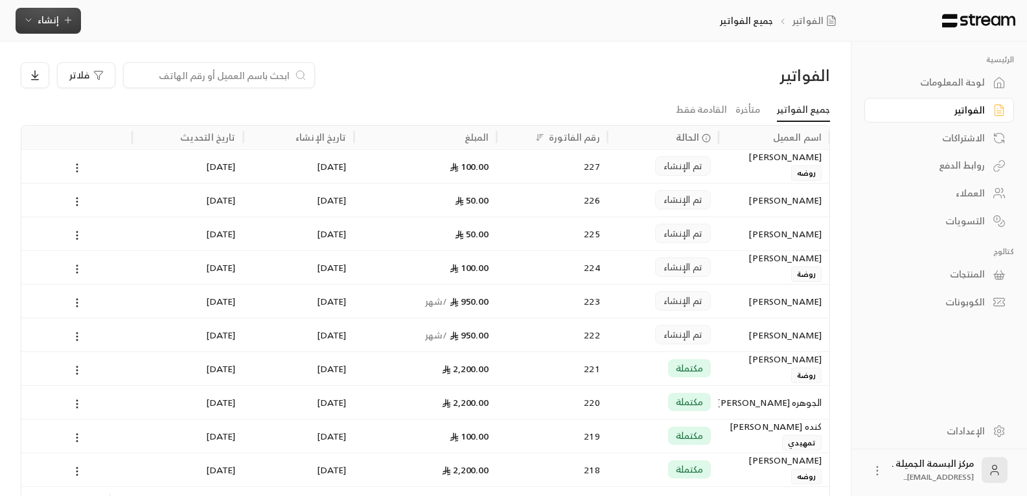
click at [49, 21] on span "إنشاء" at bounding box center [48, 20] width 21 height 16
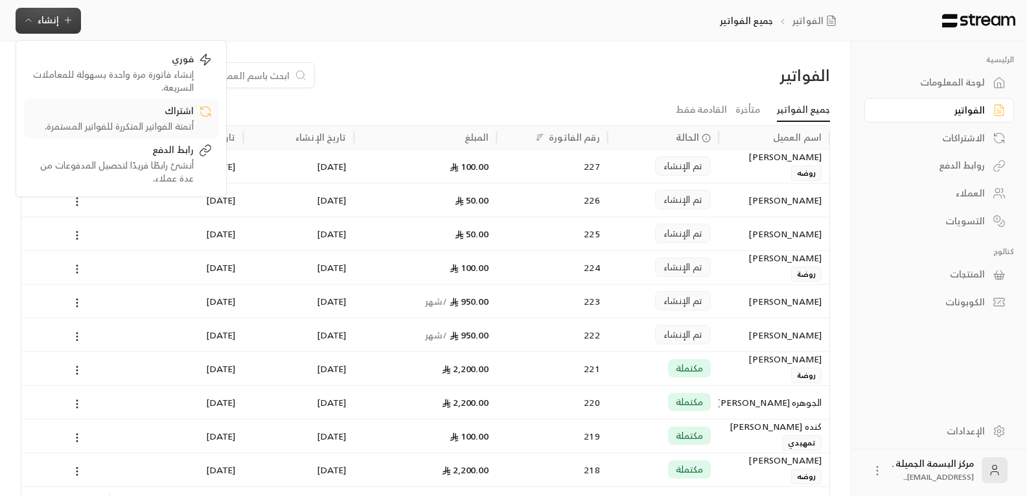
click at [120, 117] on div "اشتراك" at bounding box center [111, 112] width 163 height 16
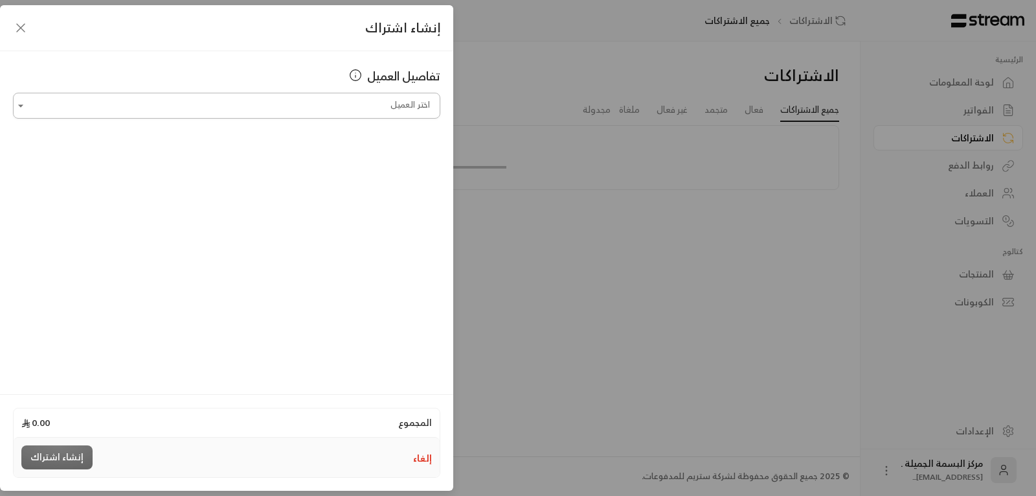
click at [234, 93] on div "اختر العميل" at bounding box center [227, 106] width 428 height 26
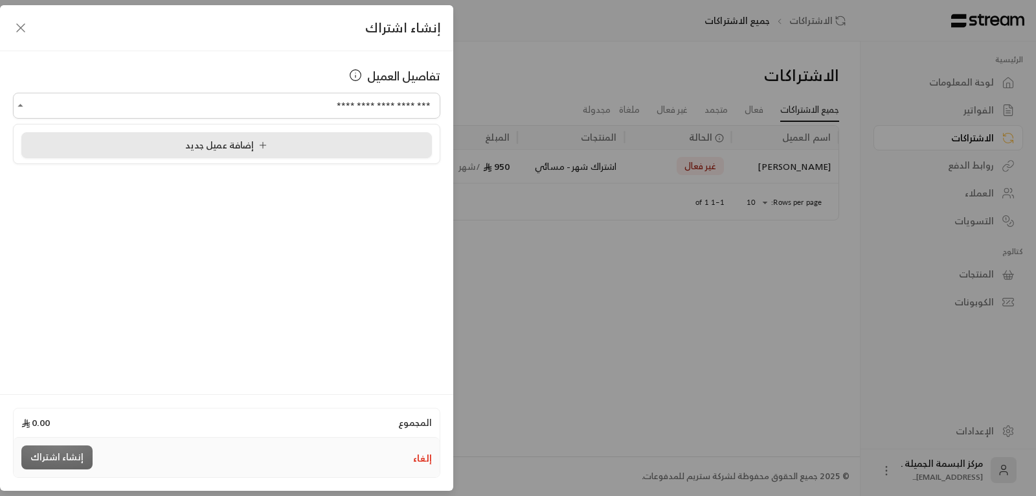
click at [240, 141] on span "إضافة عميل جديد" at bounding box center [228, 145] width 87 height 16
type input "**********"
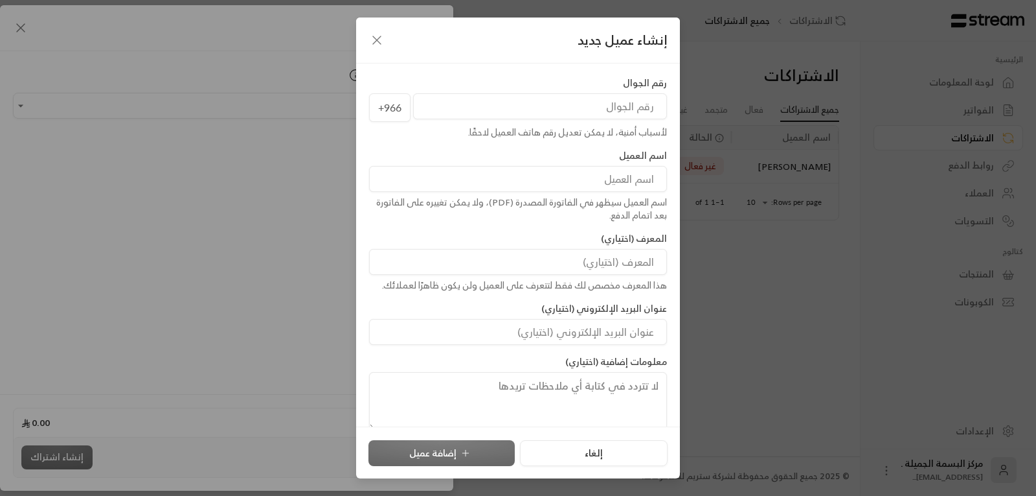
click at [619, 100] on input "tel" at bounding box center [540, 106] width 254 height 26
type input "558338668"
click at [599, 173] on input at bounding box center [518, 179] width 298 height 26
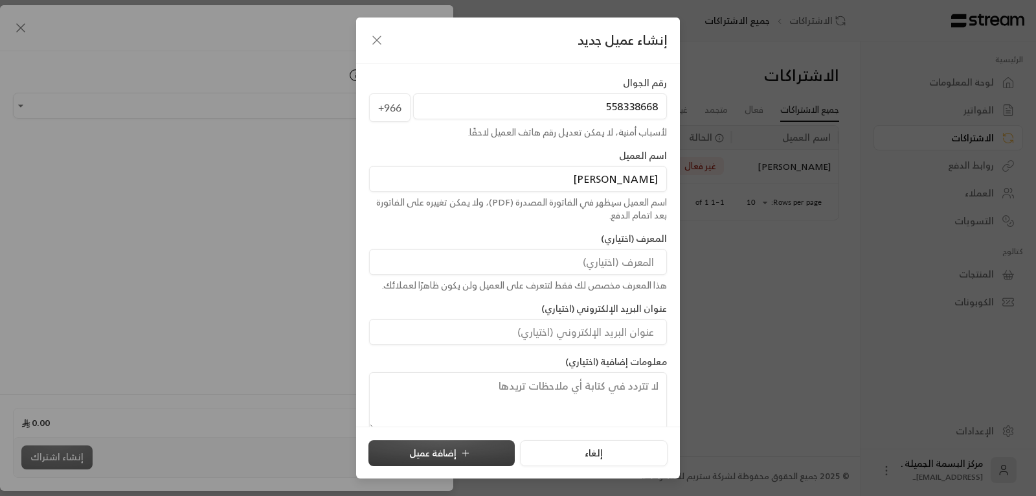
type input "عبدالله عبدالرحمن اليف"
click at [405, 444] on button "إضافة عميل" at bounding box center [442, 453] width 146 height 26
type input "**********"
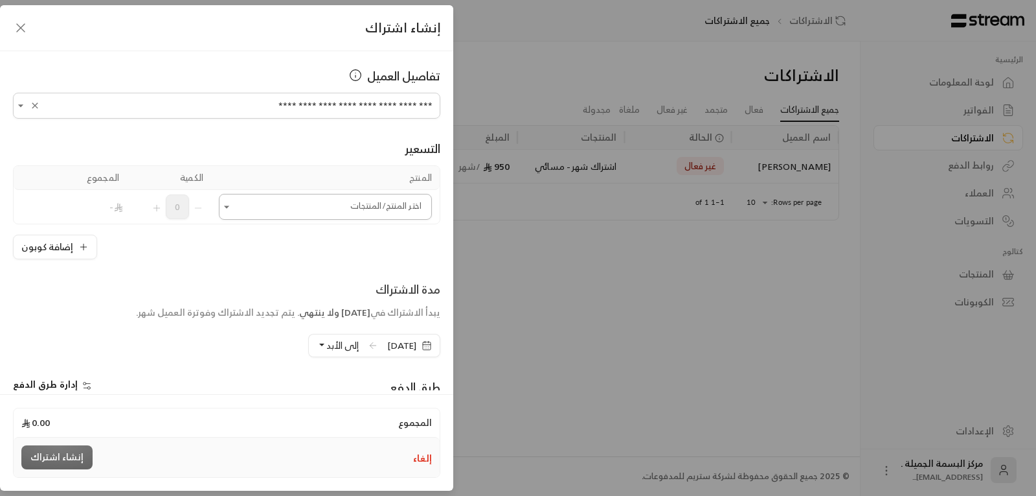
click at [377, 205] on input "اختر العميل" at bounding box center [325, 207] width 213 height 23
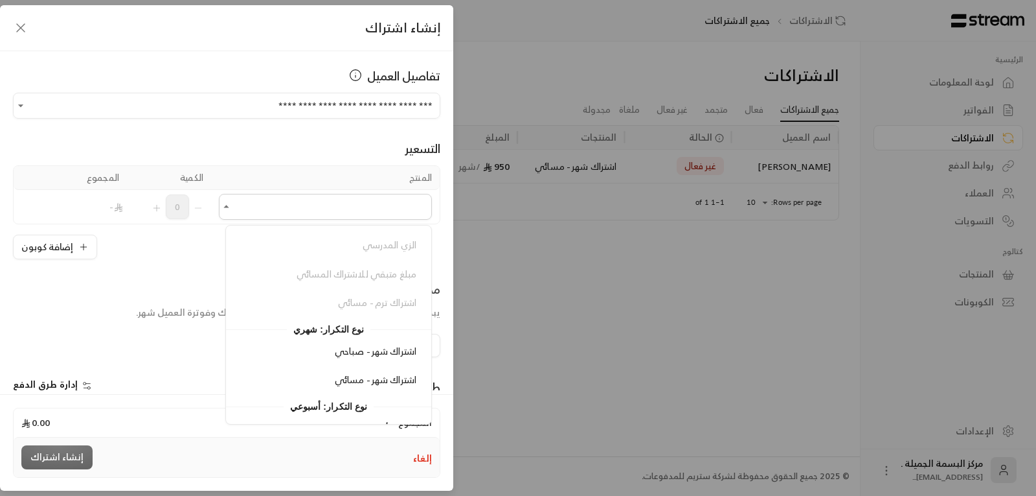
scroll to position [245, 0]
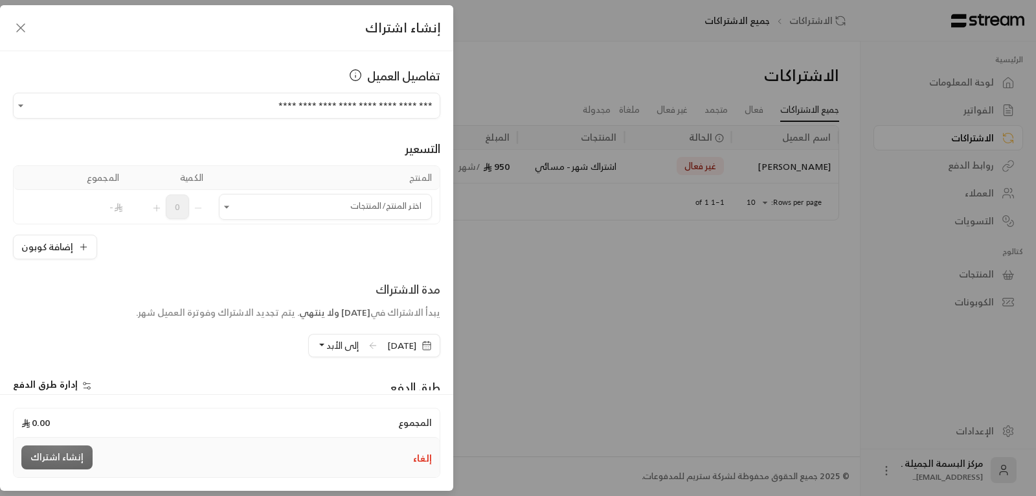
click at [422, 453] on button "إلغاء" at bounding box center [422, 457] width 19 height 13
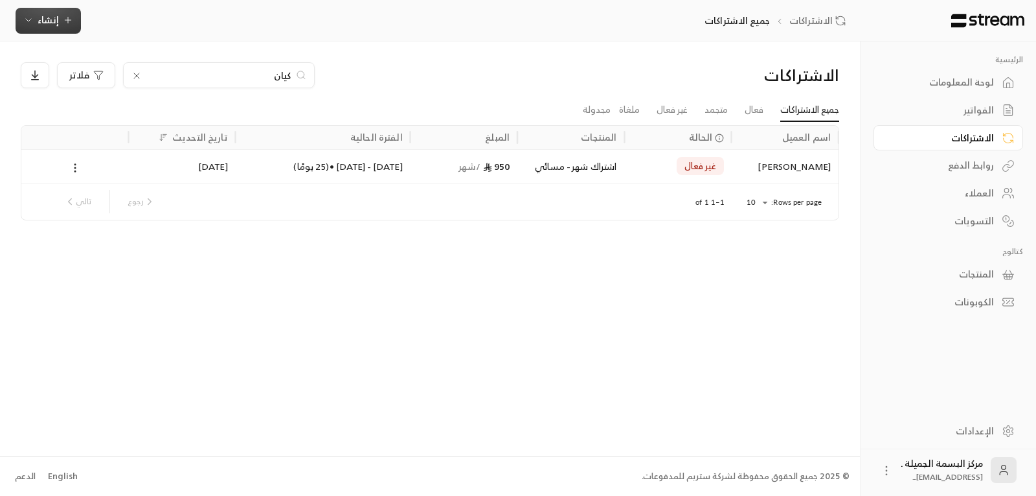
click at [68, 19] on icon "button" at bounding box center [68, 20] width 10 height 10
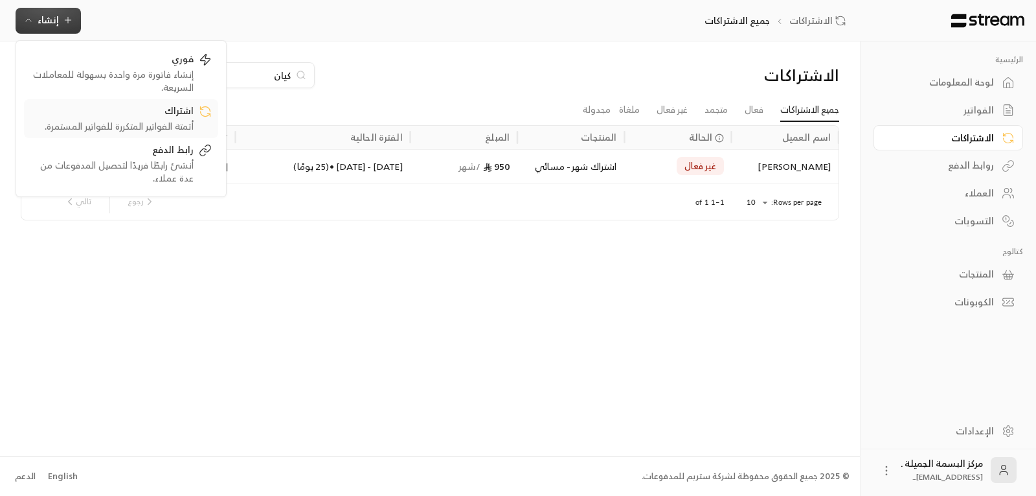
click at [173, 121] on div "أتمتة الفواتير المتكررة للفواتير المستمرة." at bounding box center [111, 126] width 163 height 13
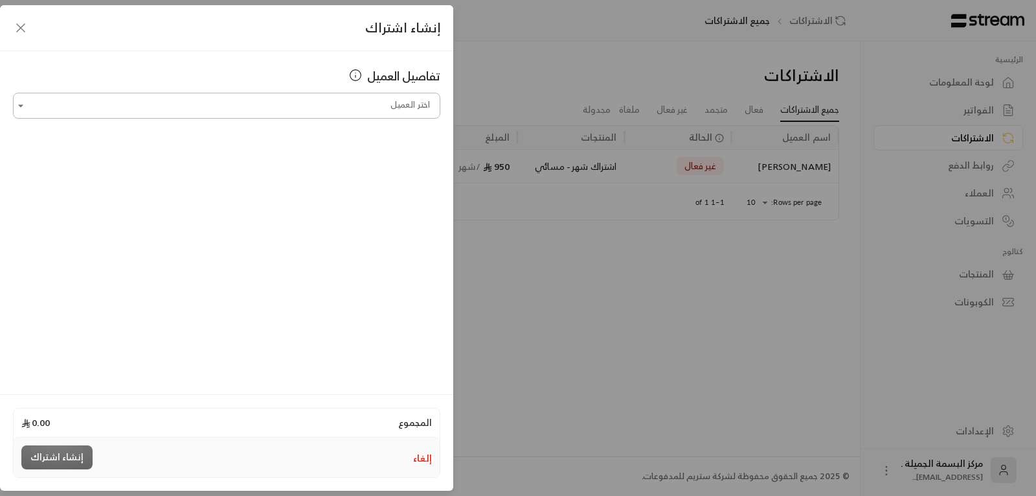
click at [244, 108] on input "اختر العميل" at bounding box center [227, 106] width 428 height 23
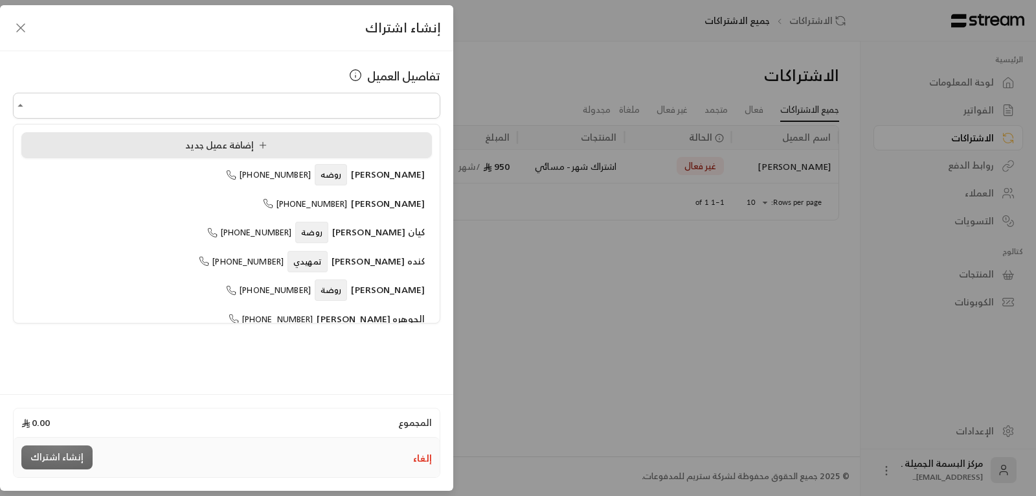
click at [177, 139] on div "إضافة عميل جديد" at bounding box center [227, 146] width 396 height 14
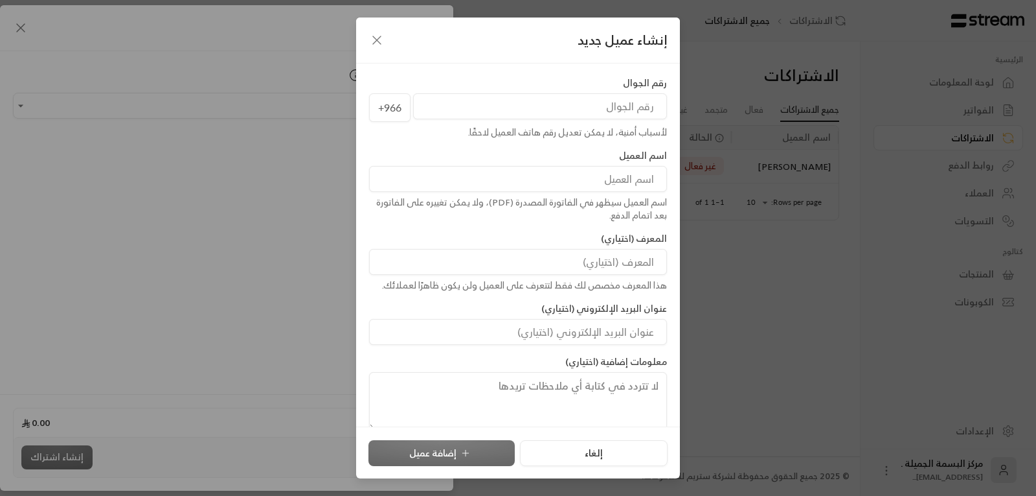
click at [517, 109] on input "tel" at bounding box center [540, 106] width 254 height 26
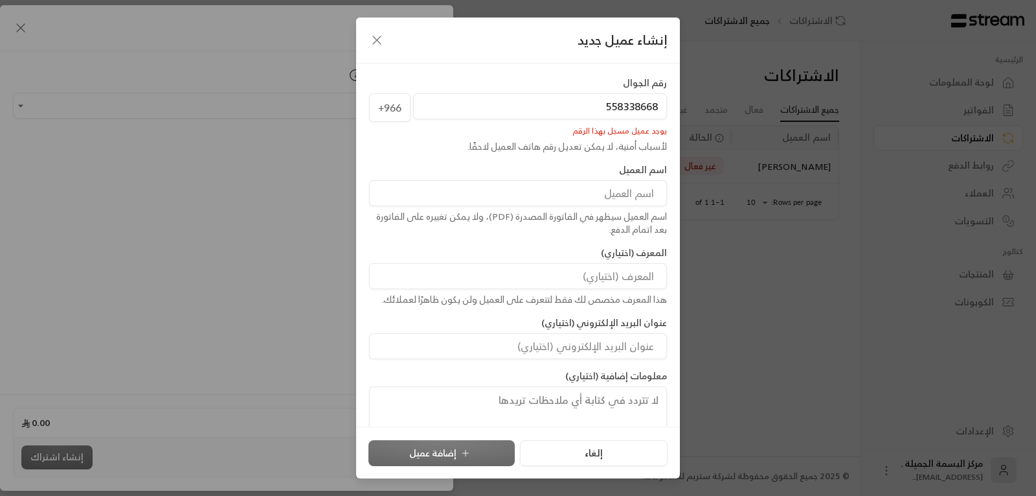
type input "558338668"
click at [378, 38] on icon "button" at bounding box center [377, 40] width 16 height 16
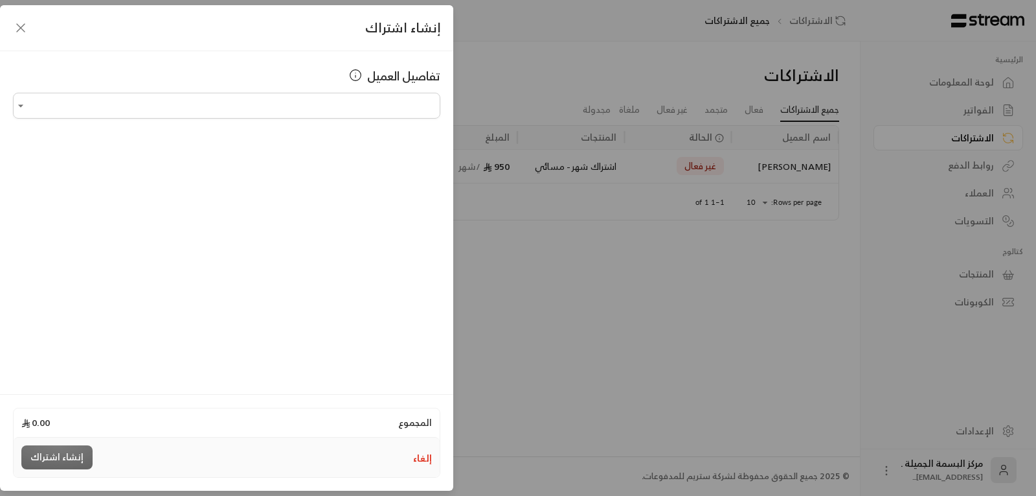
click at [25, 29] on icon "button" at bounding box center [21, 28] width 16 height 16
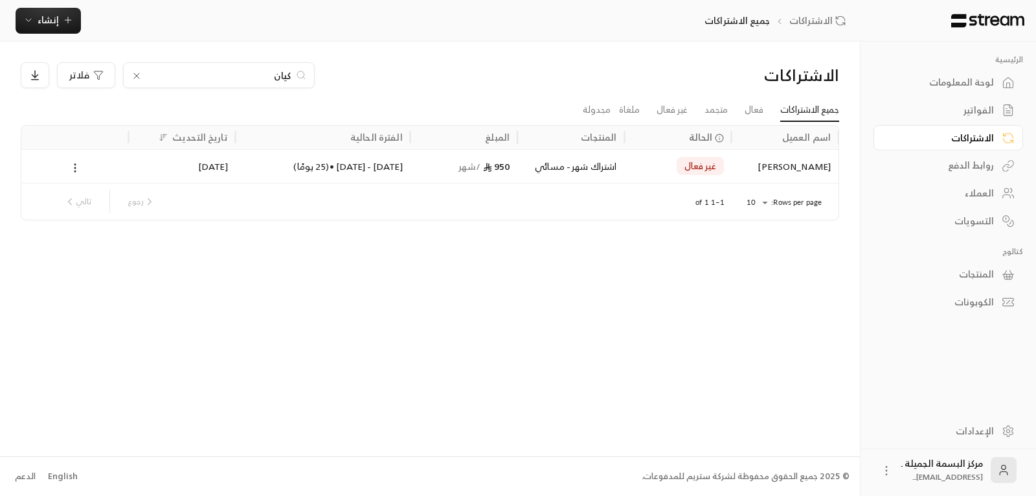
click at [962, 192] on div "العملاء" at bounding box center [942, 193] width 104 height 13
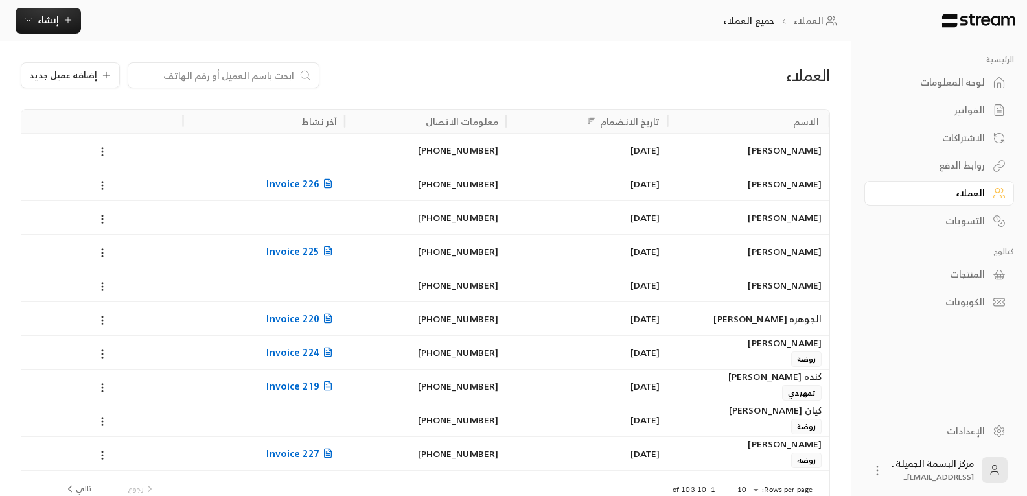
drag, startPoint x: 709, startPoint y: 152, endPoint x: 97, endPoint y: 149, distance: 612.8
click at [97, 149] on icon at bounding box center [103, 152] width 12 height 12
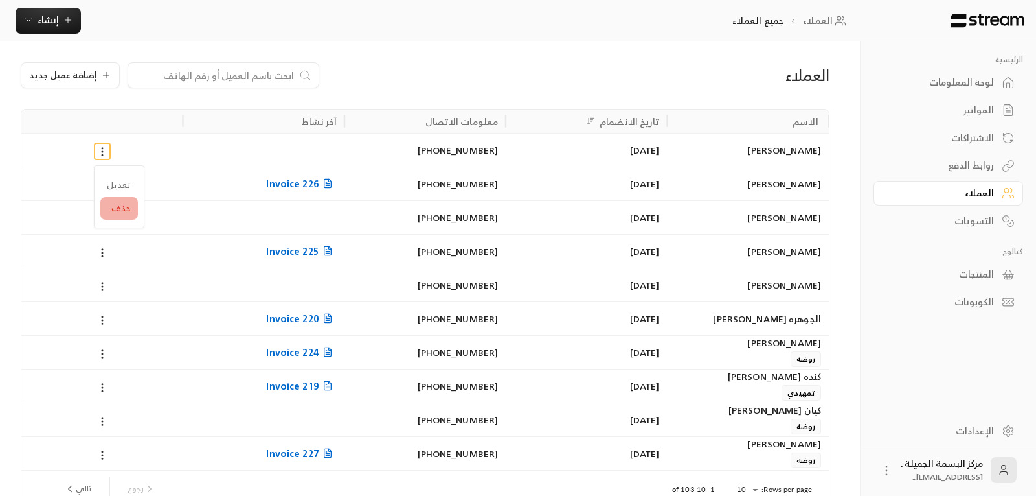
click at [124, 210] on li "حذف" at bounding box center [119, 208] width 38 height 23
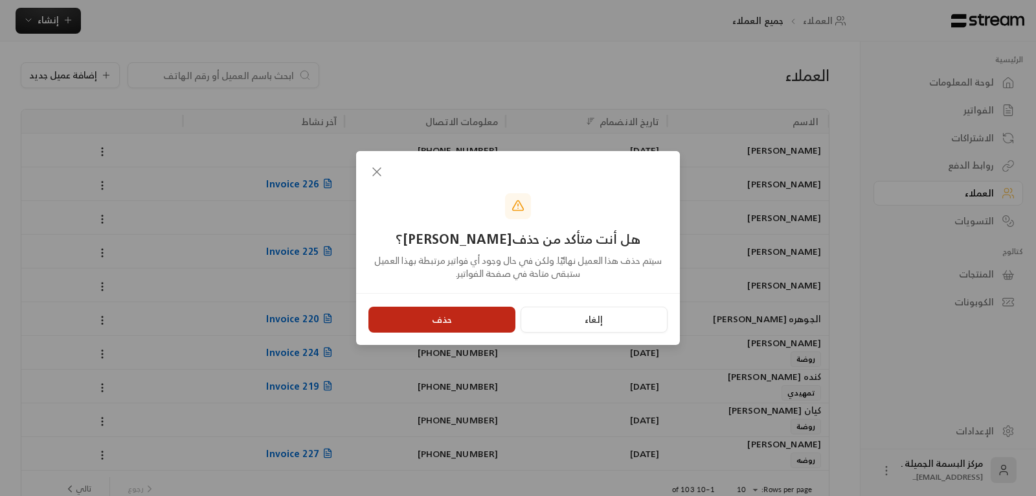
click at [454, 314] on button "حذف" at bounding box center [442, 319] width 147 height 26
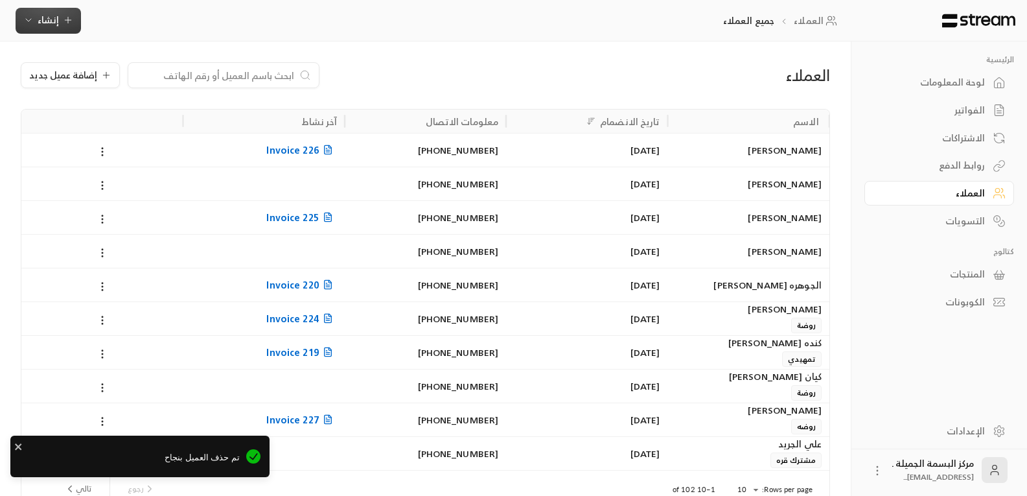
click at [54, 17] on span "إنشاء" at bounding box center [48, 20] width 21 height 16
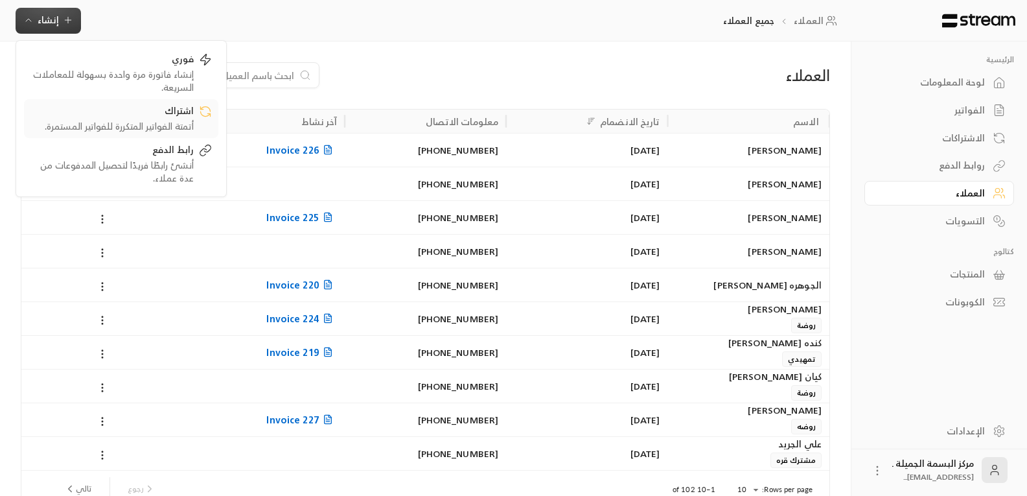
click at [157, 120] on div "أتمتة الفواتير المتكررة للفواتير المستمرة." at bounding box center [111, 126] width 163 height 13
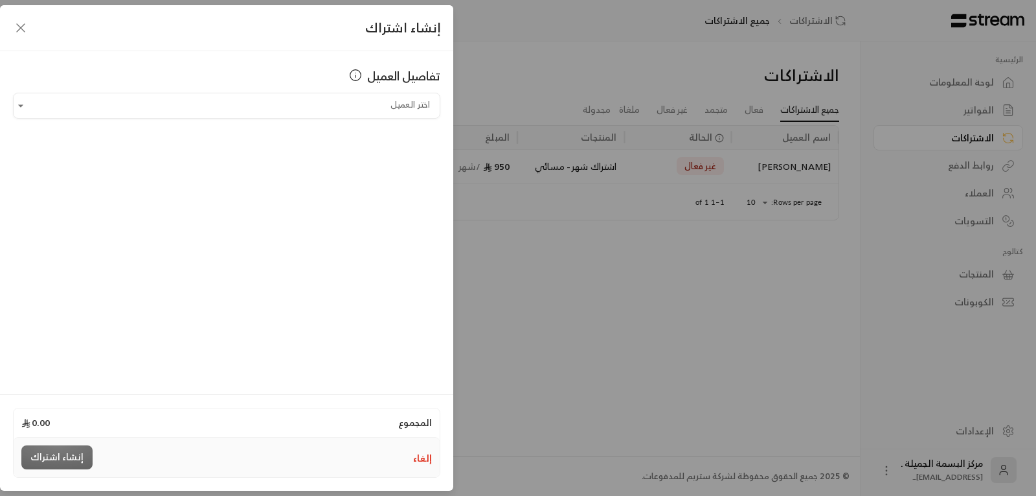
click at [17, 25] on icon "button" at bounding box center [21, 28] width 16 height 16
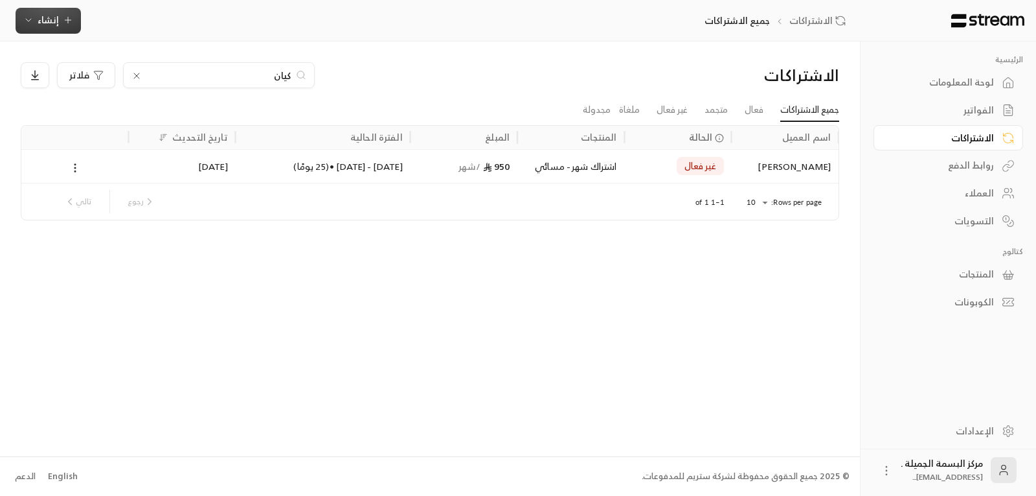
click at [60, 12] on span "إنشاء" at bounding box center [48, 20] width 50 height 16
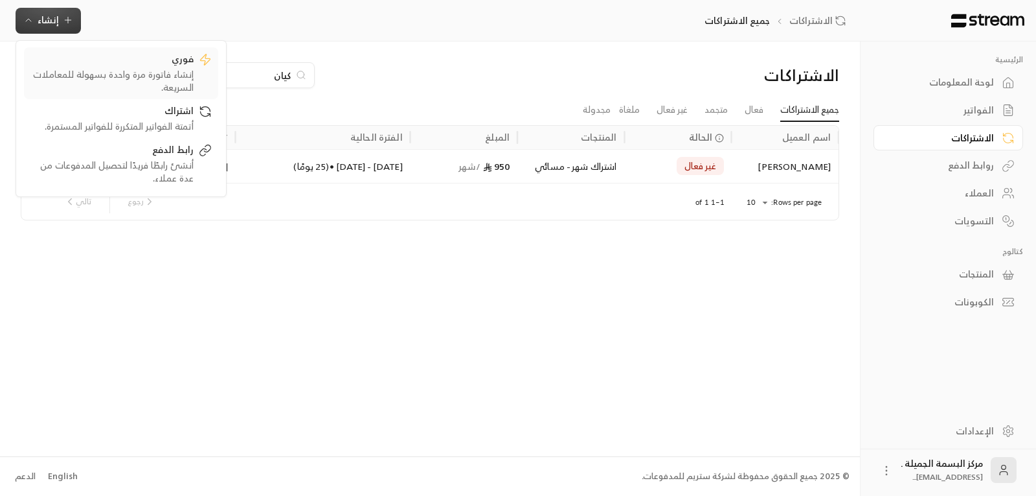
click at [172, 74] on div "إنشاء فاتورة مرة واحدة بسهولة للمعاملات السريعة." at bounding box center [111, 81] width 163 height 26
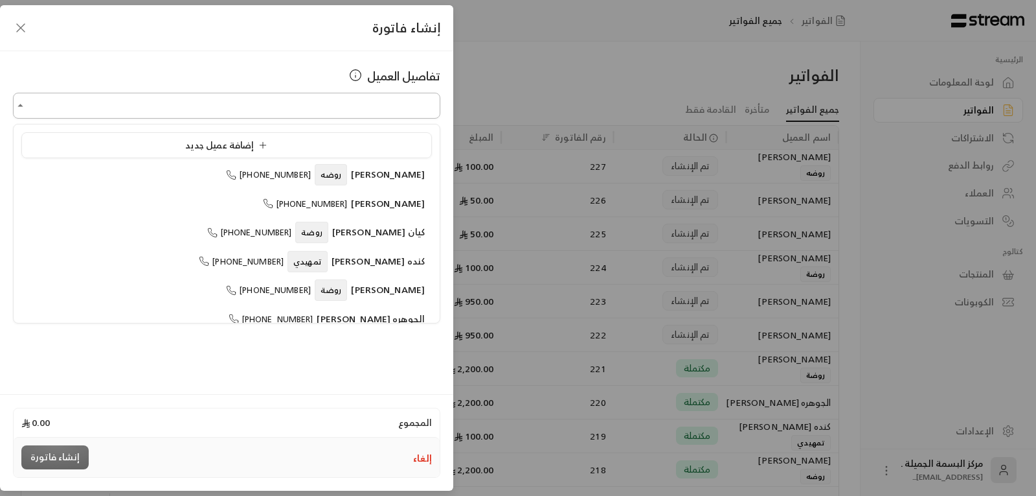
click at [244, 106] on input "اختر العميل" at bounding box center [227, 106] width 428 height 23
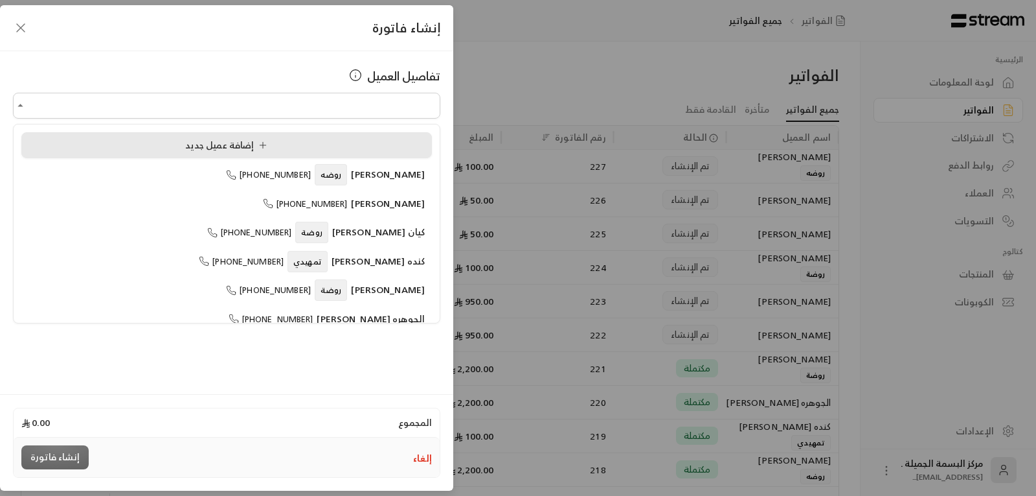
click at [185, 134] on li "إضافة عميل جديد" at bounding box center [226, 145] width 411 height 26
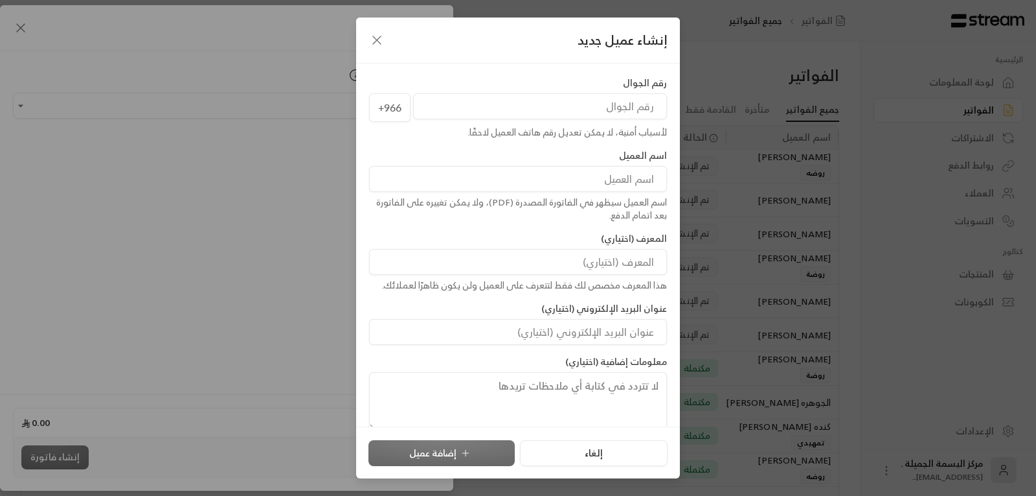
click at [472, 108] on input "tel" at bounding box center [540, 106] width 254 height 26
type input "558338668"
click at [544, 173] on input at bounding box center [518, 179] width 298 height 26
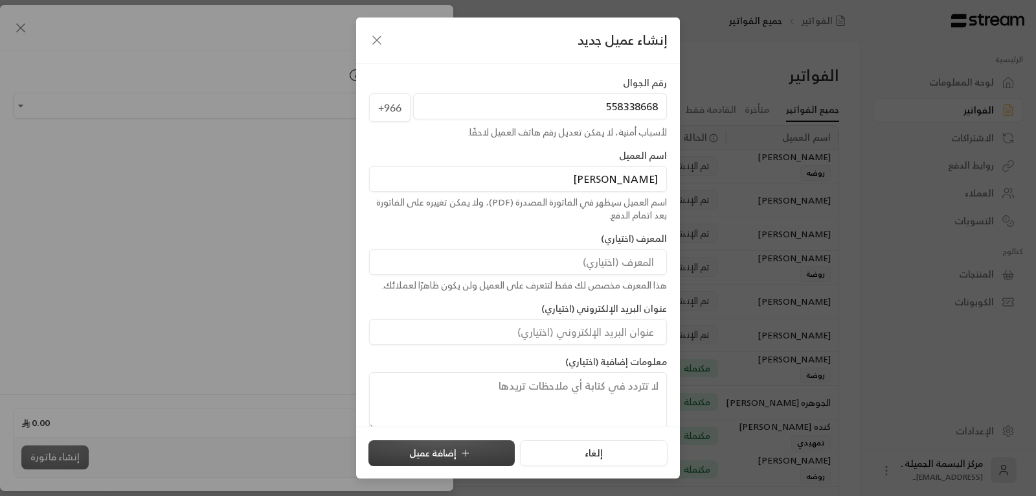
type input "[PERSON_NAME]"
click at [454, 453] on button "إضافة عميل" at bounding box center [442, 453] width 146 height 26
type input "**********"
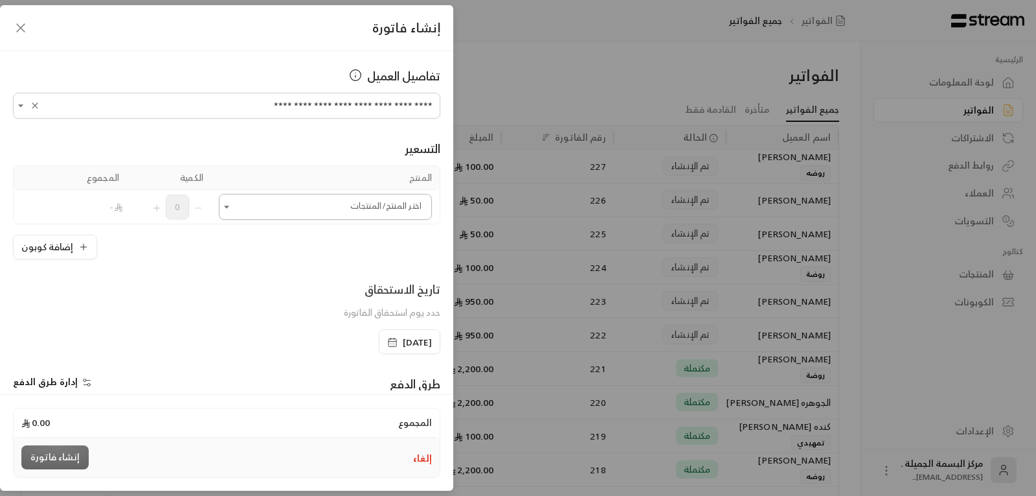
click at [391, 211] on input "اختر العميل" at bounding box center [325, 207] width 213 height 23
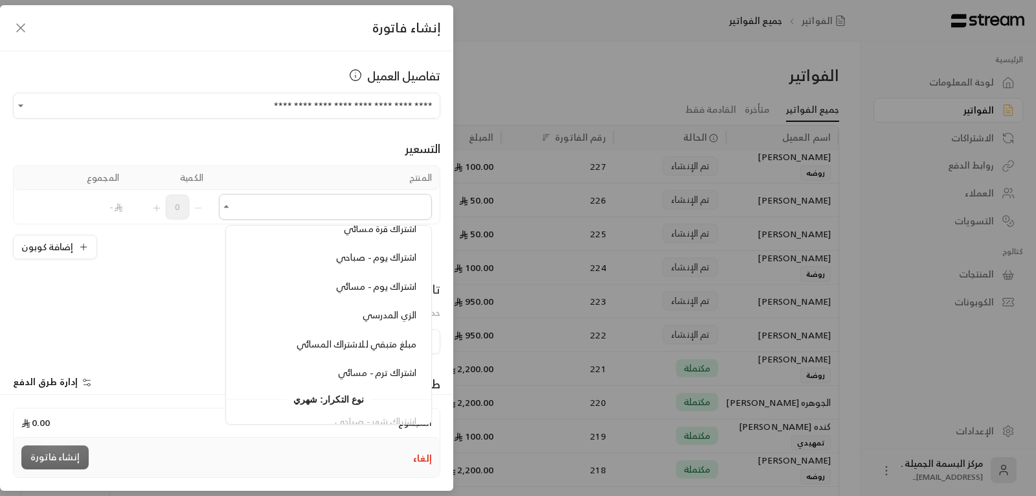
scroll to position [194, 0]
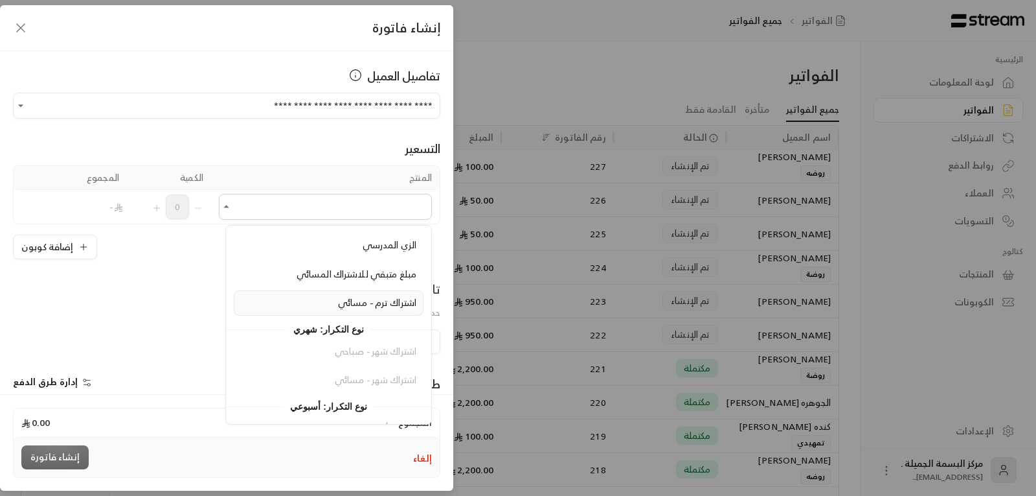
click at [389, 297] on span "اشتراك ترم - مسائي" at bounding box center [377, 302] width 78 height 16
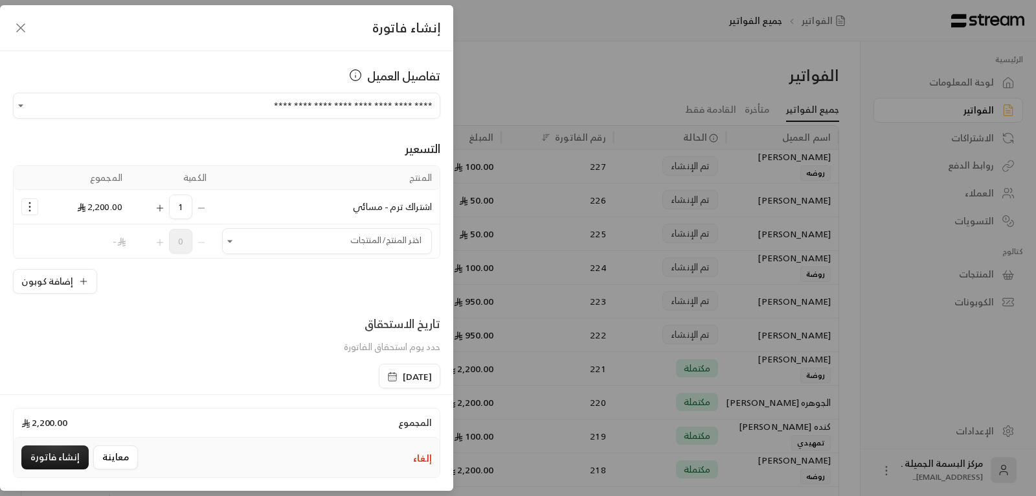
click at [30, 210] on icon "Selected Products" at bounding box center [29, 206] width 13 height 13
click at [35, 209] on icon "Selected Products" at bounding box center [29, 206] width 13 height 13
click at [387, 374] on icon "button" at bounding box center [392, 376] width 10 height 10
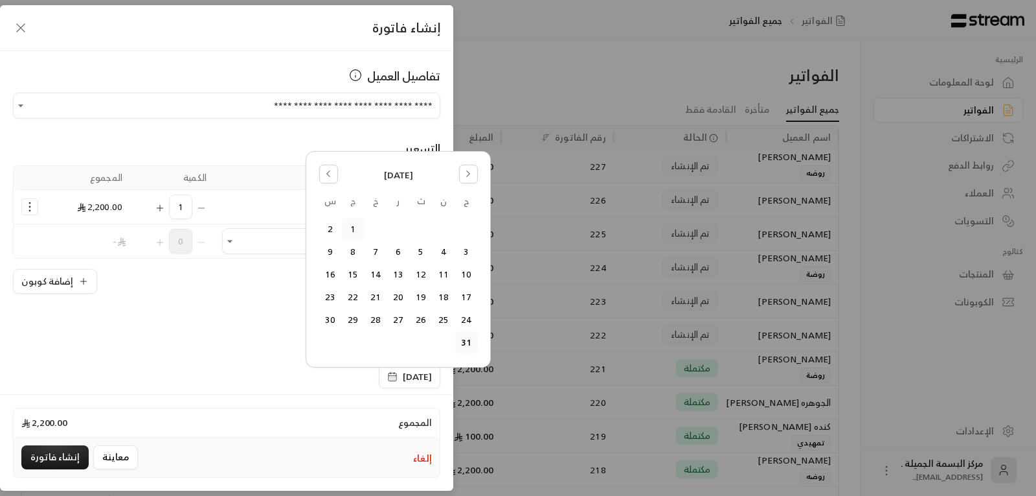
click at [352, 227] on button "1" at bounding box center [353, 228] width 21 height 21
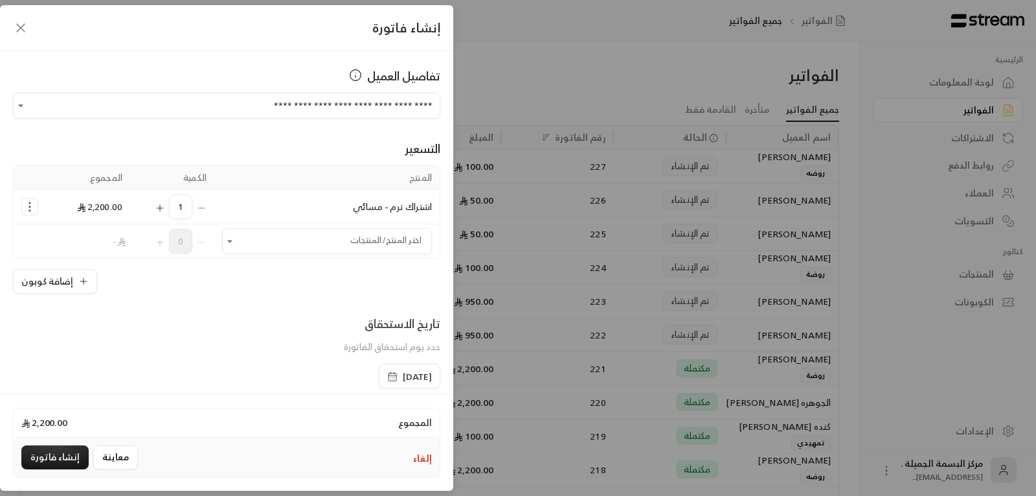
click at [387, 376] on icon "button" at bounding box center [392, 376] width 10 height 10
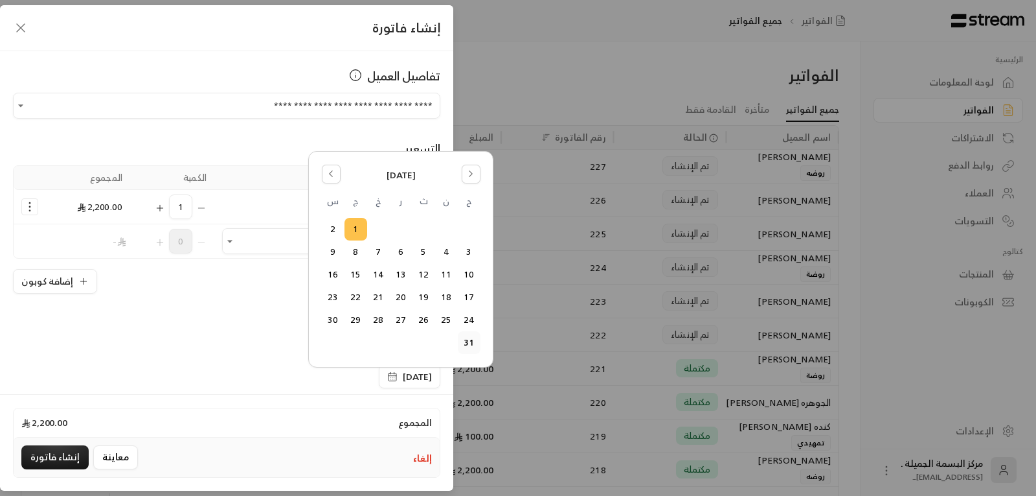
click at [468, 343] on button "31" at bounding box center [469, 342] width 21 height 21
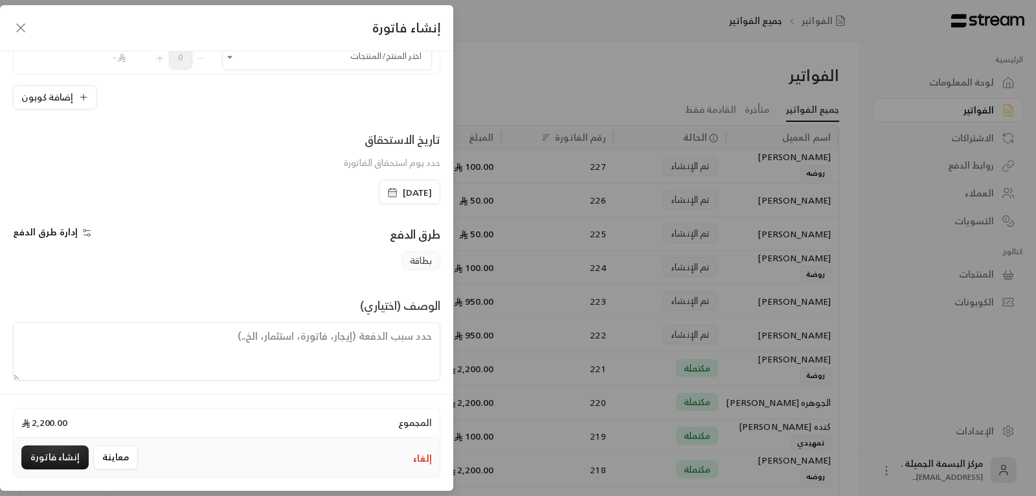
scroll to position [190, 0]
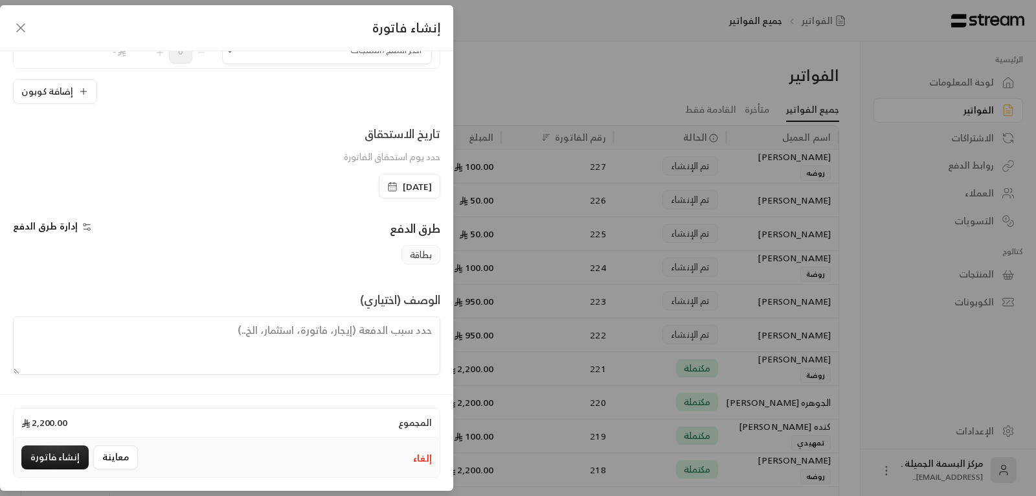
click at [392, 341] on textarea at bounding box center [227, 345] width 428 height 58
click at [71, 220] on span "إدارة طرق الدفع" at bounding box center [45, 226] width 65 height 16
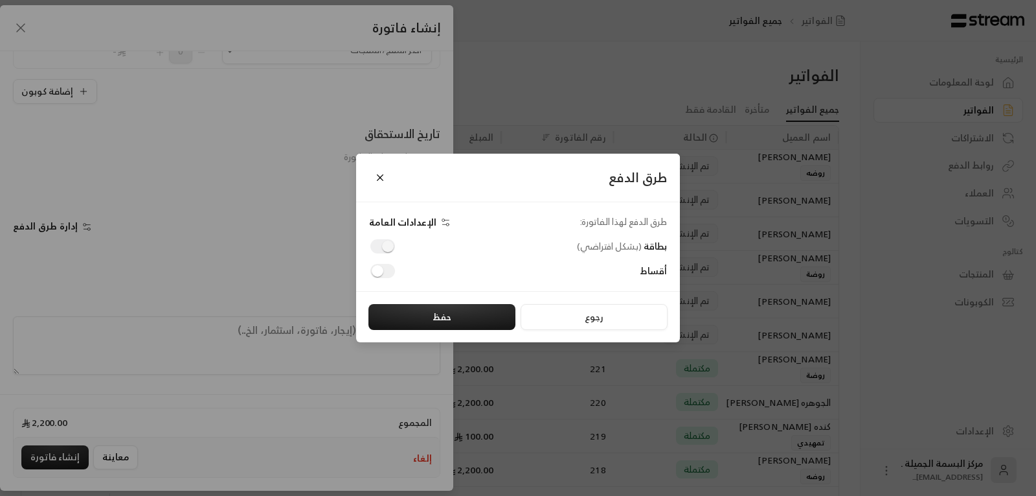
click at [401, 216] on span "الإعدادات العامة" at bounding box center [402, 221] width 67 height 11
click at [612, 315] on button "رجوع" at bounding box center [594, 317] width 147 height 26
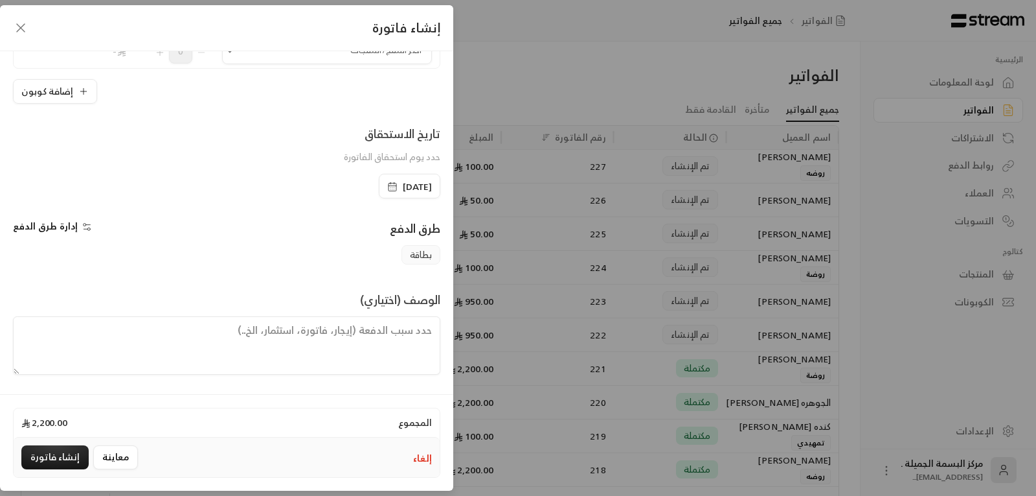
click at [415, 330] on textarea at bounding box center [227, 345] width 428 height 58
type textarea "ي"
type textarea "متبقي مبلغ 200 ريال"
click at [27, 457] on button "إنشاء فاتورة" at bounding box center [54, 457] width 67 height 24
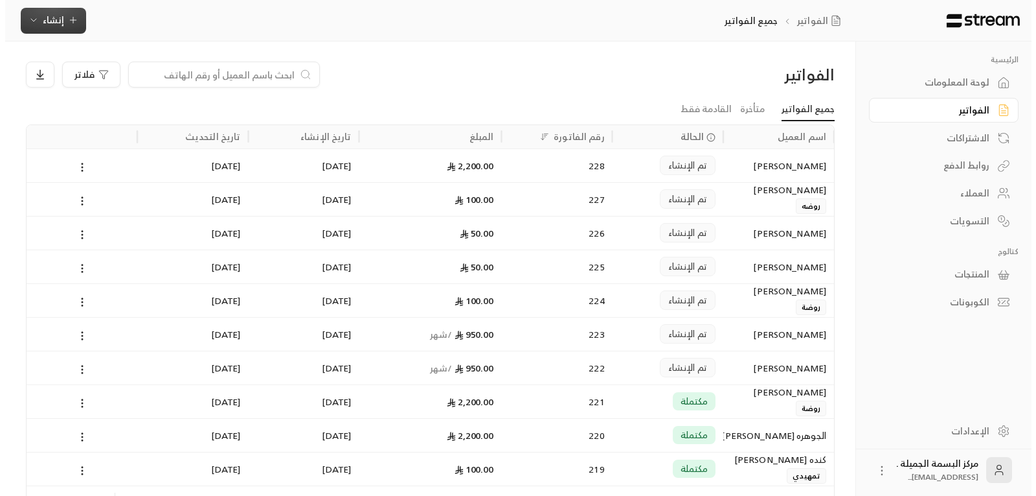
scroll to position [0, 0]
click at [226, 71] on input at bounding box center [210, 75] width 158 height 14
type input "فراس"
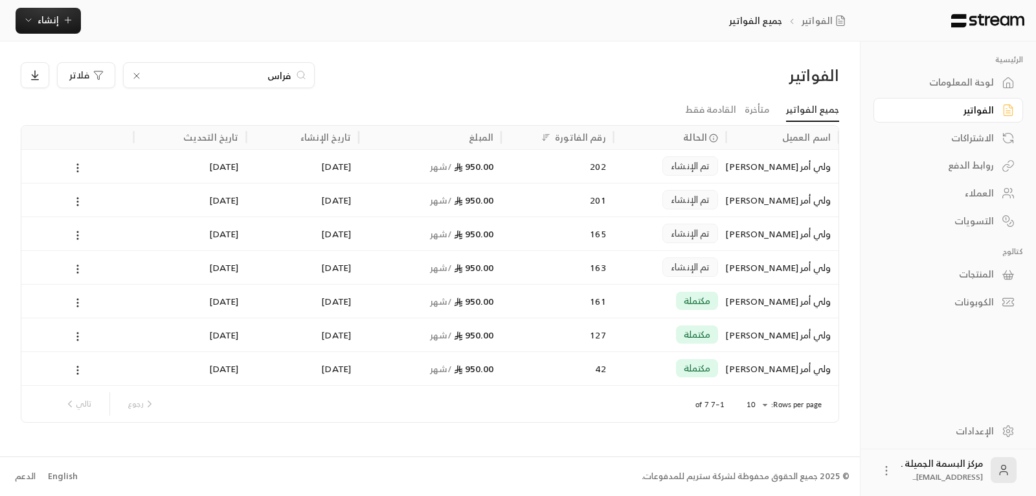
click at [979, 137] on div "الاشتراكات" at bounding box center [942, 137] width 104 height 13
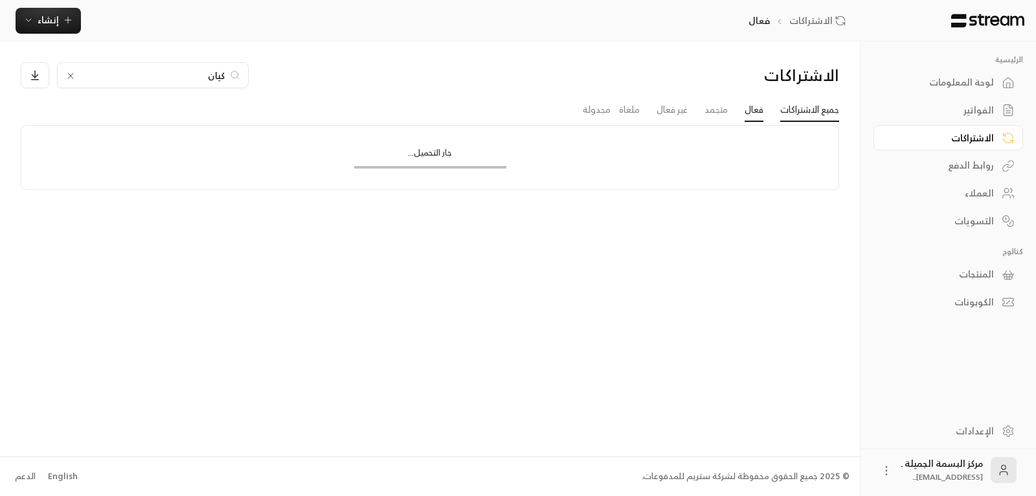
click at [814, 106] on link "جميع الاشتراكات" at bounding box center [810, 109] width 59 height 23
click at [137, 71] on icon at bounding box center [136, 76] width 10 height 10
click at [147, 70] on input at bounding box center [219, 75] width 144 height 14
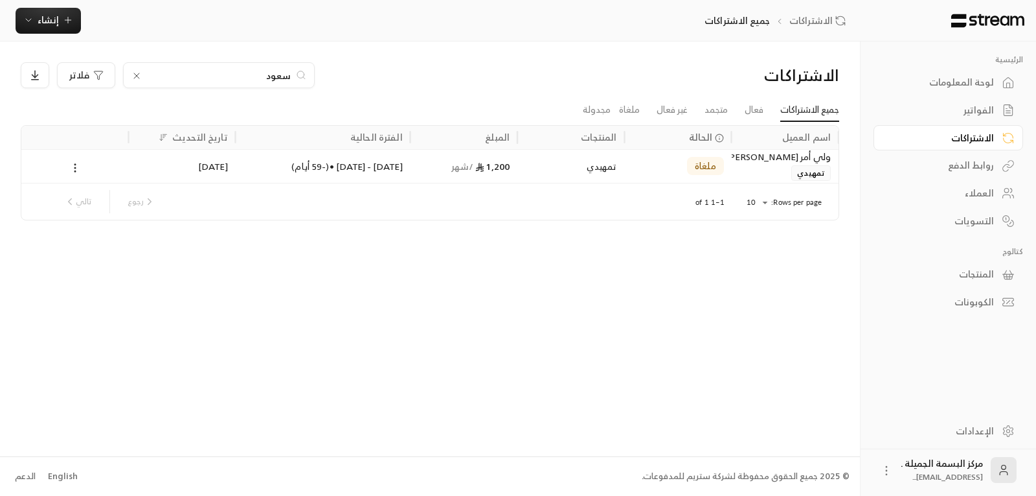
type input "سعود"
click at [973, 188] on div "العملاء" at bounding box center [942, 193] width 104 height 13
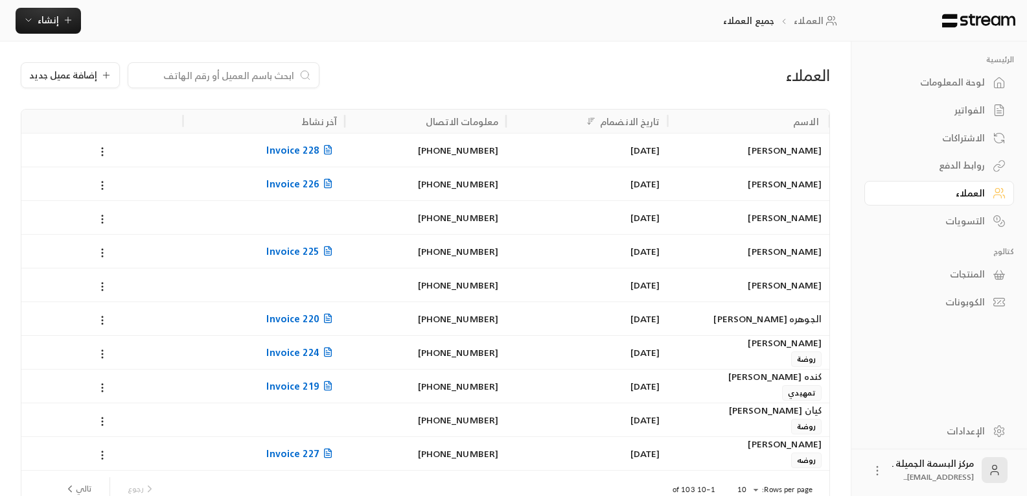
click at [800, 351] on span "روضة" at bounding box center [806, 359] width 31 height 16
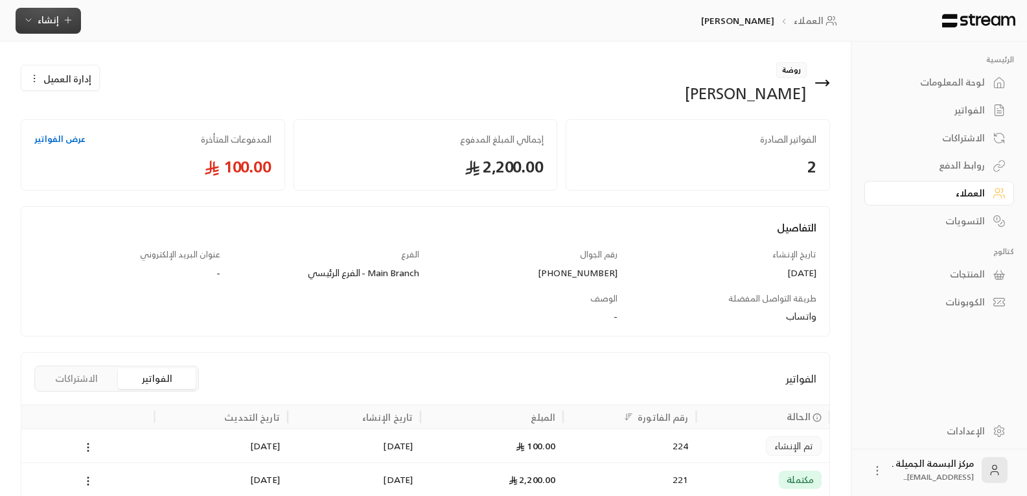
click at [48, 16] on span "إنشاء" at bounding box center [48, 20] width 21 height 16
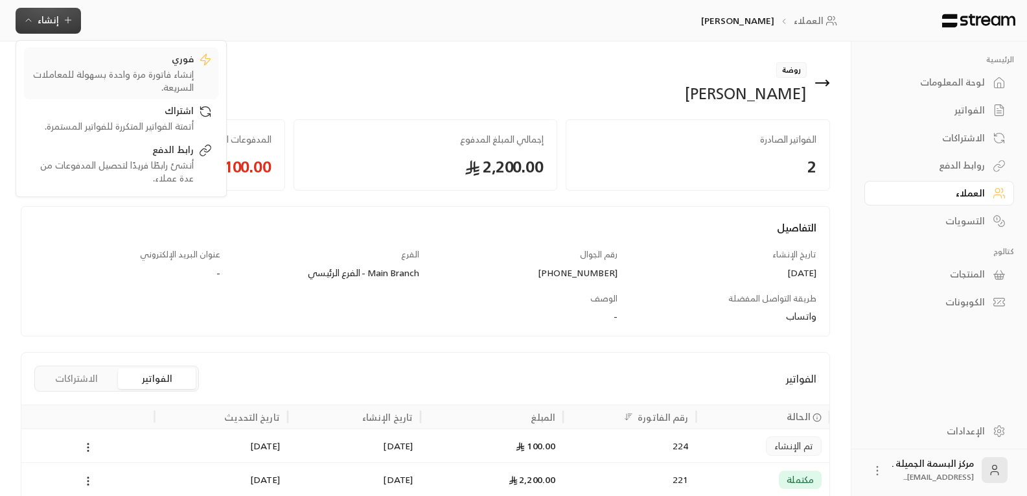
click at [143, 69] on div "إنشاء فاتورة مرة واحدة بسهولة للمعاملات السريعة." at bounding box center [111, 81] width 163 height 26
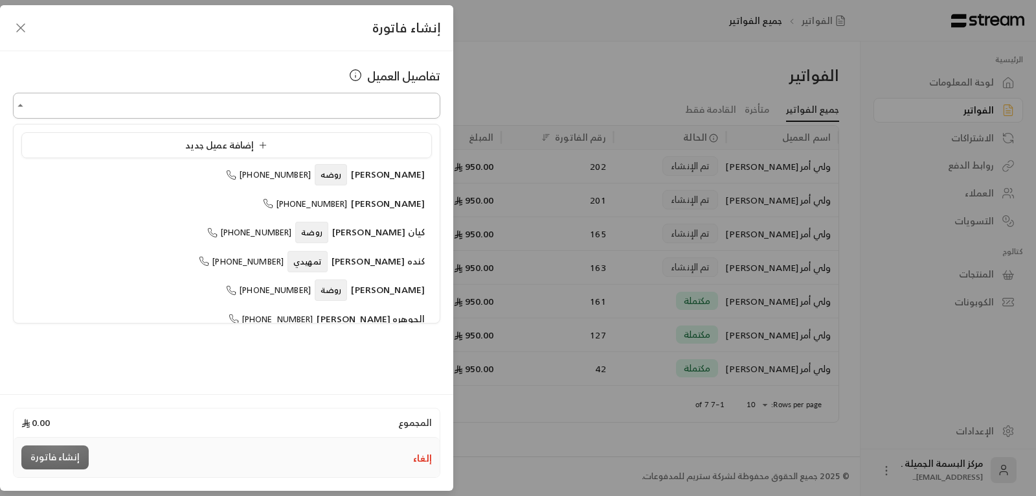
click at [165, 98] on input "اختر العميل" at bounding box center [227, 106] width 428 height 23
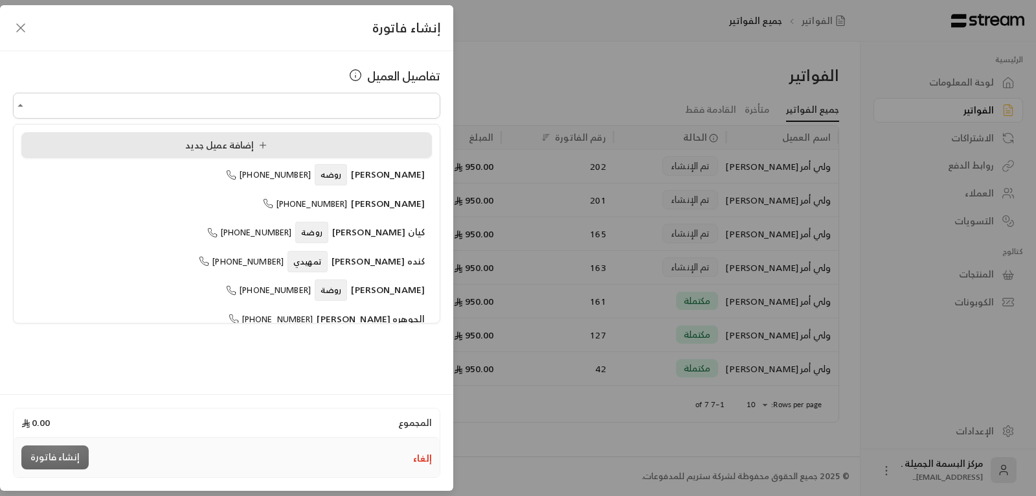
click at [157, 148] on div "إضافة عميل جديد" at bounding box center [227, 146] width 396 height 14
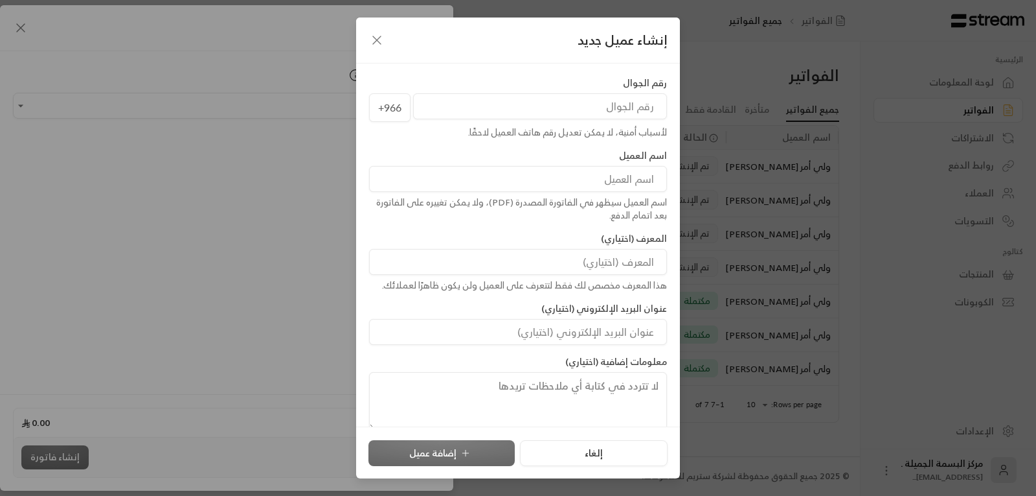
click at [512, 117] on input "tel" at bounding box center [540, 106] width 254 height 26
click at [515, 108] on input "tel" at bounding box center [540, 106] width 254 height 26
type input "551006879"
click at [619, 181] on input at bounding box center [518, 179] width 298 height 26
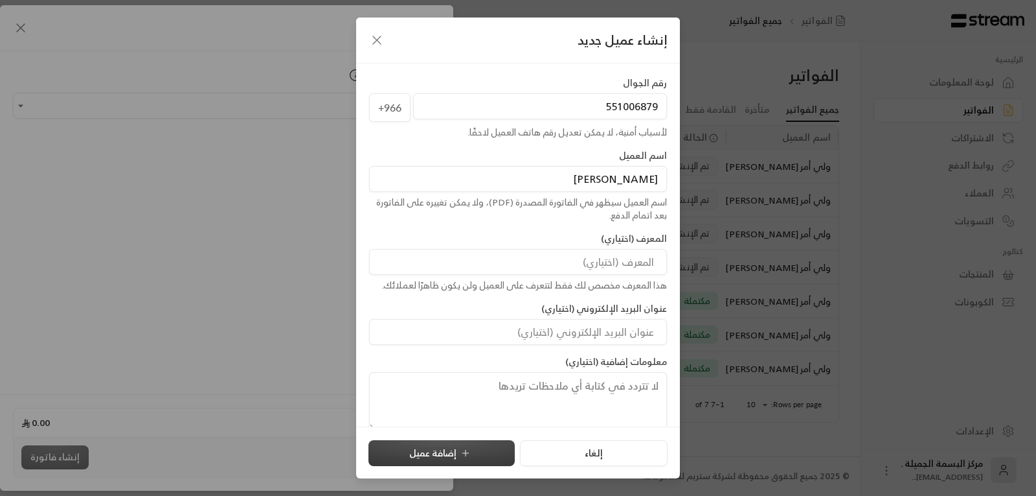
type input "[PERSON_NAME]"
click at [481, 446] on button "إضافة عميل" at bounding box center [442, 453] width 146 height 26
type input "**********"
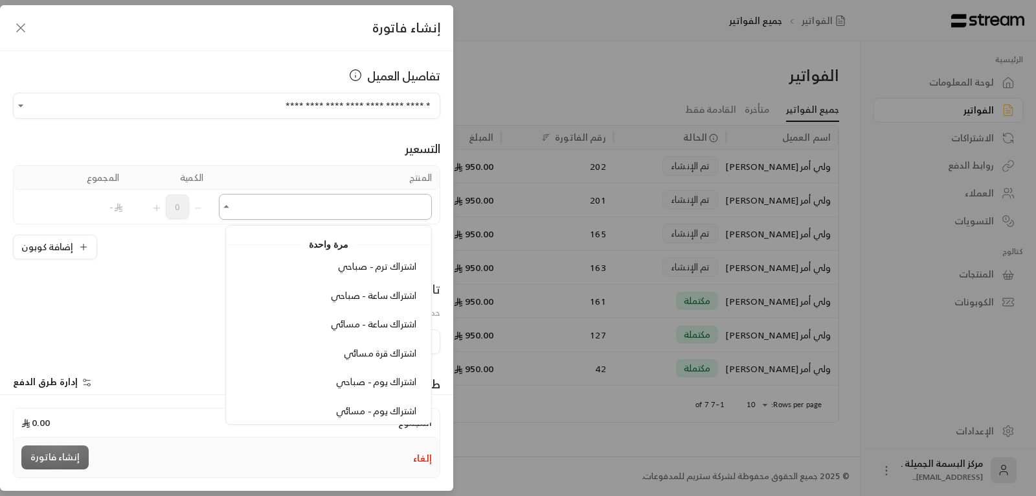
click at [398, 214] on input "اختر العميل" at bounding box center [325, 207] width 213 height 23
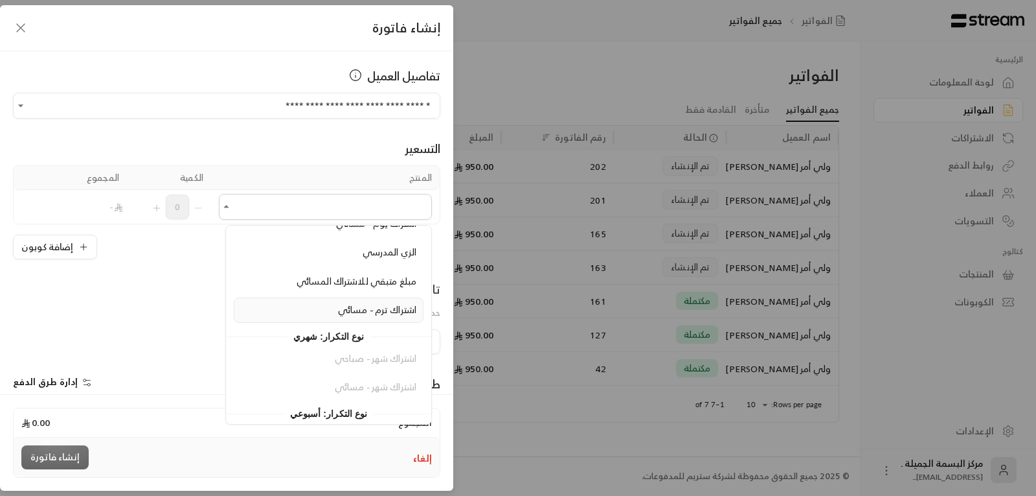
scroll to position [194, 0]
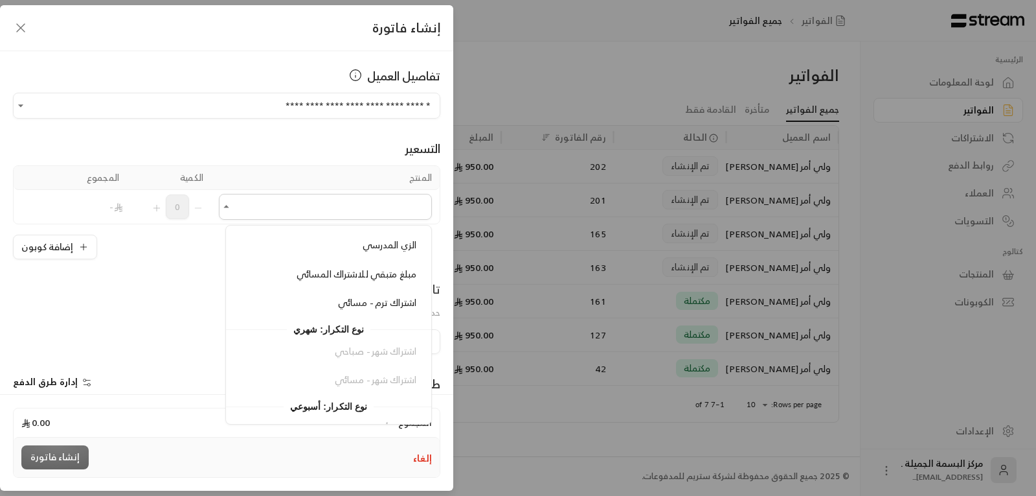
click at [393, 303] on span "اشتراك ترم - مسائي" at bounding box center [377, 302] width 78 height 16
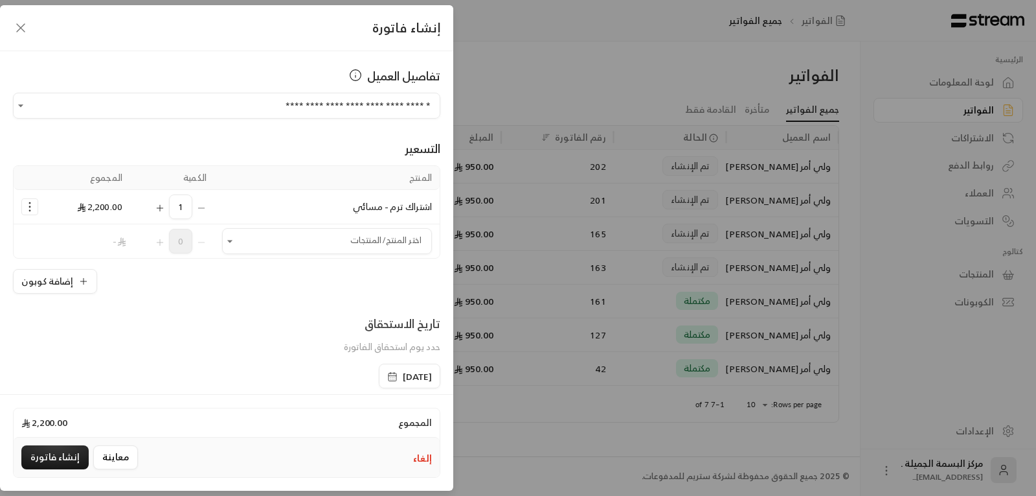
click at [379, 376] on div "[DATE]" at bounding box center [410, 375] width 62 height 25
click at [387, 377] on icon "button" at bounding box center [392, 376] width 10 height 10
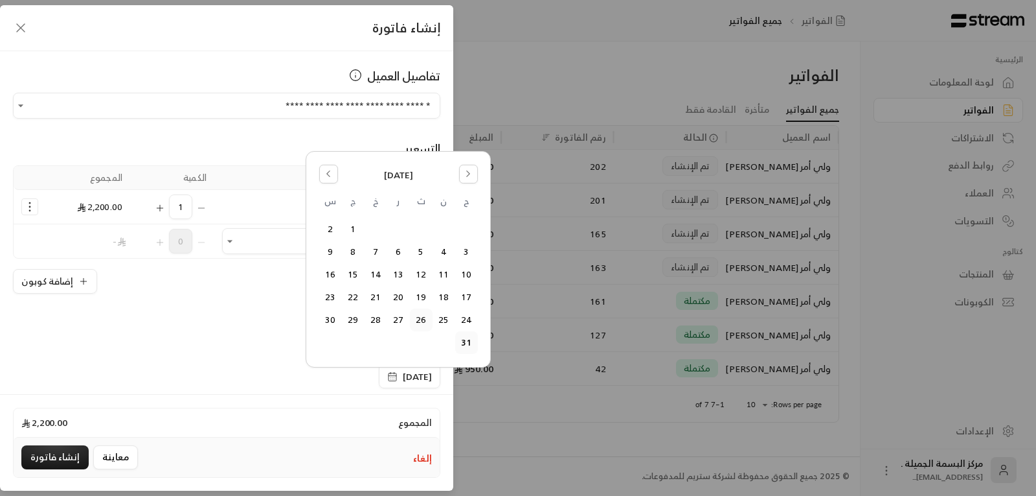
click at [418, 319] on button "26" at bounding box center [421, 319] width 21 height 21
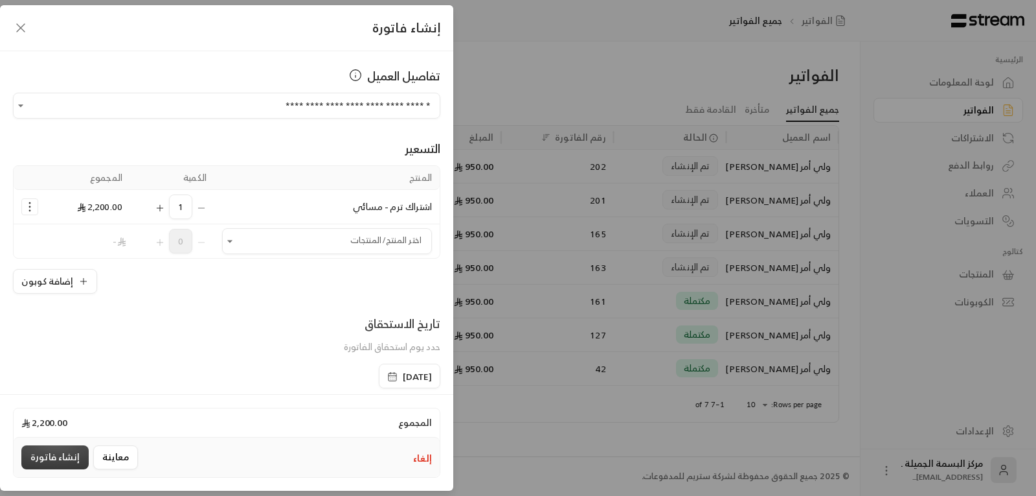
click at [55, 454] on button "إنشاء فاتورة" at bounding box center [54, 457] width 67 height 24
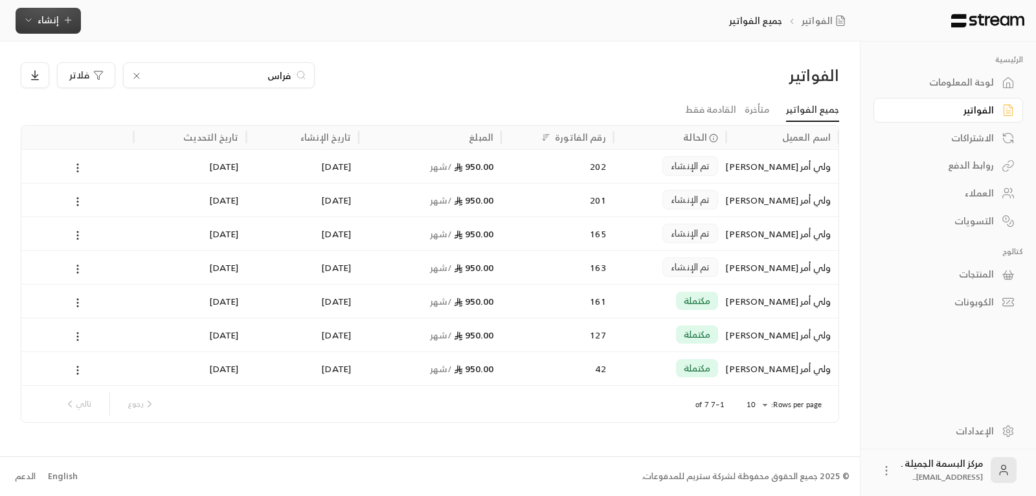
click at [53, 21] on span "إنشاء" at bounding box center [48, 20] width 21 height 16
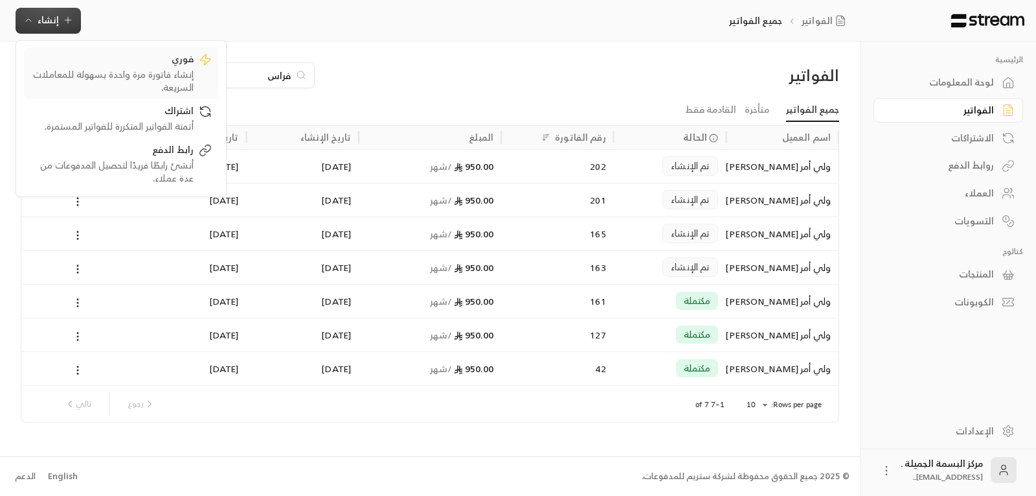
click at [114, 74] on div "إنشاء فاتورة مرة واحدة بسهولة للمعاملات السريعة." at bounding box center [111, 81] width 163 height 26
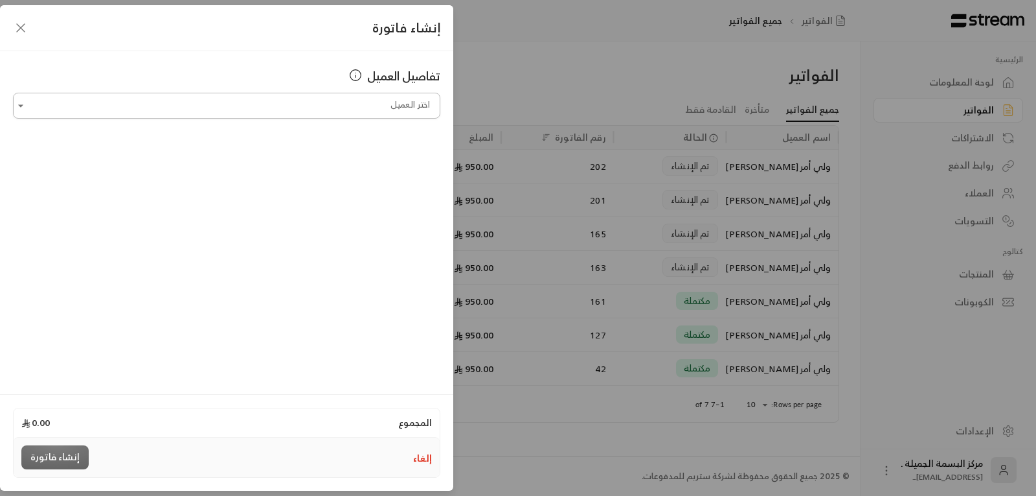
click at [58, 98] on input "اختر العميل" at bounding box center [227, 106] width 428 height 23
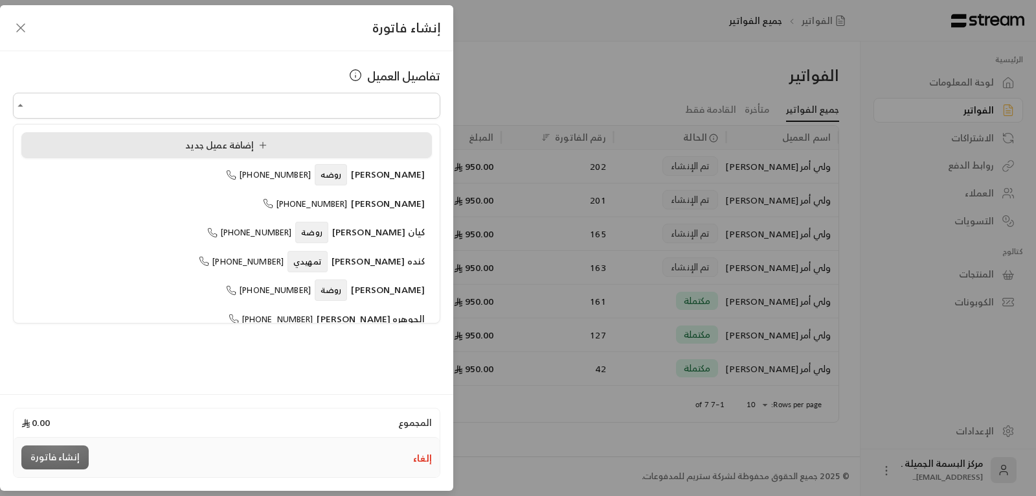
click at [137, 144] on div "إضافة عميل جديد" at bounding box center [227, 146] width 396 height 14
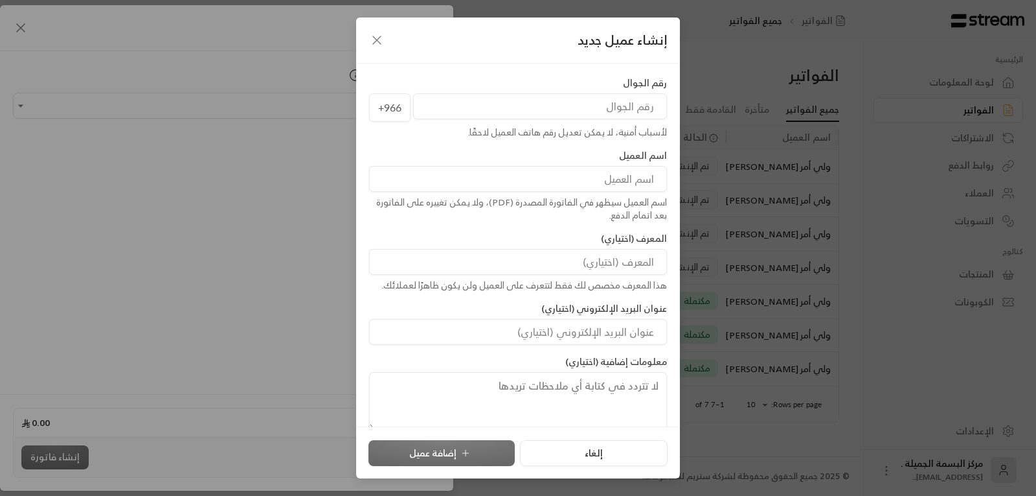
click at [486, 105] on input "tel" at bounding box center [540, 106] width 254 height 26
type input "535169099"
click at [639, 171] on input at bounding box center [518, 179] width 298 height 26
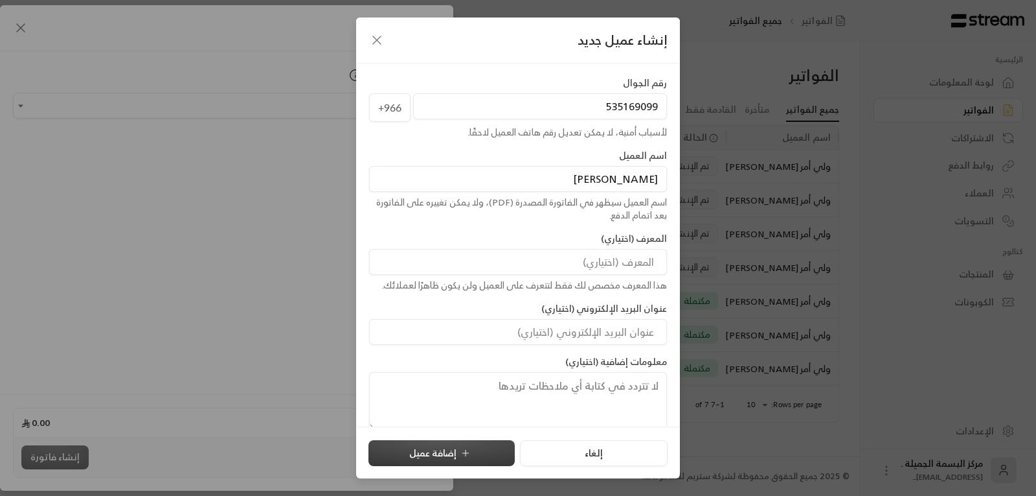
type input "[PERSON_NAME]"
click at [473, 456] on button "إضافة عميل" at bounding box center [442, 453] width 146 height 26
type input "**********"
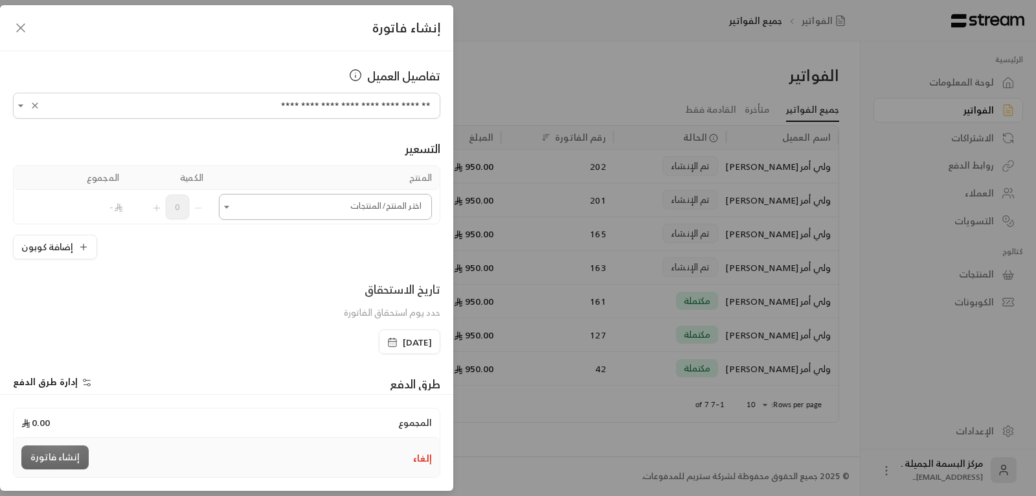
click at [269, 205] on input "اختر العميل" at bounding box center [325, 207] width 213 height 23
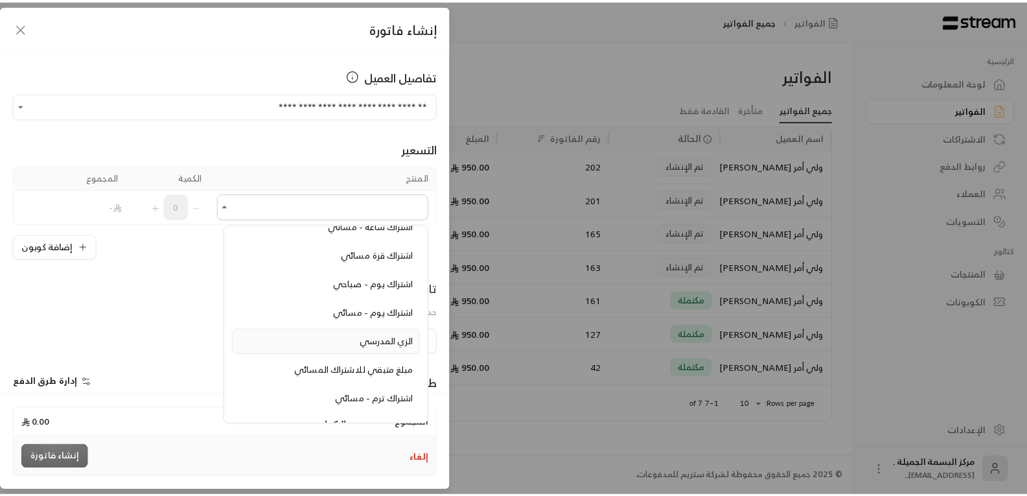
scroll to position [130, 0]
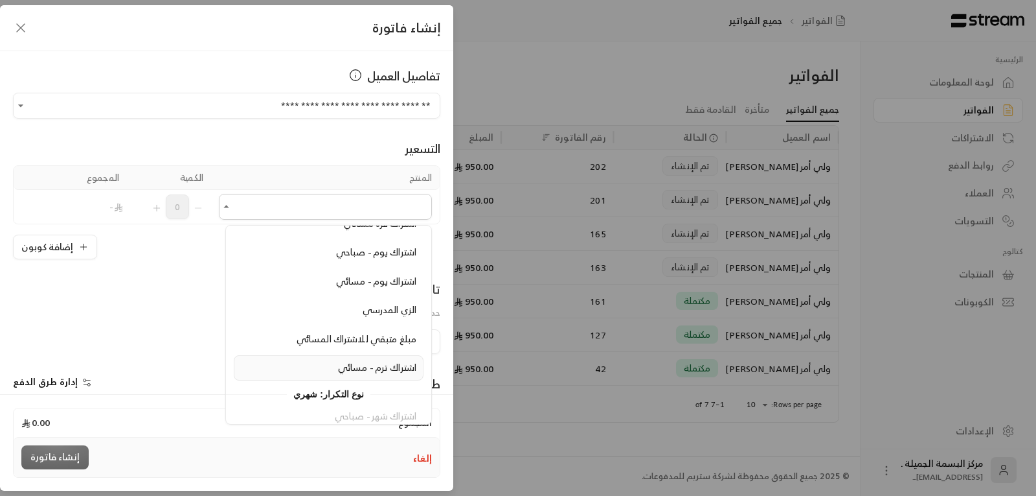
click at [367, 365] on span "اشتراك ترم - مسائي" at bounding box center [377, 367] width 78 height 16
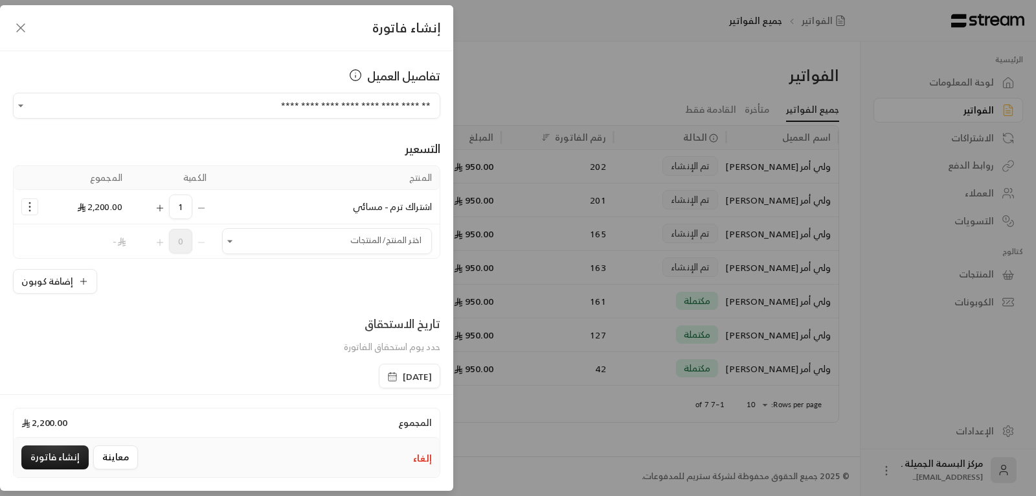
click at [391, 377] on icon "button" at bounding box center [391, 377] width 0 height 0
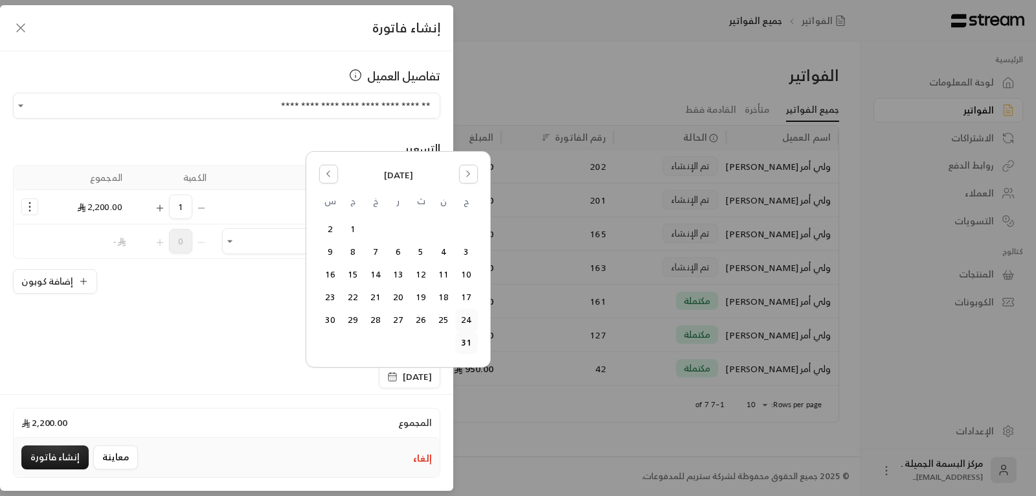
click at [468, 317] on button "24" at bounding box center [466, 319] width 21 height 21
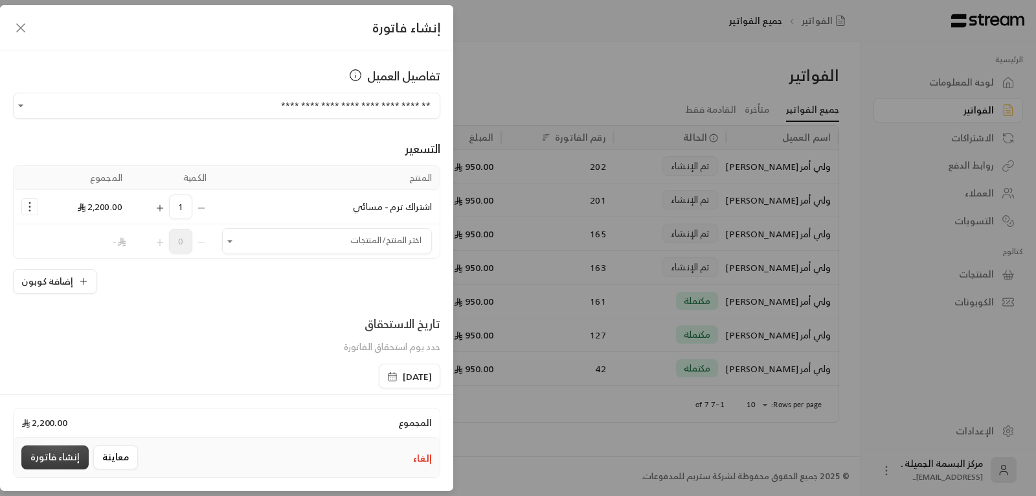
click at [69, 459] on button "إنشاء فاتورة" at bounding box center [54, 457] width 67 height 24
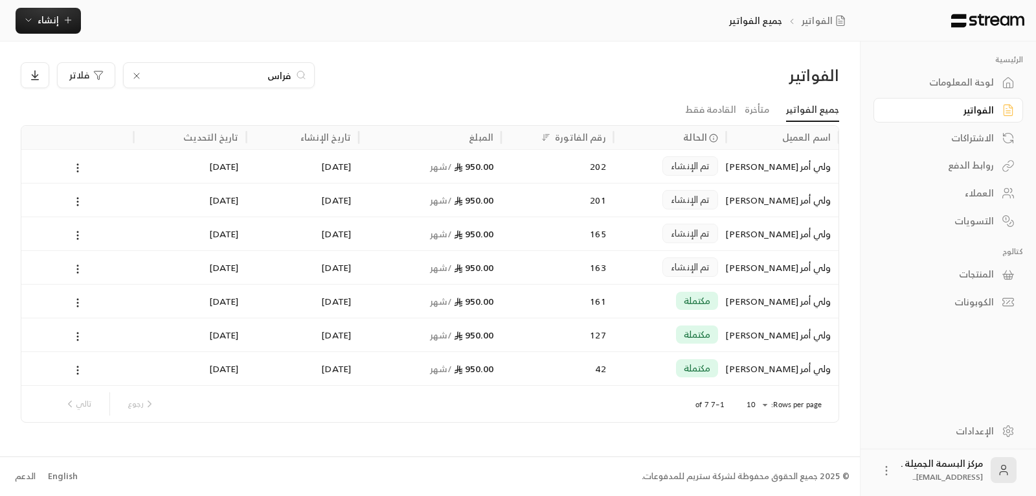
click at [979, 187] on div "العملاء" at bounding box center [942, 193] width 104 height 13
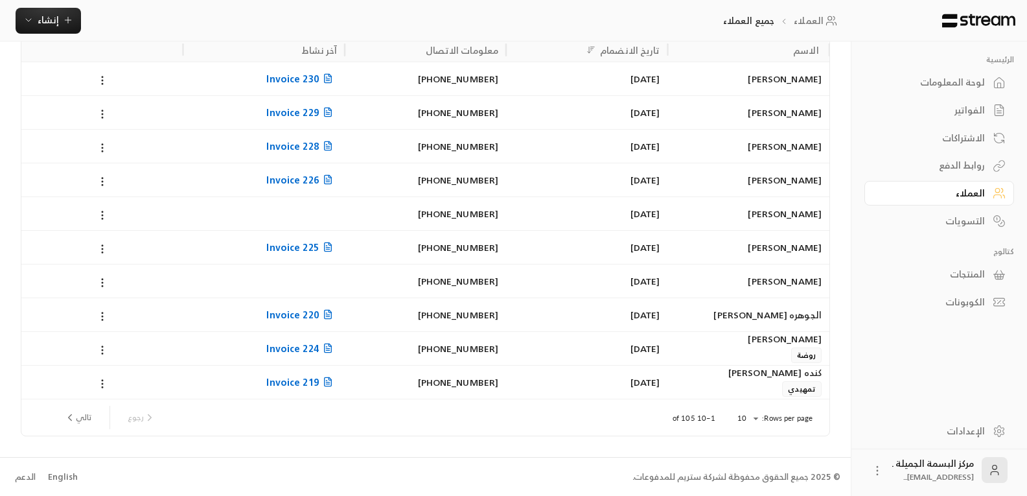
scroll to position [72, 0]
click at [74, 420] on icon "next page" at bounding box center [70, 417] width 12 height 12
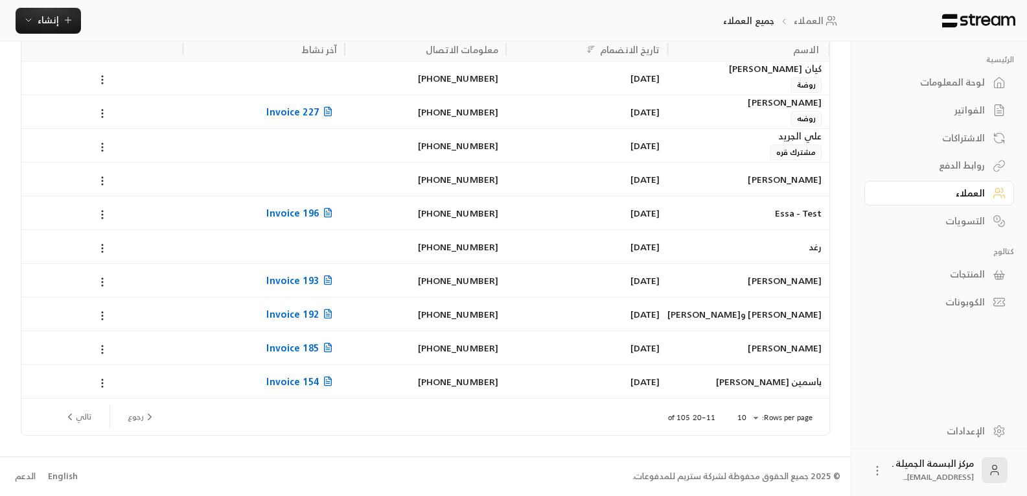
click at [80, 413] on button "تالي" at bounding box center [78, 416] width 38 height 22
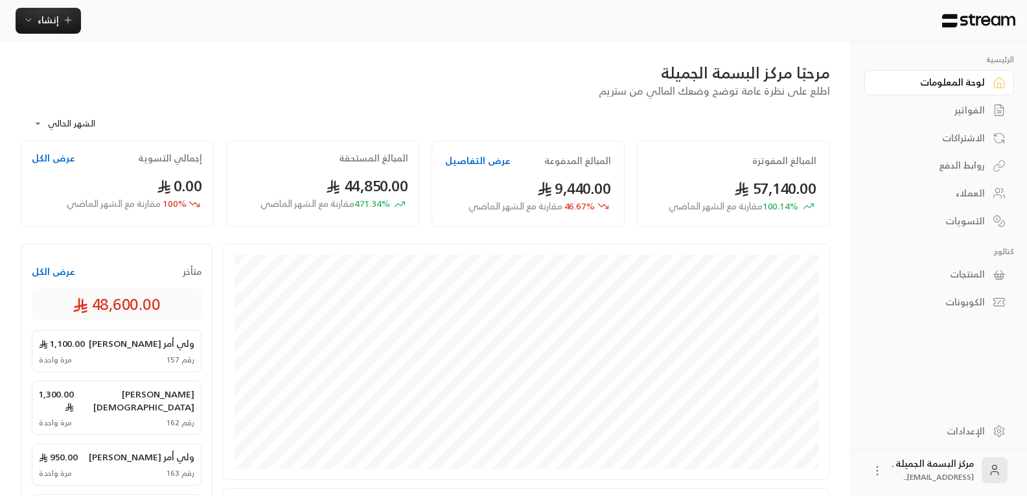
click at [966, 133] on div "الاشتراكات" at bounding box center [932, 137] width 104 height 13
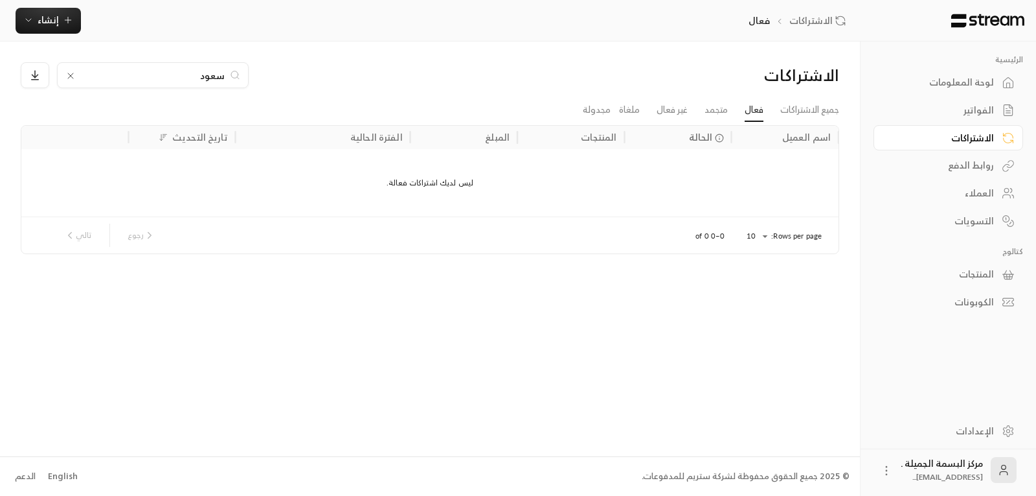
click at [986, 184] on link "العملاء" at bounding box center [949, 193] width 150 height 25
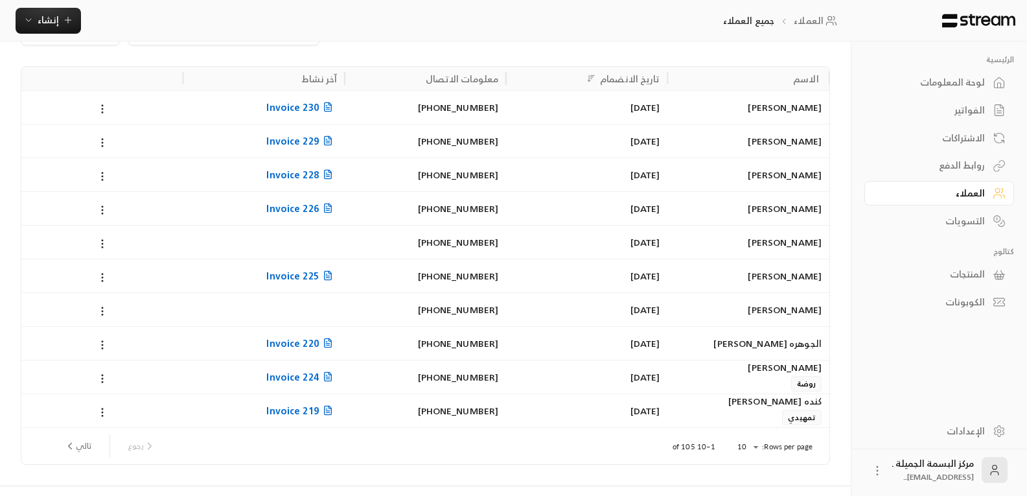
scroll to position [65, 0]
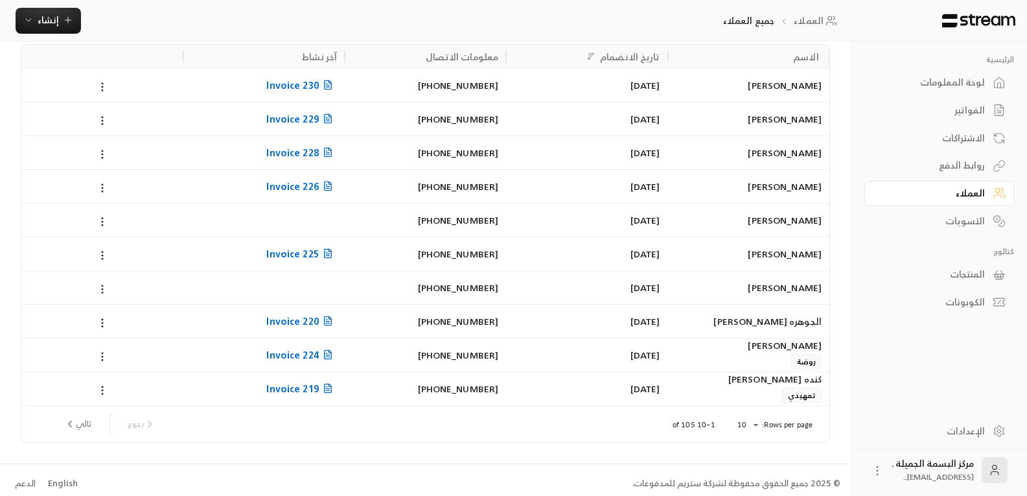
click at [779, 386] on div "كنده [PERSON_NAME]" at bounding box center [749, 379] width 146 height 14
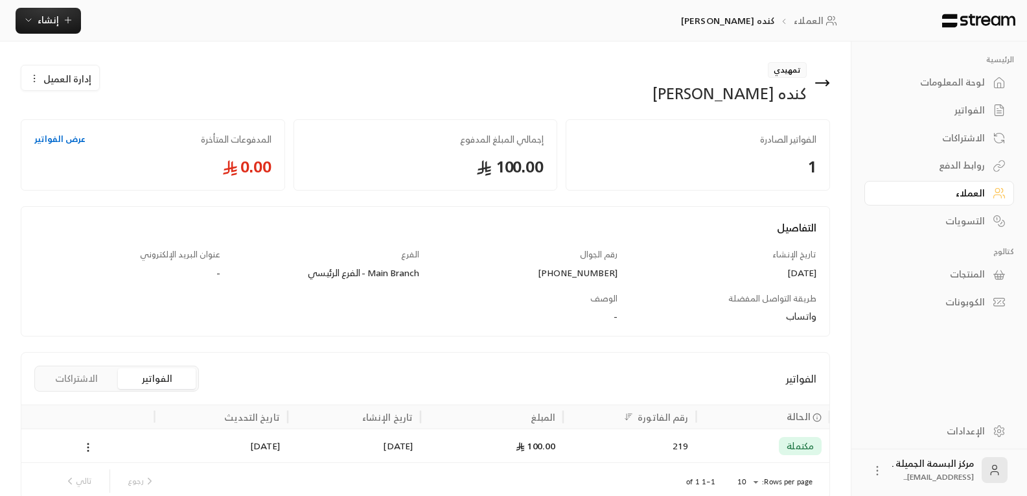
click at [821, 84] on icon at bounding box center [822, 83] width 16 height 16
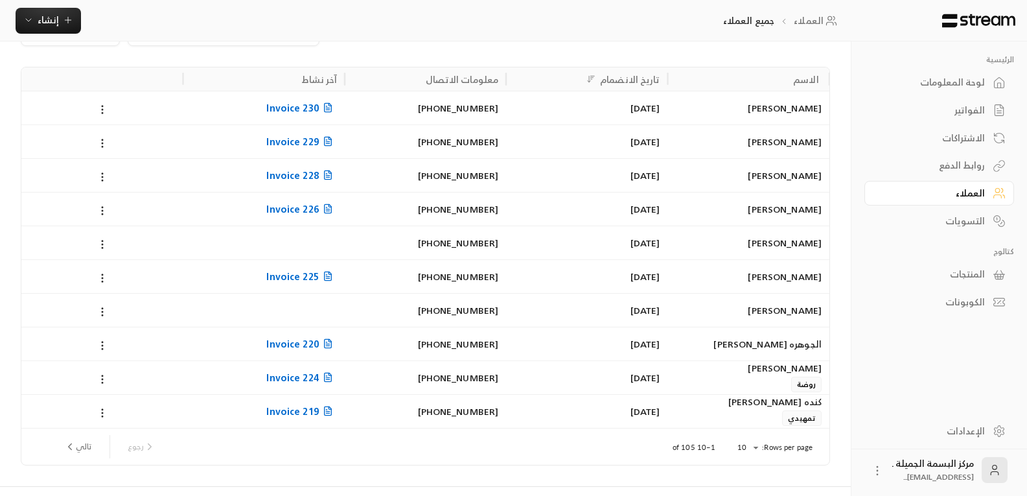
scroll to position [65, 0]
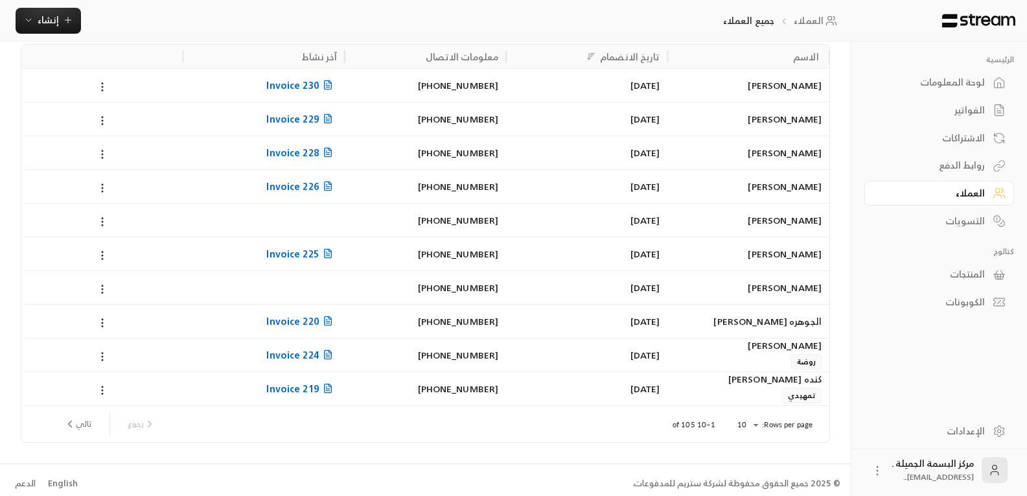
click at [795, 317] on div "الجوهره [PERSON_NAME]" at bounding box center [749, 320] width 146 height 33
